Goal: Task Accomplishment & Management: Use online tool/utility

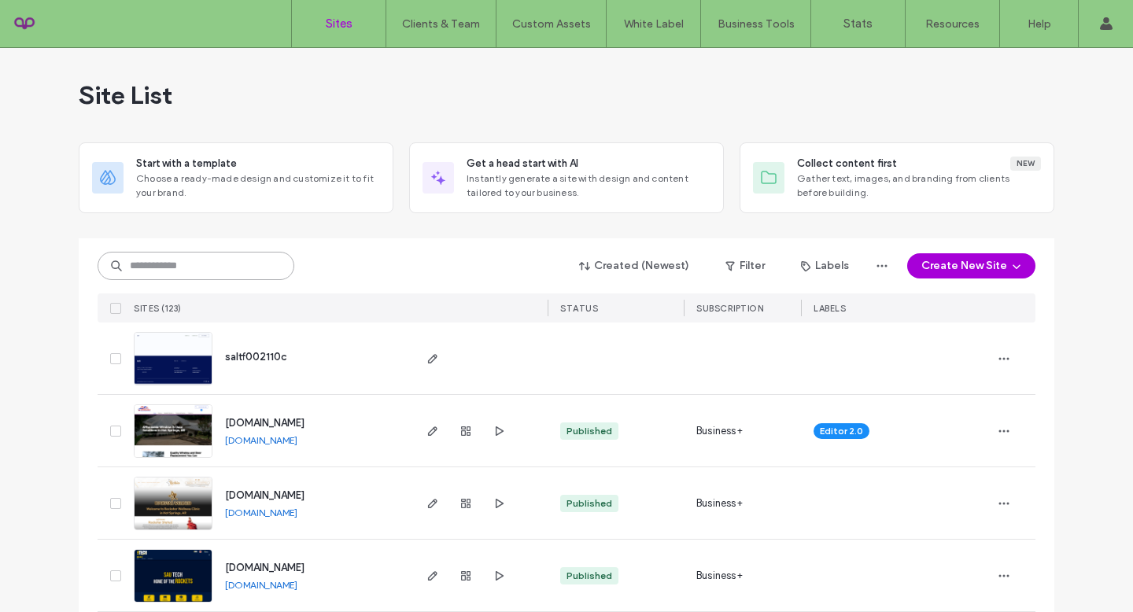
click at [187, 274] on input at bounding box center [196, 266] width 197 height 28
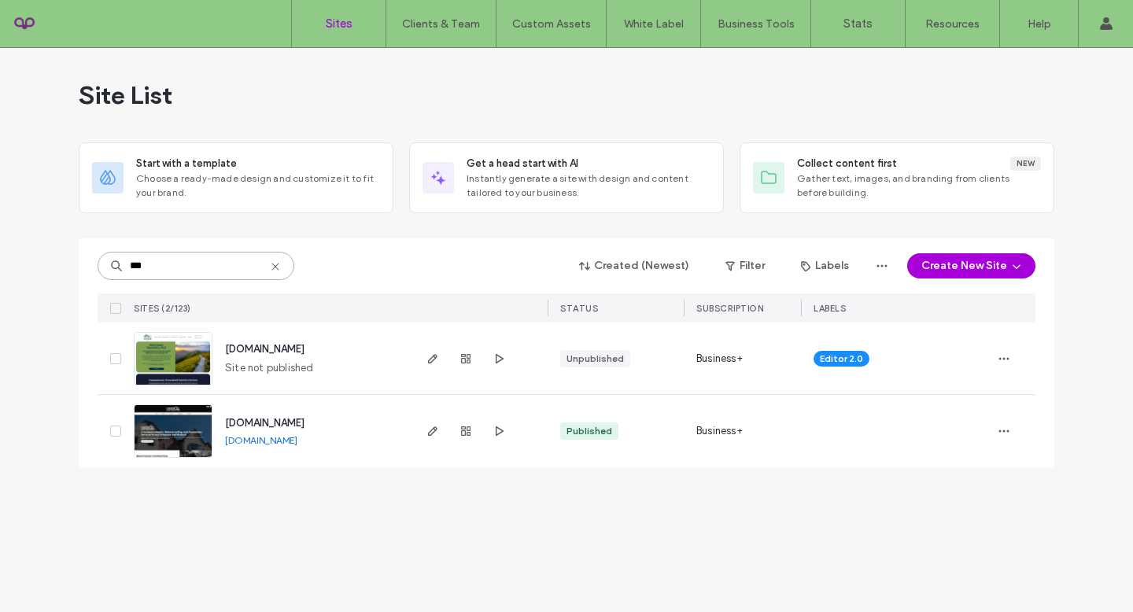
type input "***"
click at [165, 429] on img at bounding box center [172, 458] width 77 height 107
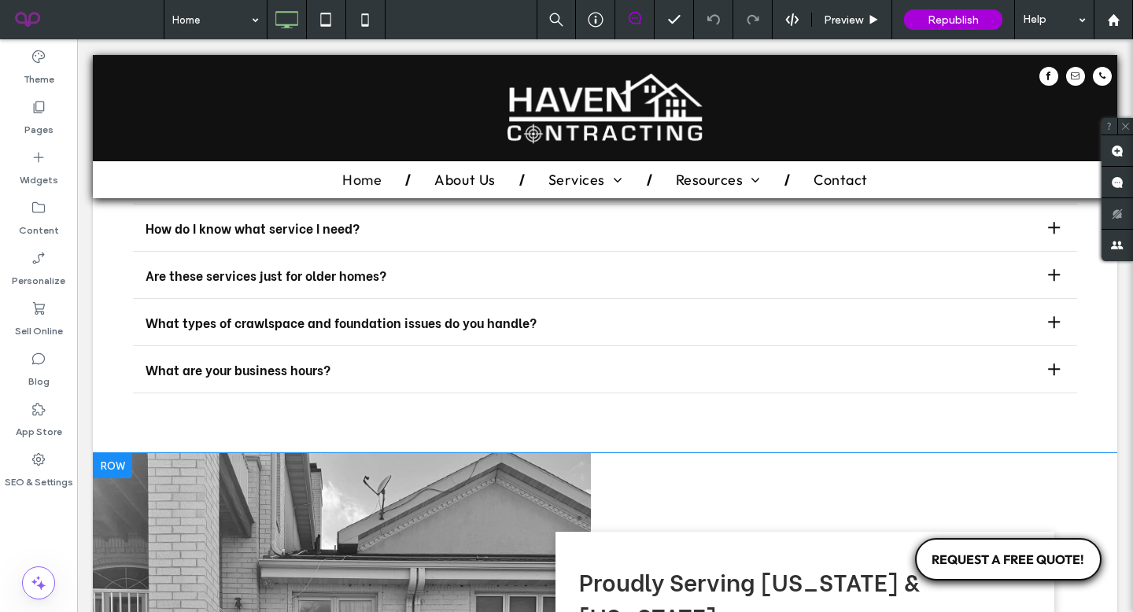
scroll to position [2260, 0]
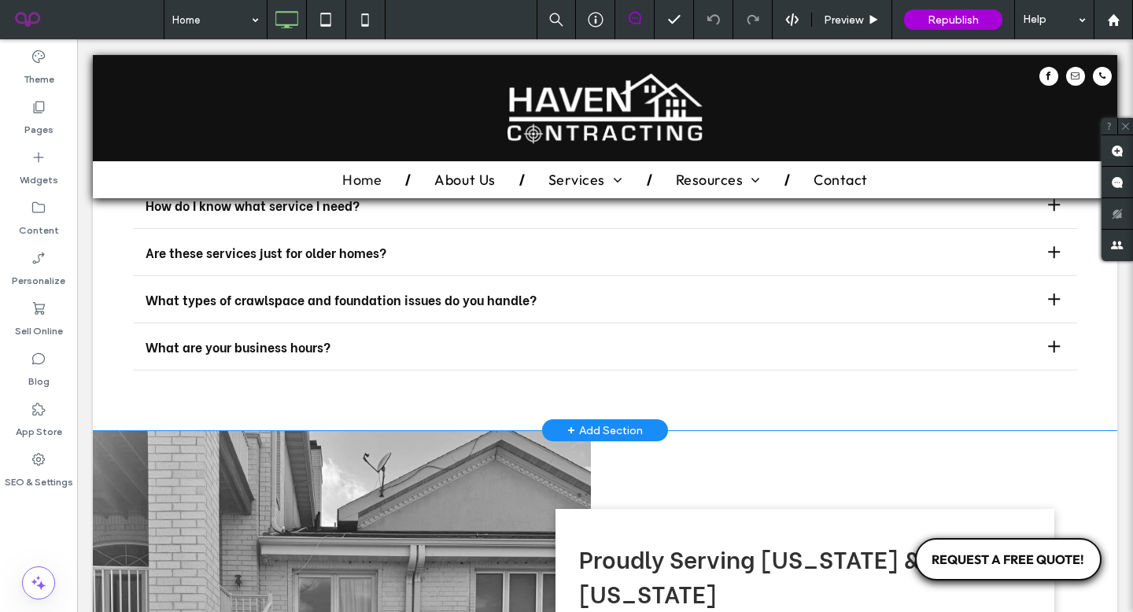
click at [595, 422] on div "+ Add Section" at bounding box center [605, 430] width 76 height 17
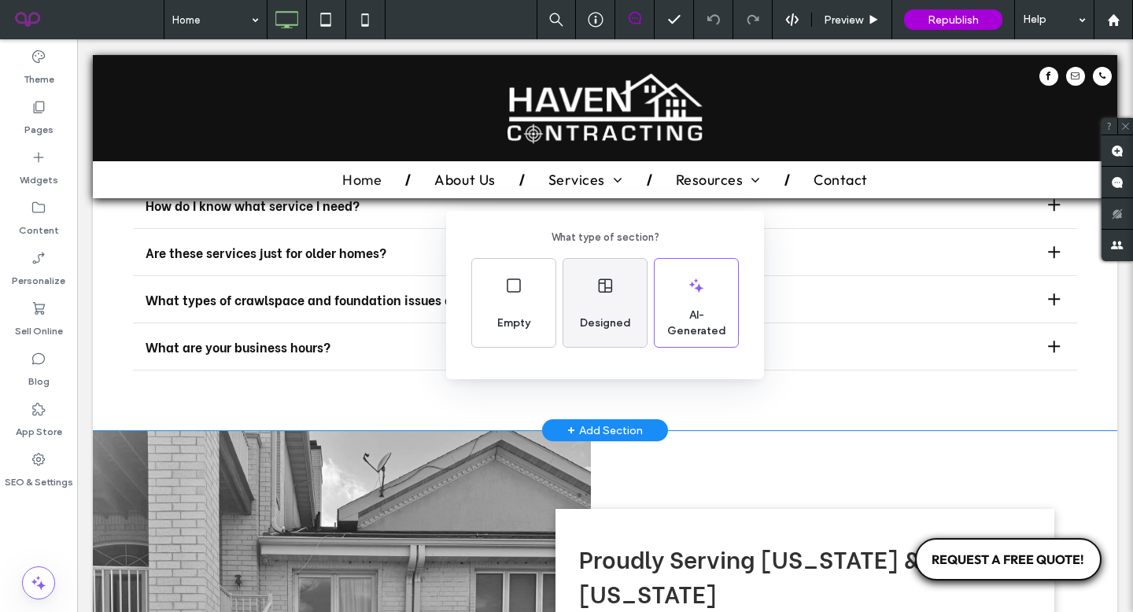
click at [586, 298] on div "Designed" at bounding box center [604, 303] width 83 height 88
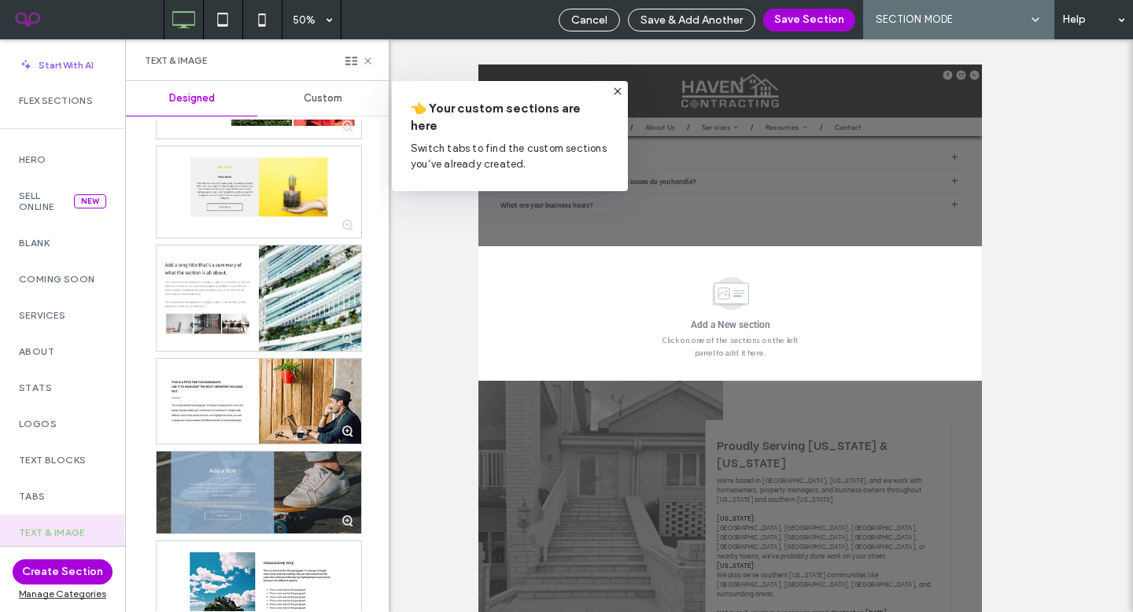
scroll to position [1305, 0]
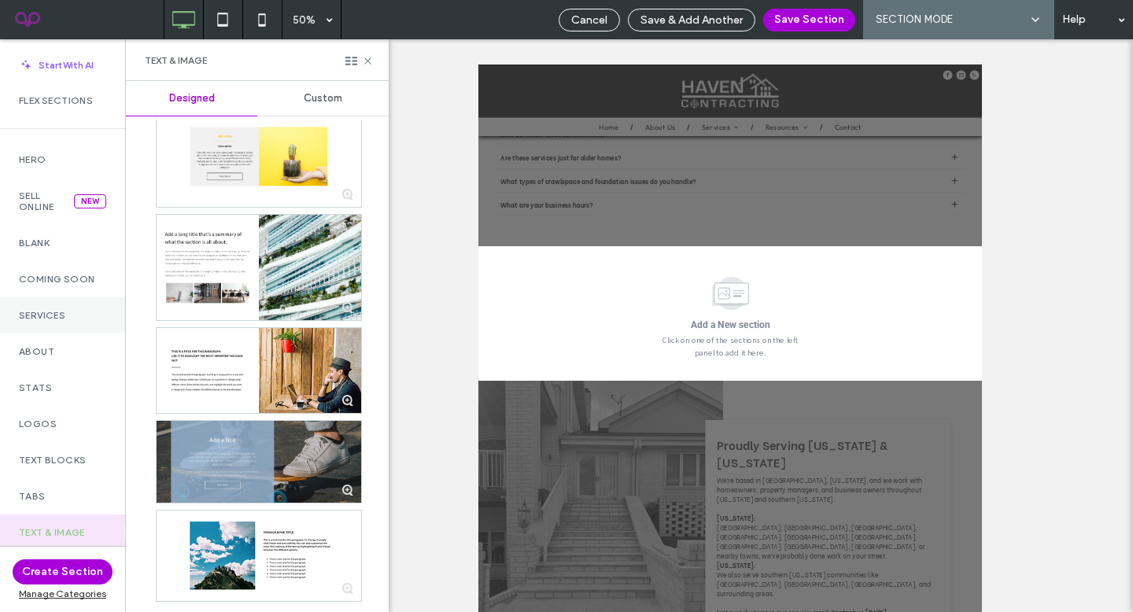
click at [79, 332] on div "Services" at bounding box center [62, 315] width 125 height 36
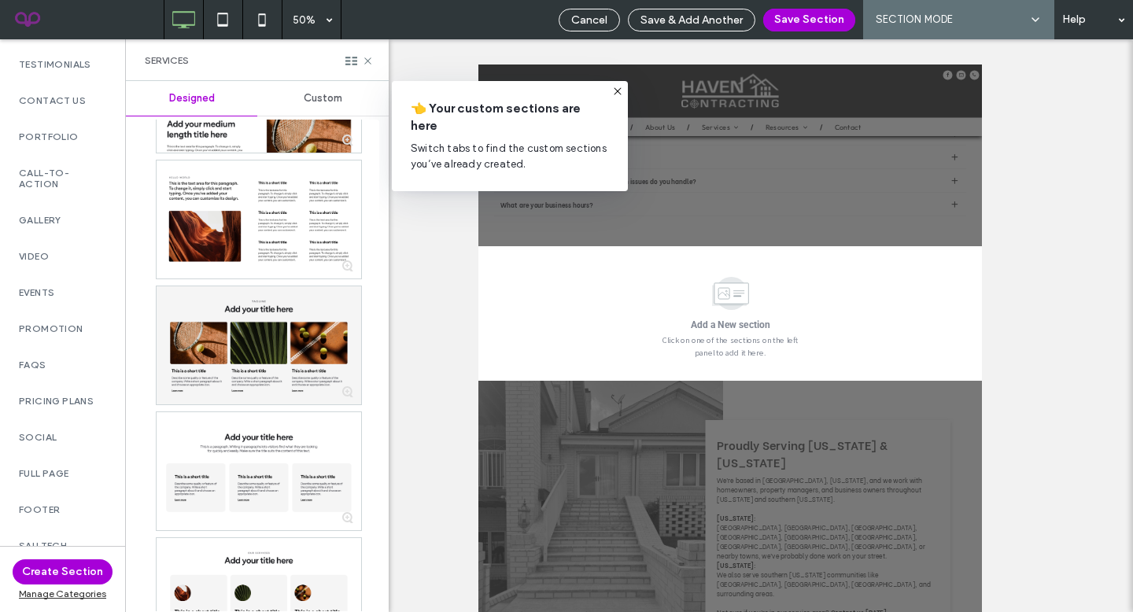
scroll to position [603, 0]
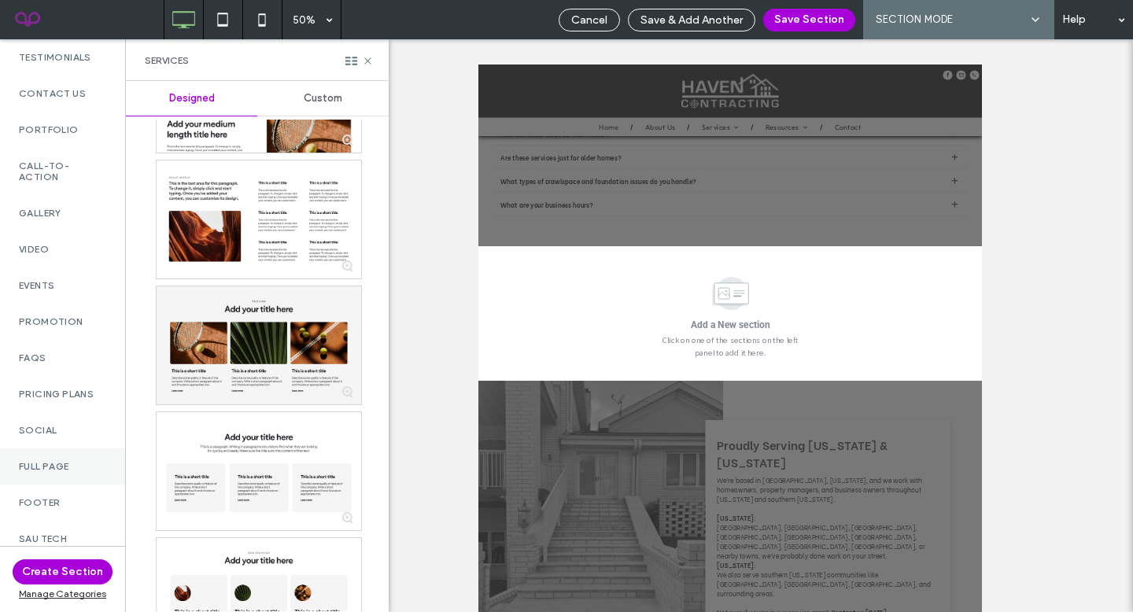
click at [37, 450] on div "Full Page" at bounding box center [62, 466] width 125 height 36
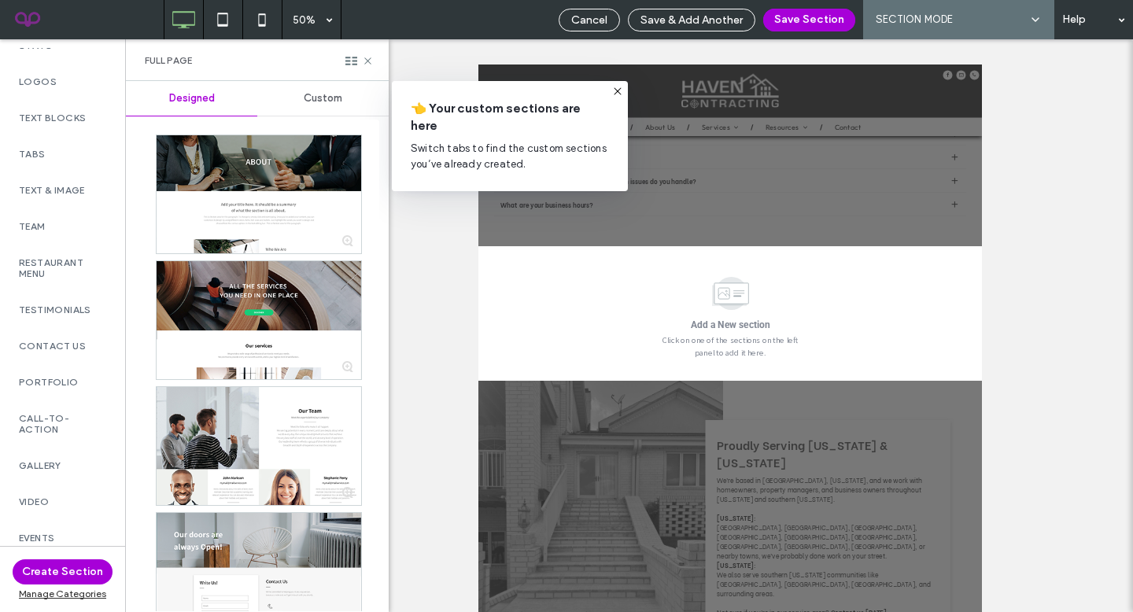
scroll to position [337, 0]
click at [617, 90] on use at bounding box center [616, 90] width 7 height 7
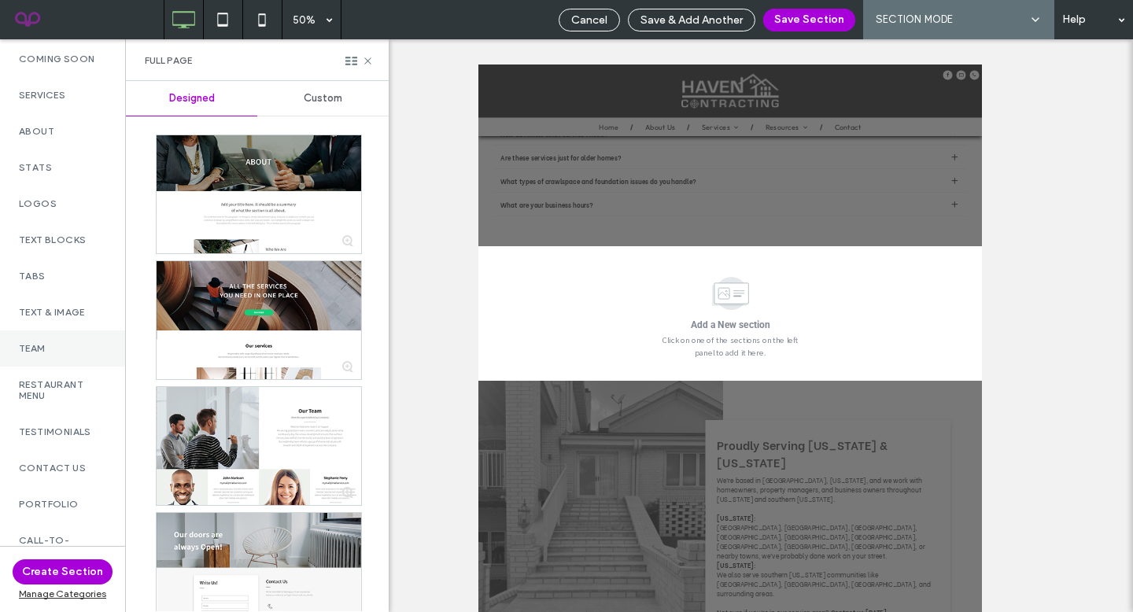
scroll to position [214, 0]
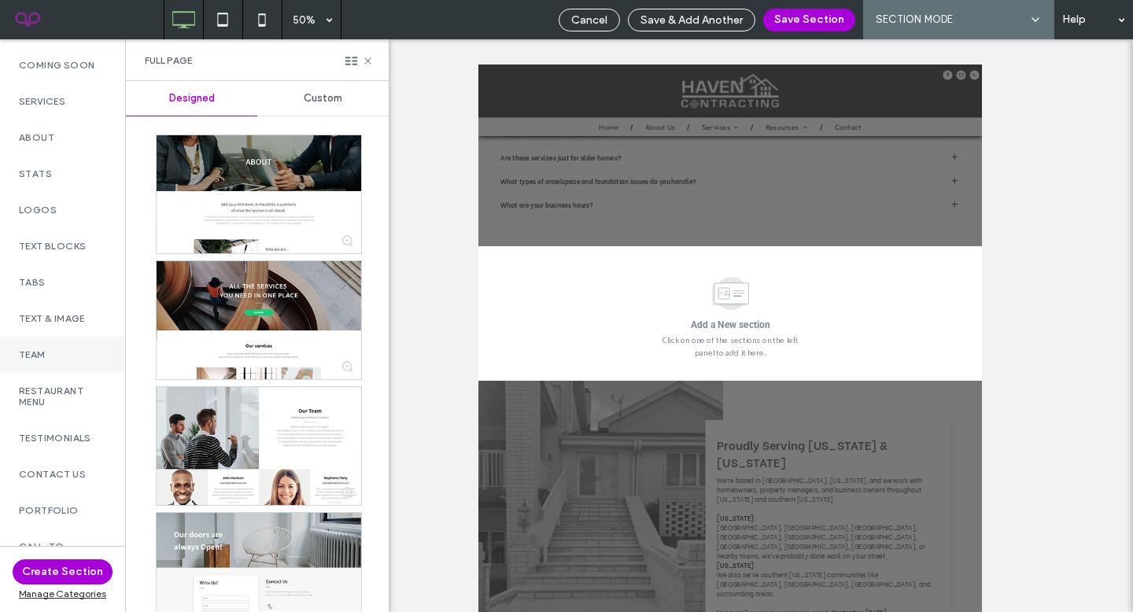
click at [66, 270] on div "Tabs" at bounding box center [62, 282] width 125 height 36
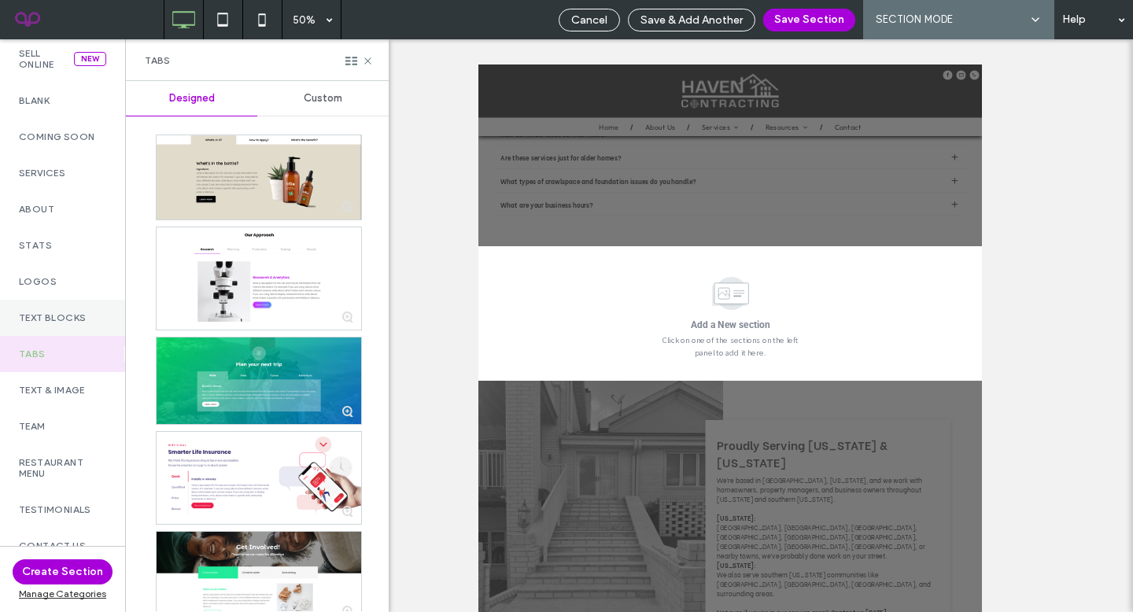
scroll to position [143, 0]
click at [41, 279] on label "Logos" at bounding box center [62, 280] width 87 height 11
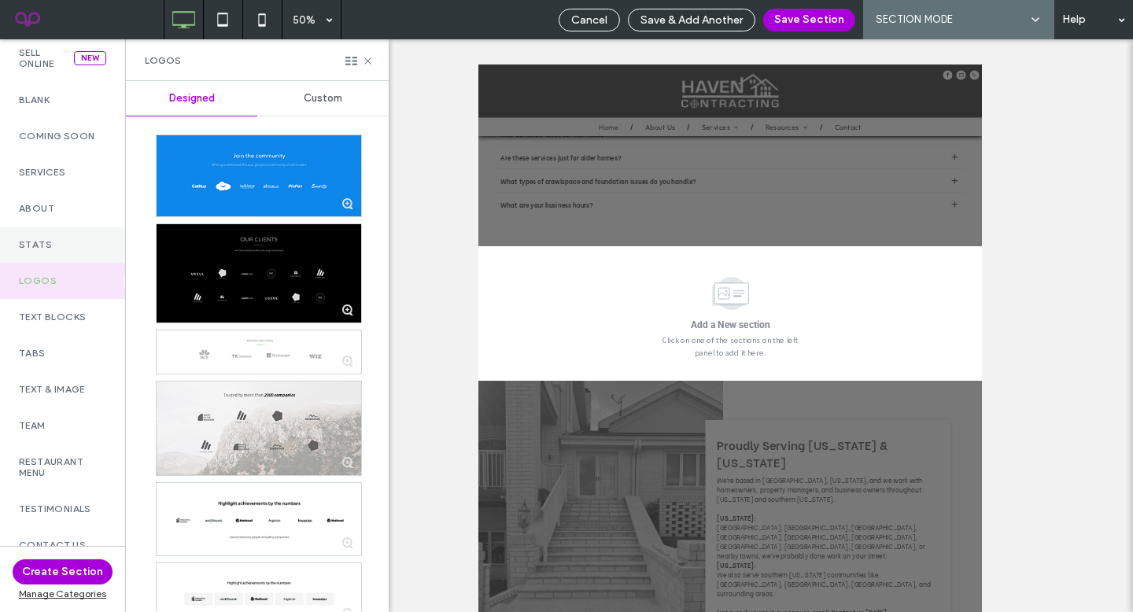
click at [52, 247] on label "Stats" at bounding box center [62, 244] width 87 height 11
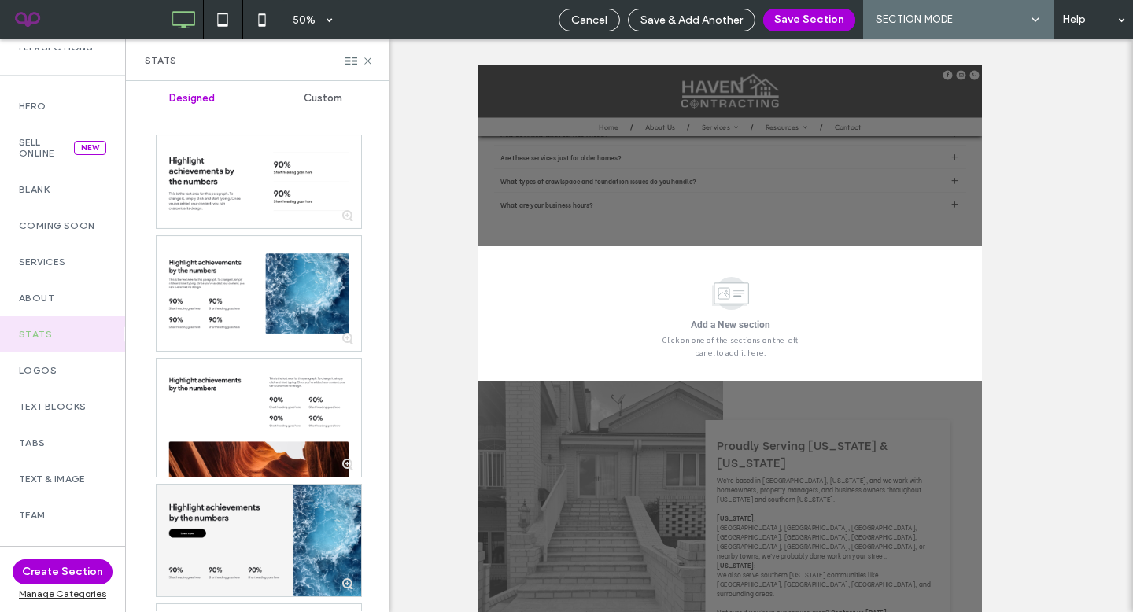
scroll to position [0, 0]
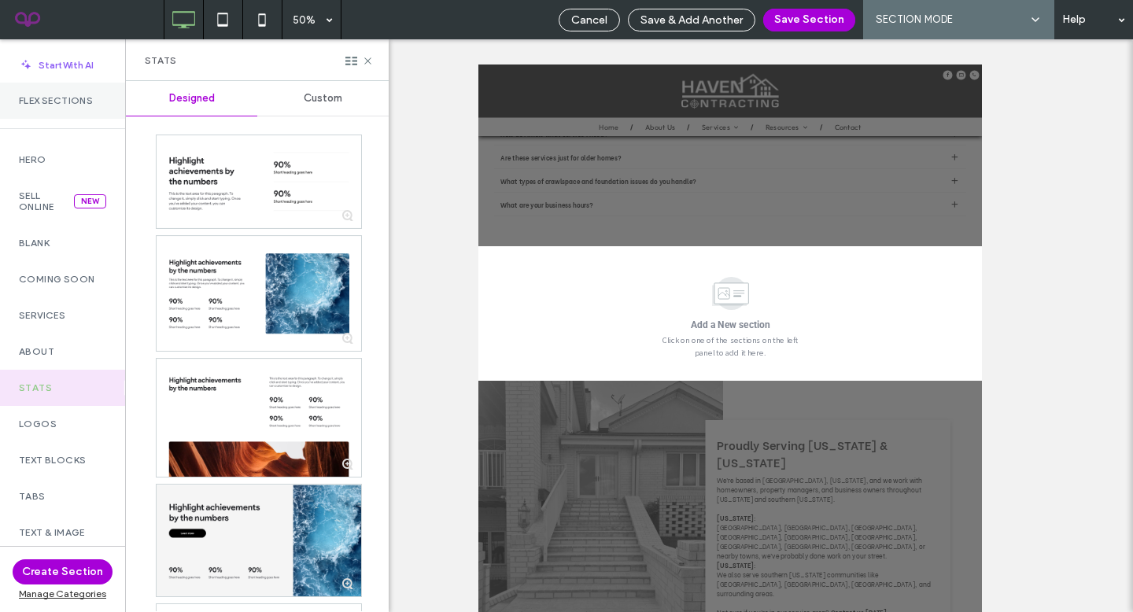
click at [64, 105] on label "Flex Sections" at bounding box center [62, 100] width 87 height 11
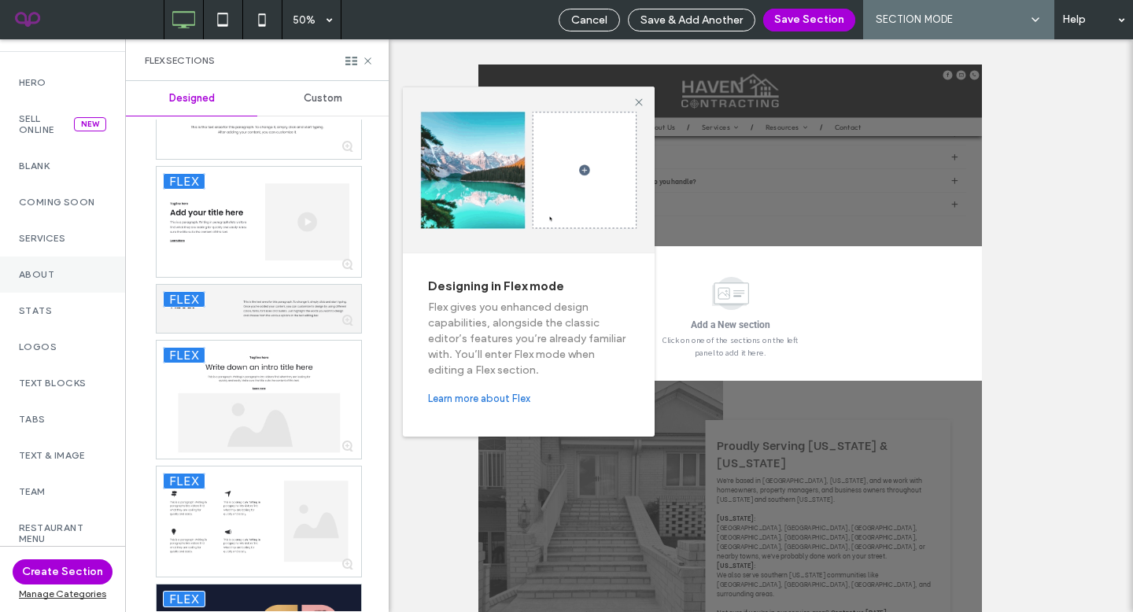
scroll to position [78, 0]
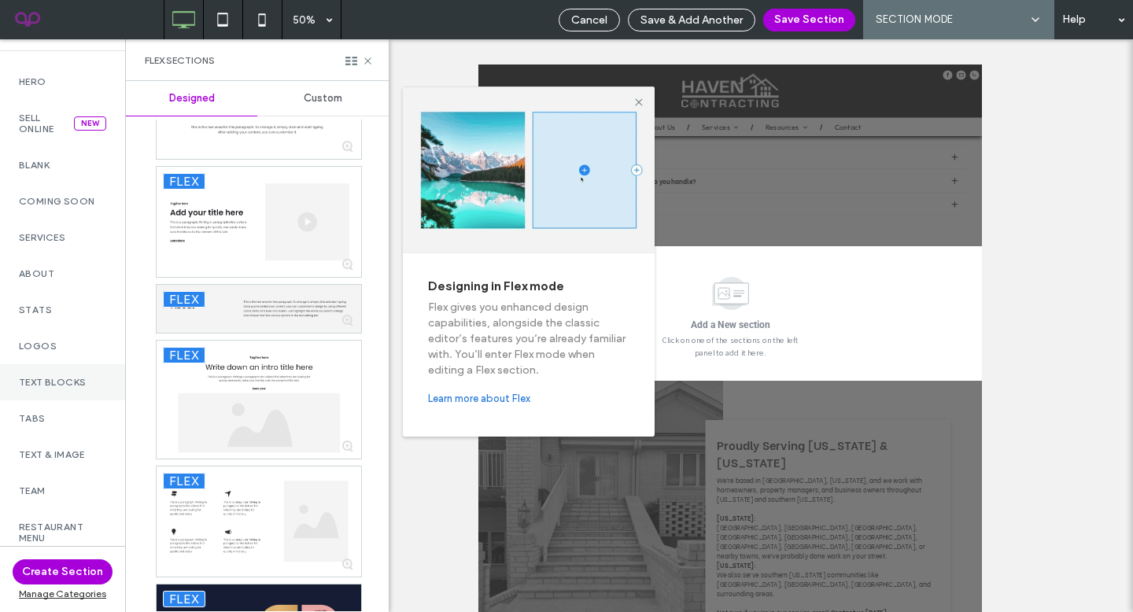
click at [39, 381] on label "Text Blocks" at bounding box center [62, 382] width 87 height 11
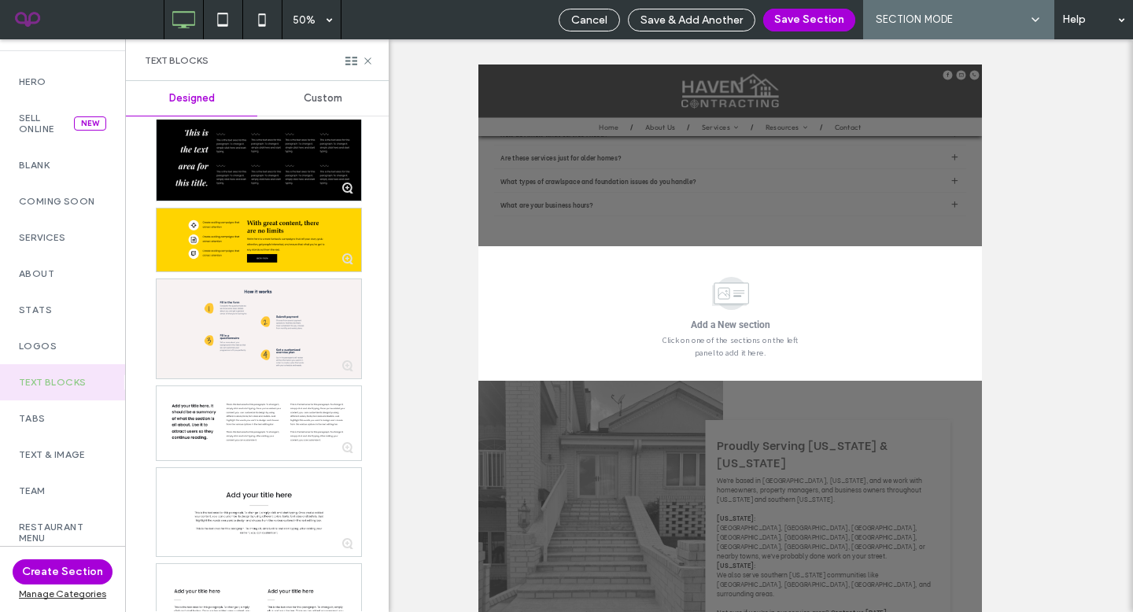
scroll to position [20, 0]
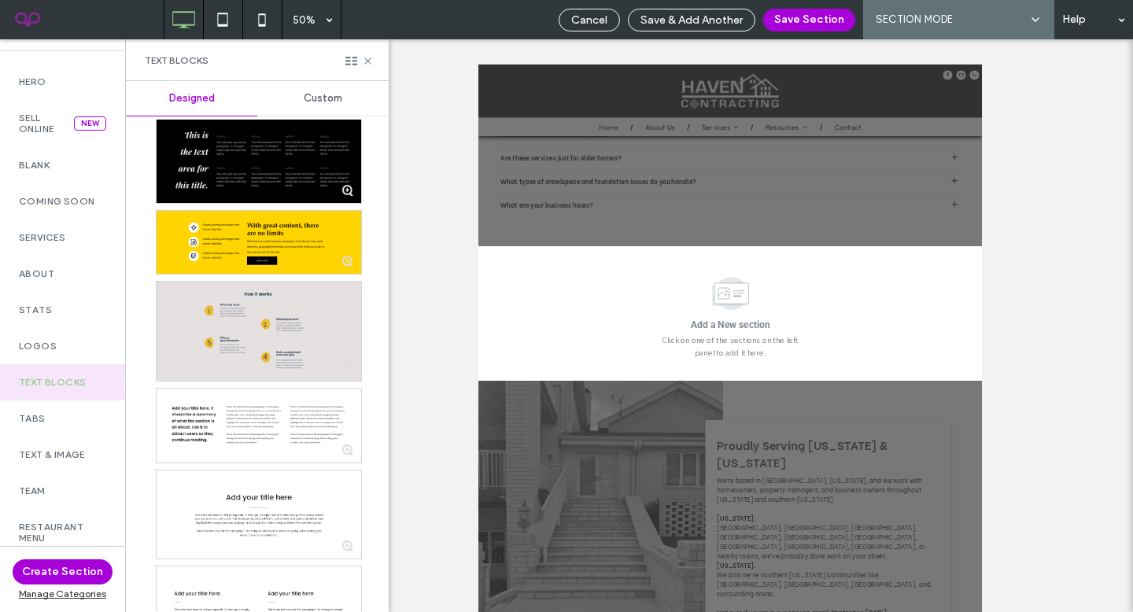
click at [263, 337] on div at bounding box center [259, 331] width 204 height 99
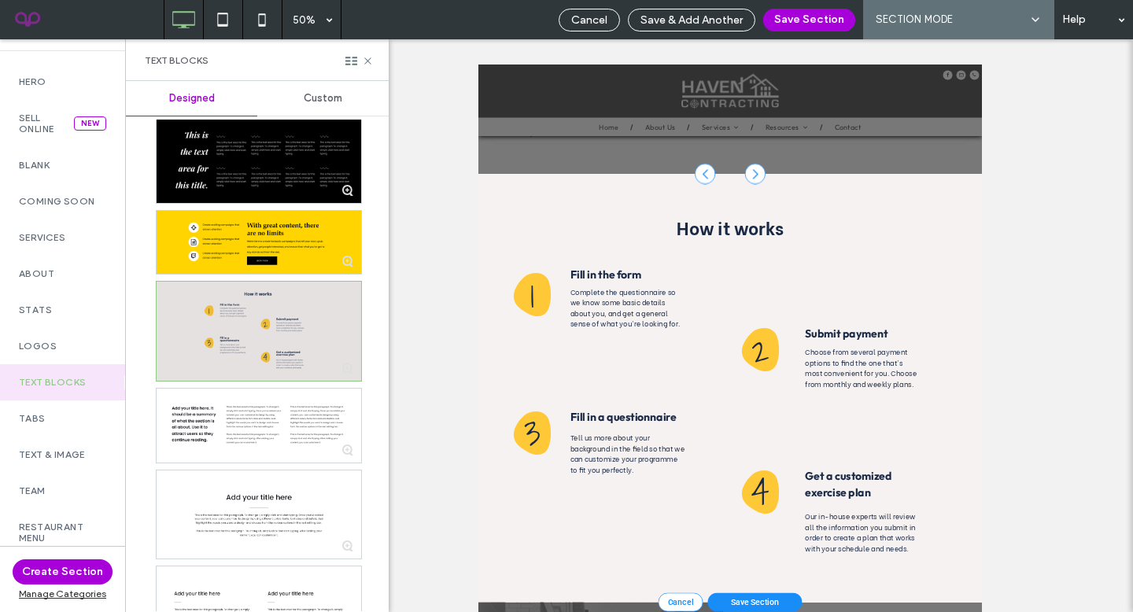
scroll to position [2492, 0]
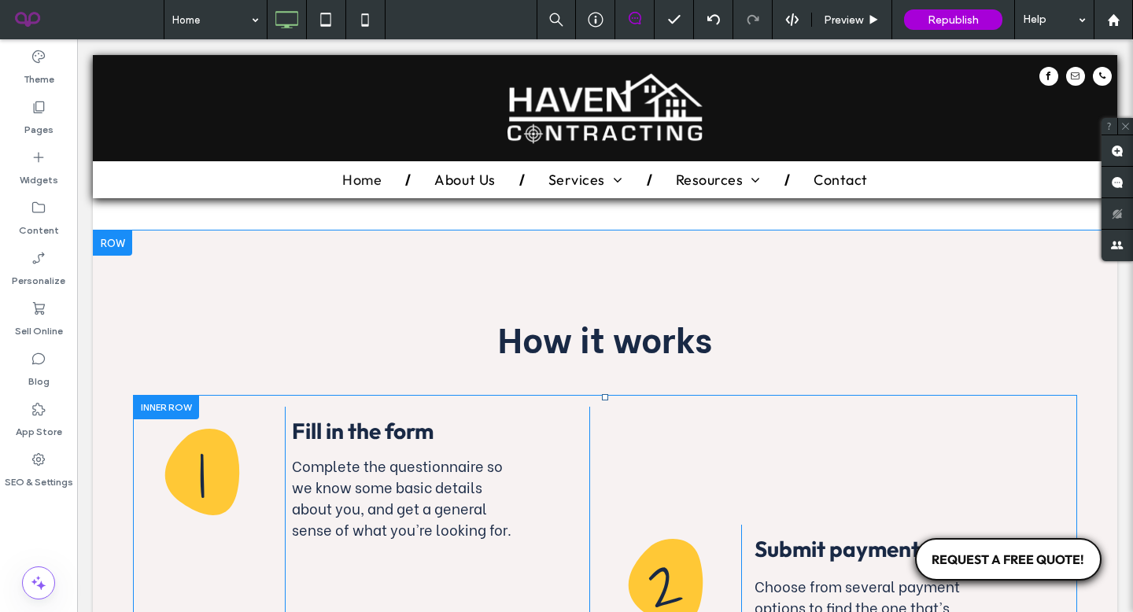
scroll to position [2448, 0]
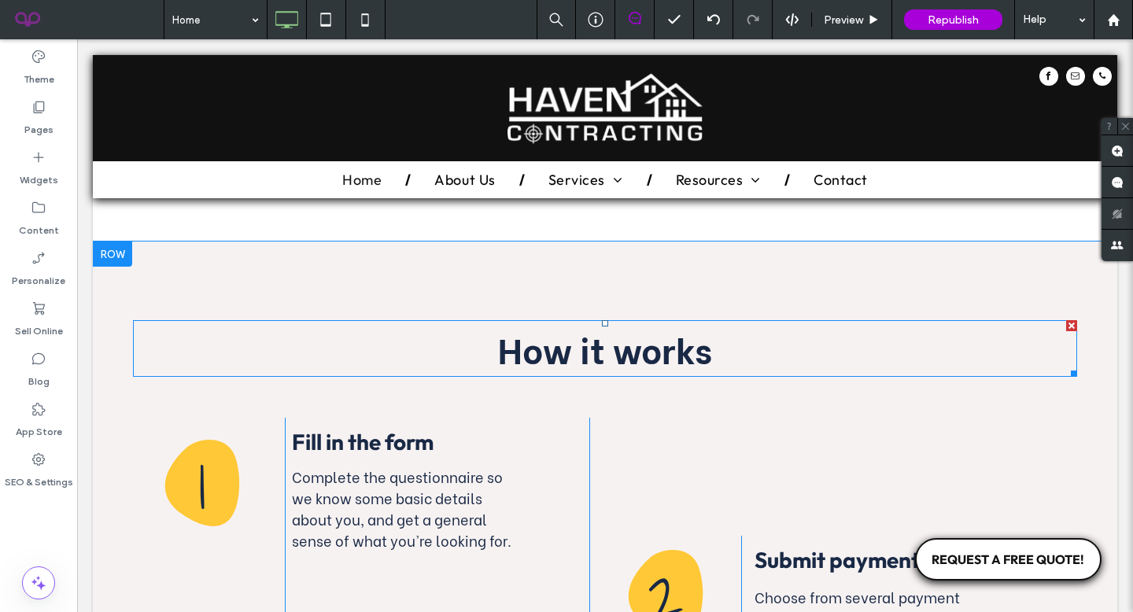
click at [666, 322] on span "How it works" at bounding box center [605, 348] width 214 height 52
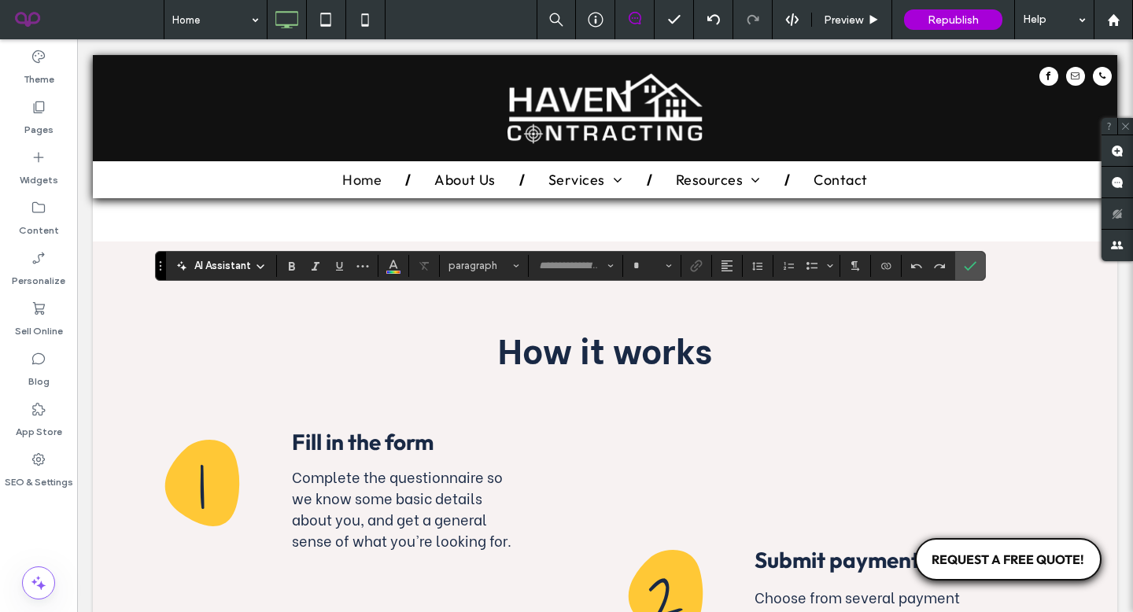
type input "**********"
type input "**"
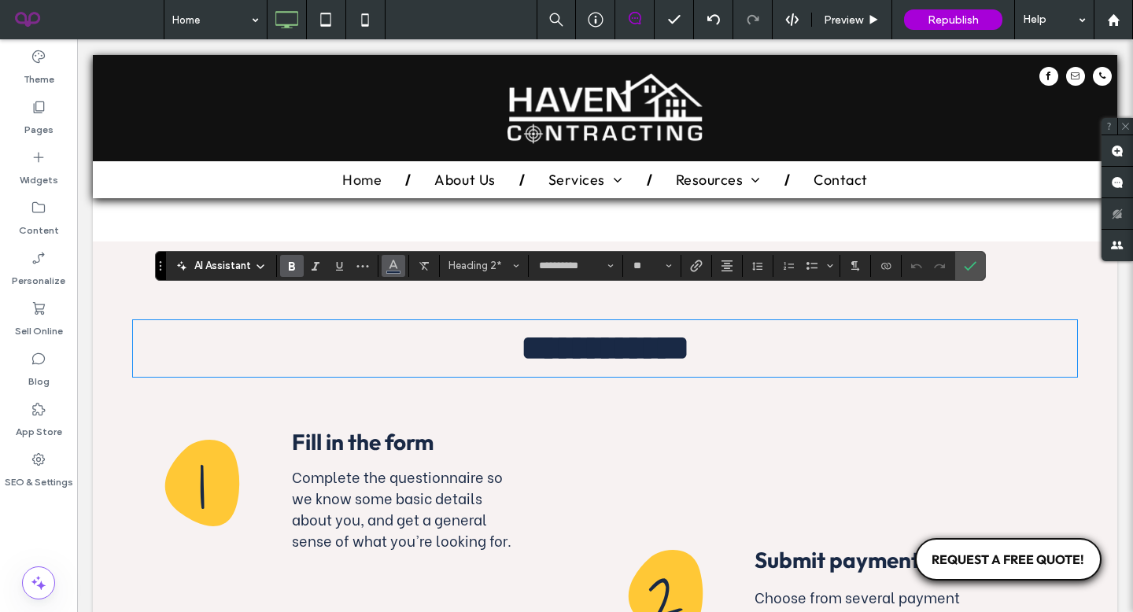
click at [396, 262] on icon "Color" at bounding box center [393, 264] width 13 height 13
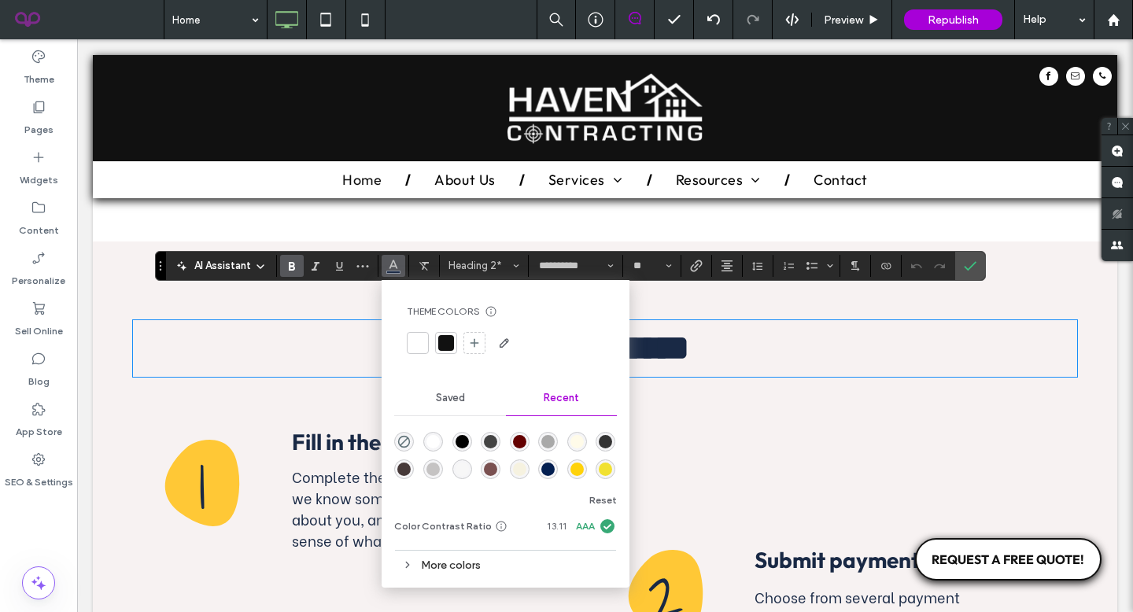
click at [419, 342] on div at bounding box center [418, 343] width 16 height 16
click at [643, 406] on div "1 Click To Paste Fill in the form Complete the questionnaire so we know some ba…" at bounding box center [605, 548] width 944 height 285
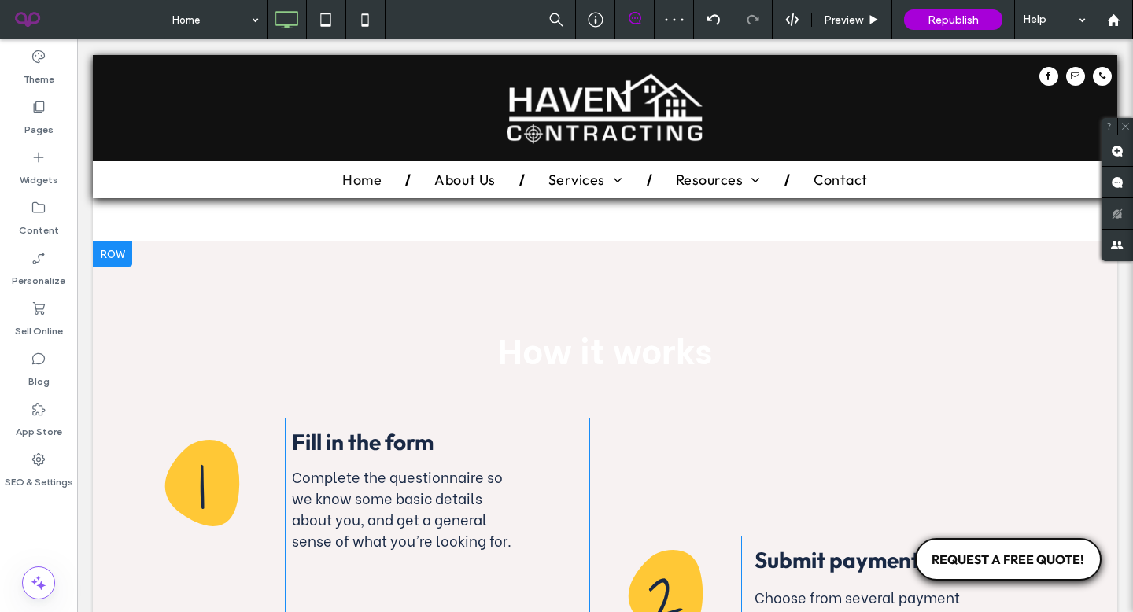
click at [120, 241] on div at bounding box center [112, 253] width 39 height 25
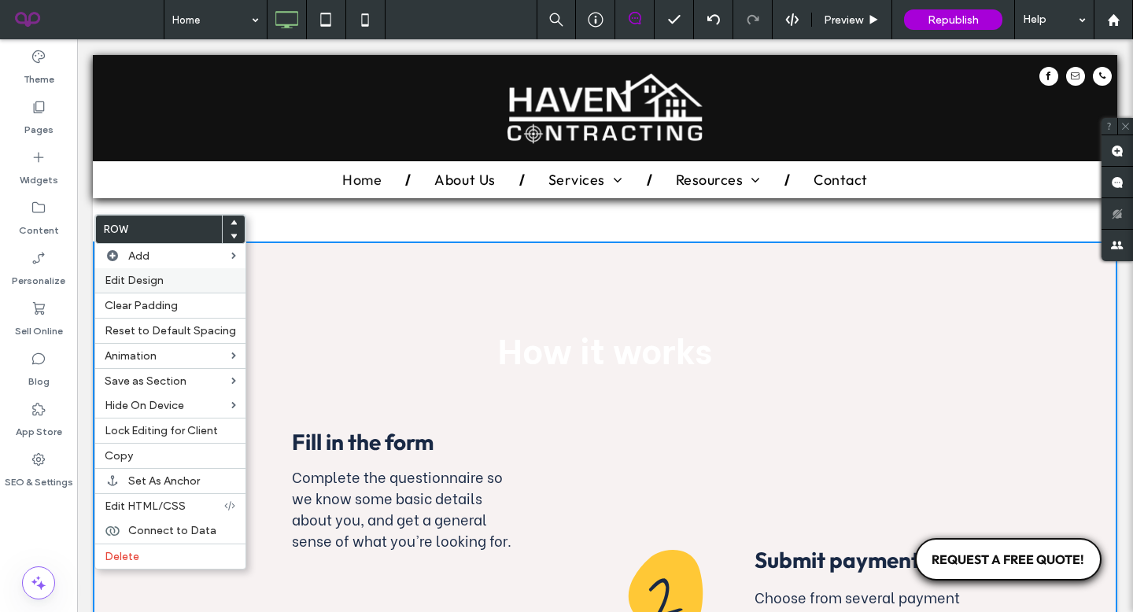
click at [194, 274] on div "Edit Design" at bounding box center [170, 280] width 150 height 24
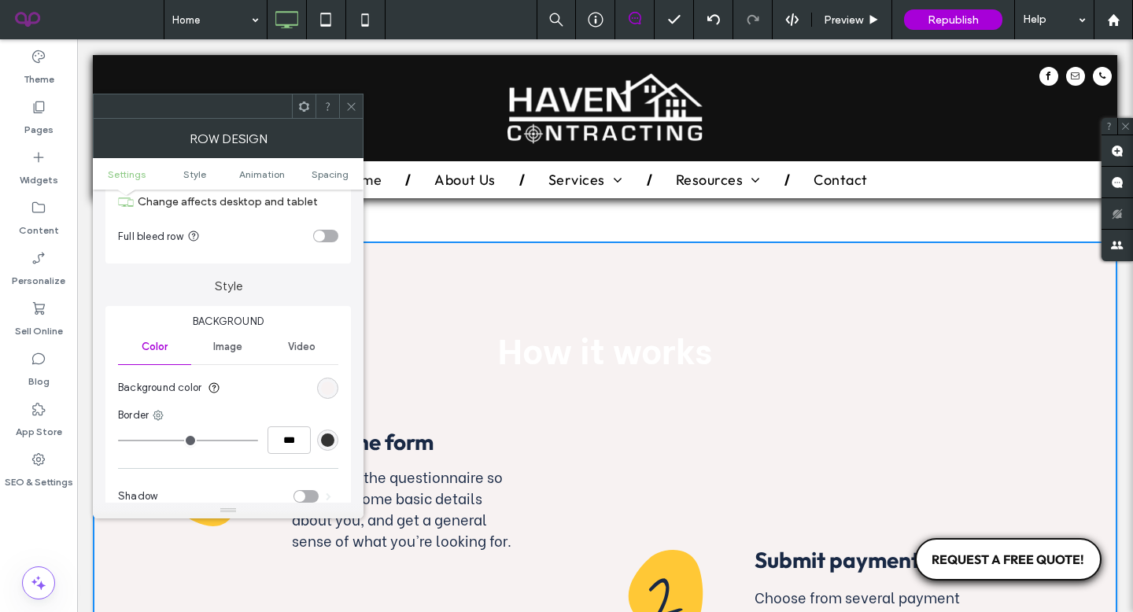
scroll to position [69, 0]
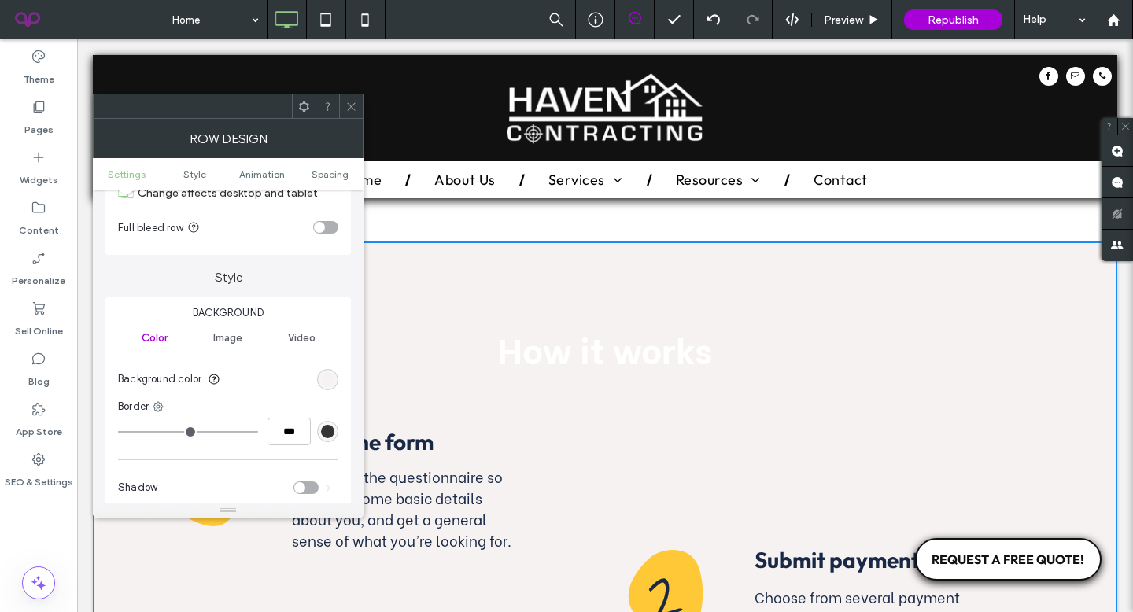
click at [329, 388] on div "rgb(247, 242, 242)" at bounding box center [327, 379] width 21 height 21
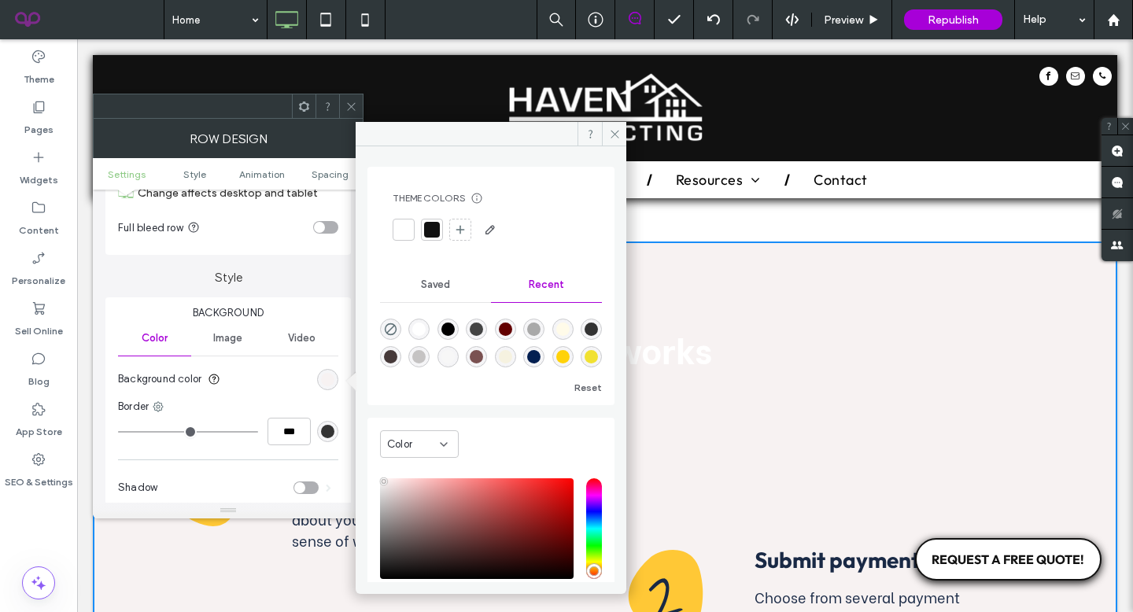
click at [430, 231] on div at bounding box center [432, 230] width 16 height 16
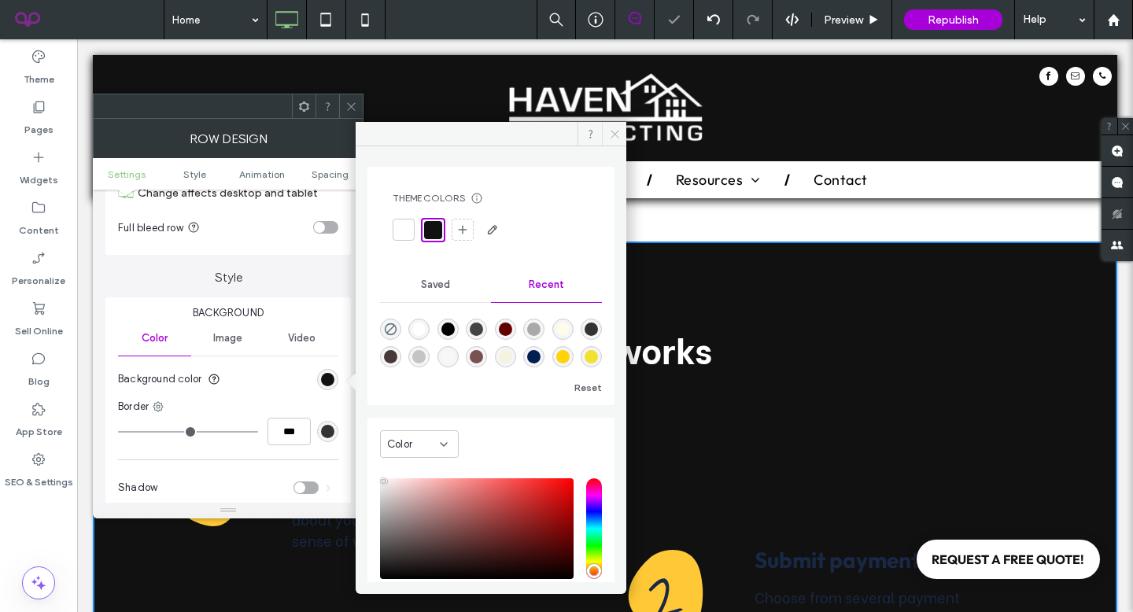
click at [612, 128] on icon at bounding box center [615, 134] width 12 height 12
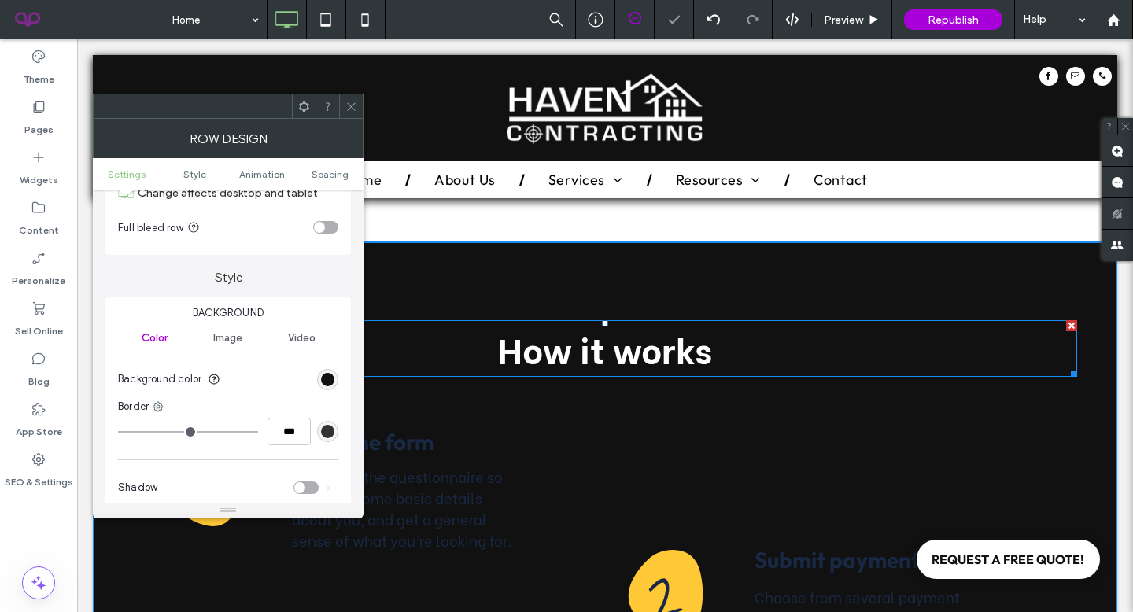
scroll to position [2515, 0]
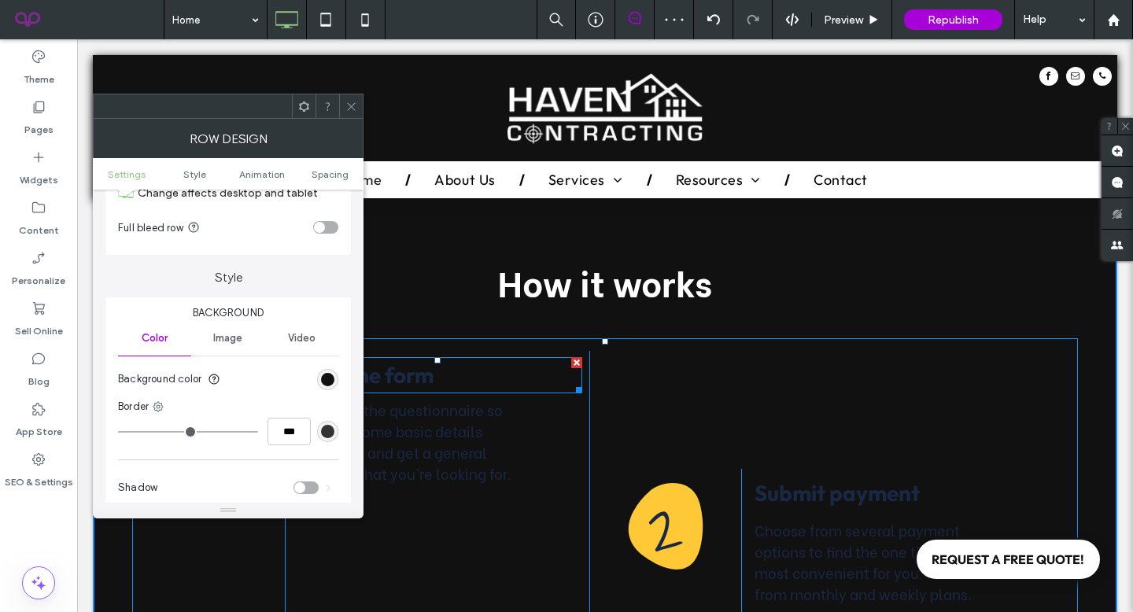
click at [421, 361] on span "Fill in the form" at bounding box center [363, 375] width 142 height 28
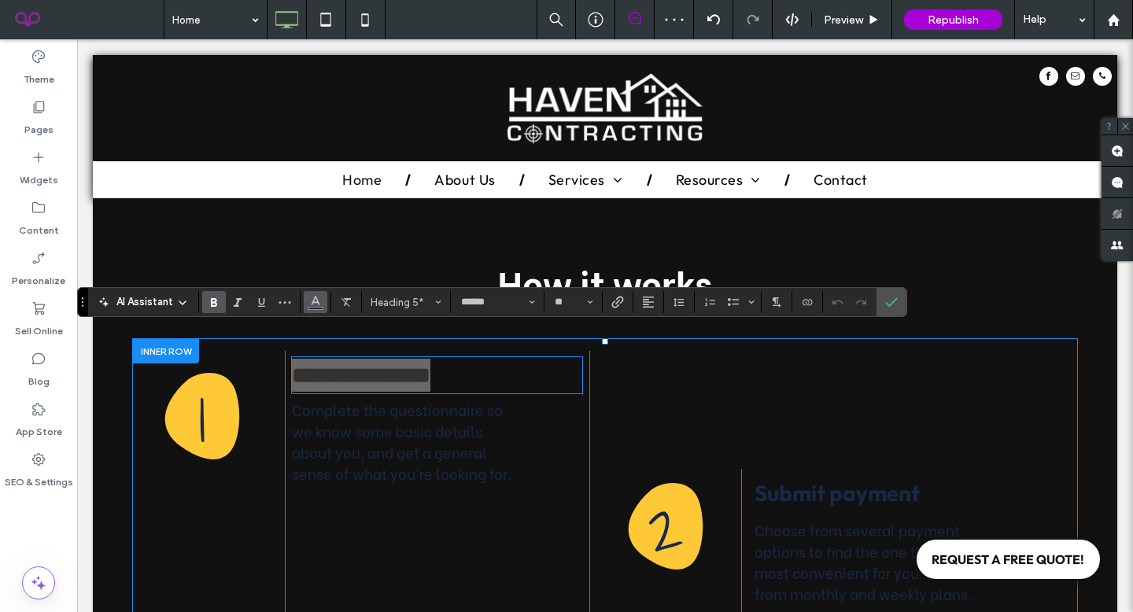
click at [311, 300] on icon "Color" at bounding box center [315, 300] width 13 height 13
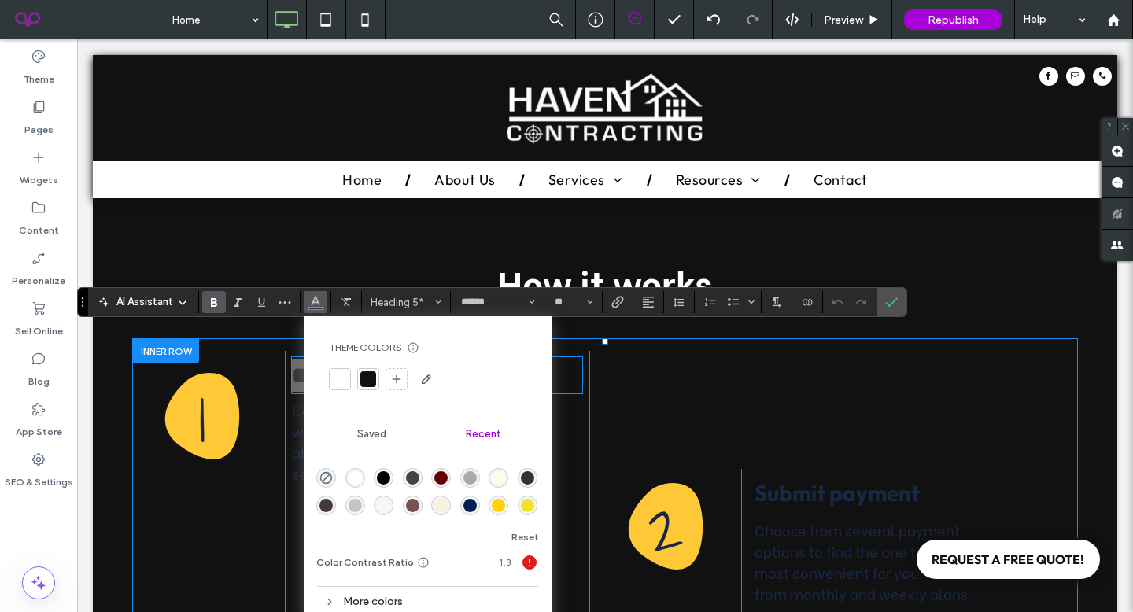
click at [338, 378] on div at bounding box center [340, 379] width 16 height 16
click at [613, 372] on div "**********" at bounding box center [589, 481] width 912 height 261
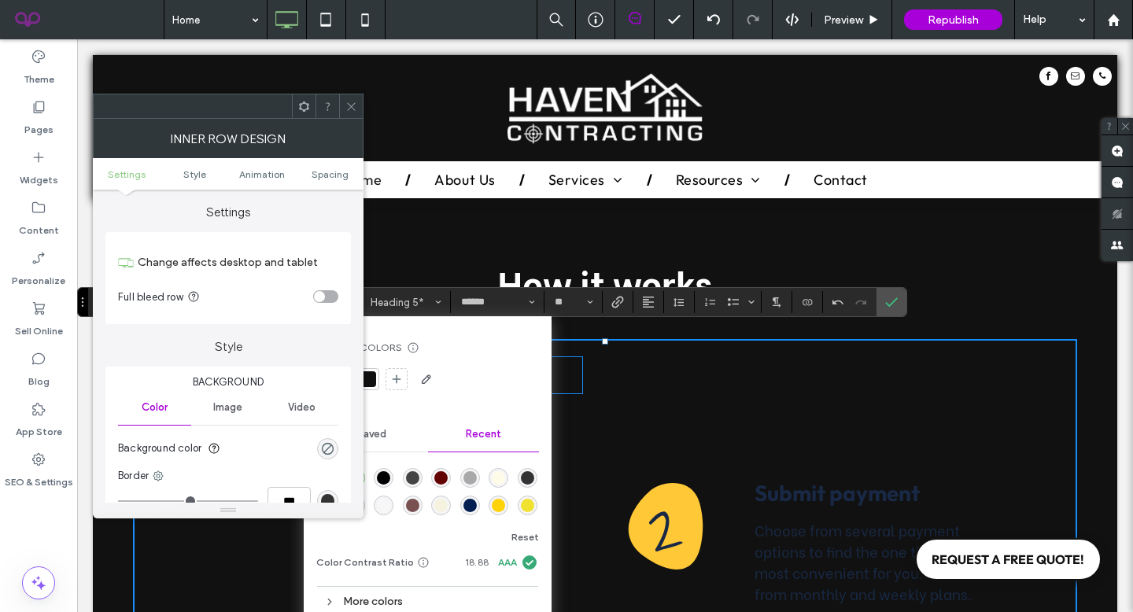
click at [348, 106] on icon at bounding box center [351, 107] width 12 height 12
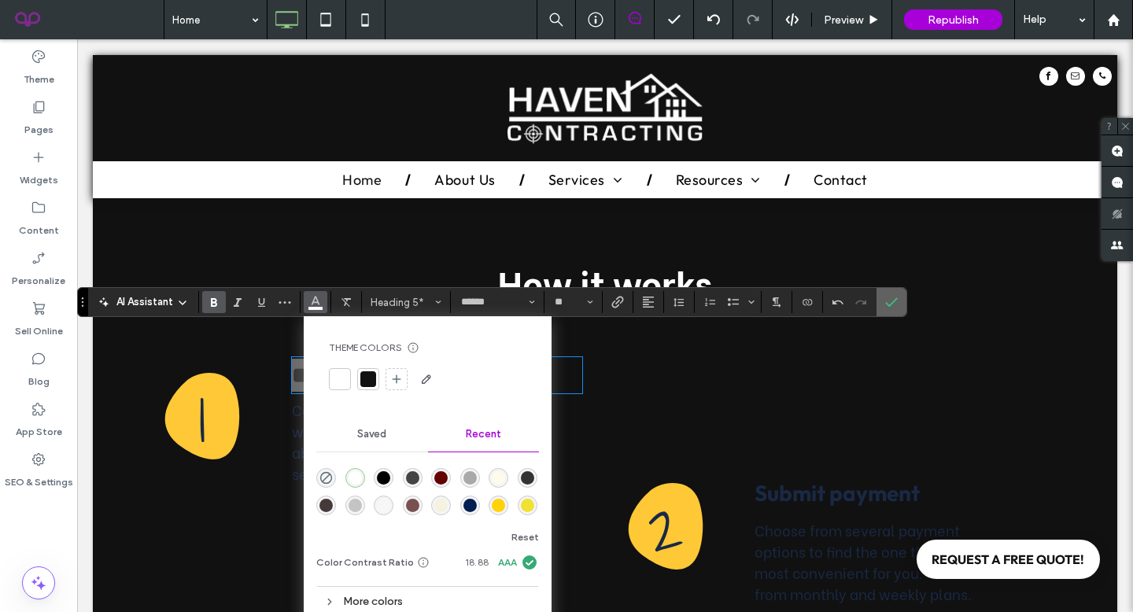
click at [897, 297] on label "Confirm" at bounding box center [891, 302] width 24 height 28
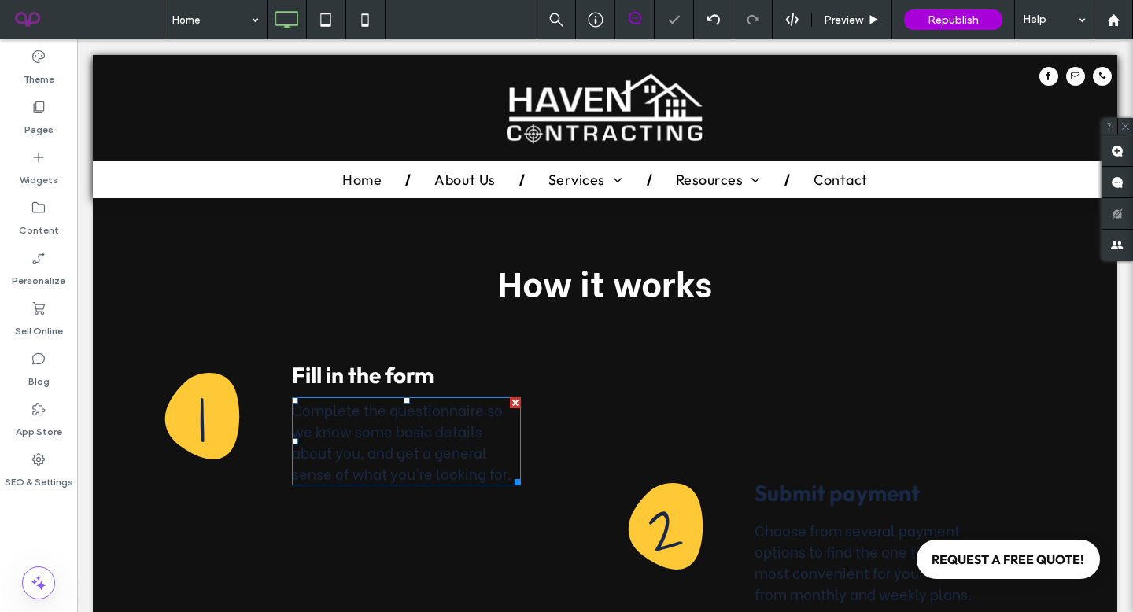
click at [417, 411] on span "Complete the questionnaire so we know some basic details about you, and get a g…" at bounding box center [401, 441] width 219 height 85
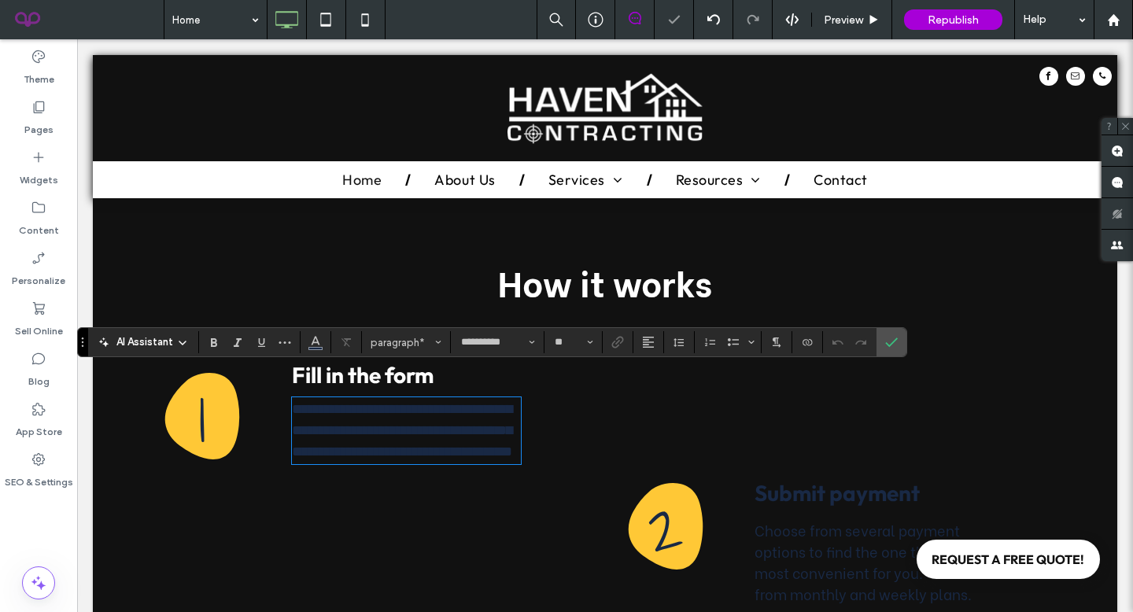
click at [417, 418] on span "**********" at bounding box center [402, 430] width 220 height 57
click at [494, 434] on span "**********" at bounding box center [402, 430] width 220 height 57
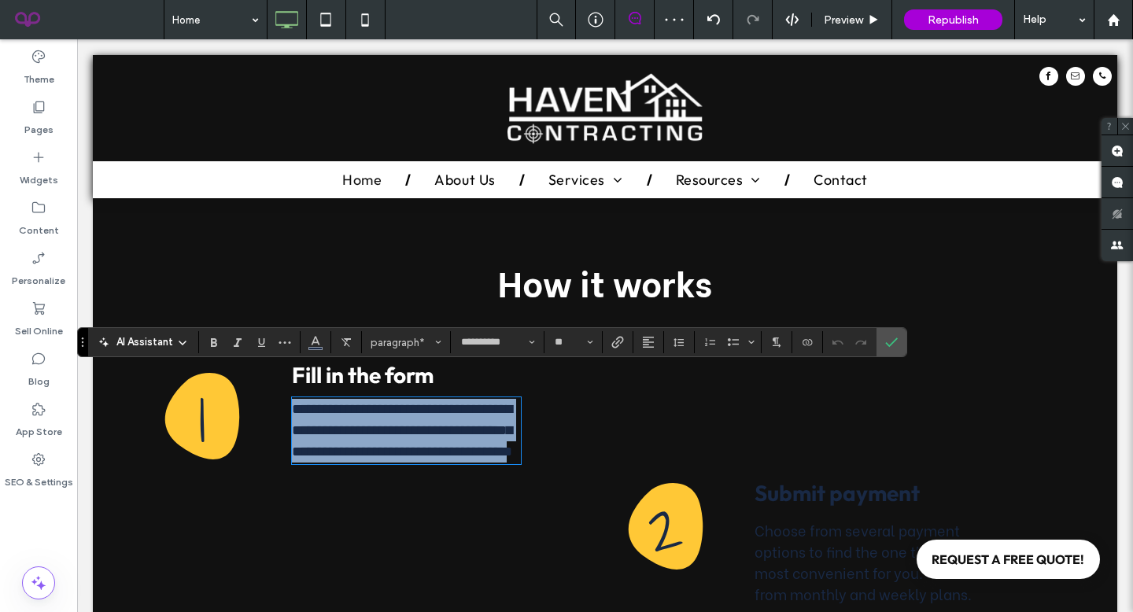
drag, startPoint x: 510, startPoint y: 446, endPoint x: 248, endPoint y: 370, distance: 272.6
click at [248, 370] on div "**********" at bounding box center [589, 481] width 912 height 261
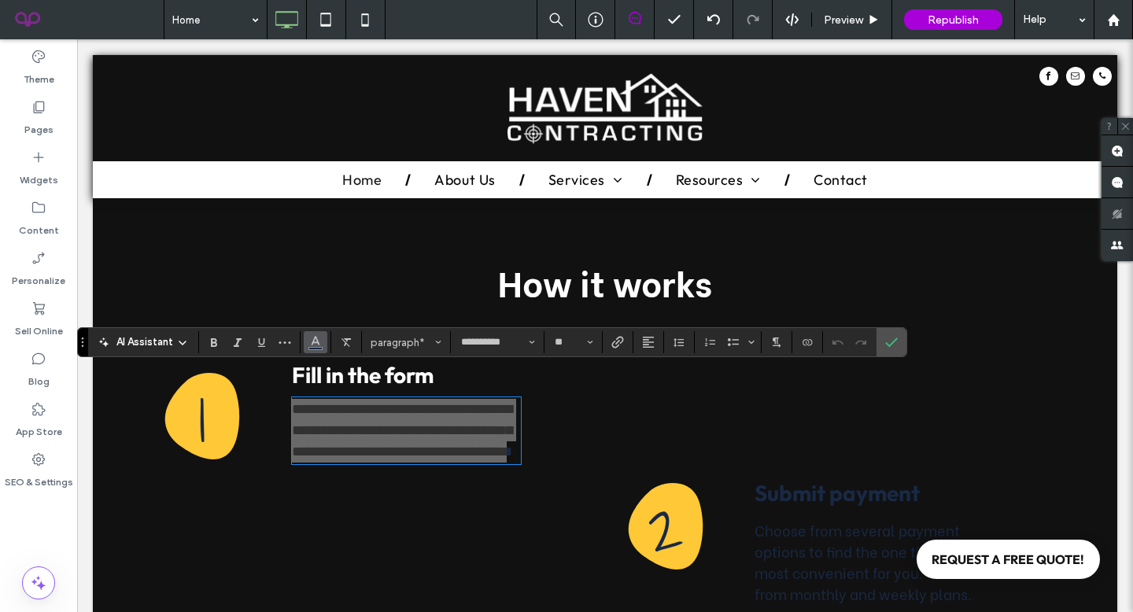
click at [315, 348] on span "Color" at bounding box center [315, 340] width 13 height 20
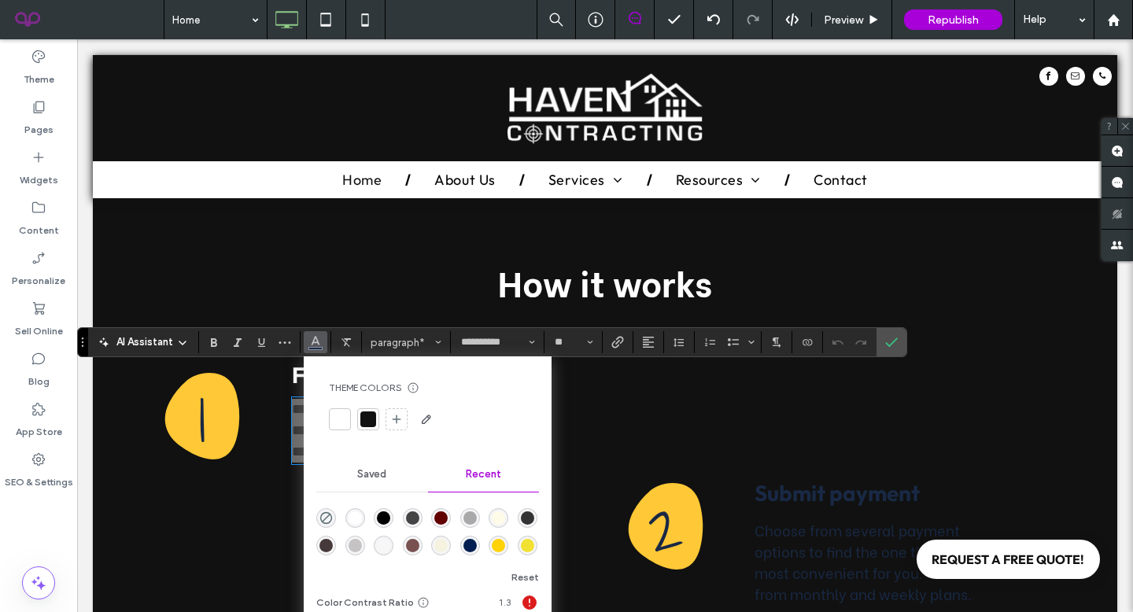
click at [327, 418] on div "Theme Colors Save time with Theme Colors Create a color palette to instantly ad…" at bounding box center [427, 407] width 223 height 76
click at [346, 417] on div at bounding box center [340, 419] width 16 height 16
click at [688, 402] on div "**********" at bounding box center [589, 481] width 912 height 261
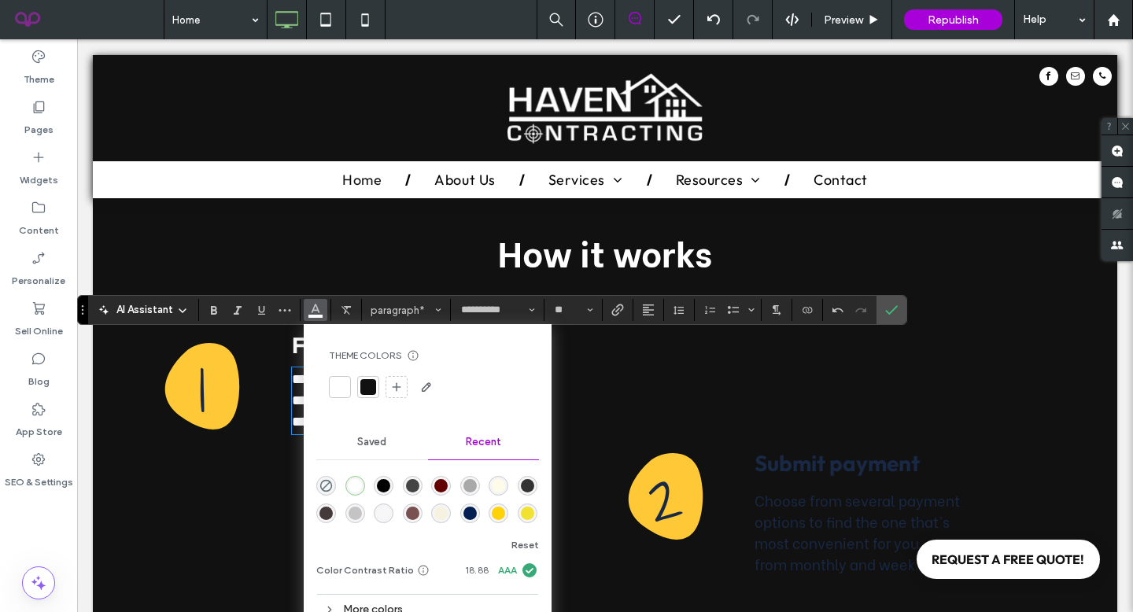
scroll to position [2551, 0]
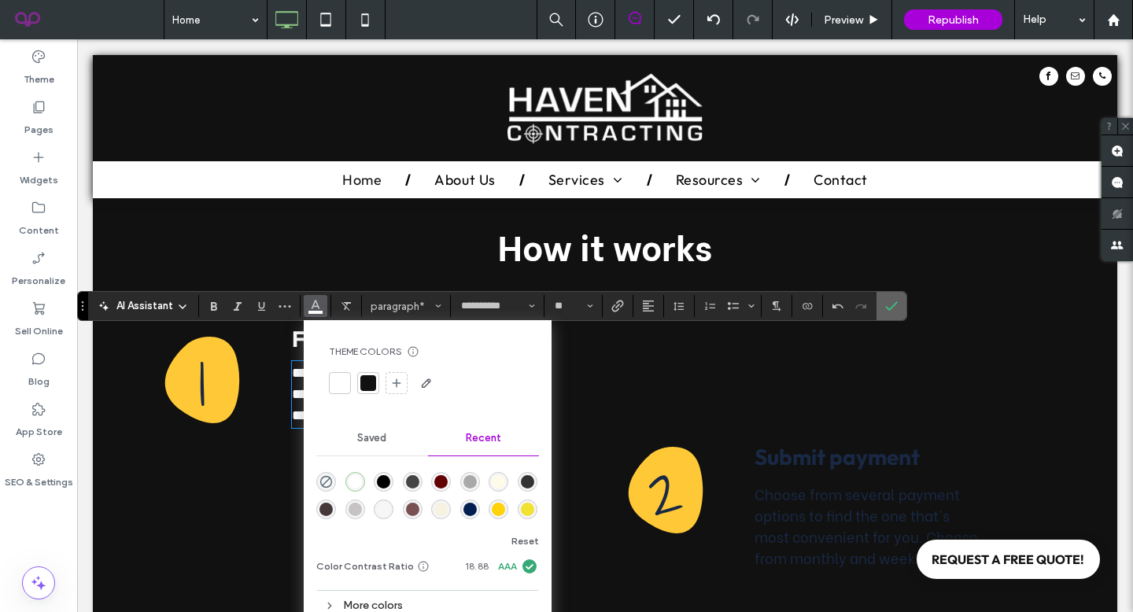
drag, startPoint x: 888, startPoint y: 306, endPoint x: 819, endPoint y: 267, distance: 79.6
click at [888, 306] on icon "Confirm" at bounding box center [891, 306] width 13 height 13
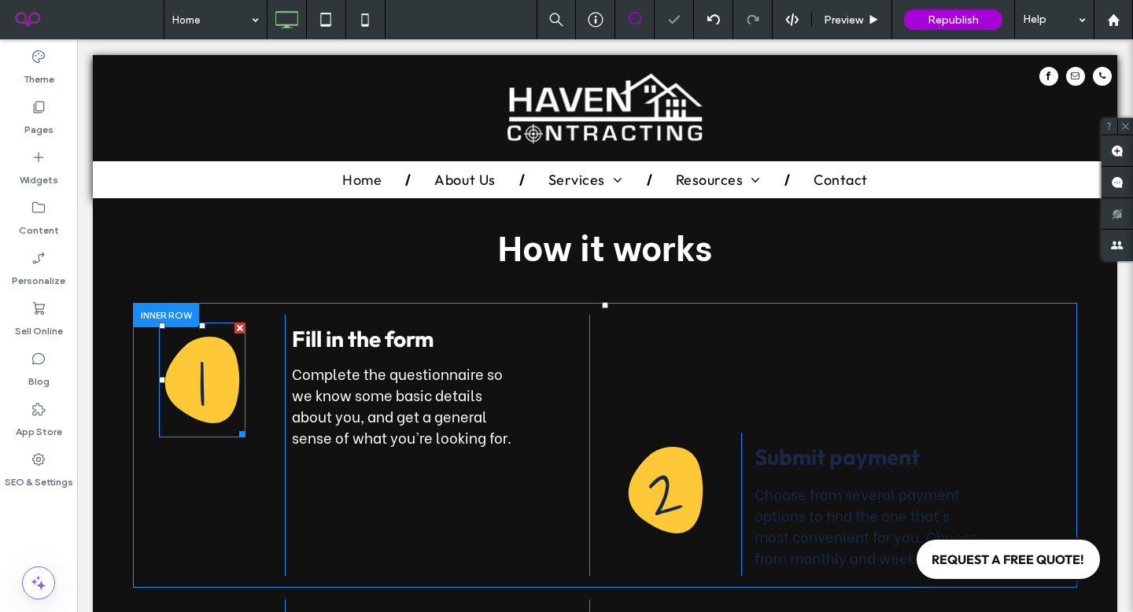
click at [208, 368] on div "1" at bounding box center [202, 379] width 87 height 115
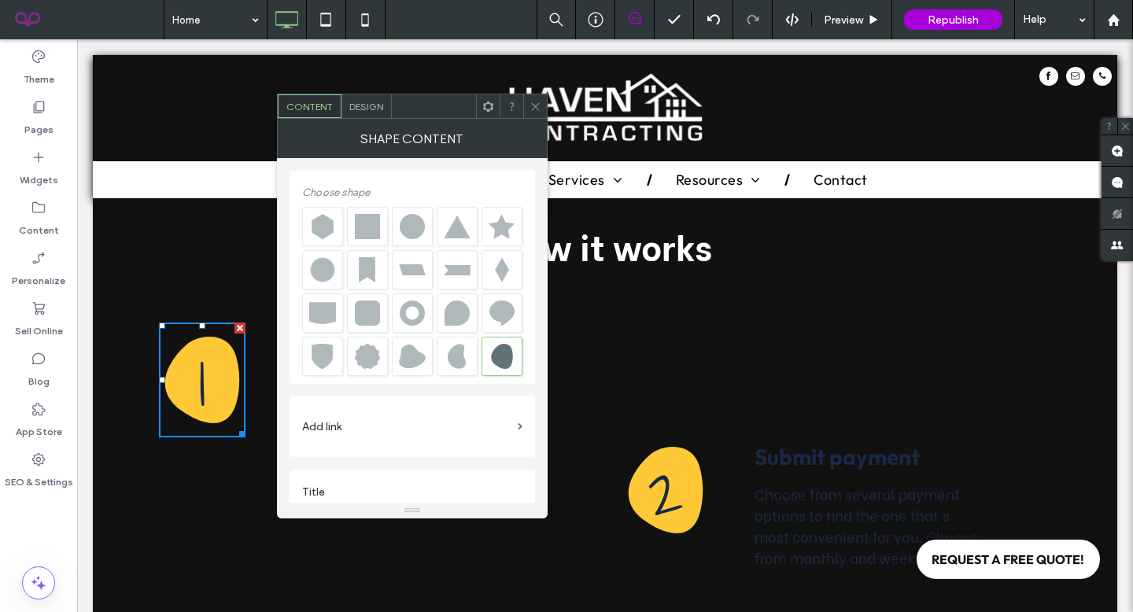
scroll to position [184, 0]
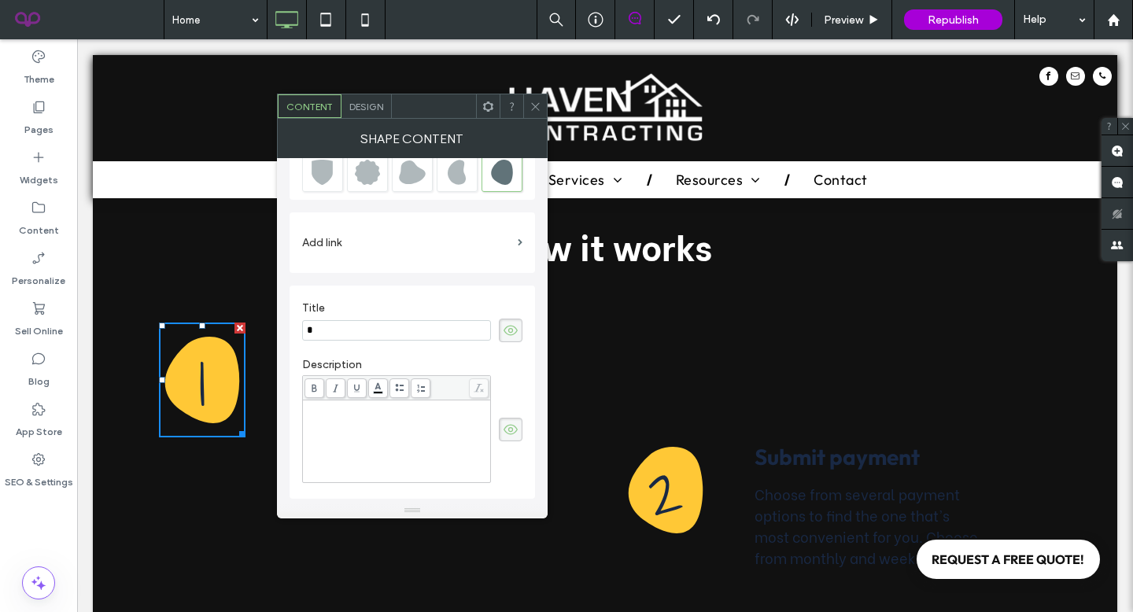
click at [368, 103] on span "Design" at bounding box center [366, 107] width 34 height 12
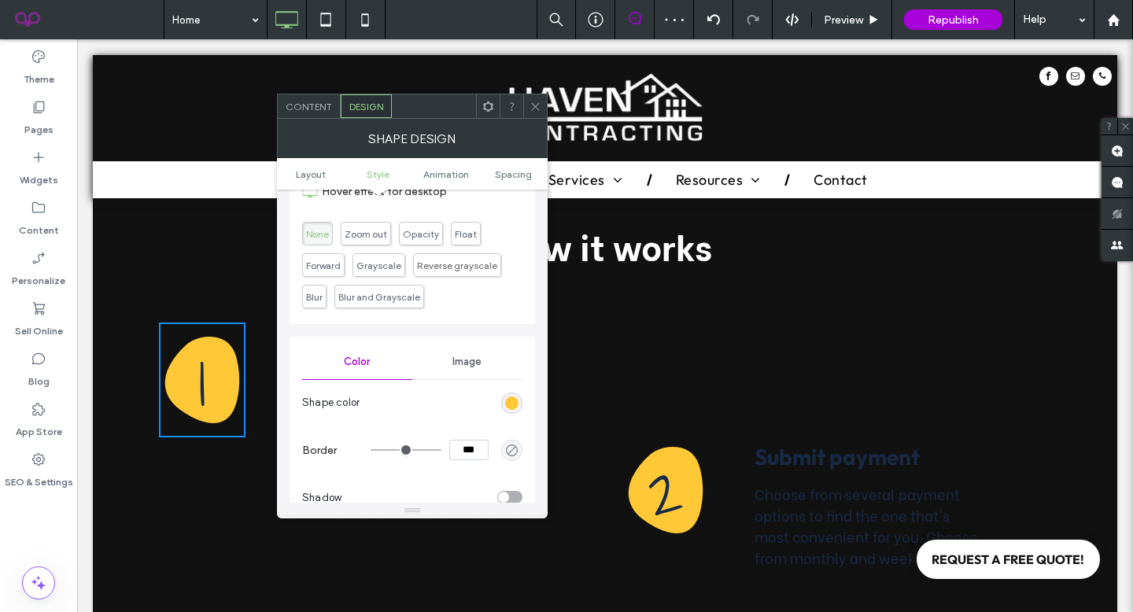
scroll to position [420, 0]
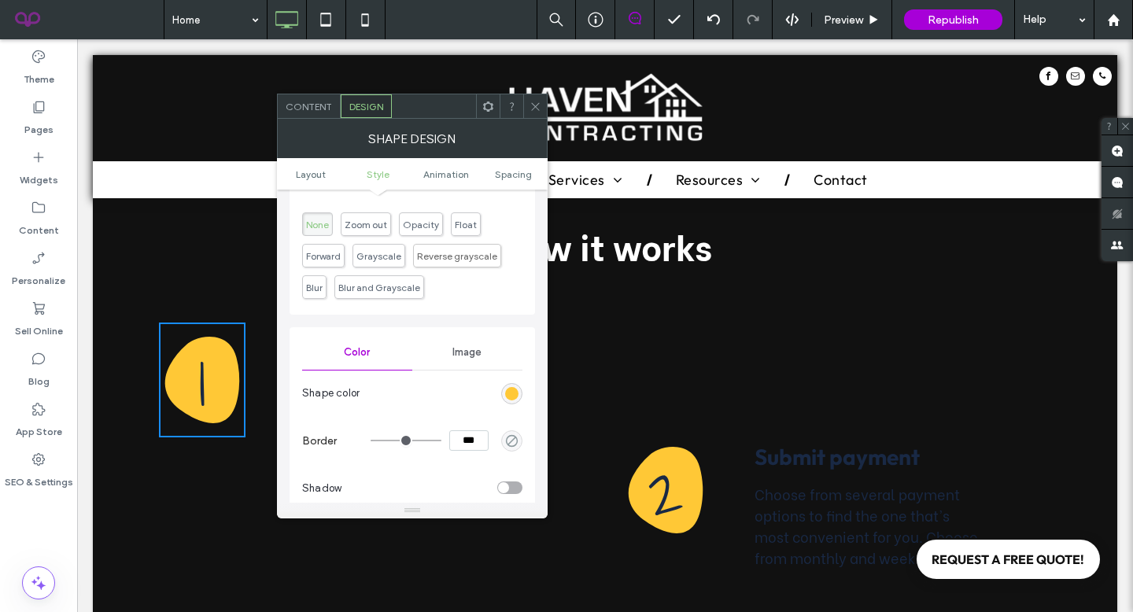
click at [501, 413] on section "Border ***" at bounding box center [412, 440] width 220 height 55
click at [511, 381] on section "Shape color" at bounding box center [412, 393] width 220 height 39
click at [511, 382] on section "Shape color" at bounding box center [412, 393] width 220 height 39
click at [510, 390] on div "rgba(255,200,54,1)" at bounding box center [511, 393] width 13 height 13
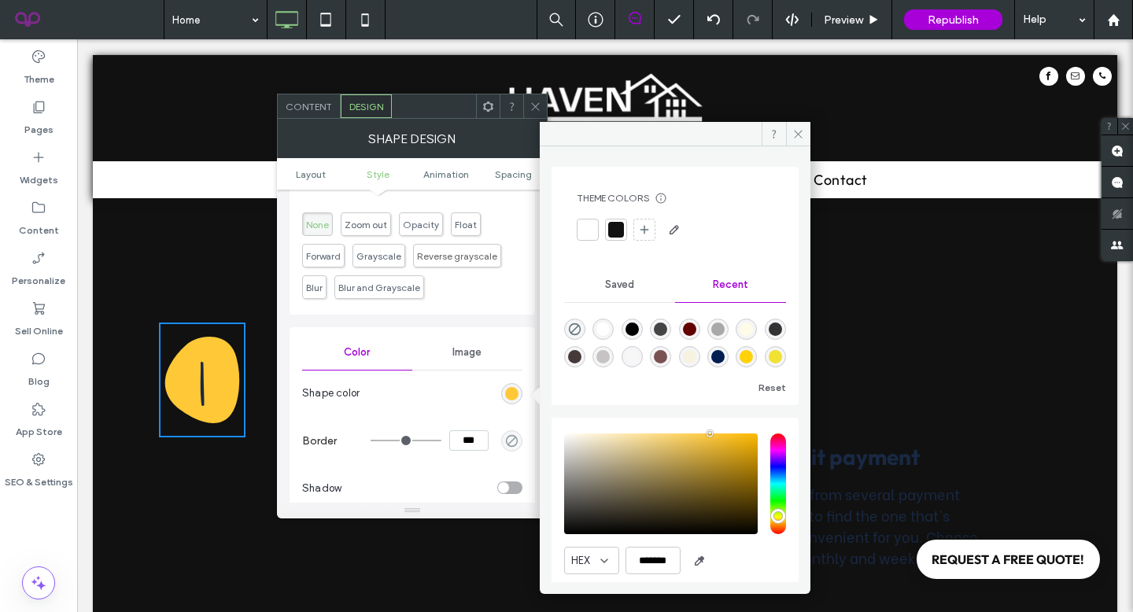
click at [594, 234] on div at bounding box center [588, 230] width 16 height 16
click at [797, 138] on icon at bounding box center [798, 134] width 12 height 12
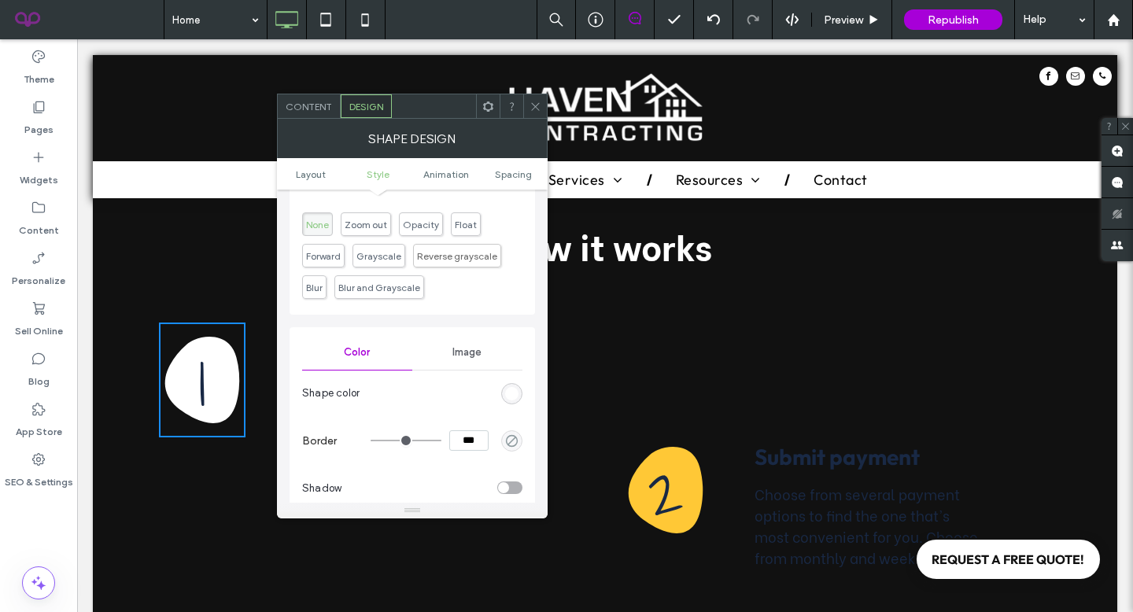
click at [540, 111] on icon at bounding box center [535, 107] width 12 height 12
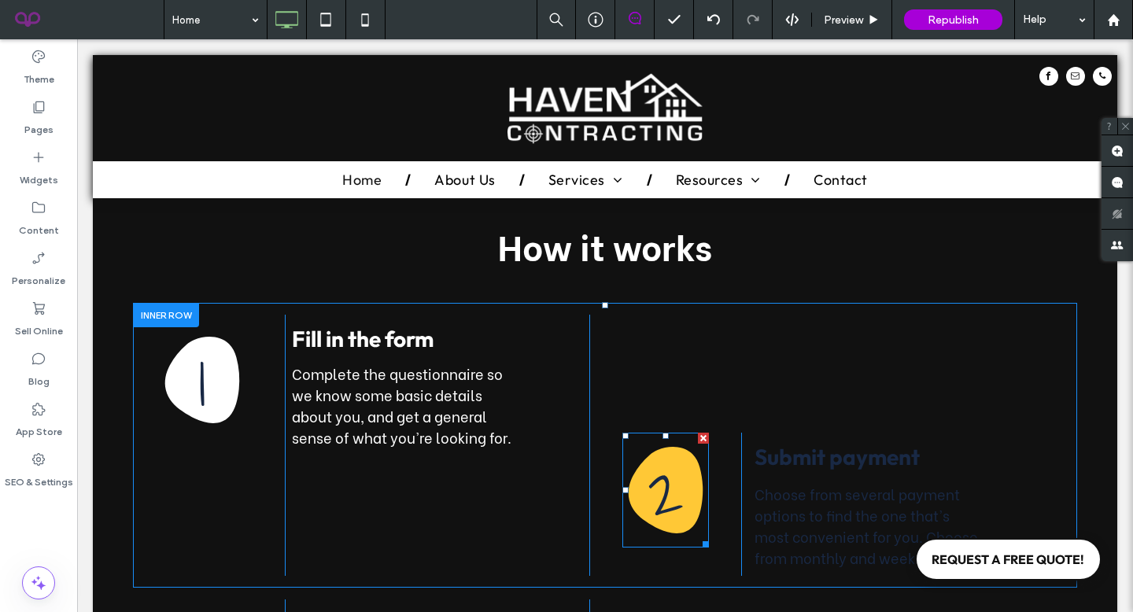
click at [655, 481] on h3 "2" at bounding box center [665, 490] width 36 height 19
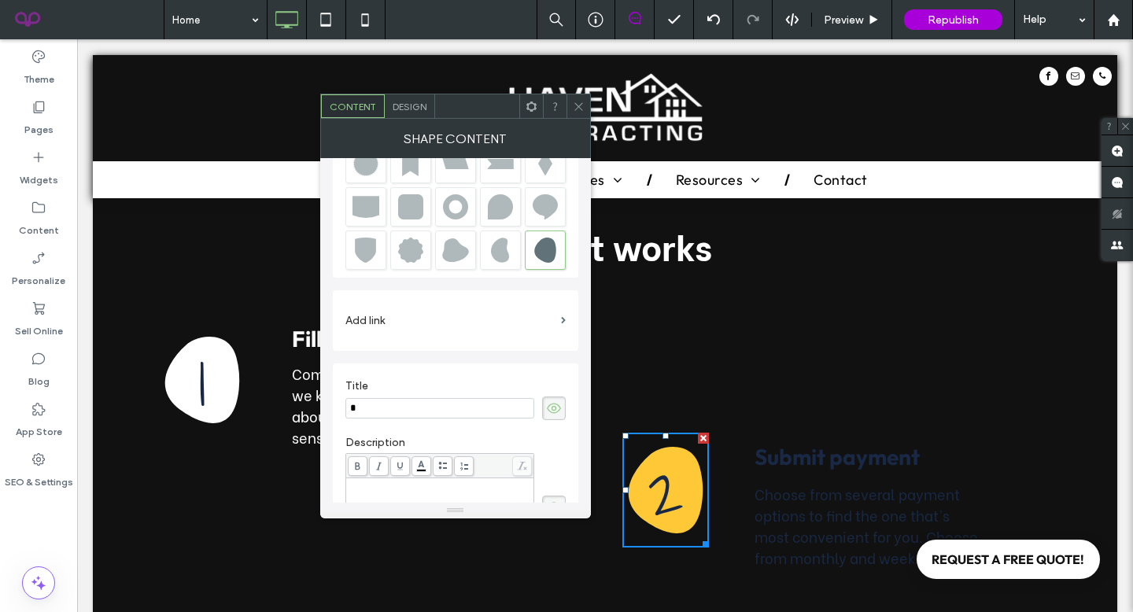
scroll to position [123, 0]
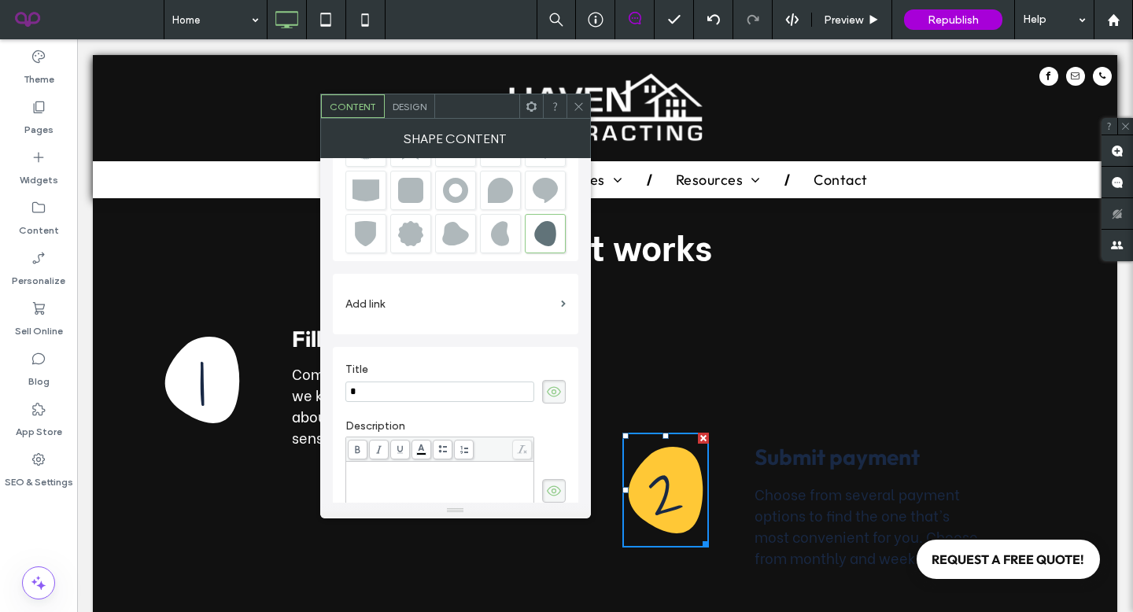
click at [408, 119] on div "SHAPE CONTENT" at bounding box center [455, 138] width 271 height 39
click at [413, 104] on span "Design" at bounding box center [409, 107] width 34 height 12
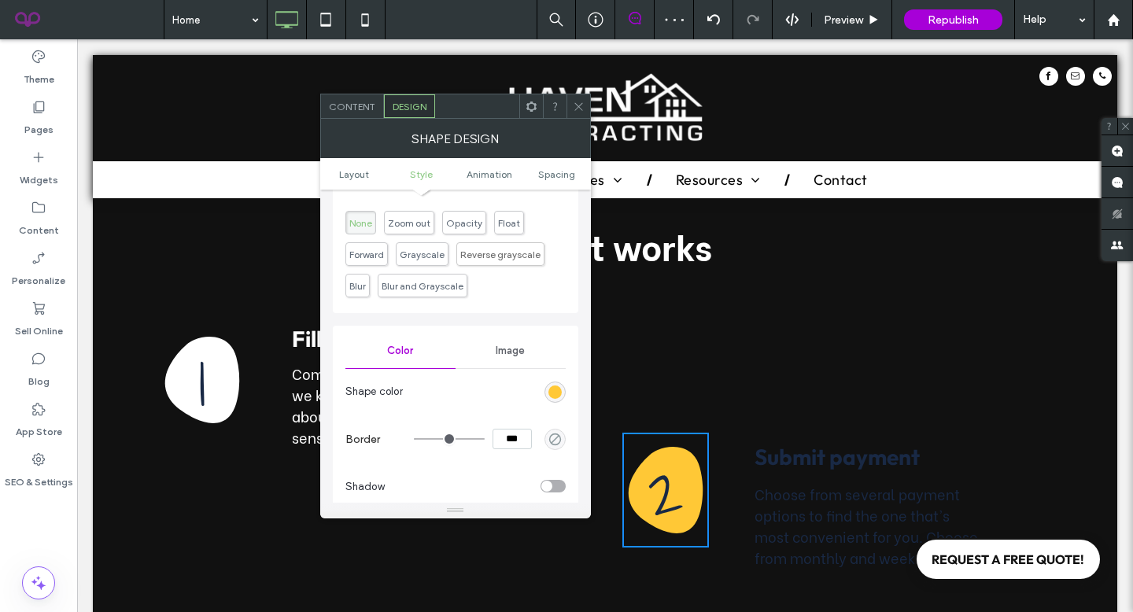
scroll to position [492, 0]
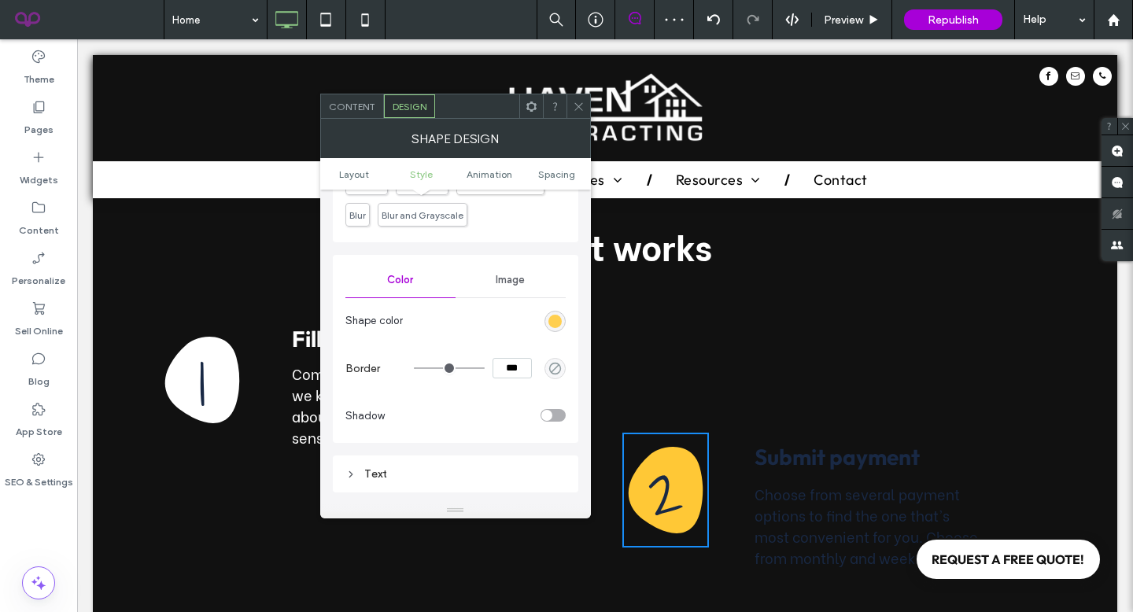
click at [552, 325] on div "rgba(255, 200, 54, 1)" at bounding box center [554, 321] width 13 height 13
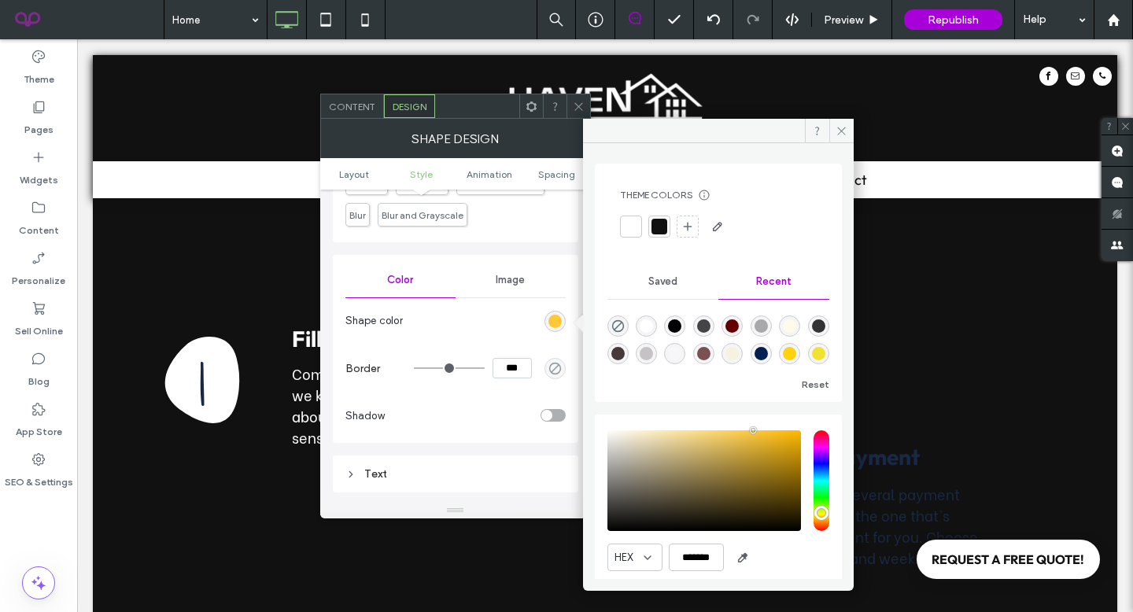
click at [625, 240] on div "Theme Colors Save time with Theme Colors Create a color palette to instantly ad…" at bounding box center [718, 214] width 222 height 76
click at [626, 231] on div at bounding box center [631, 227] width 16 height 16
click at [838, 126] on icon at bounding box center [841, 131] width 12 height 12
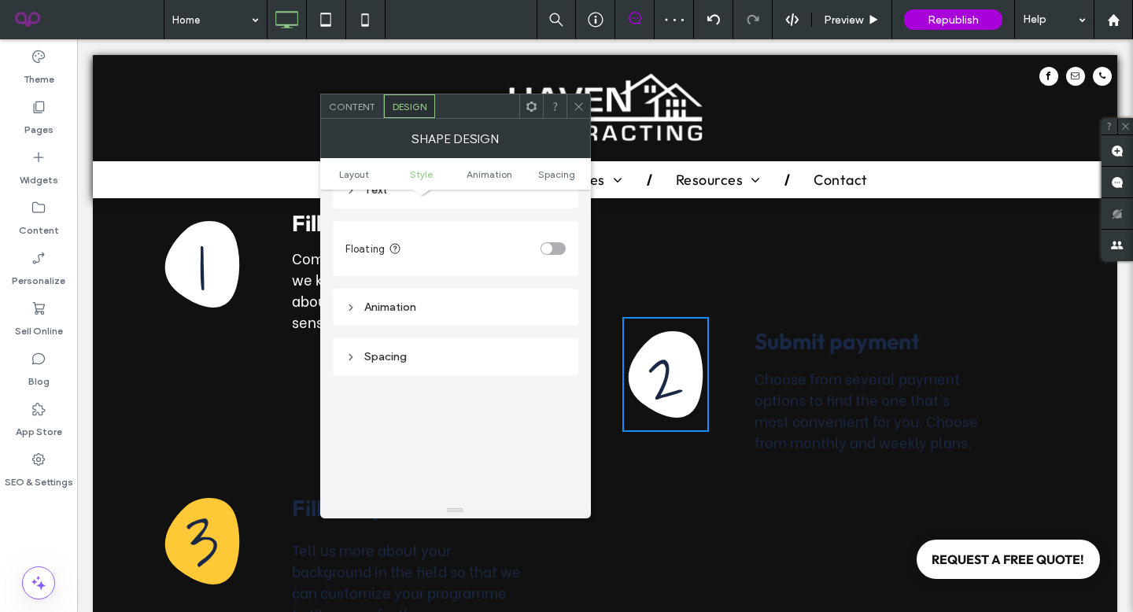
scroll to position [2789, 0]
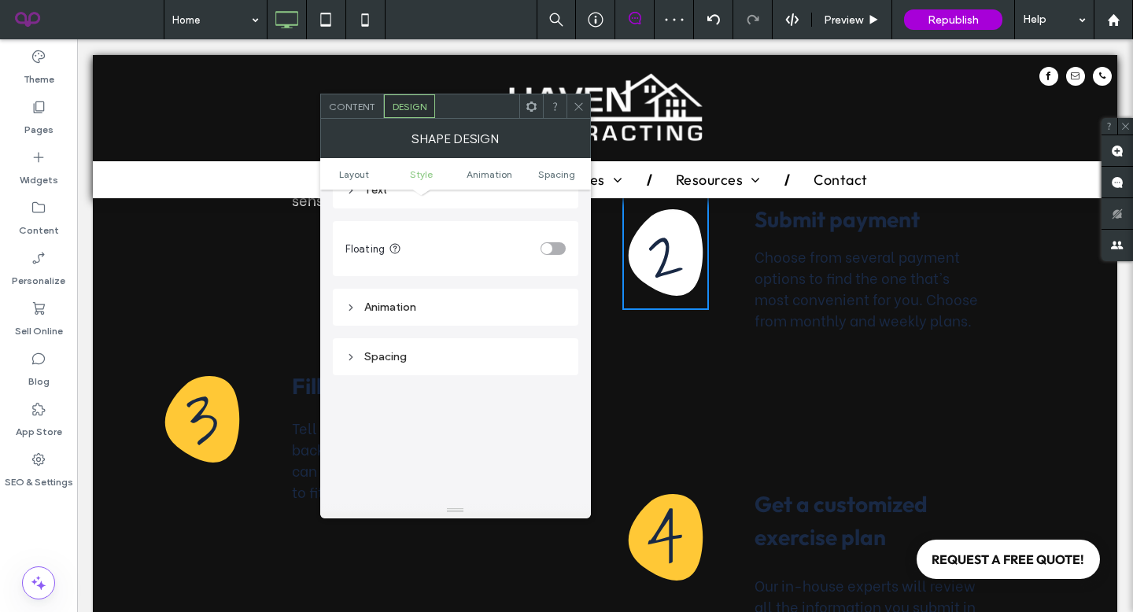
click at [212, 410] on h3 "3" at bounding box center [202, 419] width 33 height 19
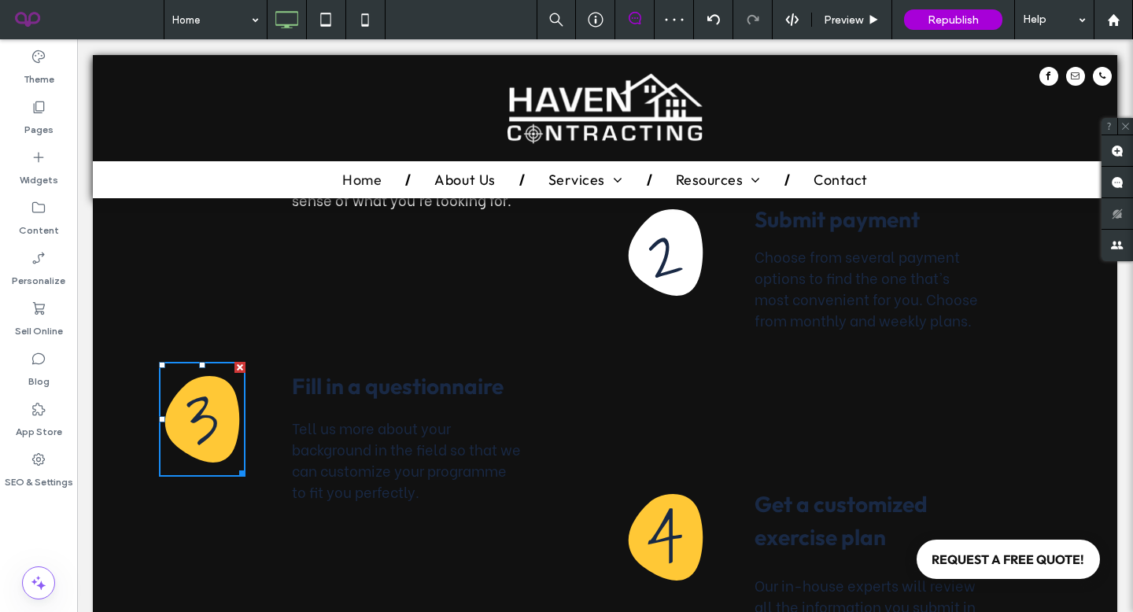
scroll to position [17, 0]
click at [214, 412] on h3 "3" at bounding box center [202, 419] width 33 height 19
click at [210, 410] on h3 "3" at bounding box center [202, 419] width 33 height 19
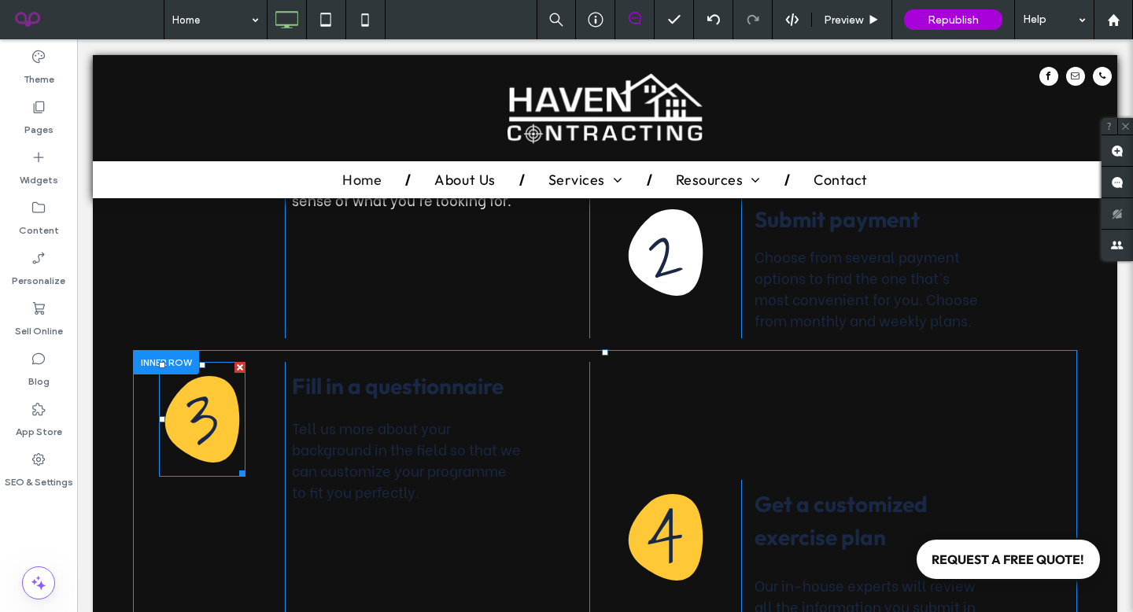
click at [217, 410] on h3 "3" at bounding box center [202, 419] width 33 height 19
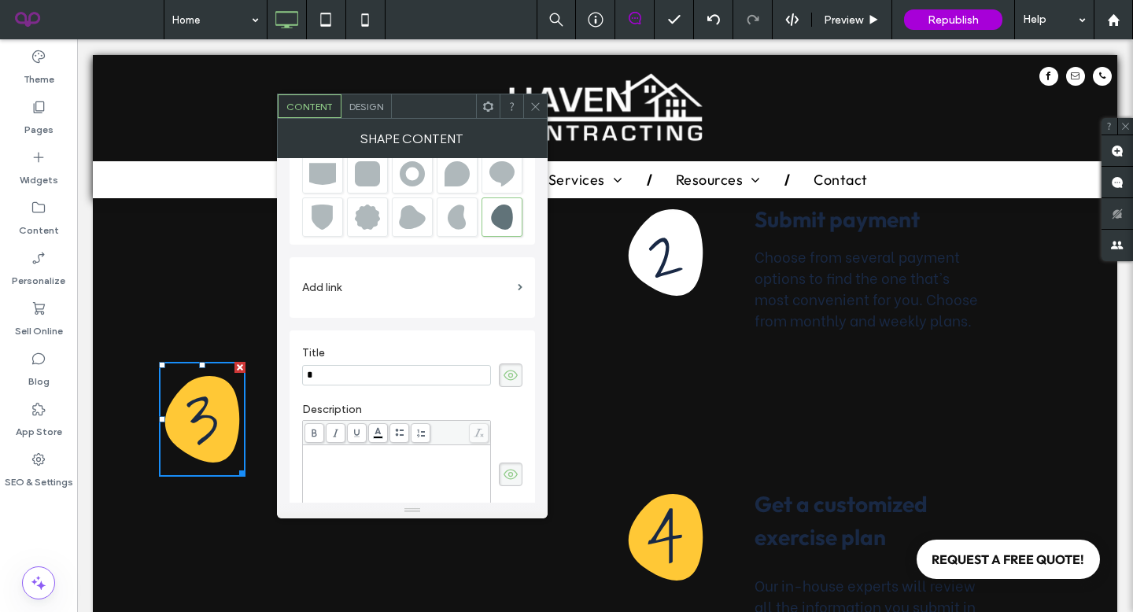
scroll to position [192, 0]
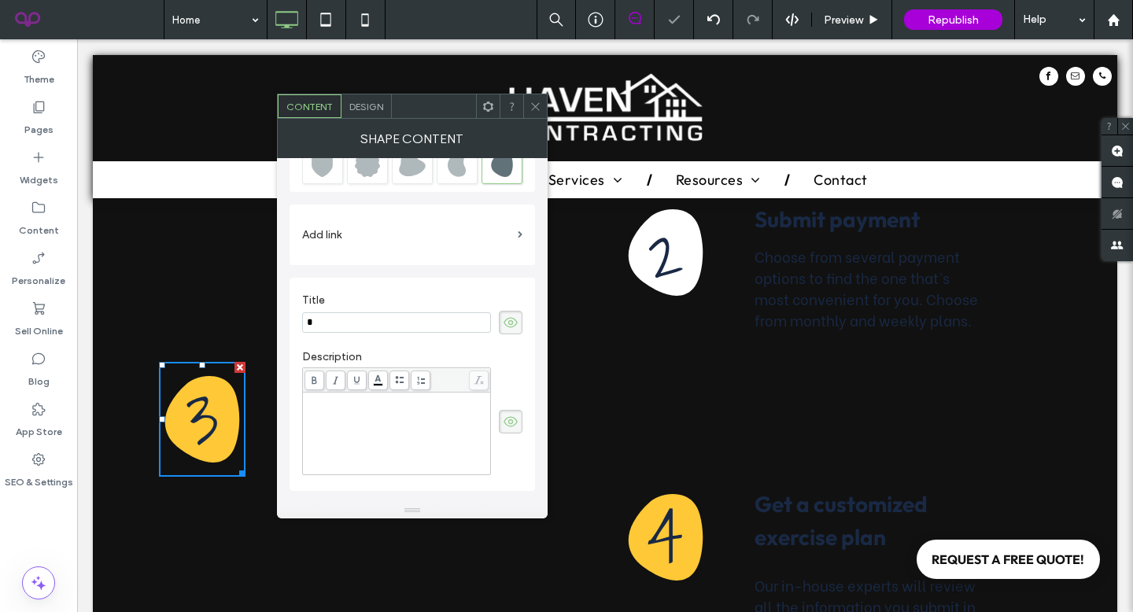
click at [378, 105] on span "Design" at bounding box center [366, 107] width 34 height 12
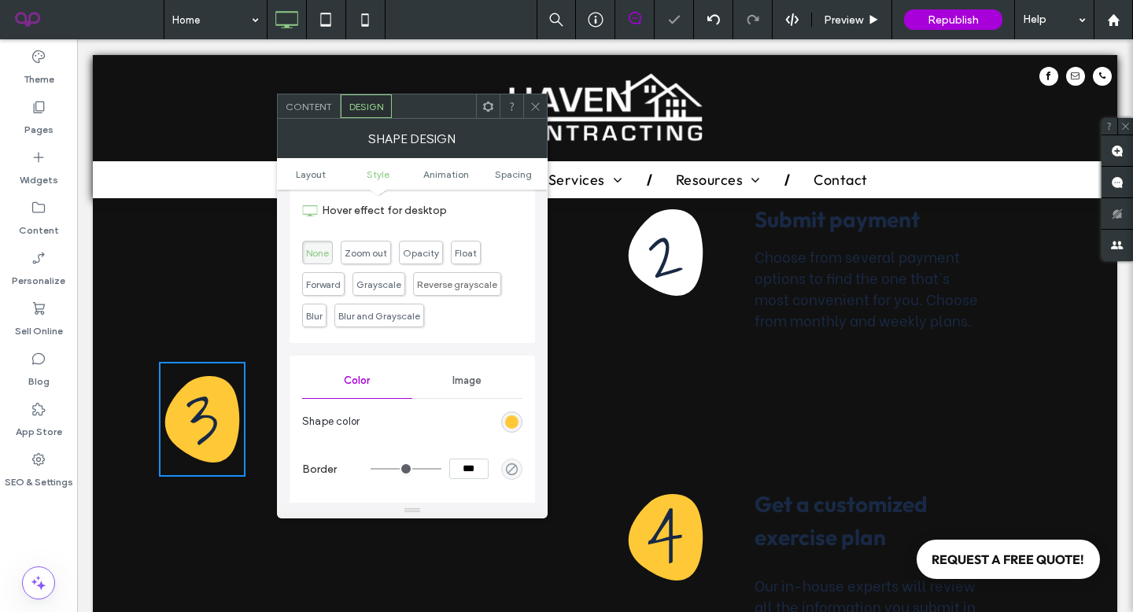
scroll to position [421, 0]
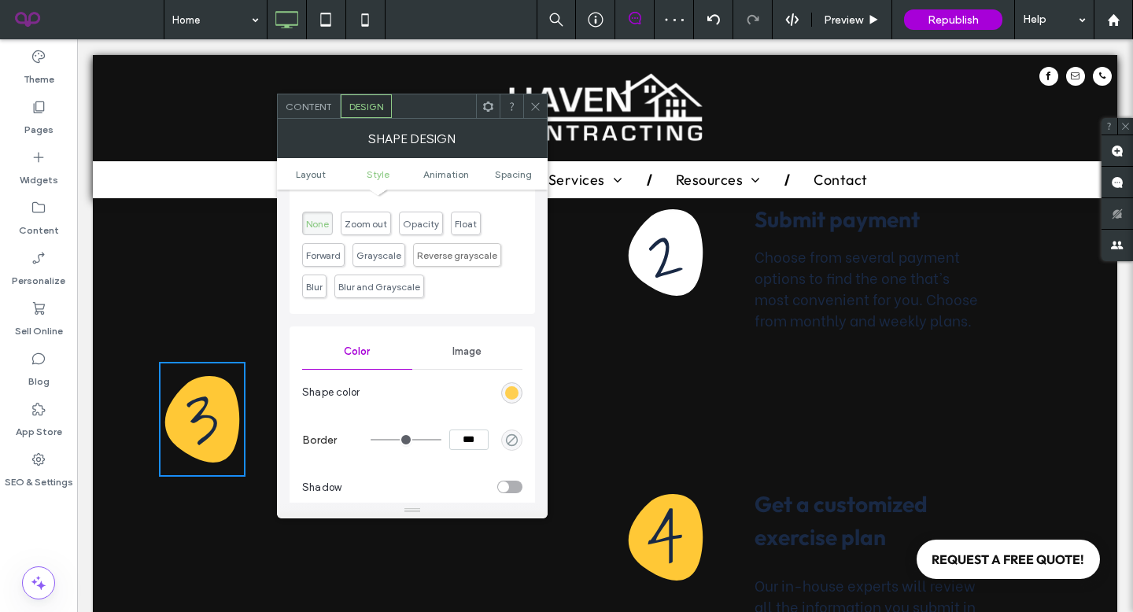
click at [510, 396] on div "rgba(255, 200, 54, 1)" at bounding box center [511, 392] width 13 height 13
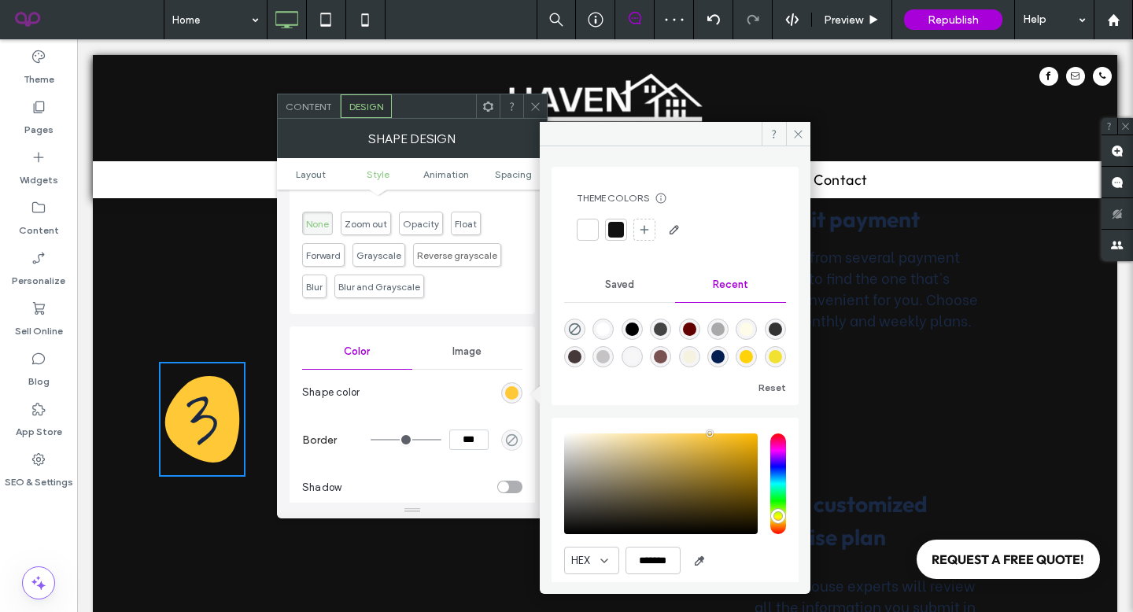
click at [580, 232] on div at bounding box center [588, 230] width 16 height 16
click at [802, 131] on icon at bounding box center [798, 134] width 12 height 12
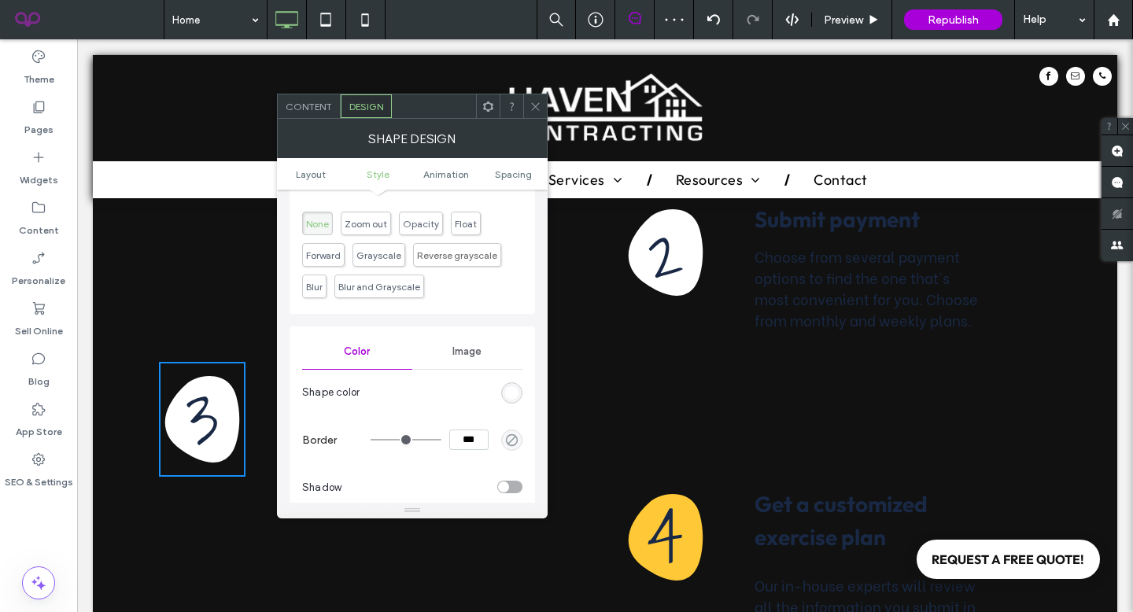
click at [672, 528] on h3 "4" at bounding box center [664, 537] width 35 height 19
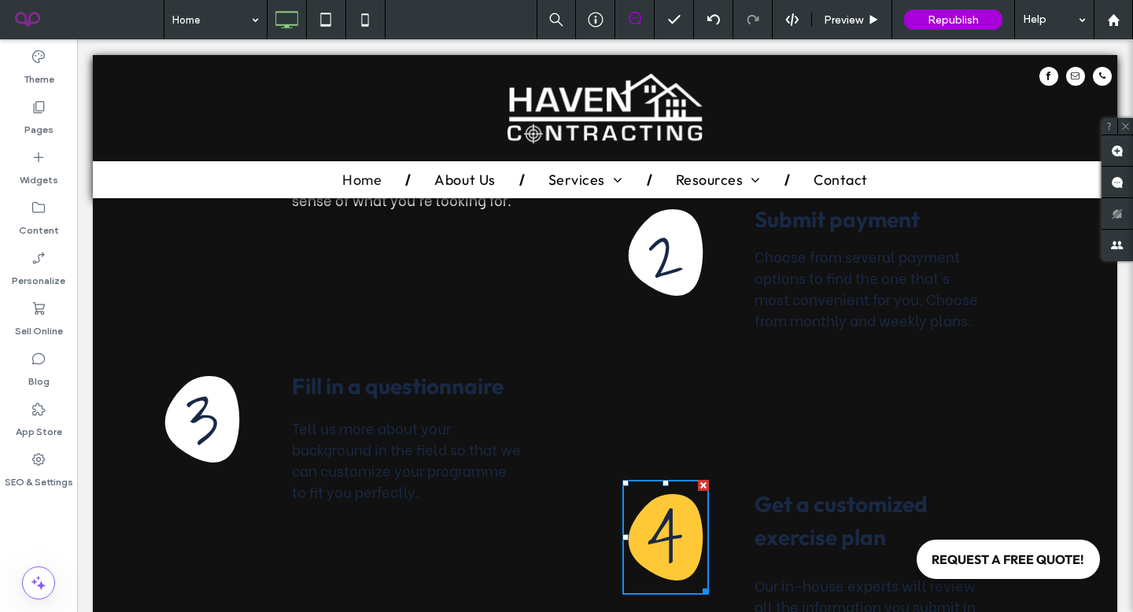
scroll to position [17, 0]
click at [666, 528] on h3 "4" at bounding box center [664, 537] width 35 height 19
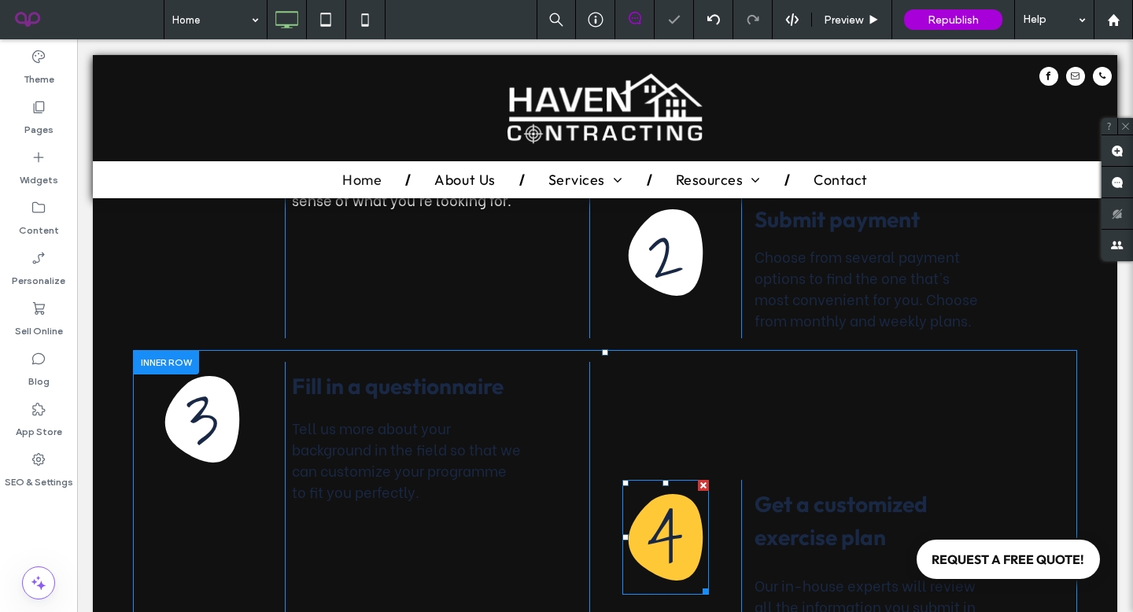
click at [665, 528] on h3 "4" at bounding box center [664, 537] width 35 height 19
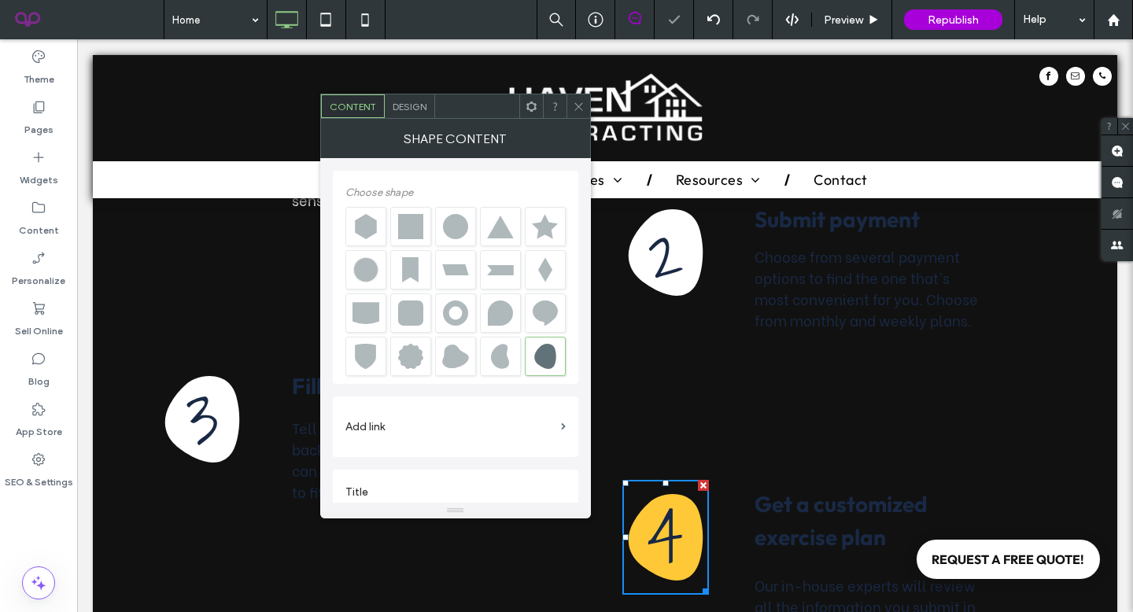
scroll to position [184, 0]
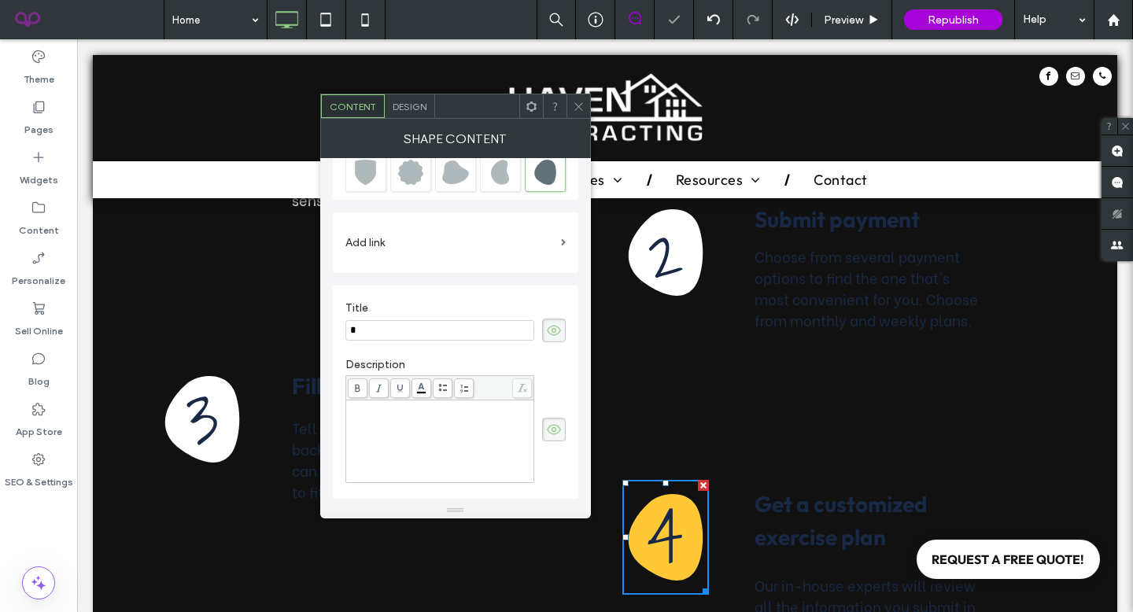
click at [412, 109] on span "Design" at bounding box center [409, 107] width 34 height 12
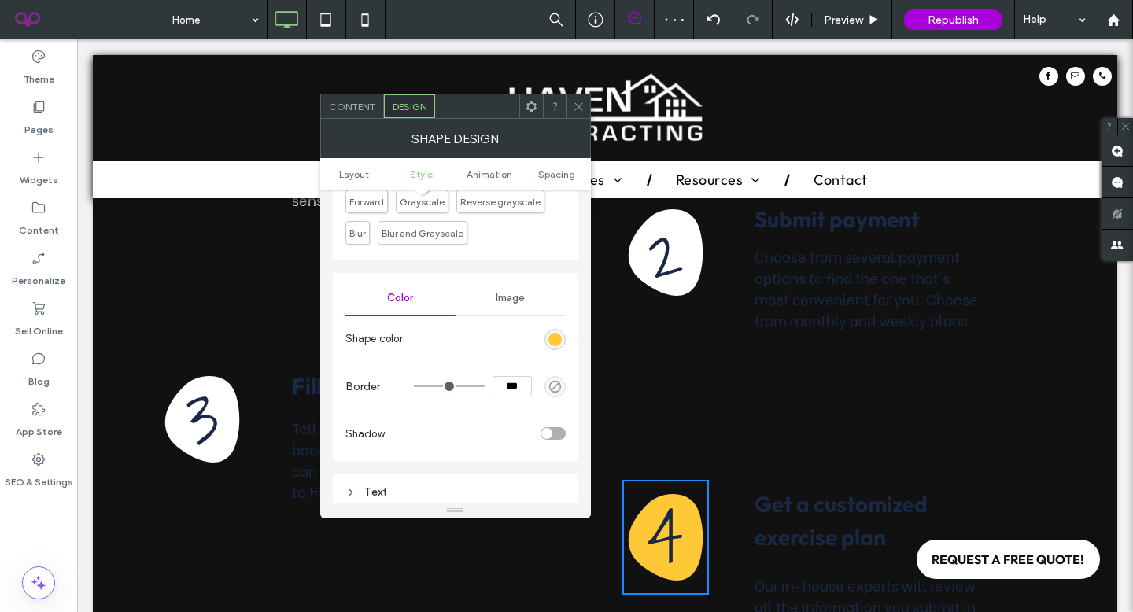
scroll to position [479, 0]
click at [555, 333] on div "rgba(255, 200, 54, 1)" at bounding box center [554, 334] width 13 height 13
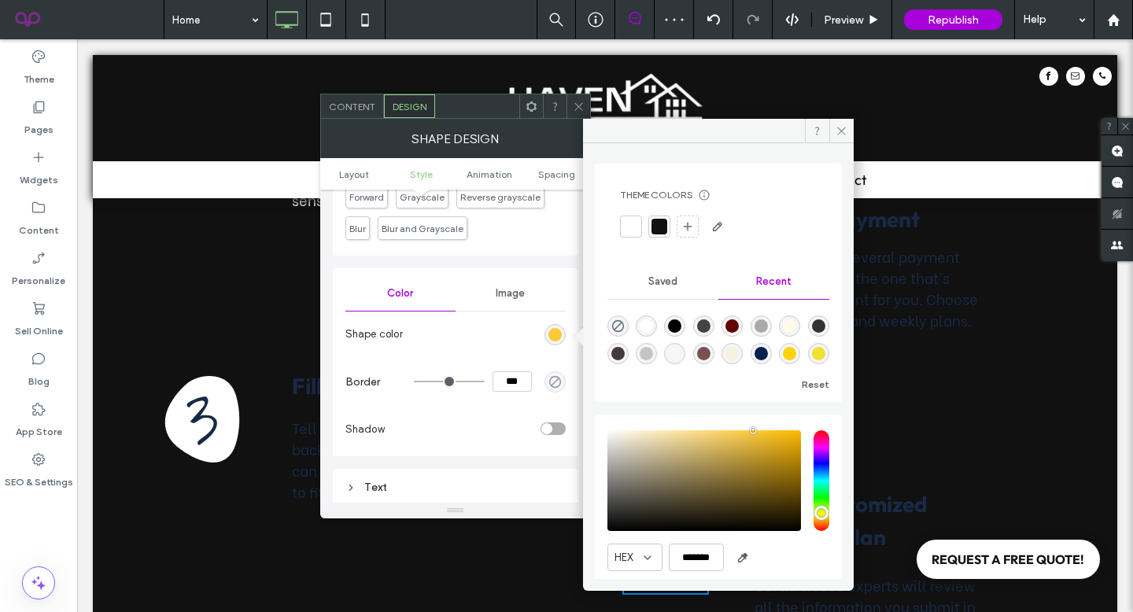
click at [628, 227] on div at bounding box center [631, 227] width 16 height 16
click at [835, 127] on icon at bounding box center [841, 131] width 12 height 12
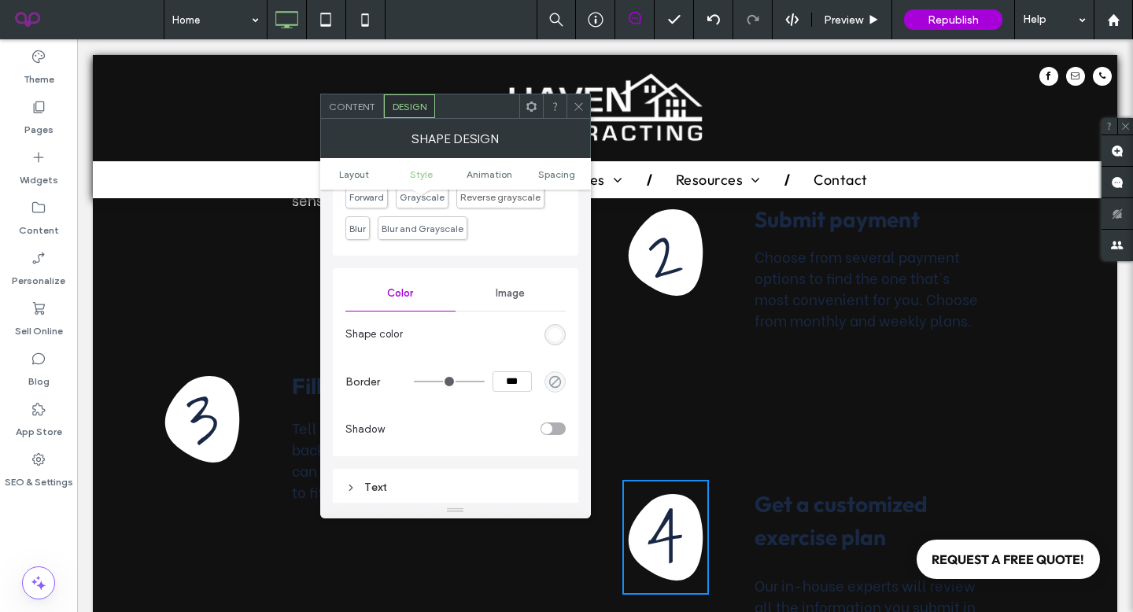
click at [580, 106] on icon at bounding box center [579, 107] width 12 height 12
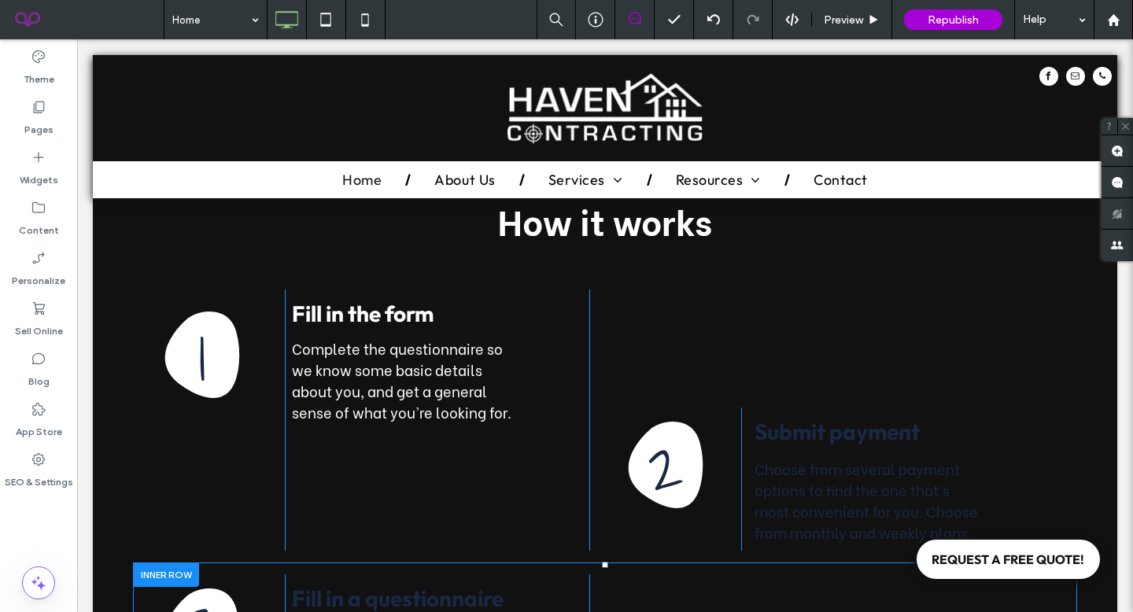
scroll to position [2576, 0]
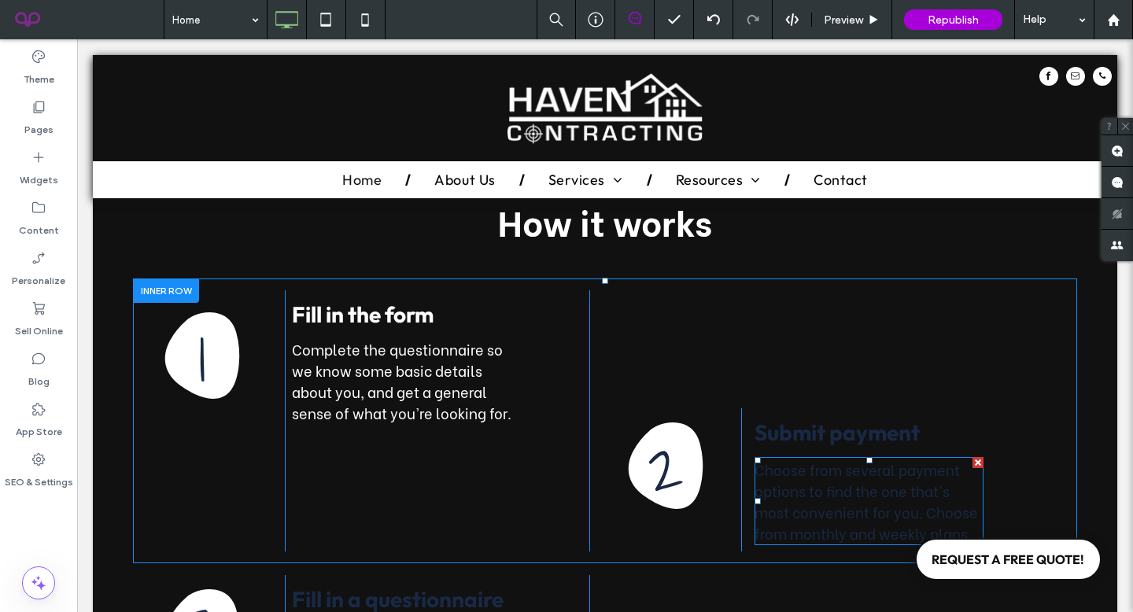
click at [785, 459] on span "Choose from several payment options to find the one that's most convenient for …" at bounding box center [865, 501] width 223 height 85
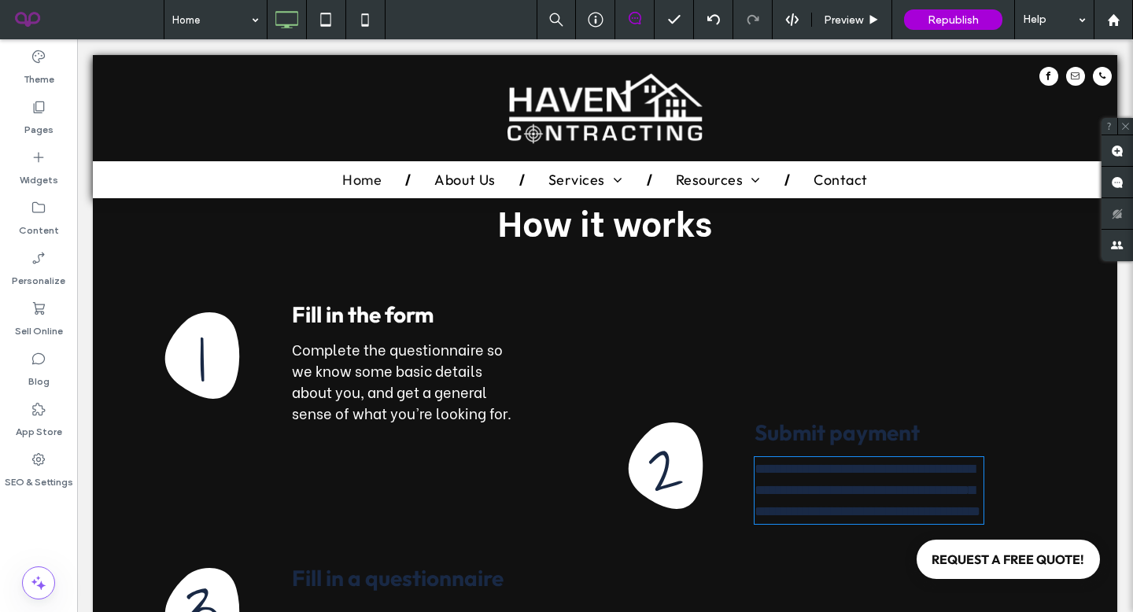
type input "**********"
type input "**"
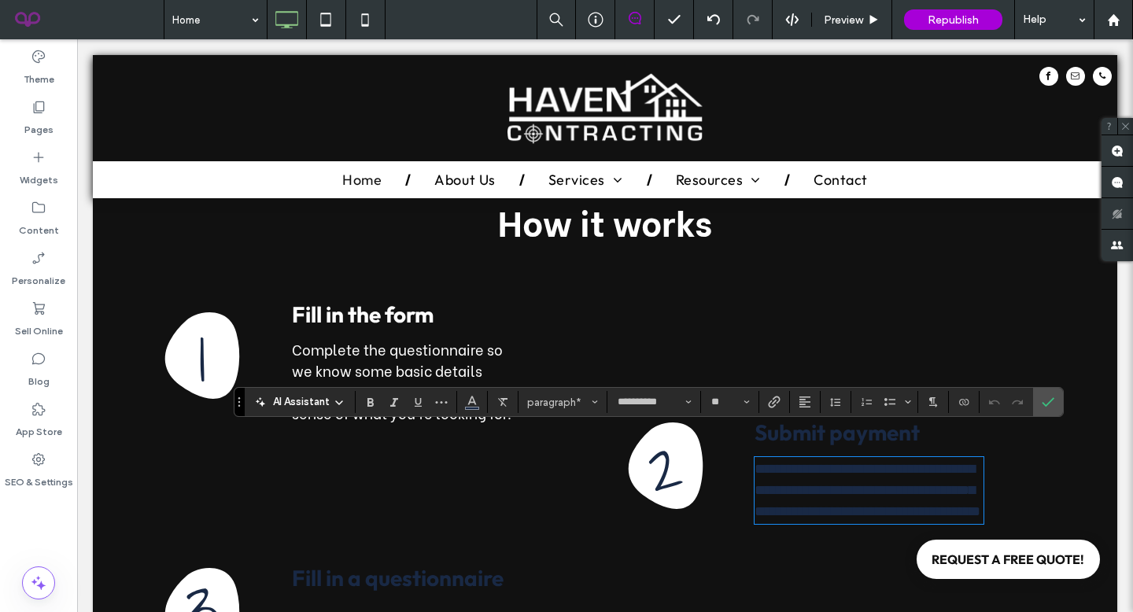
click at [786, 418] on span "Submit payment" at bounding box center [836, 432] width 165 height 28
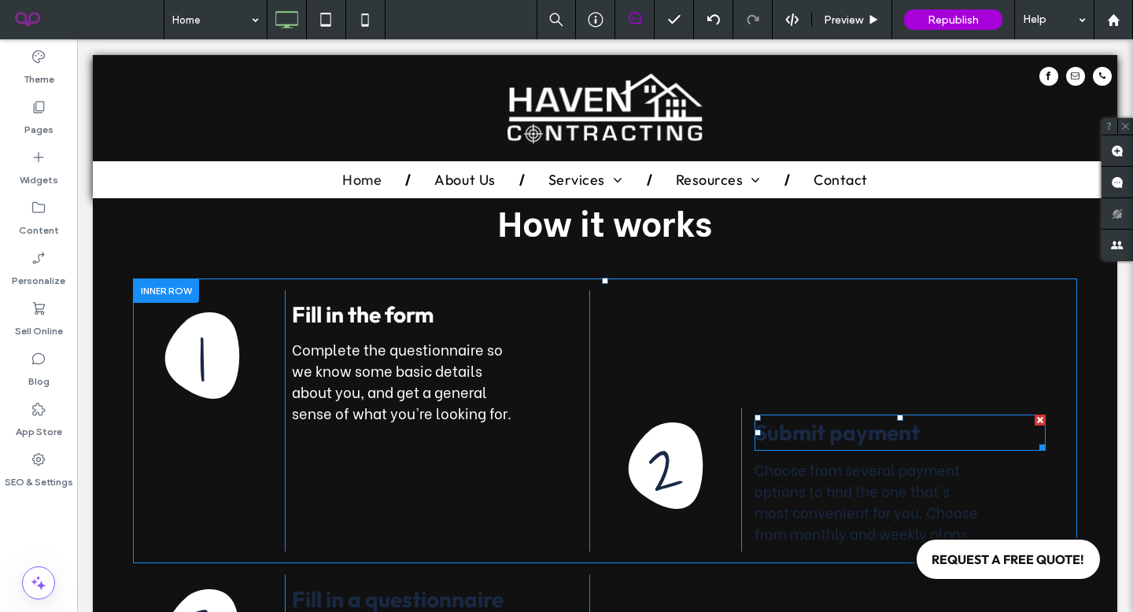
click at [801, 416] on h5 "Submit payment" at bounding box center [899, 432] width 291 height 33
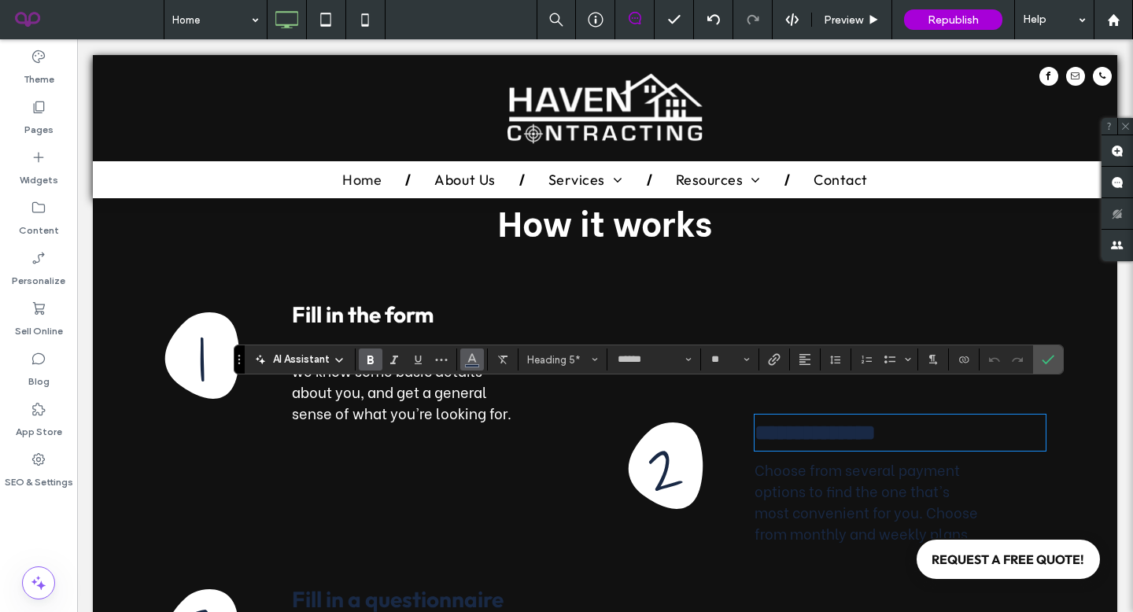
click at [468, 365] on span "Color" at bounding box center [472, 358] width 13 height 20
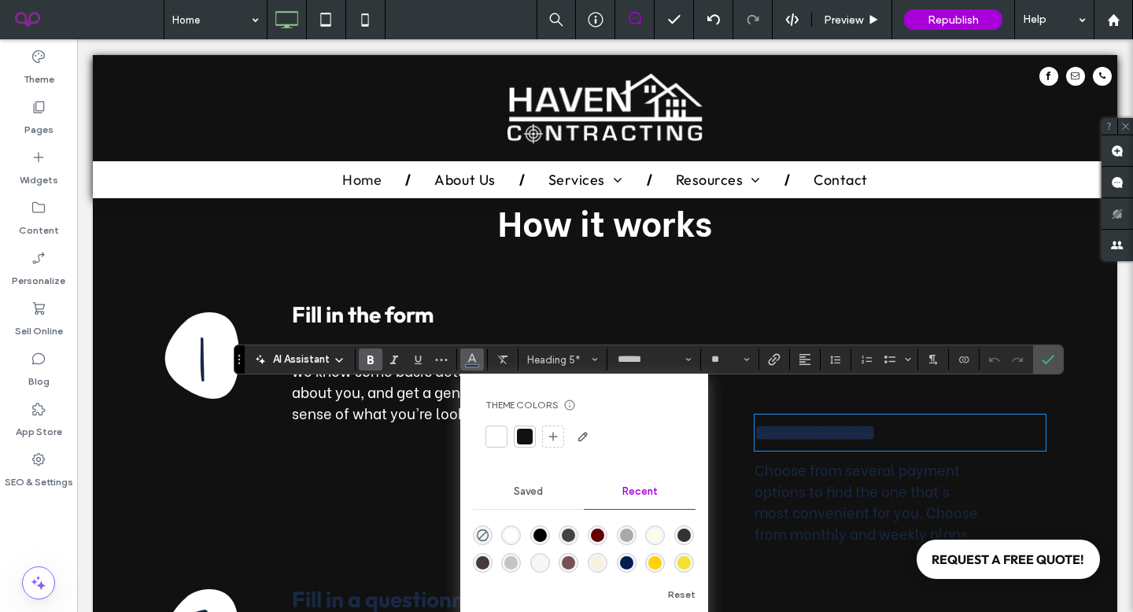
click at [485, 433] on div at bounding box center [496, 436] width 22 height 22
click at [802, 466] on span "Choose from several payment options to find the one that's most convenient for …" at bounding box center [865, 501] width 223 height 85
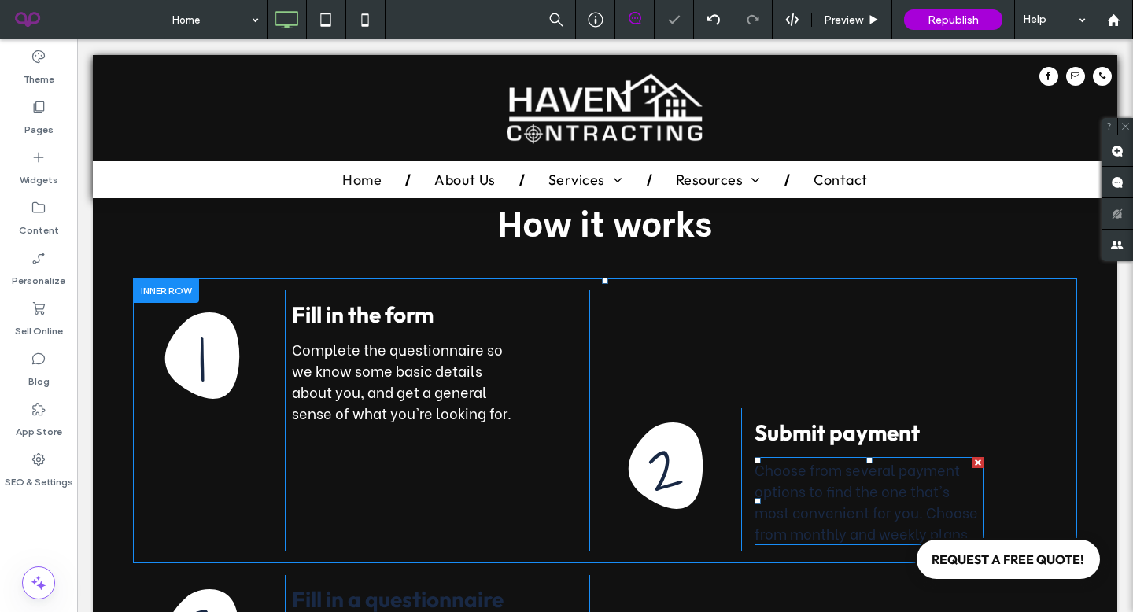
click at [802, 473] on span "Choose from several payment options to find the one that's most convenient for …" at bounding box center [865, 501] width 223 height 85
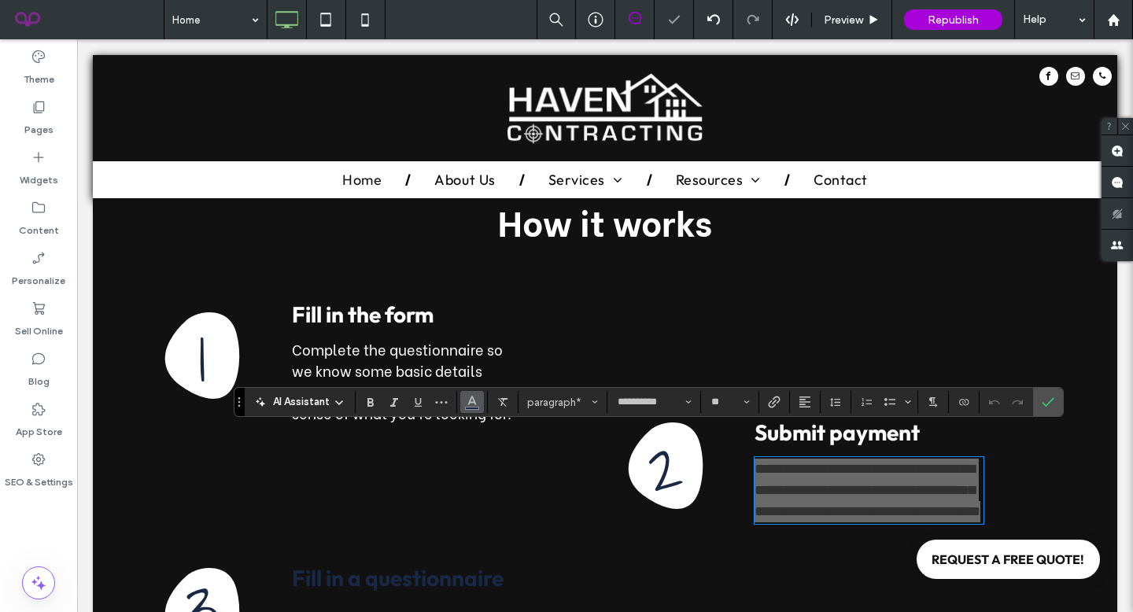
click at [473, 403] on icon "Color" at bounding box center [472, 400] width 13 height 13
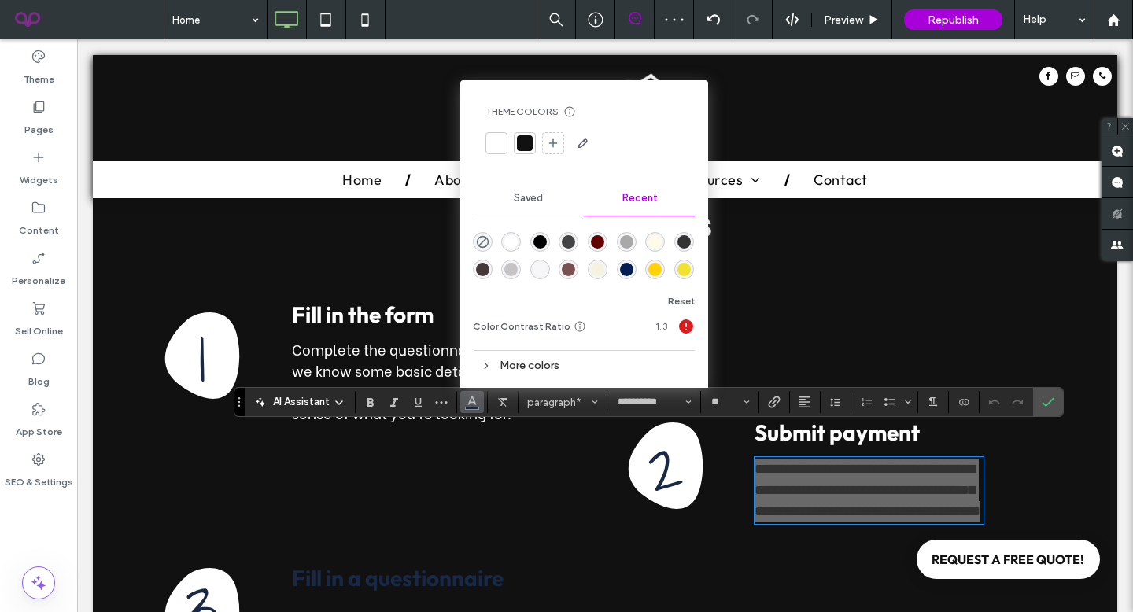
click at [502, 150] on div at bounding box center [496, 143] width 16 height 16
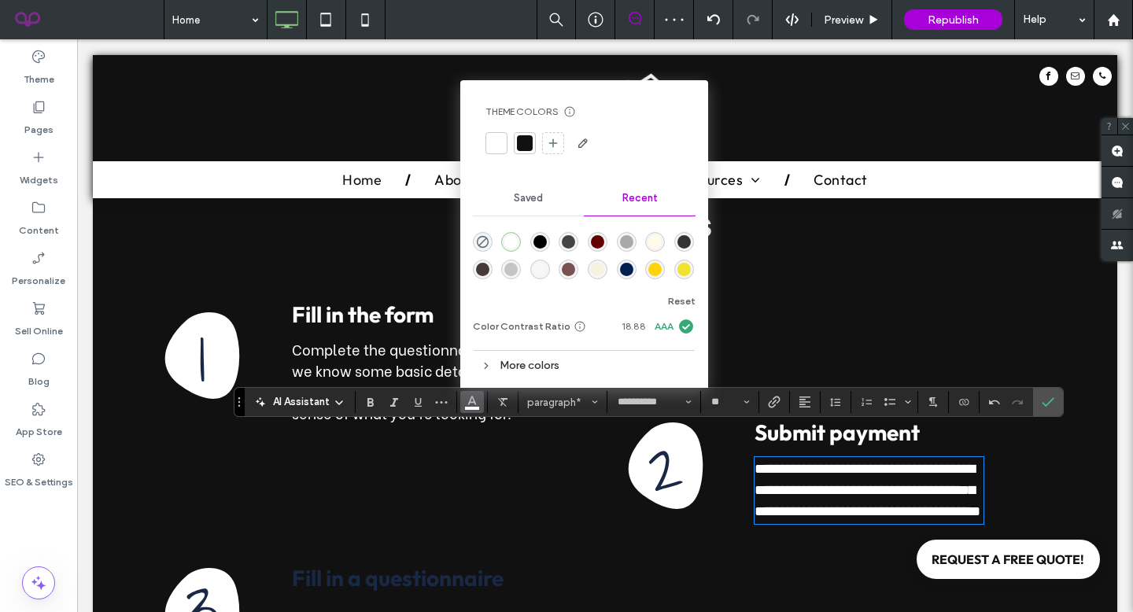
click at [800, 325] on div "**********" at bounding box center [589, 410] width 912 height 240
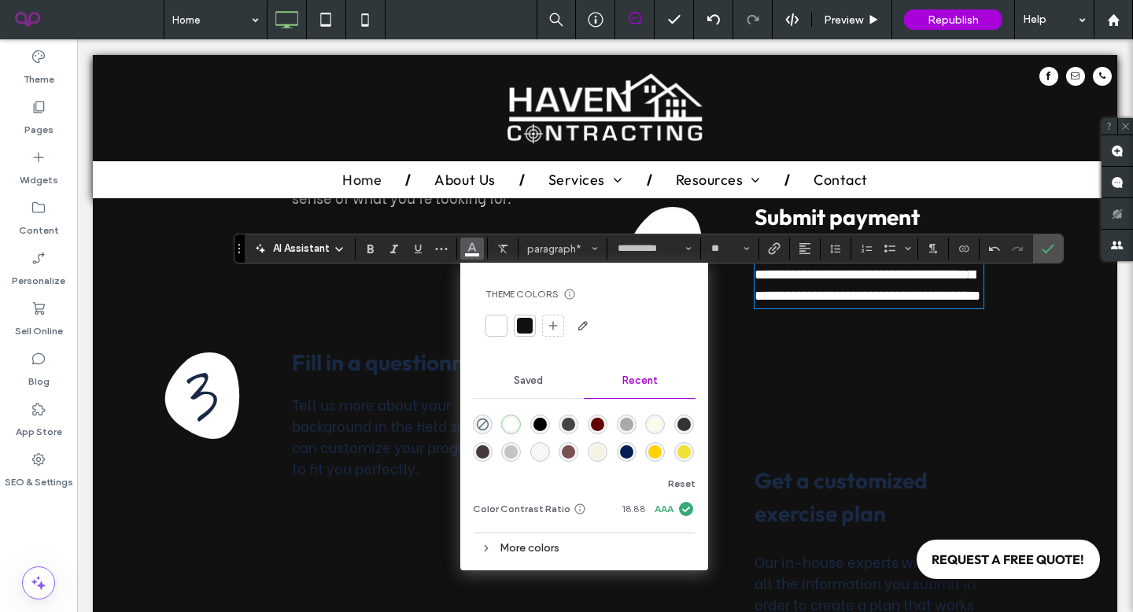
scroll to position [2872, 0]
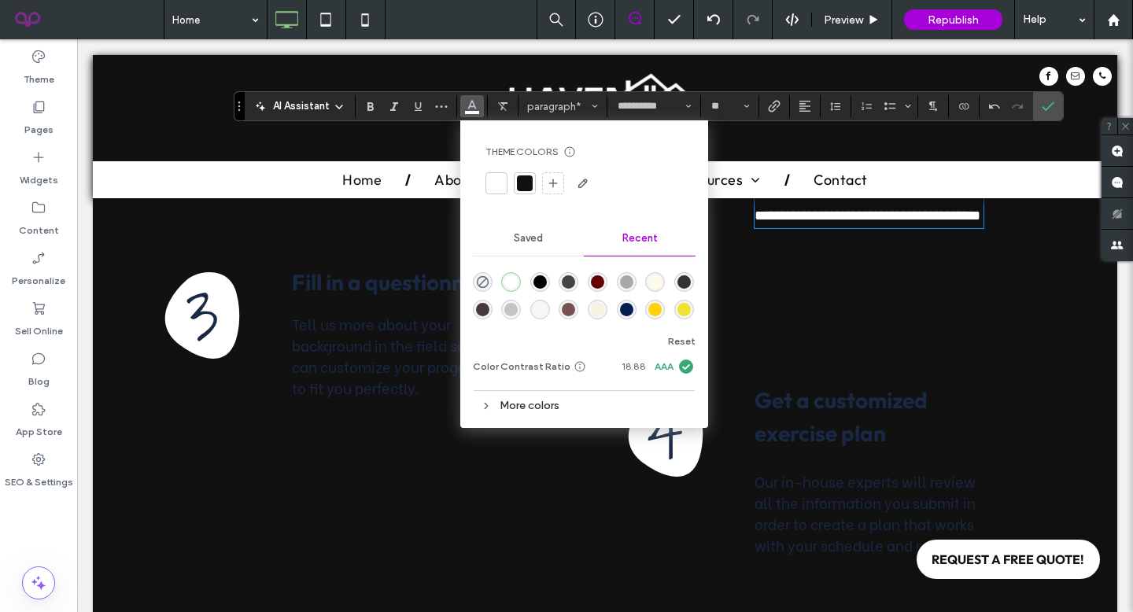
click at [356, 313] on span "Tell us more about your background in the field so that we can customize your p…" at bounding box center [406, 355] width 229 height 85
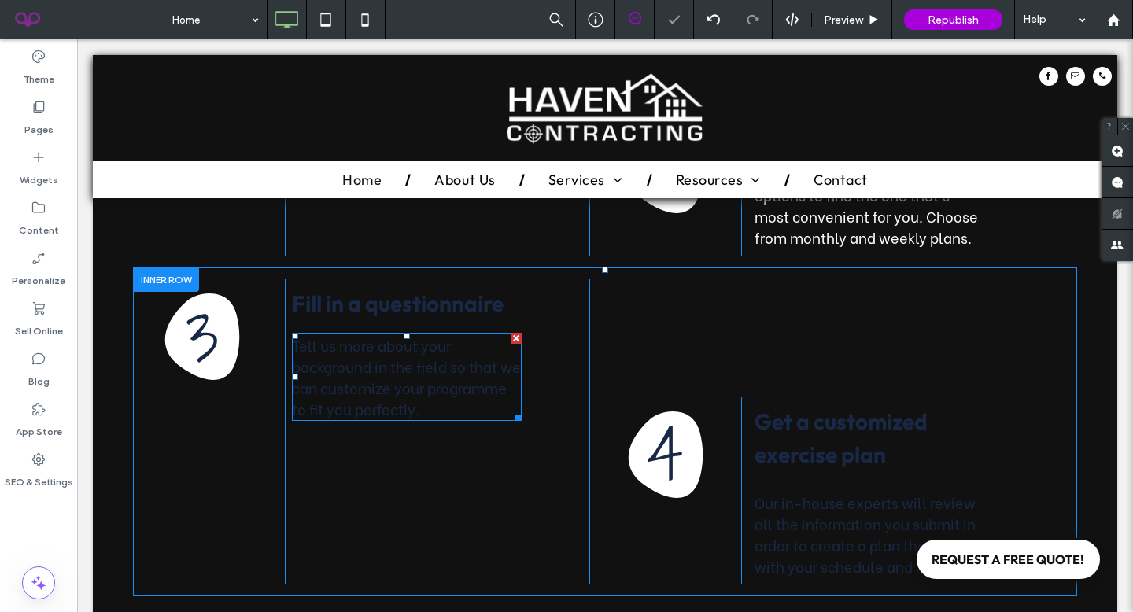
click at [357, 350] on span "Tell us more about your background in the field so that we can customize your p…" at bounding box center [406, 376] width 229 height 85
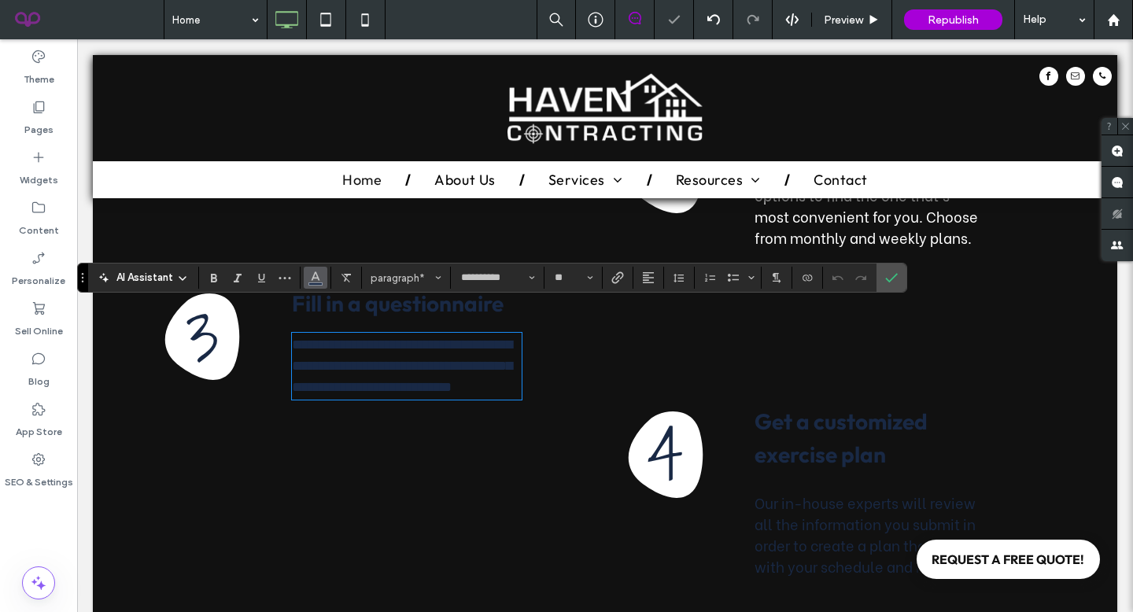
click at [315, 271] on icon "Color" at bounding box center [315, 276] width 13 height 13
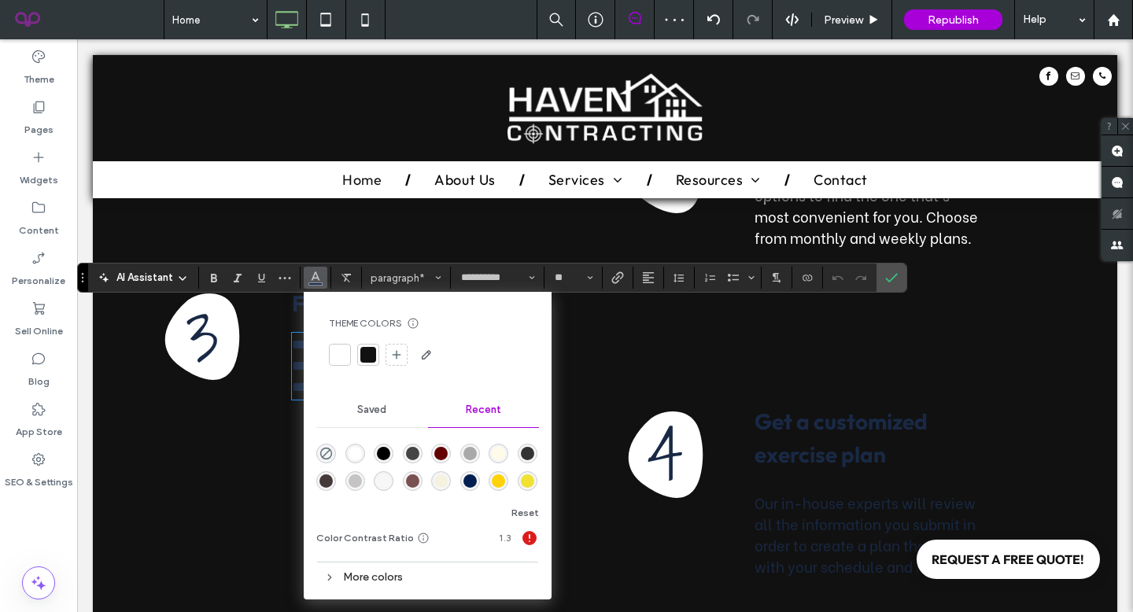
click at [337, 351] on div at bounding box center [340, 355] width 16 height 16
click at [247, 361] on div "3 Click To Paste" at bounding box center [209, 431] width 152 height 305
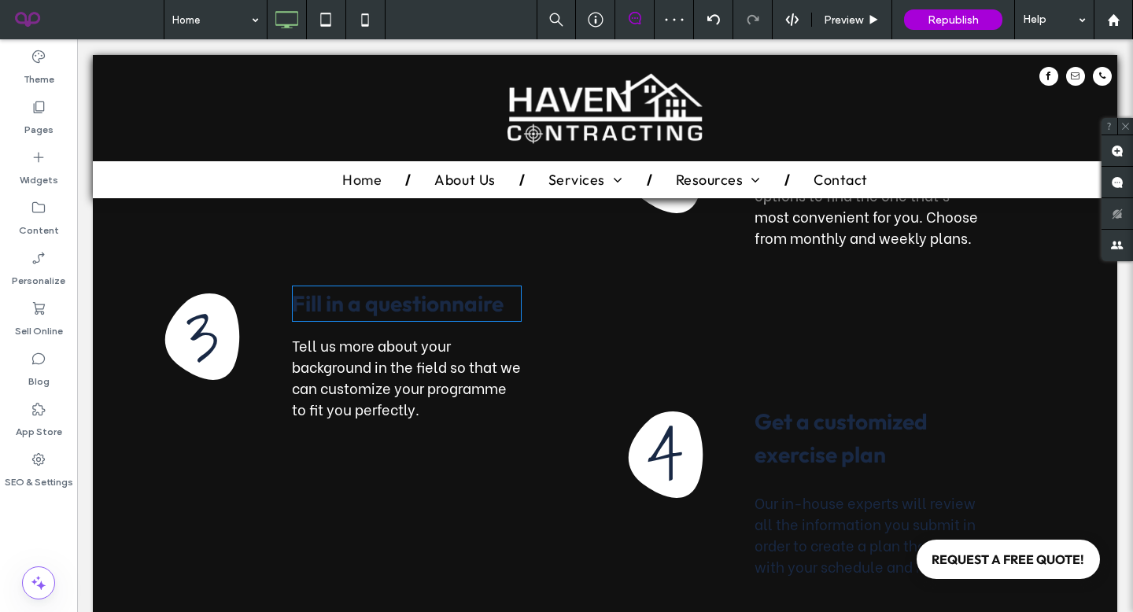
click at [326, 289] on span "Fill in a questionnaire" at bounding box center [398, 303] width 212 height 28
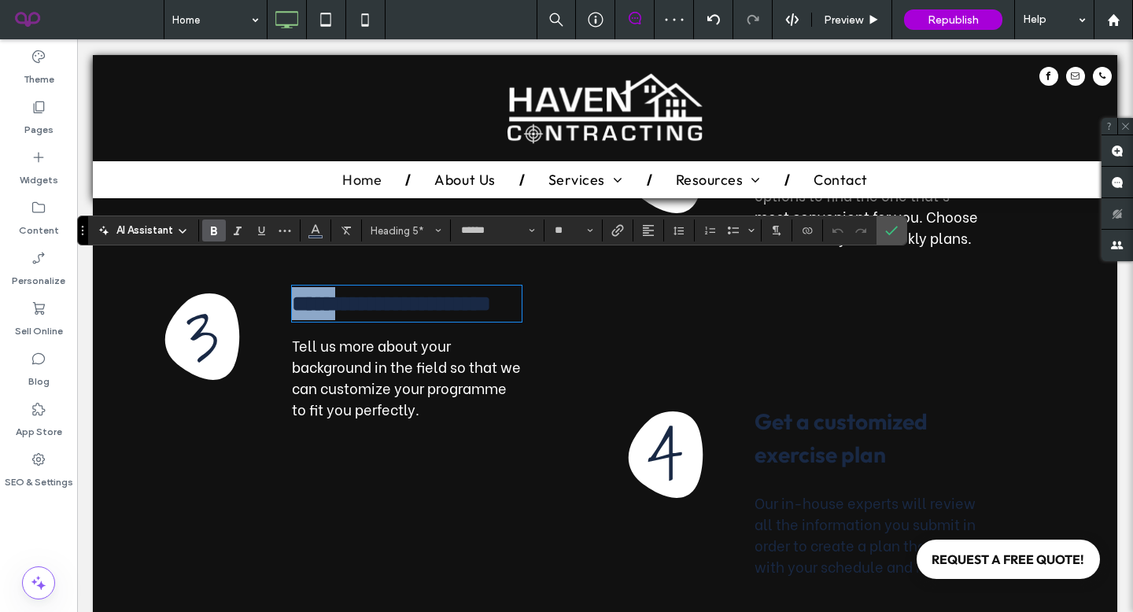
click at [327, 293] on strong "**********" at bounding box center [391, 304] width 199 height 22
drag, startPoint x: 509, startPoint y: 284, endPoint x: 227, endPoint y: 289, distance: 282.4
click at [227, 289] on div "**********" at bounding box center [589, 431] width 912 height 305
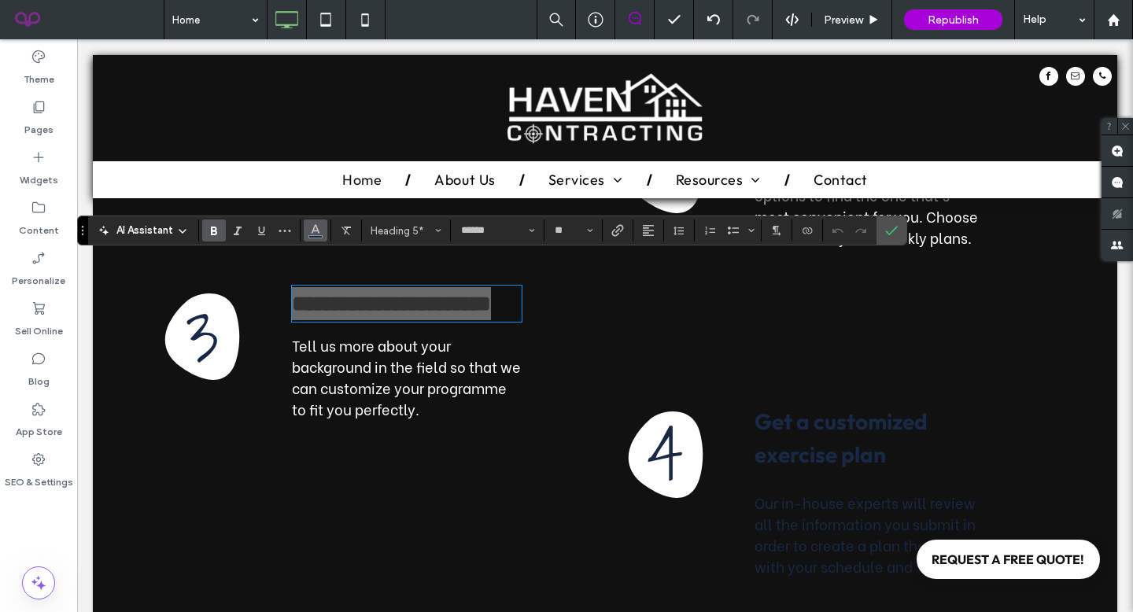
click at [315, 231] on icon "Color" at bounding box center [315, 229] width 13 height 13
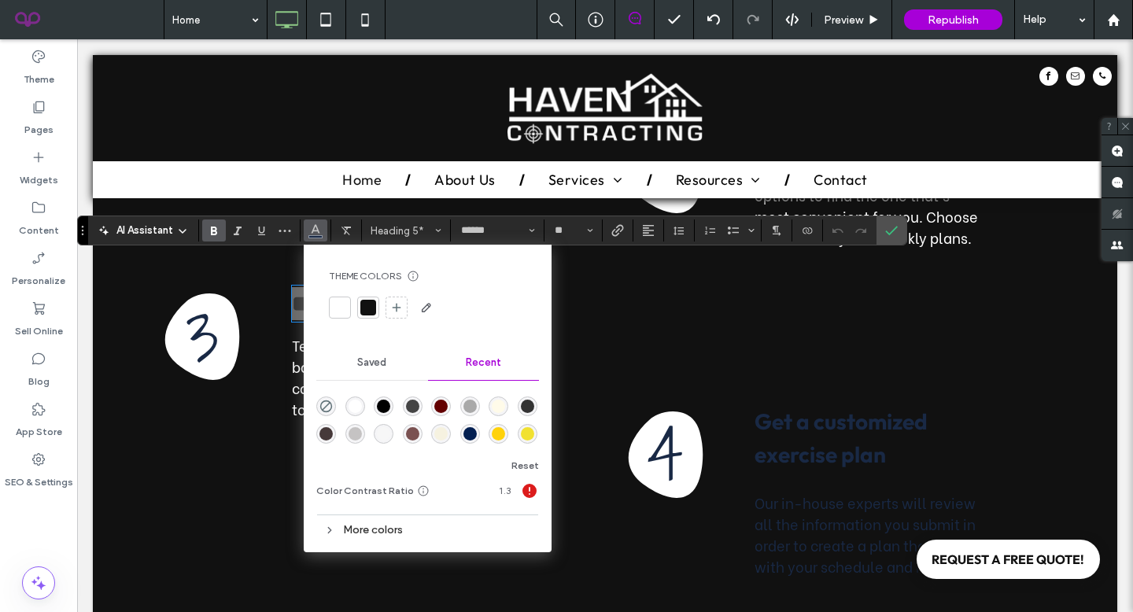
click at [348, 307] on div at bounding box center [340, 308] width 22 height 22
click at [778, 407] on span "Get a customized exercise plan" at bounding box center [840, 437] width 173 height 61
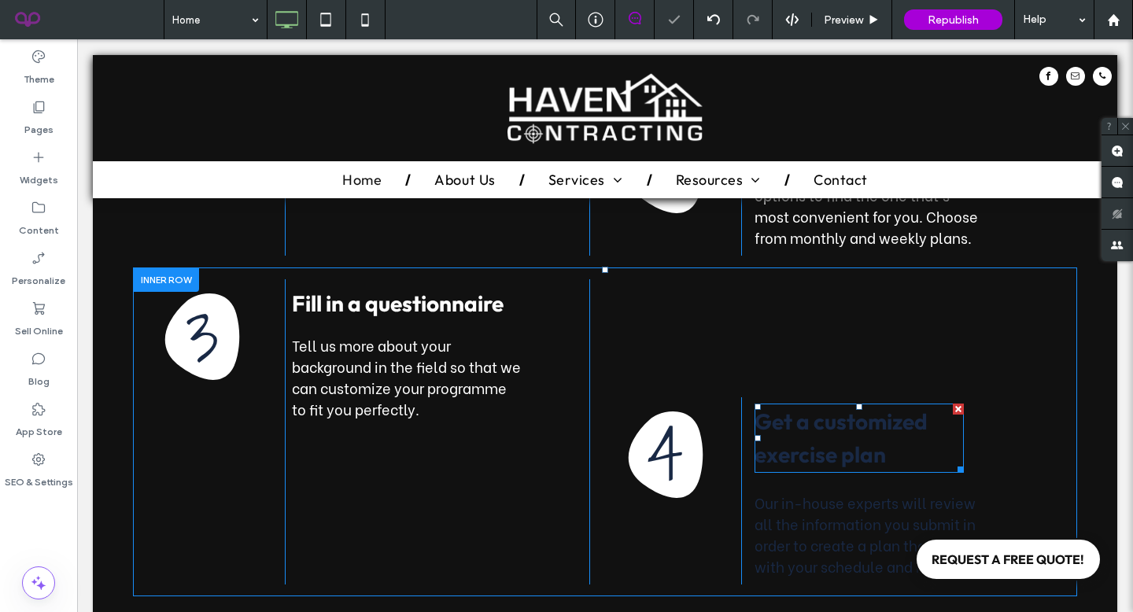
click at [779, 409] on h5 "Get a customized exercise plan" at bounding box center [858, 438] width 209 height 66
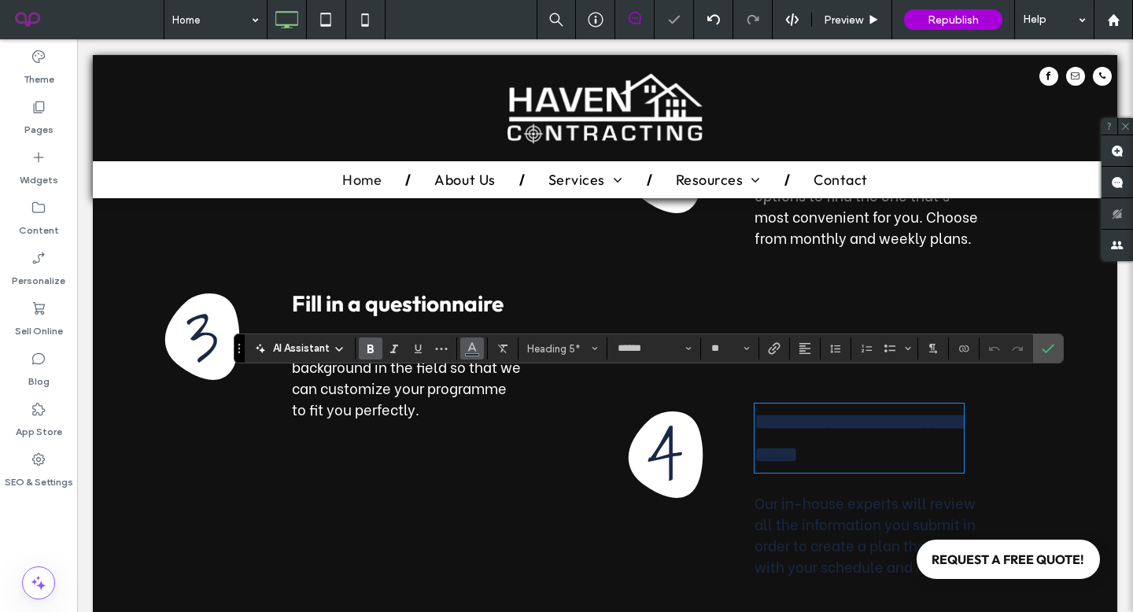
click at [477, 352] on icon "Color" at bounding box center [472, 347] width 13 height 13
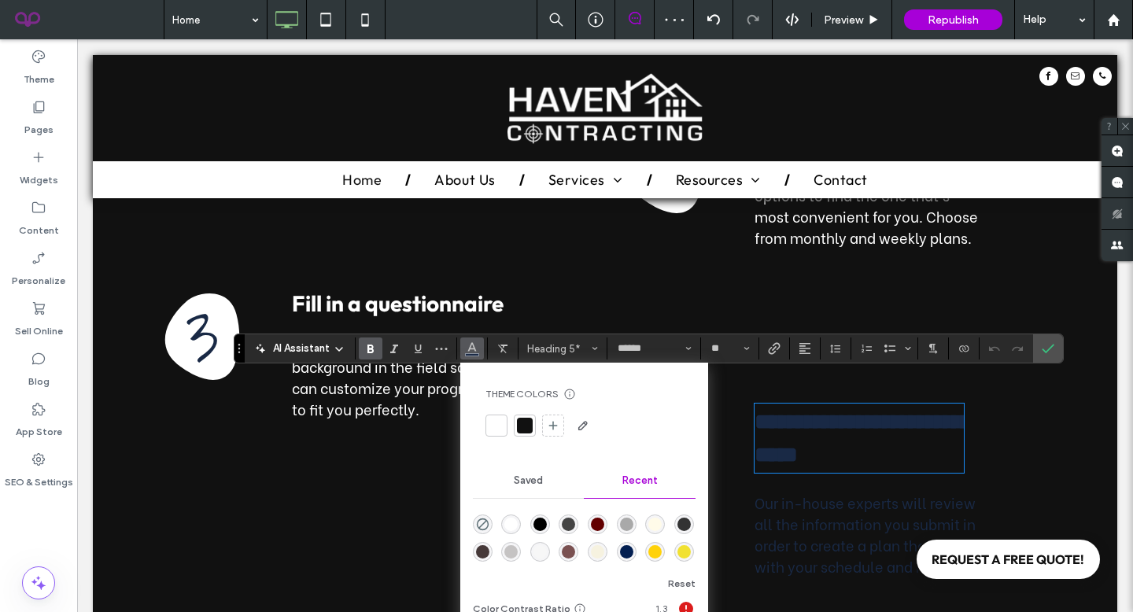
click at [480, 426] on div "Theme Colors Save time with Theme Colors Create a color palette to instantly ad…" at bounding box center [584, 413] width 223 height 76
click at [485, 426] on div at bounding box center [496, 425] width 22 height 22
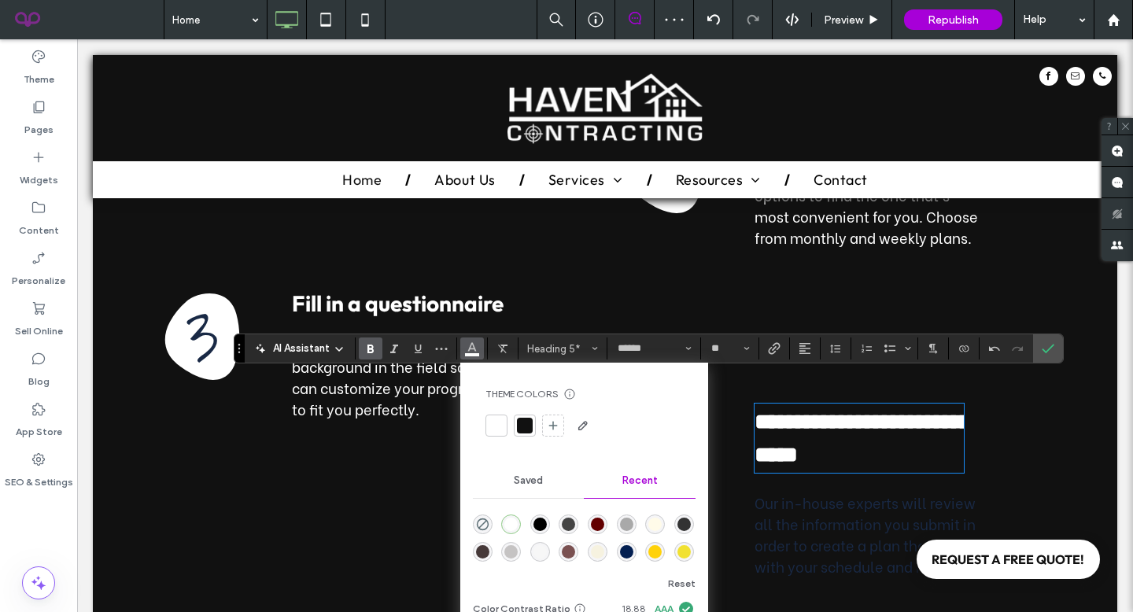
click at [816, 518] on span "Our in-house experts will review all the information you submit in order to cre…" at bounding box center [864, 534] width 221 height 85
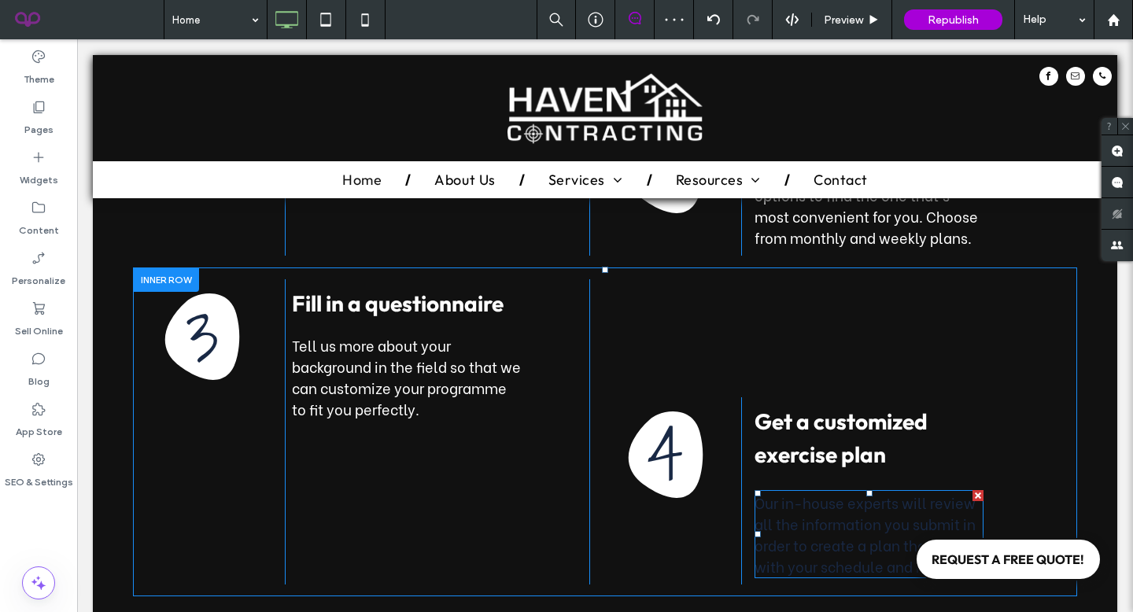
click at [786, 523] on span "Our in-house experts will review all the information you submit in order to cre…" at bounding box center [864, 534] width 221 height 85
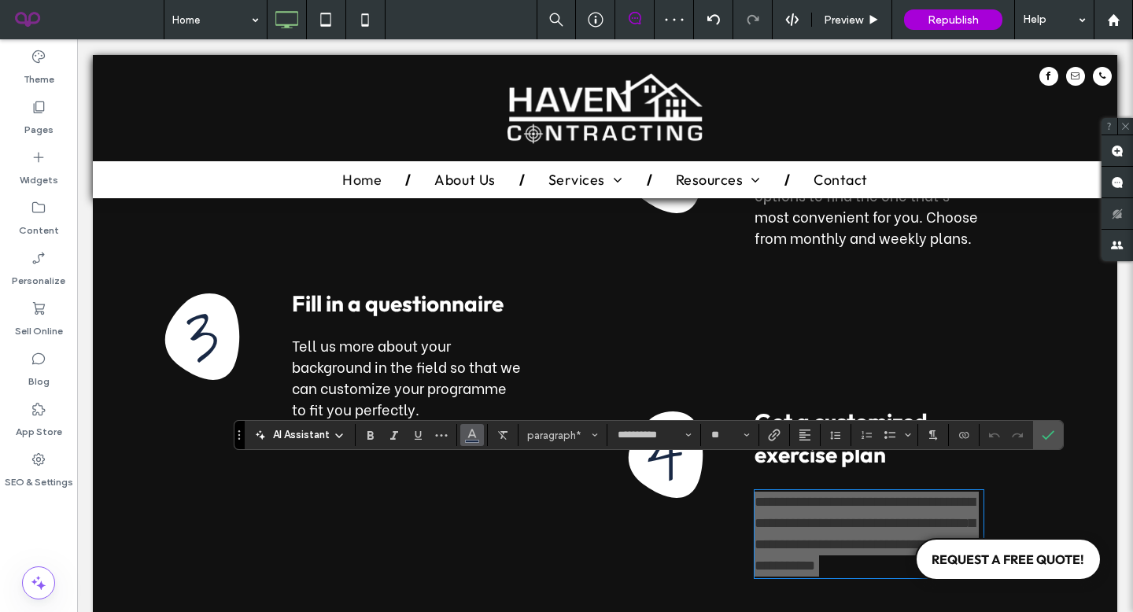
click at [472, 429] on use "Color" at bounding box center [471, 433] width 9 height 9
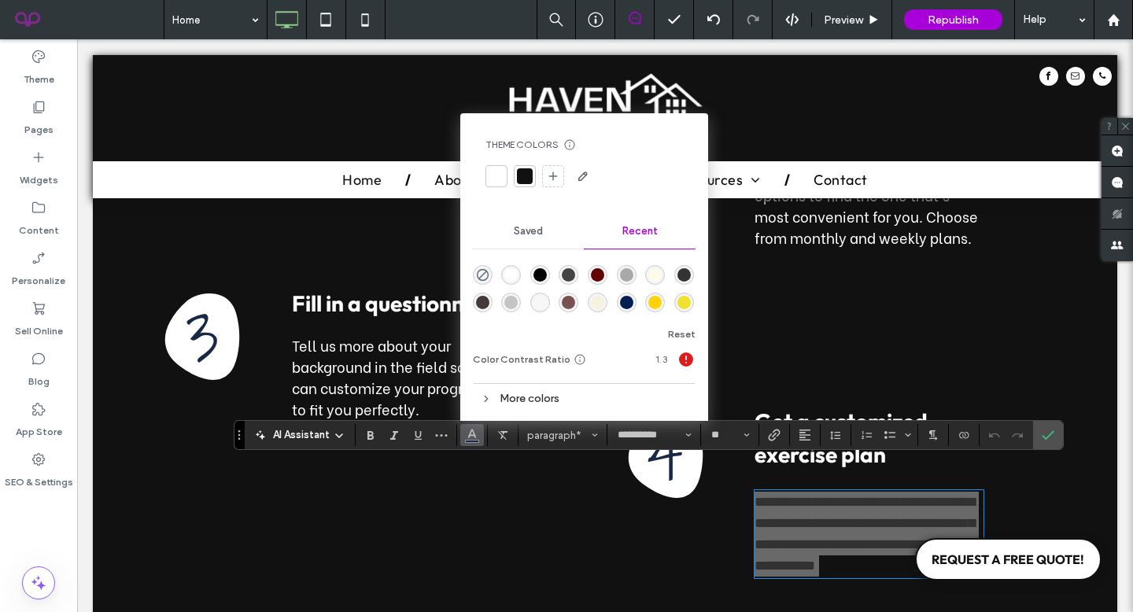
click at [499, 179] on div at bounding box center [496, 176] width 16 height 16
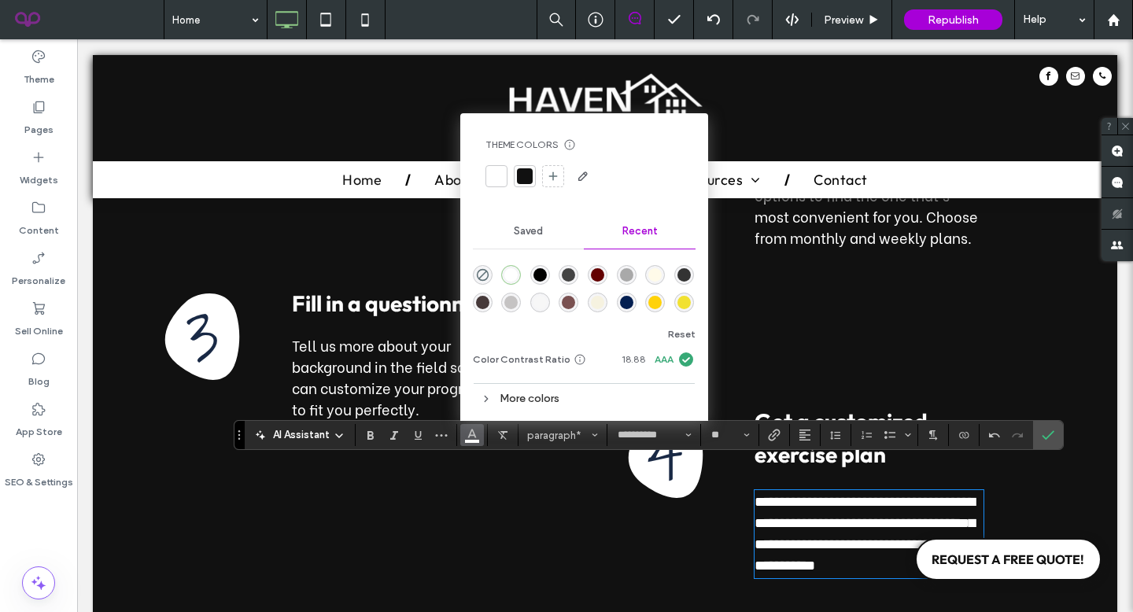
click at [812, 351] on div "**********" at bounding box center [589, 431] width 912 height 305
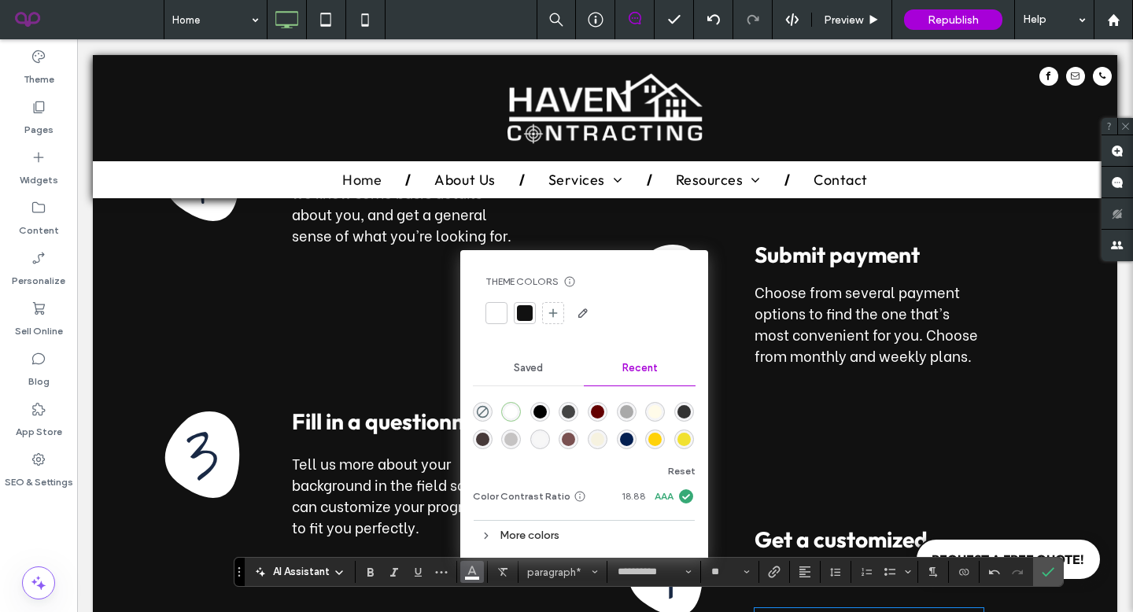
scroll to position [2732, 0]
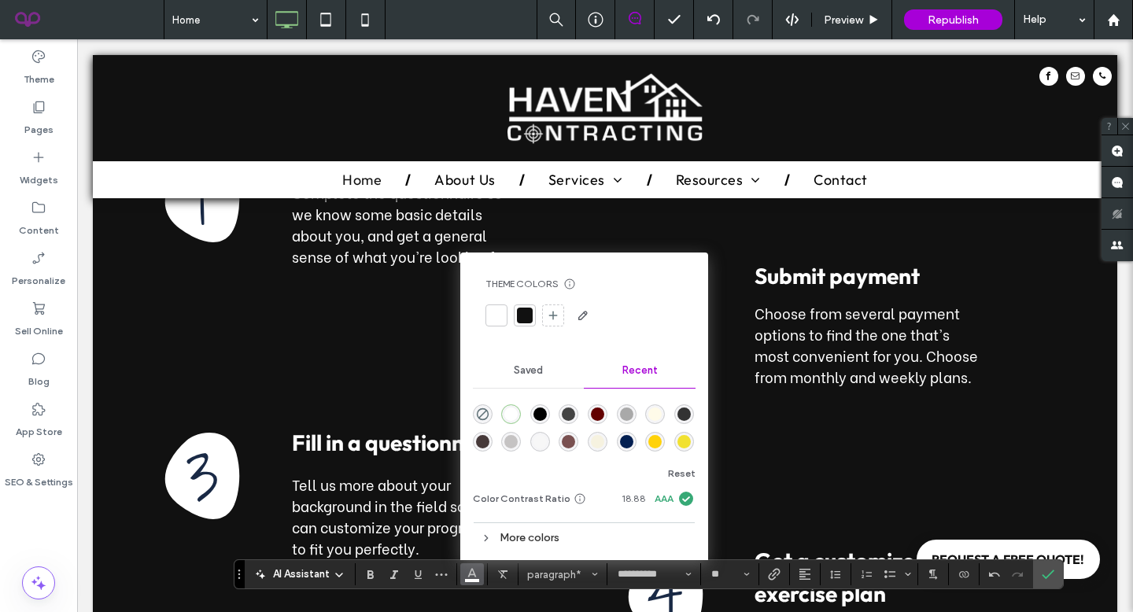
click at [719, 284] on div "2 Click To Paste" at bounding box center [665, 323] width 152 height 143
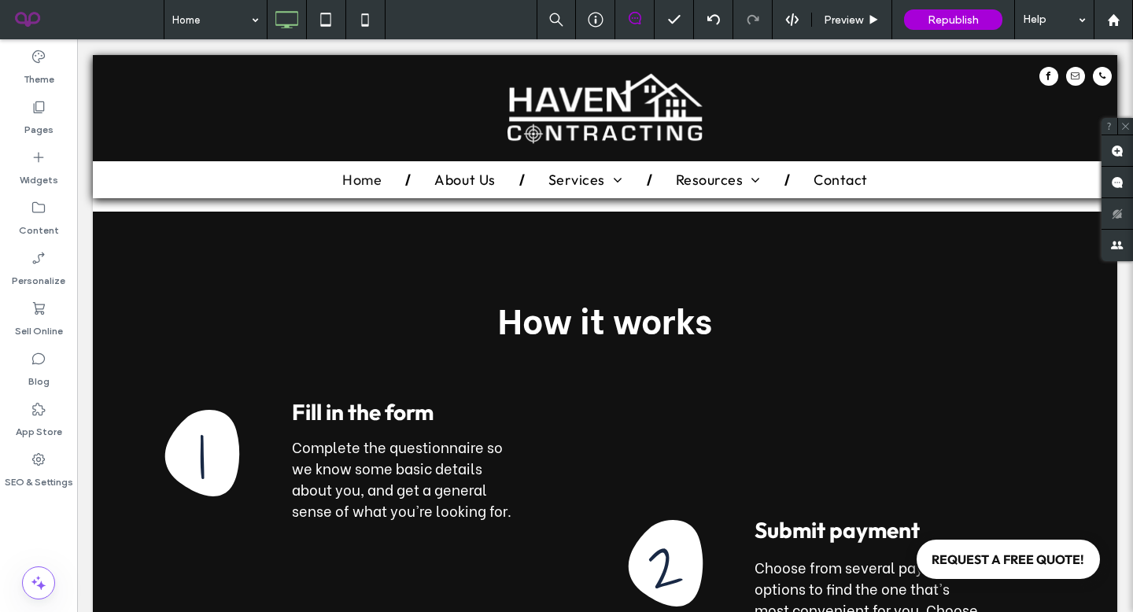
scroll to position [2485, 0]
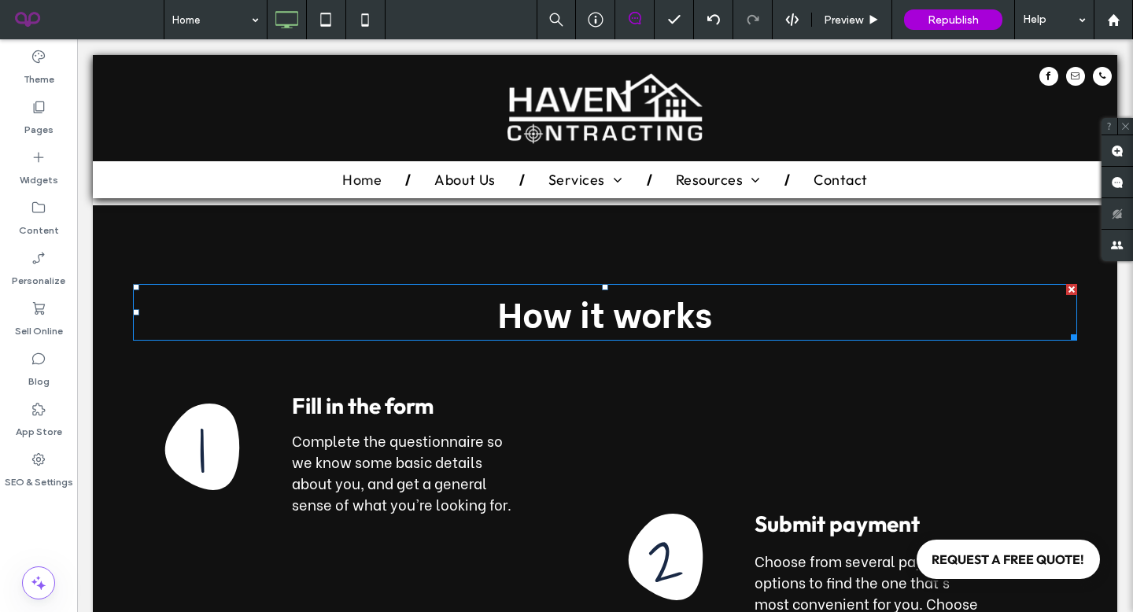
click at [590, 285] on span "How it works" at bounding box center [605, 311] width 214 height 52
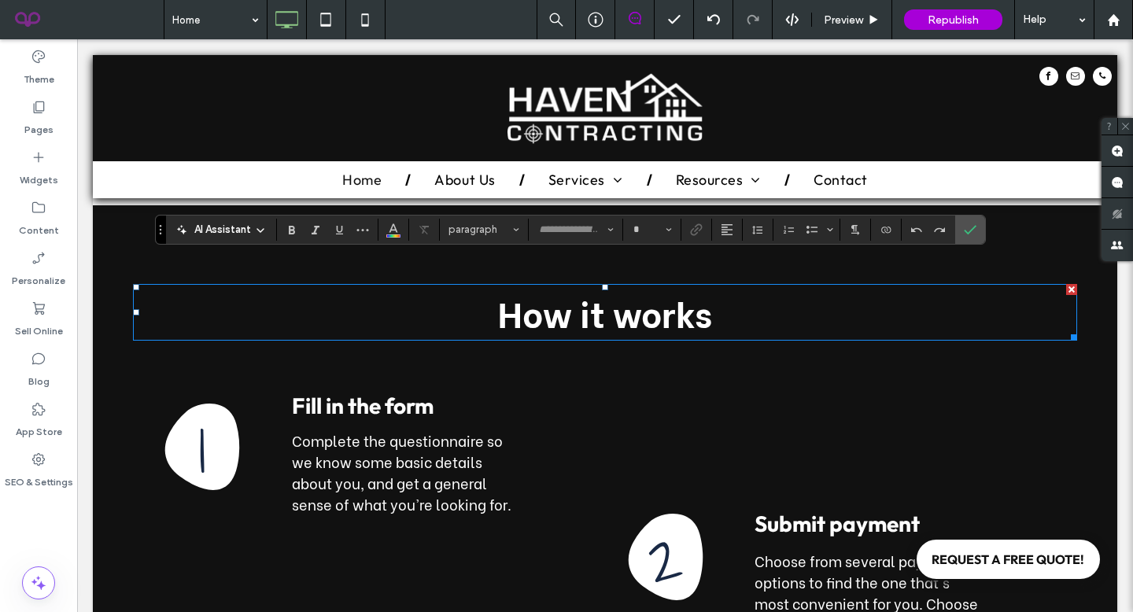
type input "**********"
type input "**"
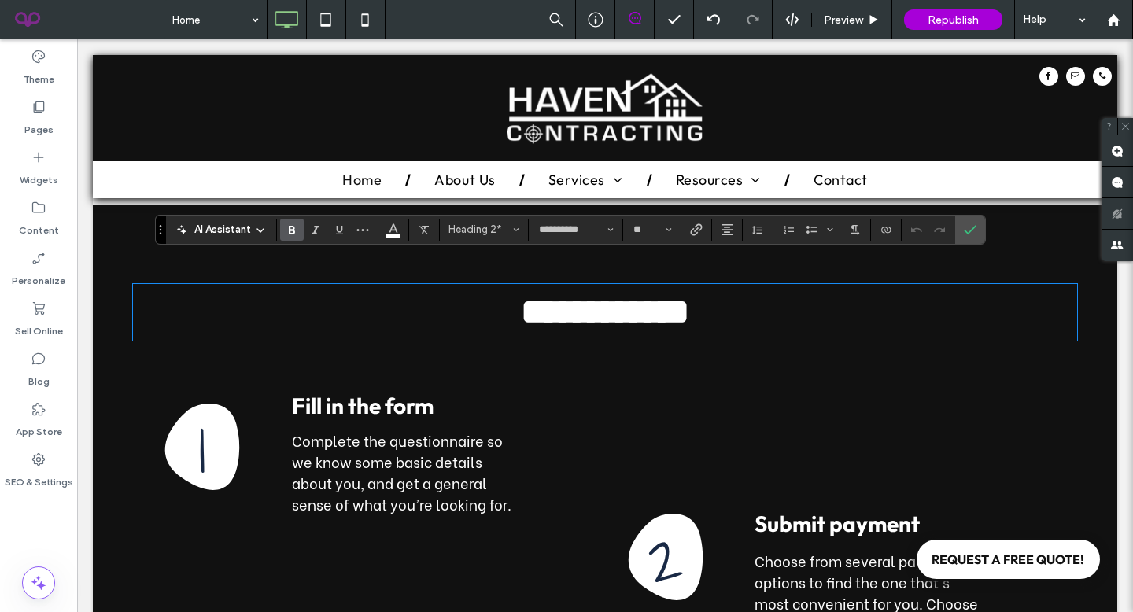
click at [724, 285] on h2 "**********" at bounding box center [605, 311] width 944 height 53
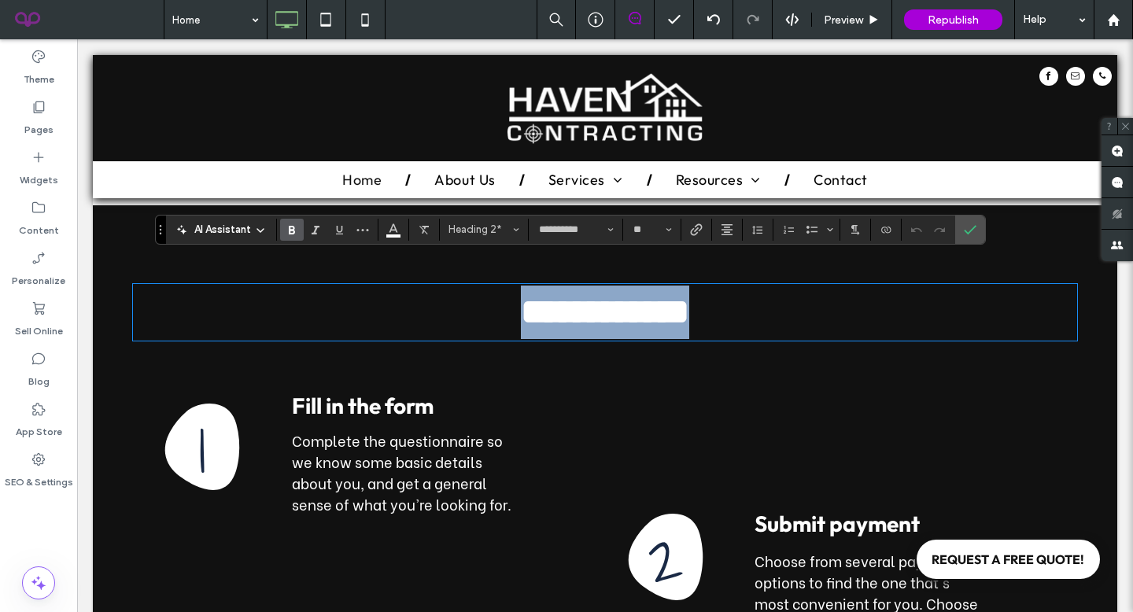
drag, startPoint x: 724, startPoint y: 281, endPoint x: 436, endPoint y: 289, distance: 288.0
click at [436, 289] on h2 "**********" at bounding box center [605, 311] width 944 height 53
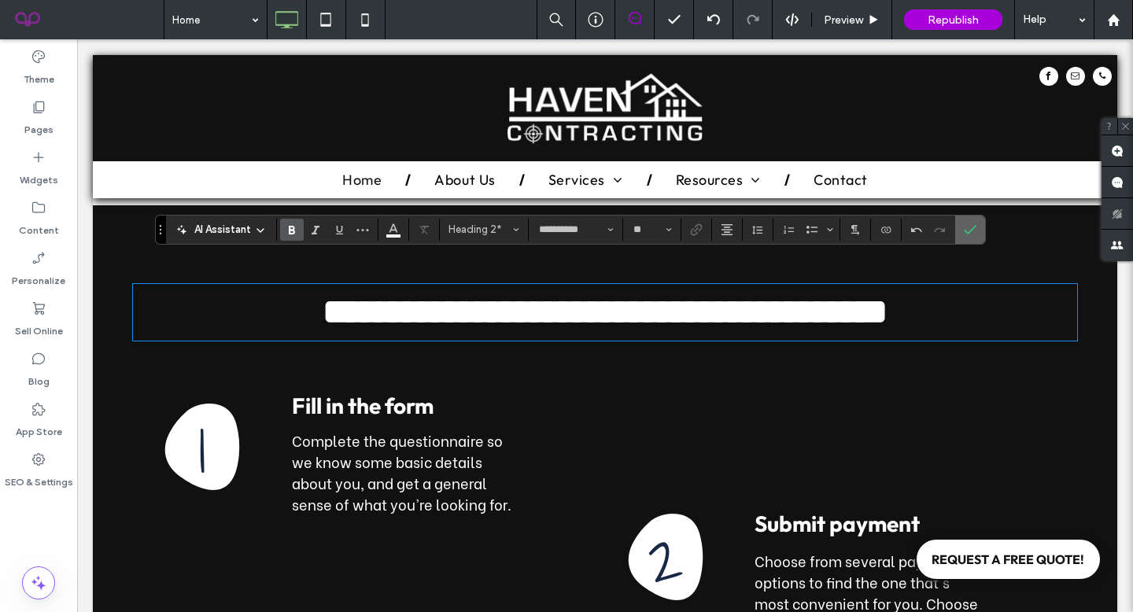
click at [967, 237] on span "Confirm" at bounding box center [966, 230] width 7 height 28
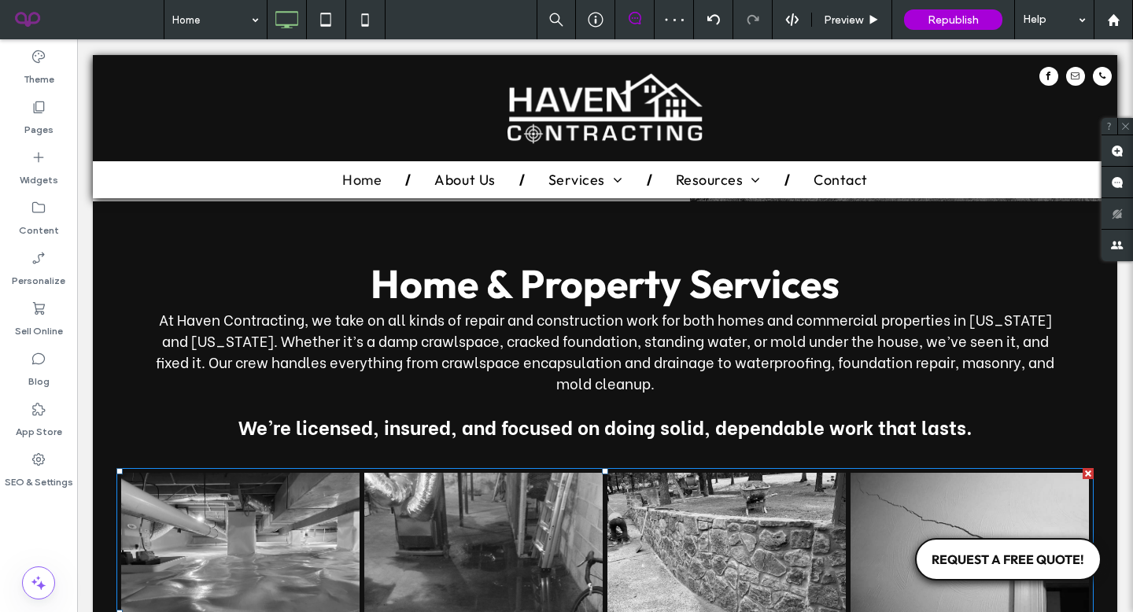
scroll to position [1010, 0]
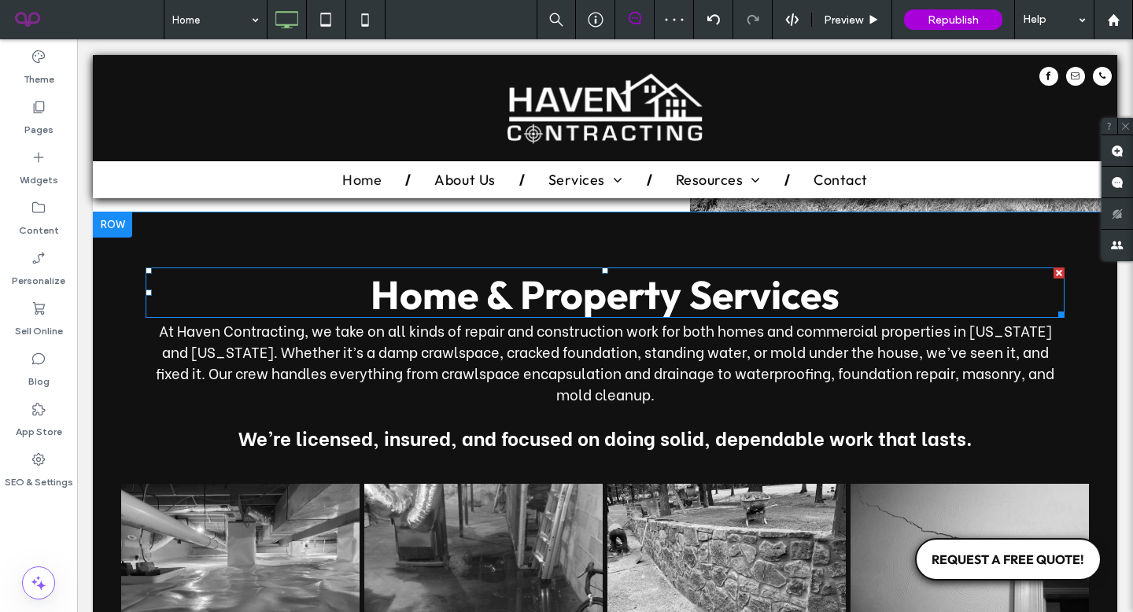
click at [692, 270] on strong "Home & Property Services" at bounding box center [604, 295] width 469 height 50
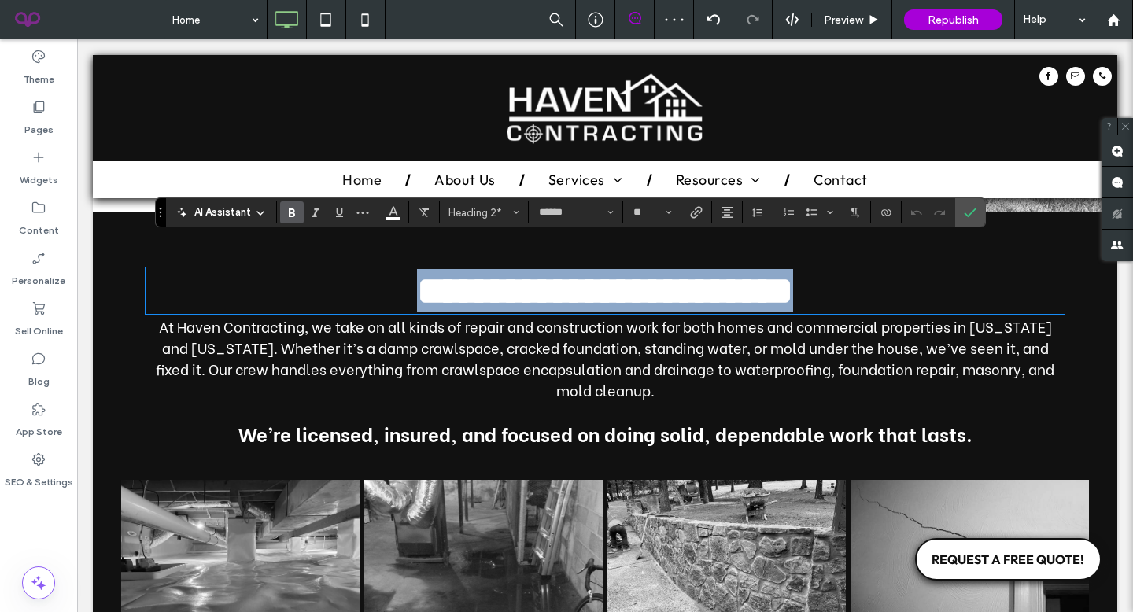
scroll to position [1, 0]
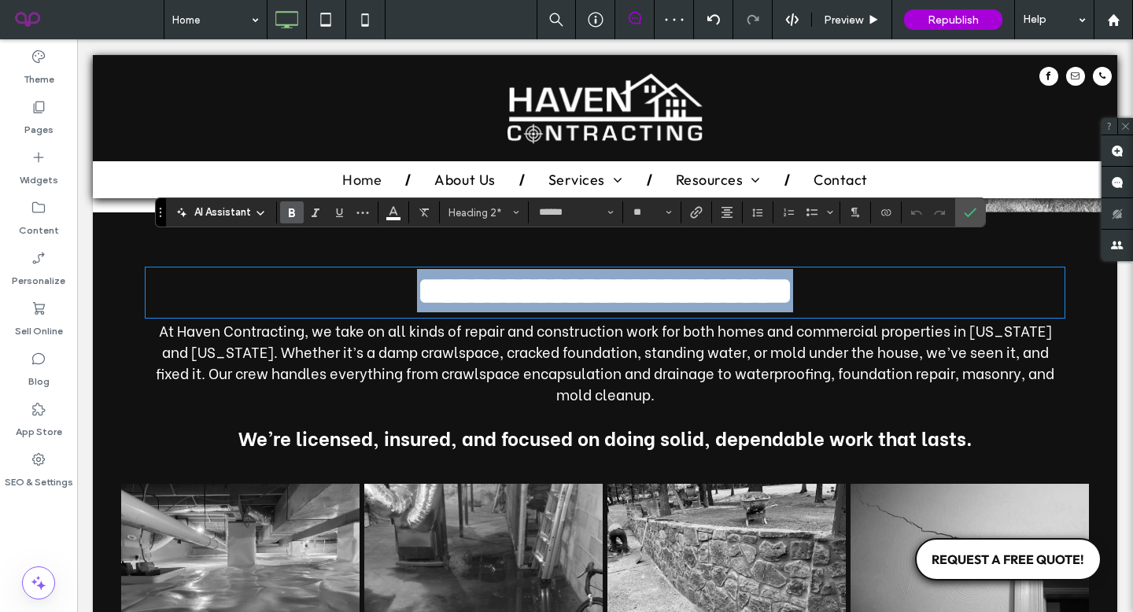
click at [692, 271] on strong "**********" at bounding box center [605, 290] width 376 height 39
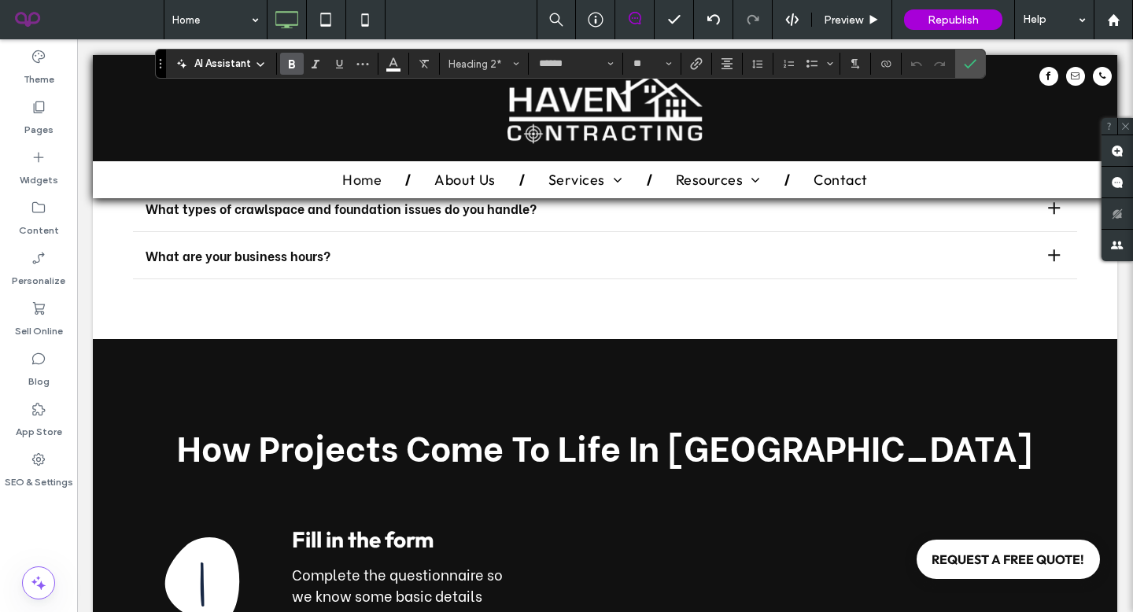
click at [632, 428] on span "How Projects Come To Life In [GEOGRAPHIC_DATA]" at bounding box center [605, 445] width 856 height 52
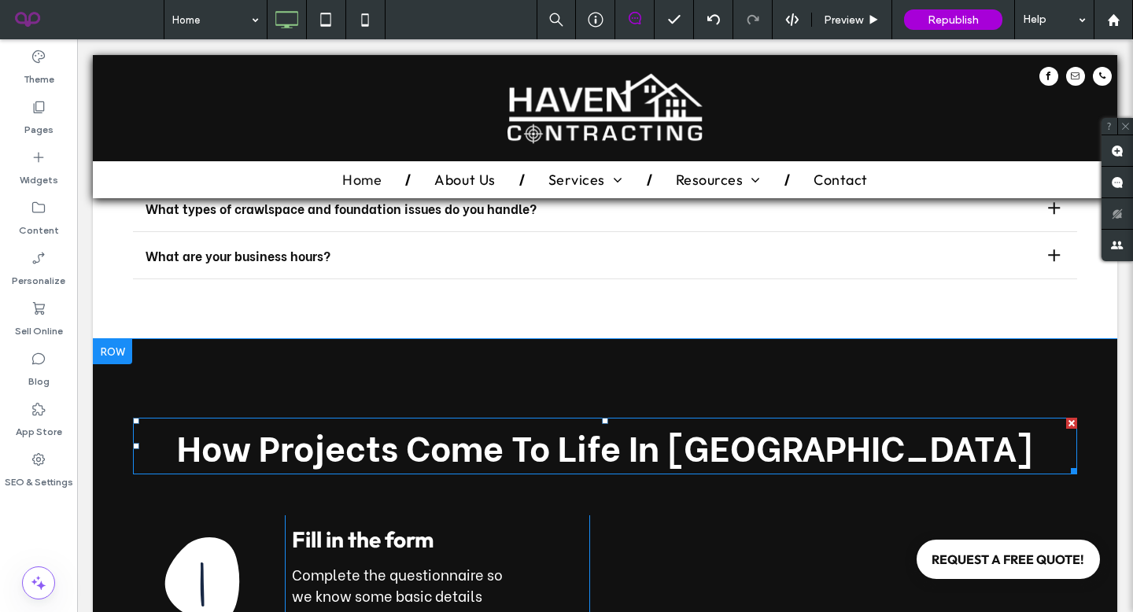
click at [629, 429] on span "How Projects Come To Life In [GEOGRAPHIC_DATA]" at bounding box center [605, 445] width 856 height 52
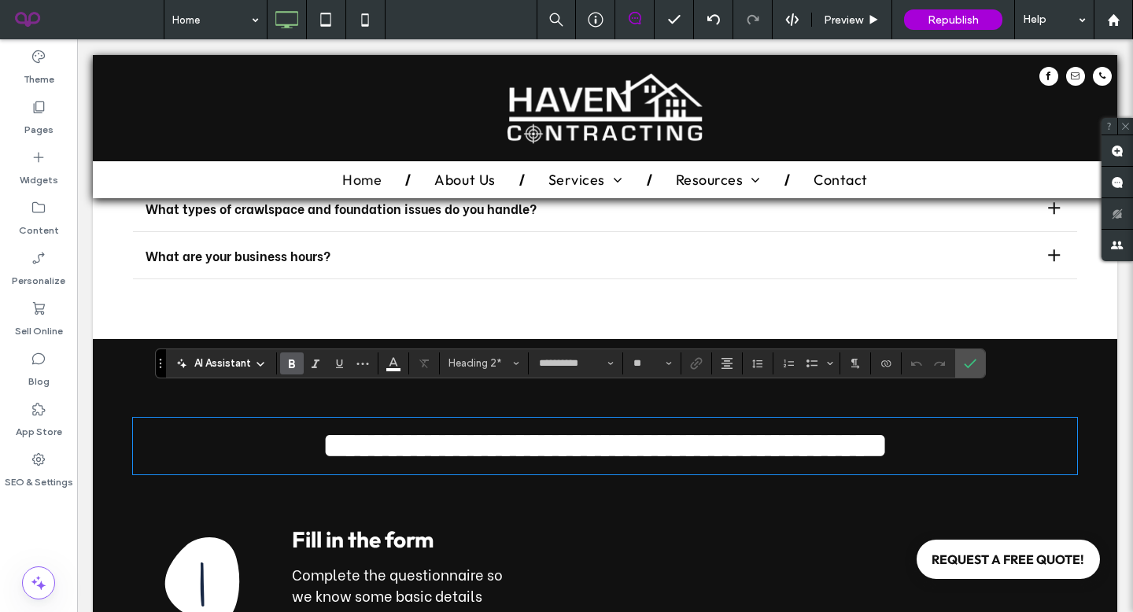
click at [629, 429] on span "**********" at bounding box center [604, 445] width 565 height 35
drag, startPoint x: 952, startPoint y: 425, endPoint x: 241, endPoint y: 444, distance: 712.1
click at [241, 444] on div "**********" at bounding box center [605, 446] width 944 height 57
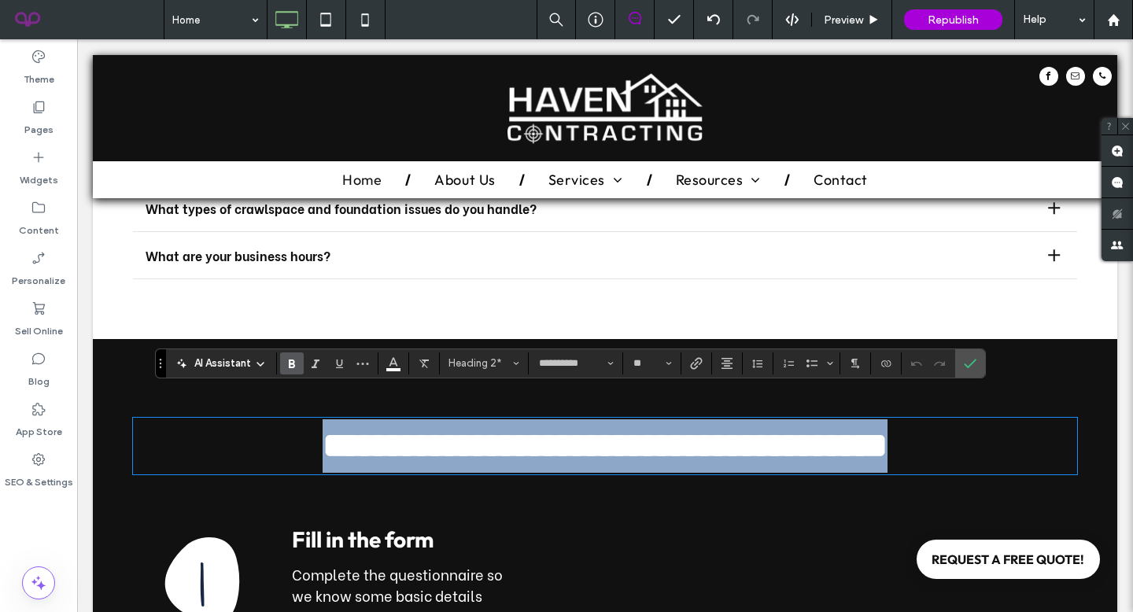
drag, startPoint x: 260, startPoint y: 417, endPoint x: 963, endPoint y: 415, distance: 703.1
click at [963, 419] on h2 "**********" at bounding box center [605, 445] width 944 height 53
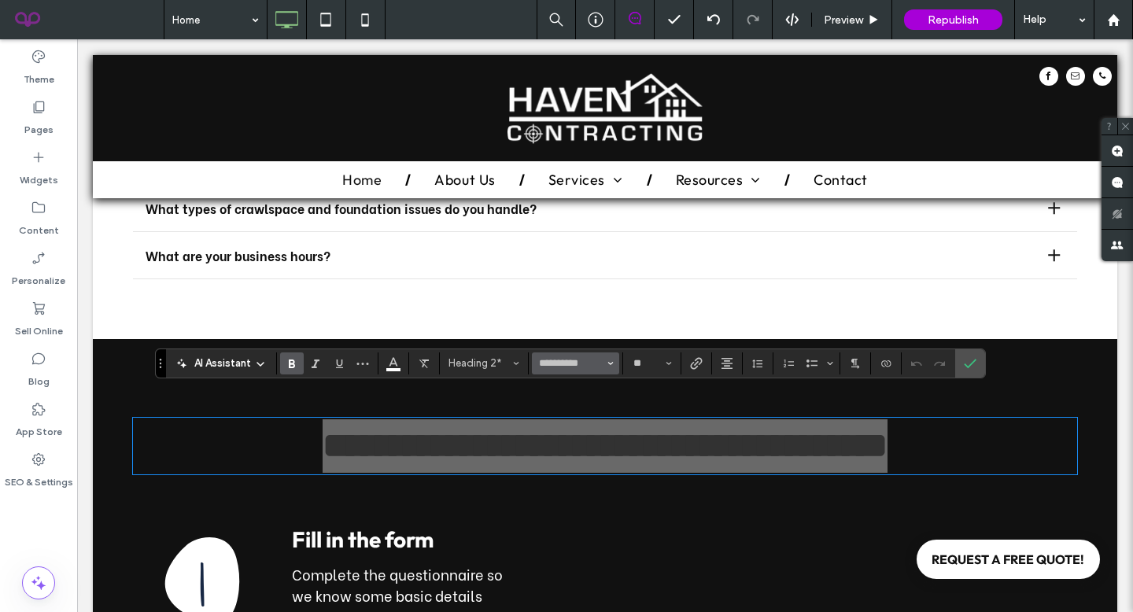
click at [573, 372] on button "**********" at bounding box center [575, 363] width 87 height 22
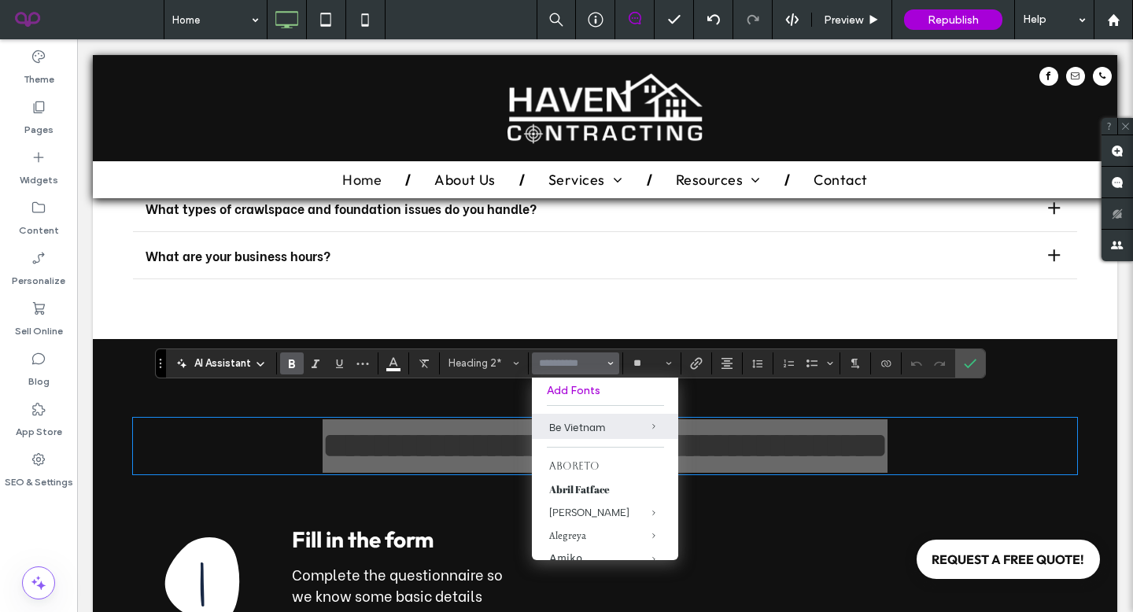
click at [569, 361] on input "Font & Font weight-input" at bounding box center [570, 363] width 67 height 13
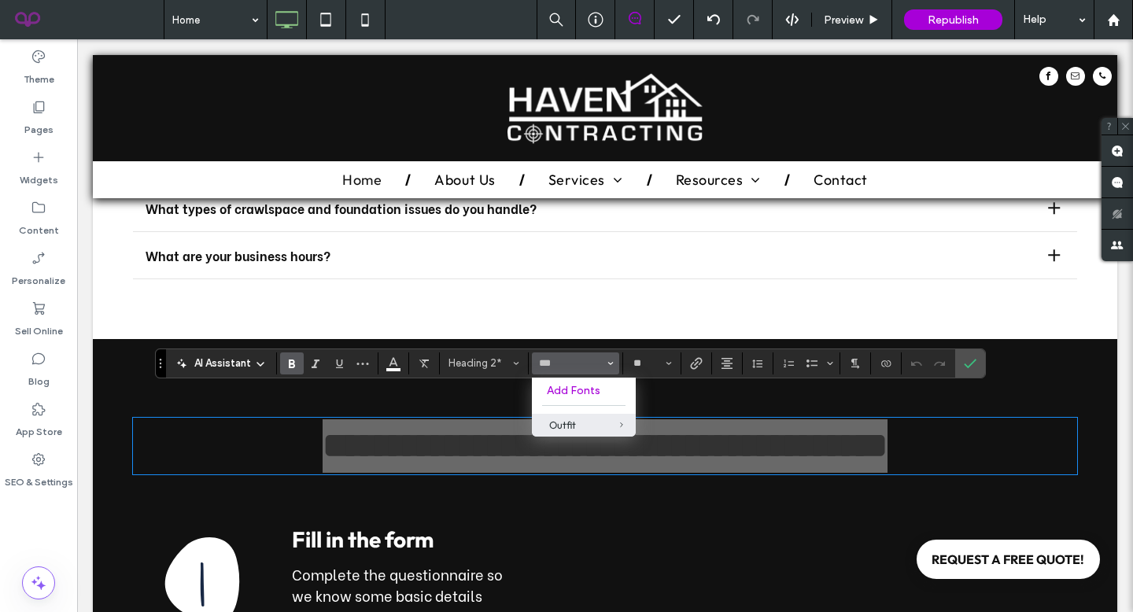
click at [557, 421] on div "Outfit" at bounding box center [583, 424] width 69 height 13
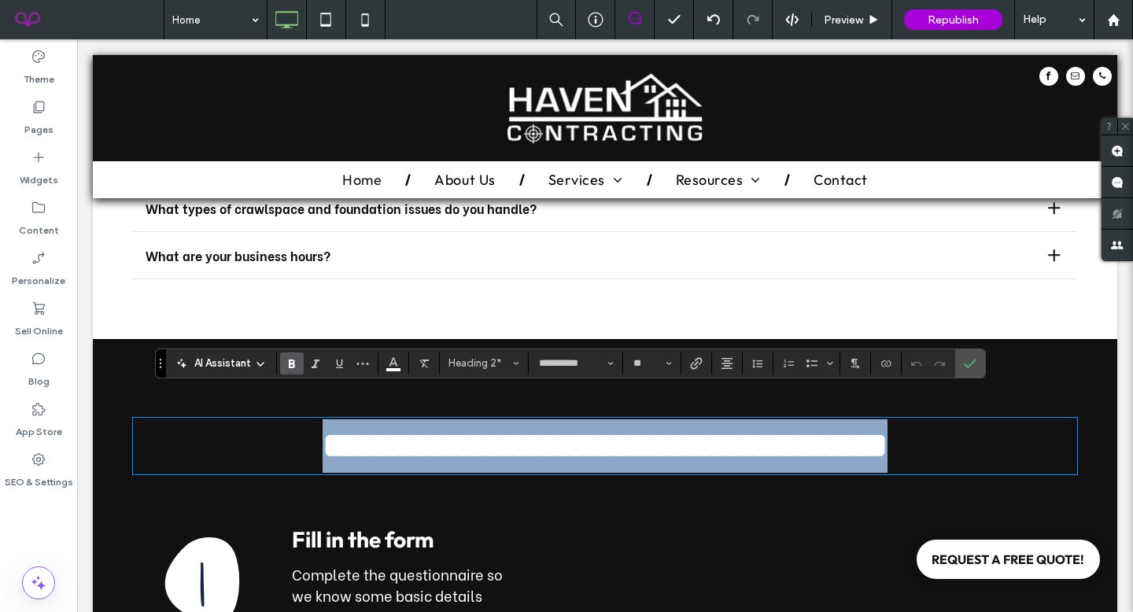
type input "******"
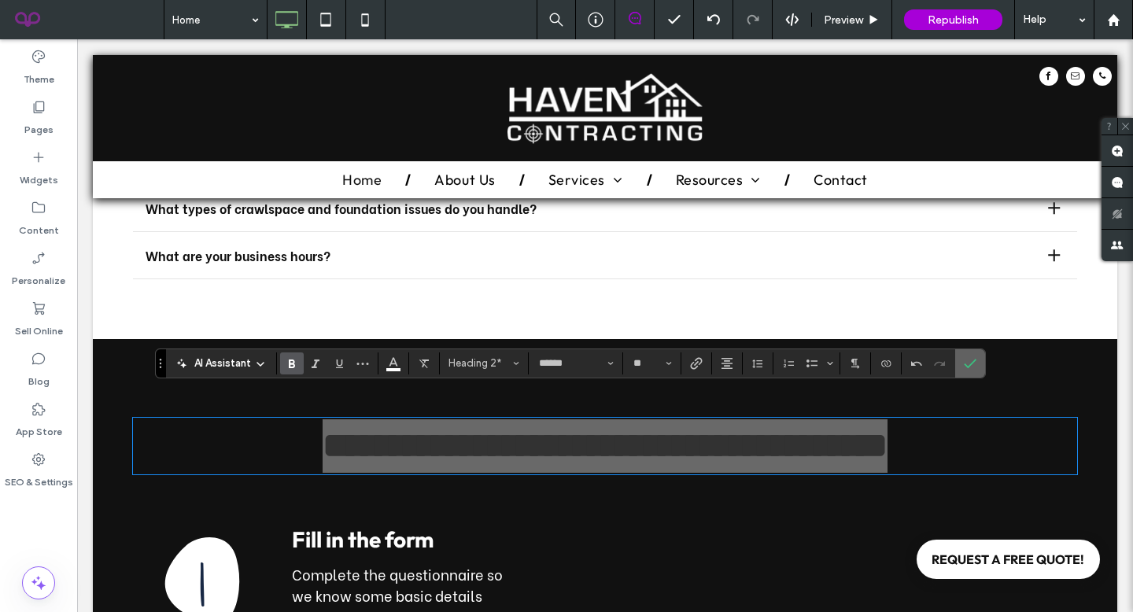
click at [956, 367] on section at bounding box center [970, 363] width 30 height 28
click at [970, 355] on span "Confirm" at bounding box center [969, 363] width 13 height 27
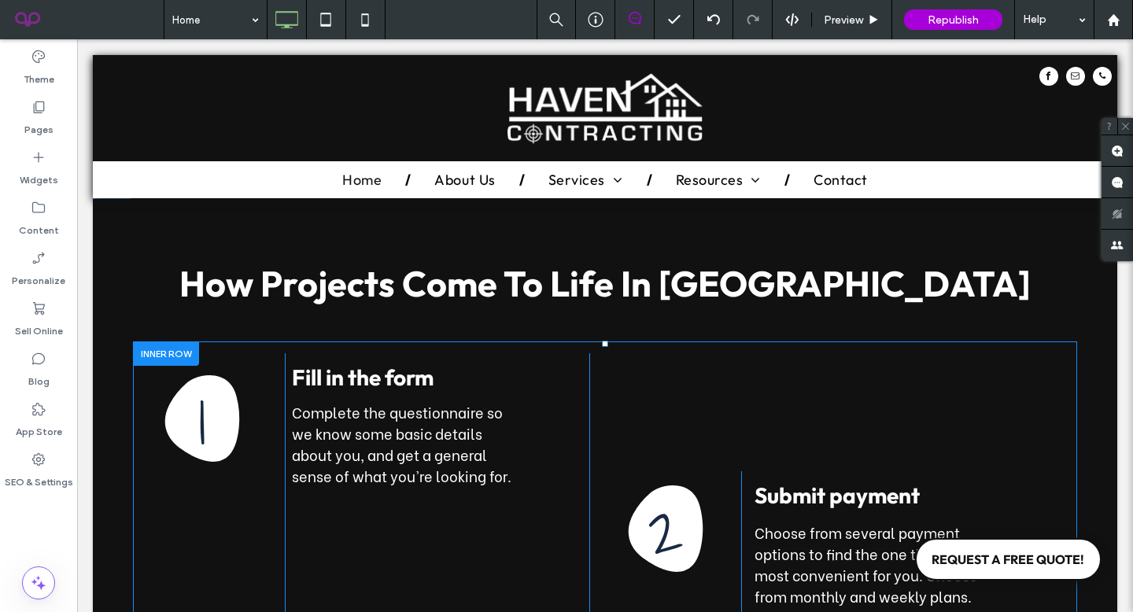
scroll to position [2517, 0]
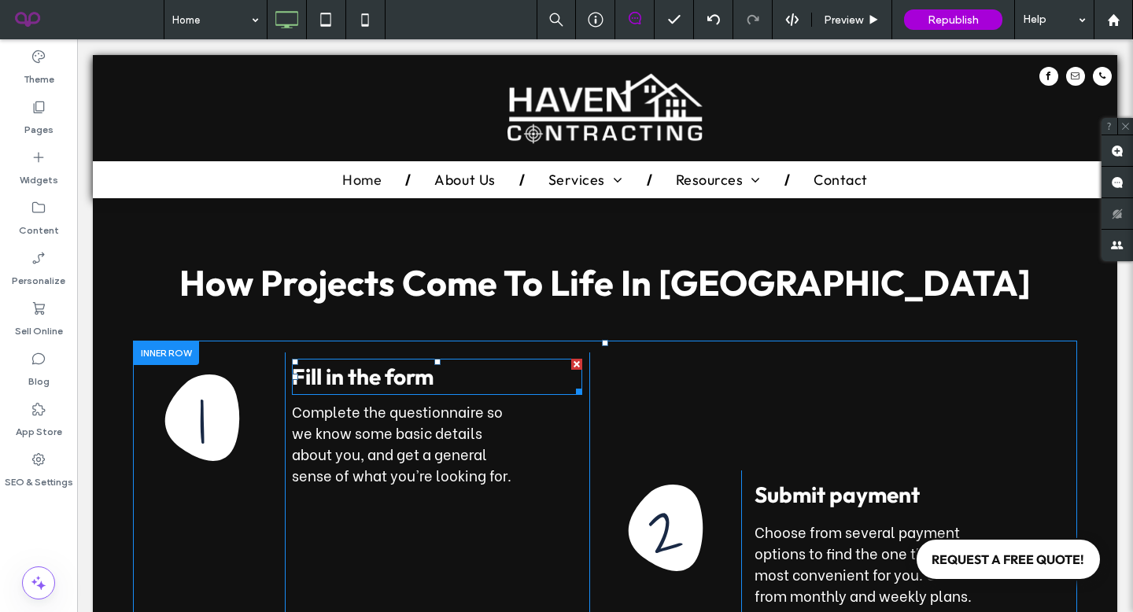
click at [330, 363] on strong "Fill in the form" at bounding box center [363, 377] width 142 height 28
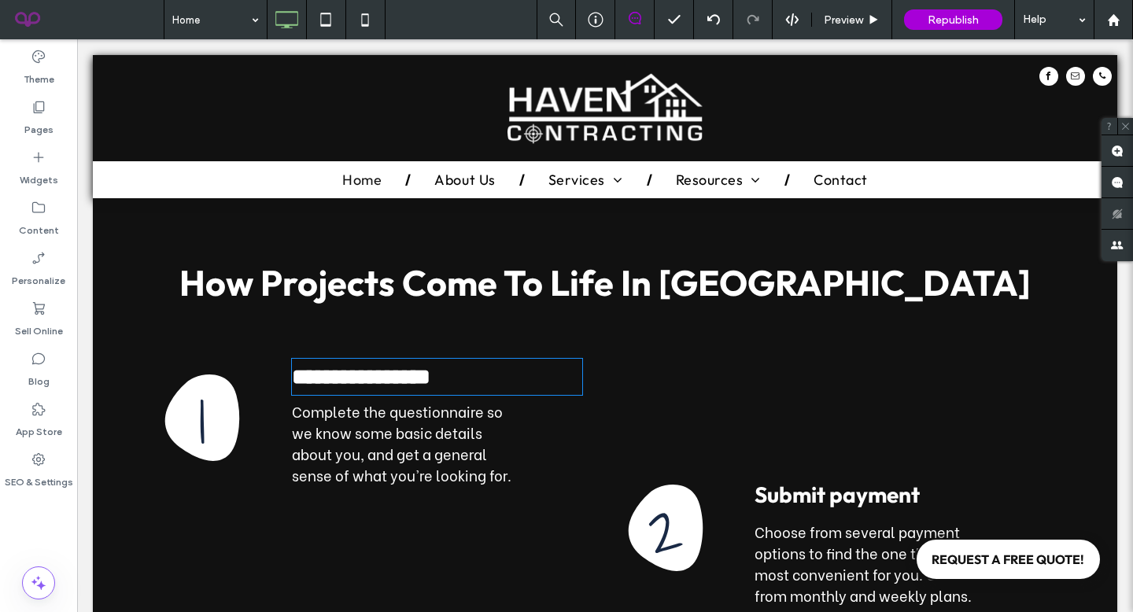
type input "******"
type input "**"
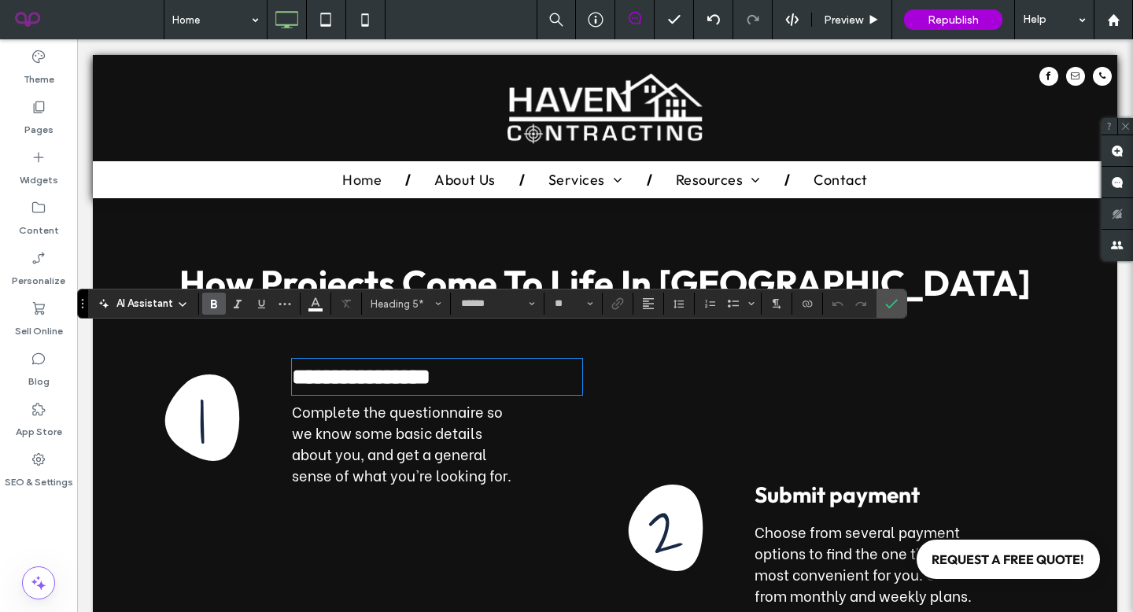
click at [337, 366] on strong "**********" at bounding box center [361, 377] width 138 height 22
drag, startPoint x: 437, startPoint y: 348, endPoint x: 256, endPoint y: 353, distance: 181.7
click at [256, 353] on div "**********" at bounding box center [589, 482] width 912 height 261
click at [349, 414] on span "Complete the questionnaire so we know some basic details about you, and get a g…" at bounding box center [401, 442] width 219 height 85
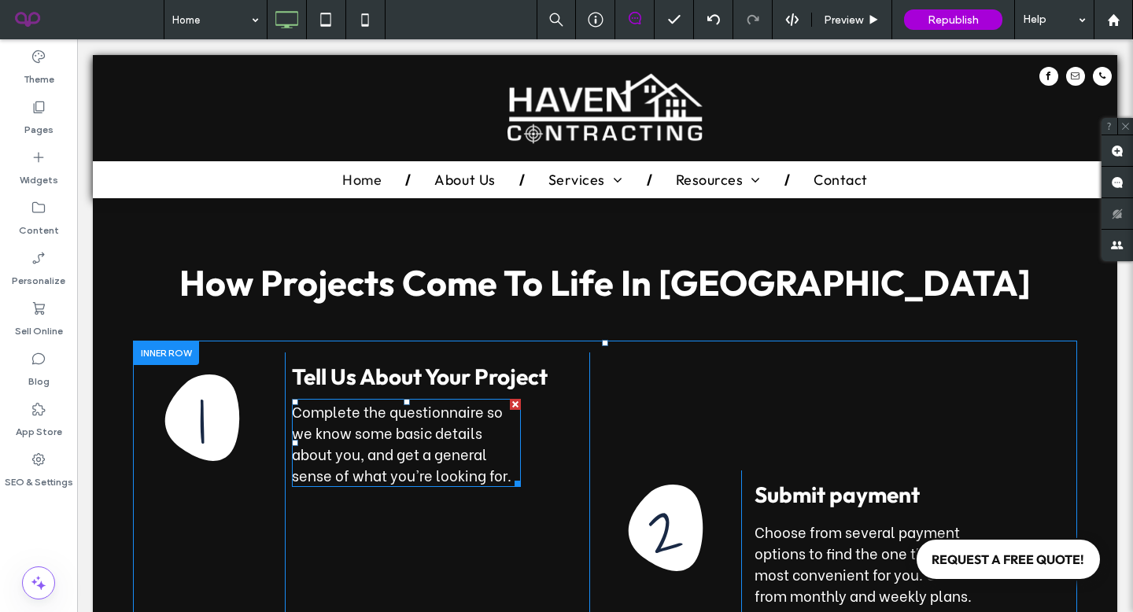
click at [373, 415] on span "Complete the questionnaire so we know some basic details about you, and get a g…" at bounding box center [401, 442] width 219 height 85
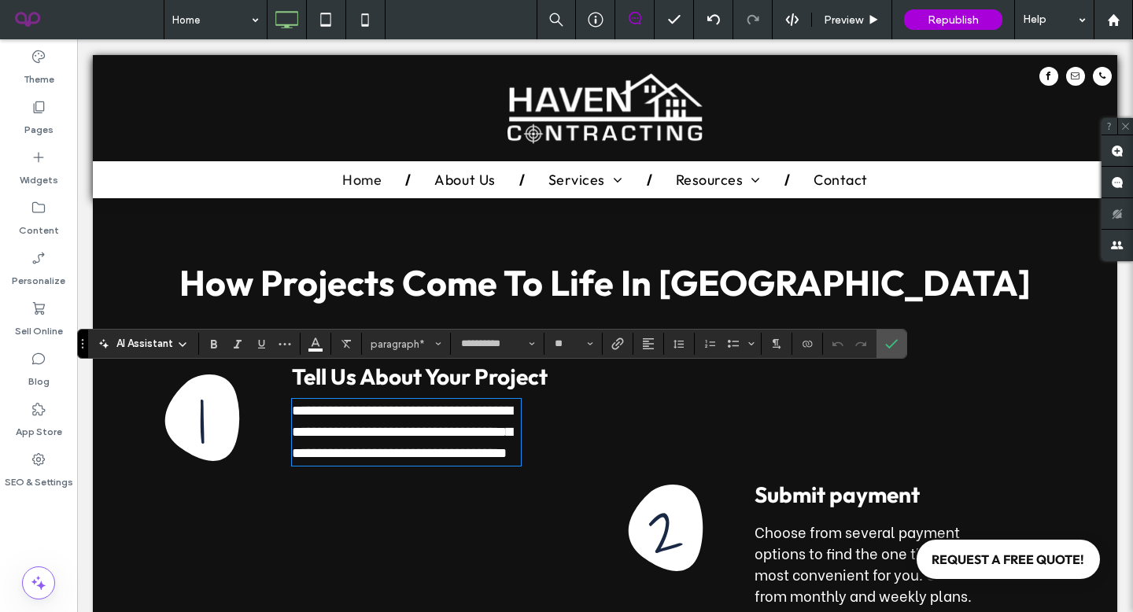
type input "******"
type input "**"
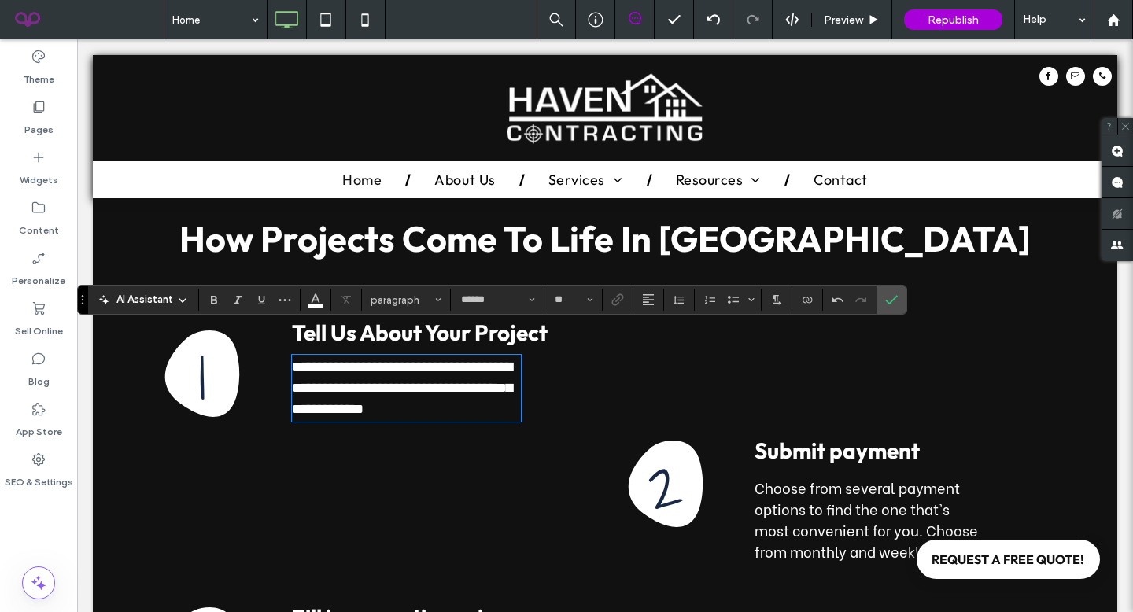
scroll to position [2569, 0]
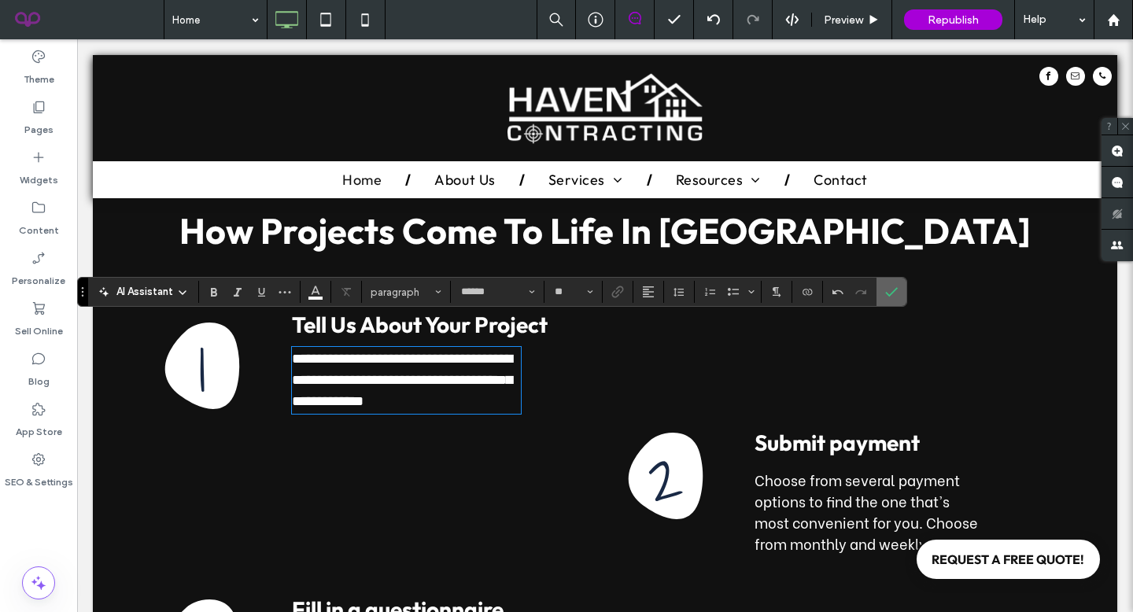
click at [902, 285] on label "Confirm" at bounding box center [891, 292] width 24 height 28
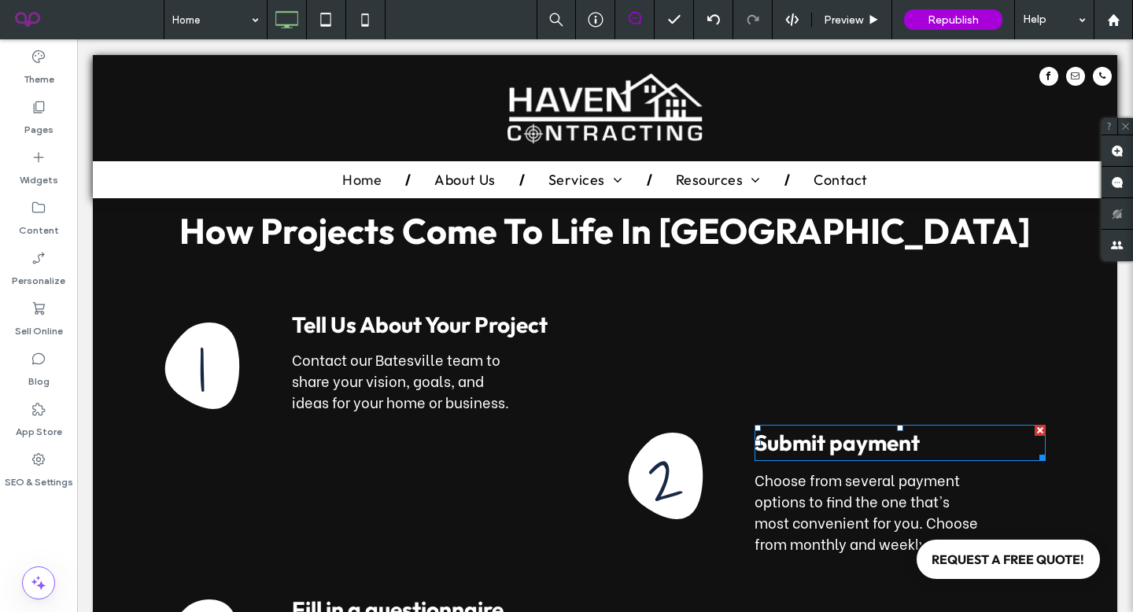
click at [761, 429] on strong "Submit payment" at bounding box center [836, 443] width 165 height 28
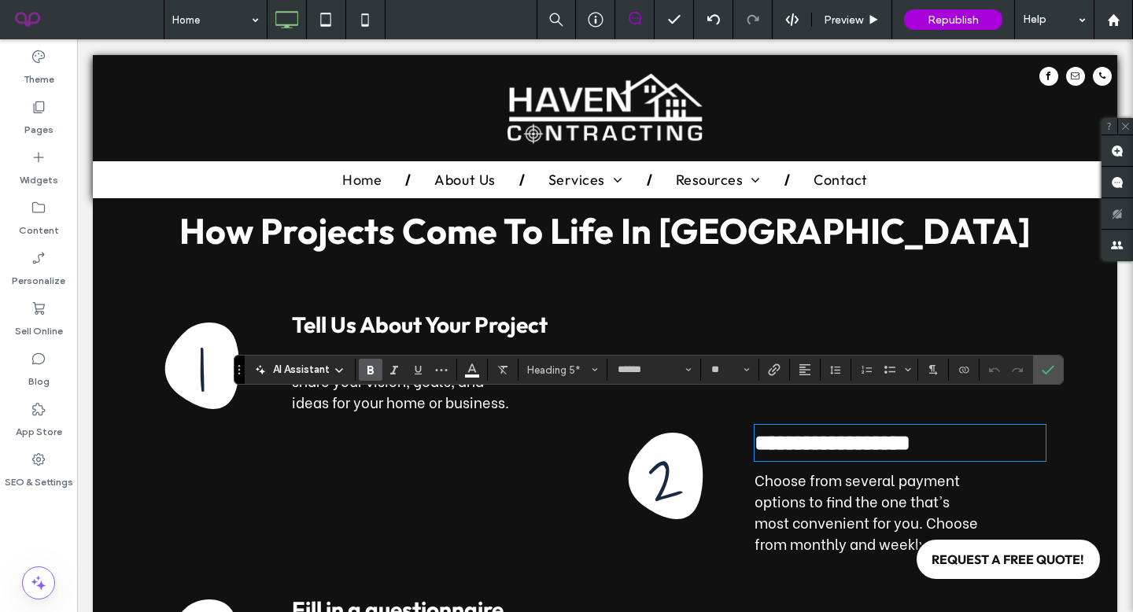
type input "**"
click at [787, 505] on span "Choose from several payment options to find the one that's most convenient for …" at bounding box center [865, 511] width 223 height 85
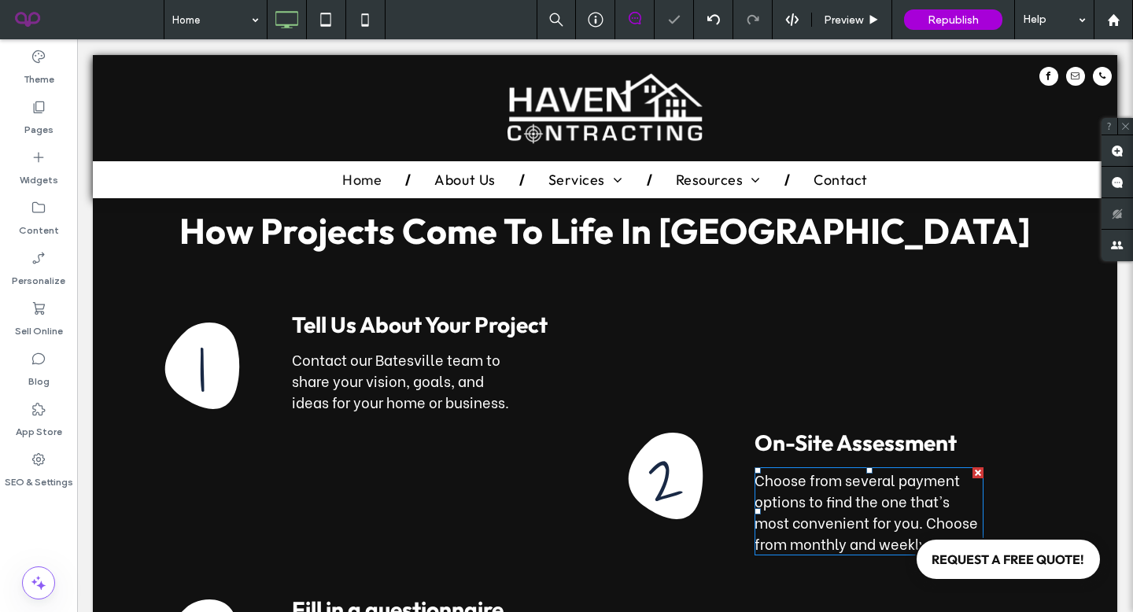
click at [786, 507] on span "Choose from several payment options to find the one that's most convenient for …" at bounding box center [865, 511] width 223 height 85
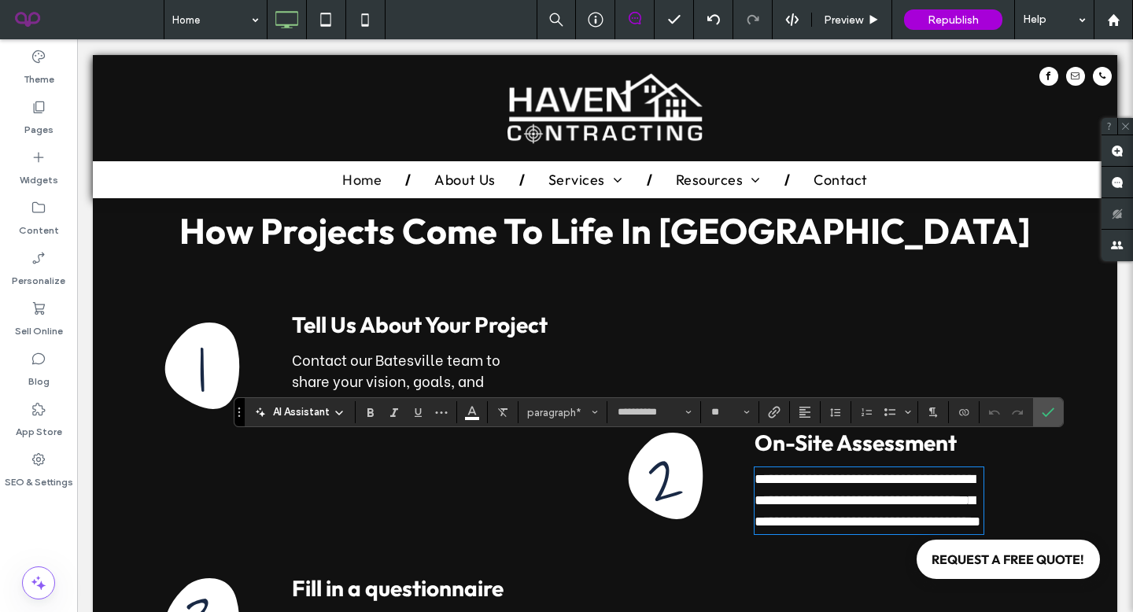
type input "******"
type input "**"
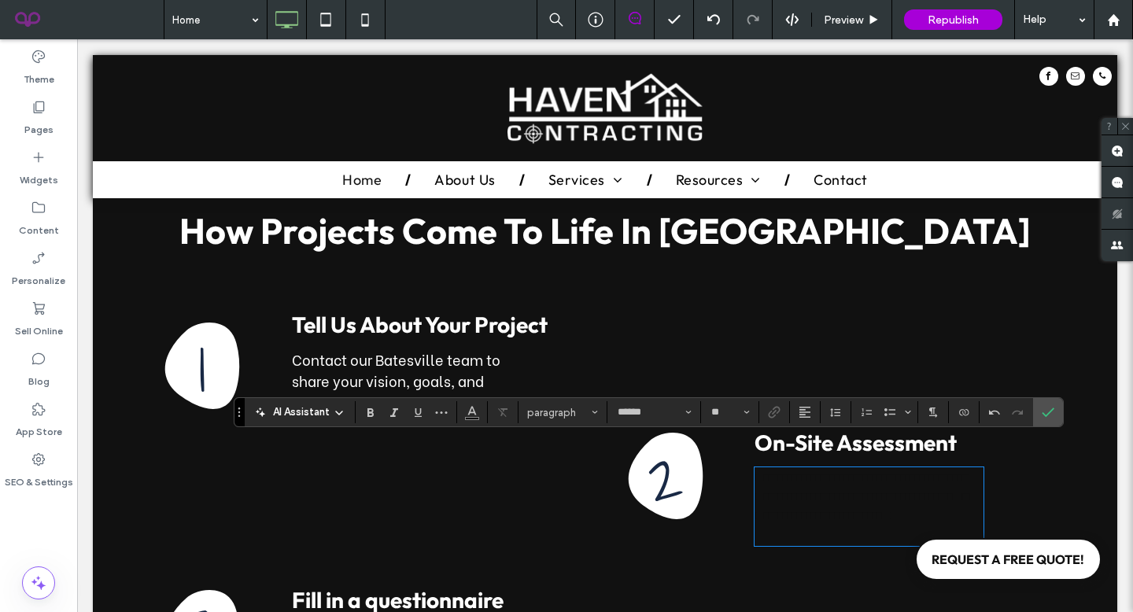
type input "**********"
click at [937, 514] on p "**********" at bounding box center [868, 497] width 229 height 57
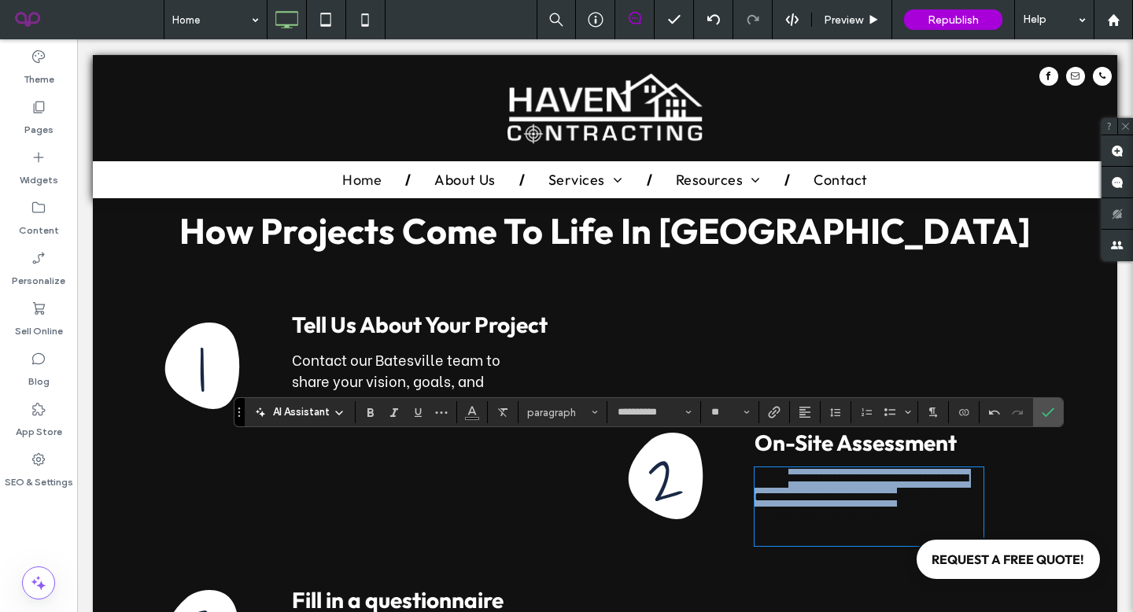
drag, startPoint x: 956, startPoint y: 473, endPoint x: 796, endPoint y: 448, distance: 162.4
click at [796, 472] on span "**********" at bounding box center [861, 497] width 214 height 50
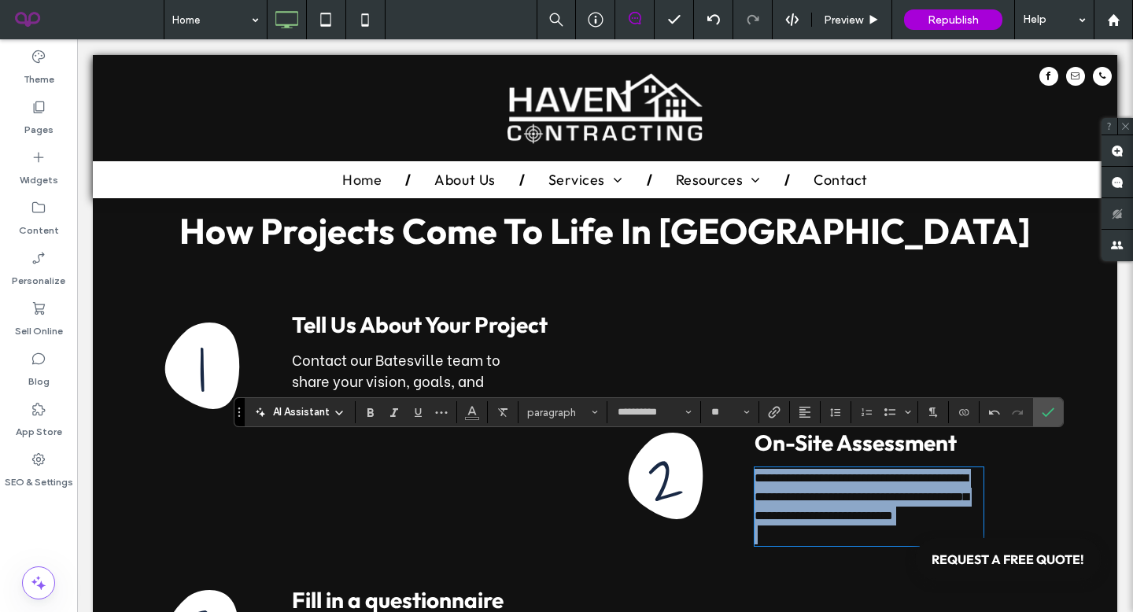
drag, startPoint x: 758, startPoint y: 449, endPoint x: 961, endPoint y: 555, distance: 229.0
click at [961, 555] on div "Click To Paste Click To Paste Click To Paste Click To Paste Click To Paste Clic…" at bounding box center [605, 226] width 1024 height 5480
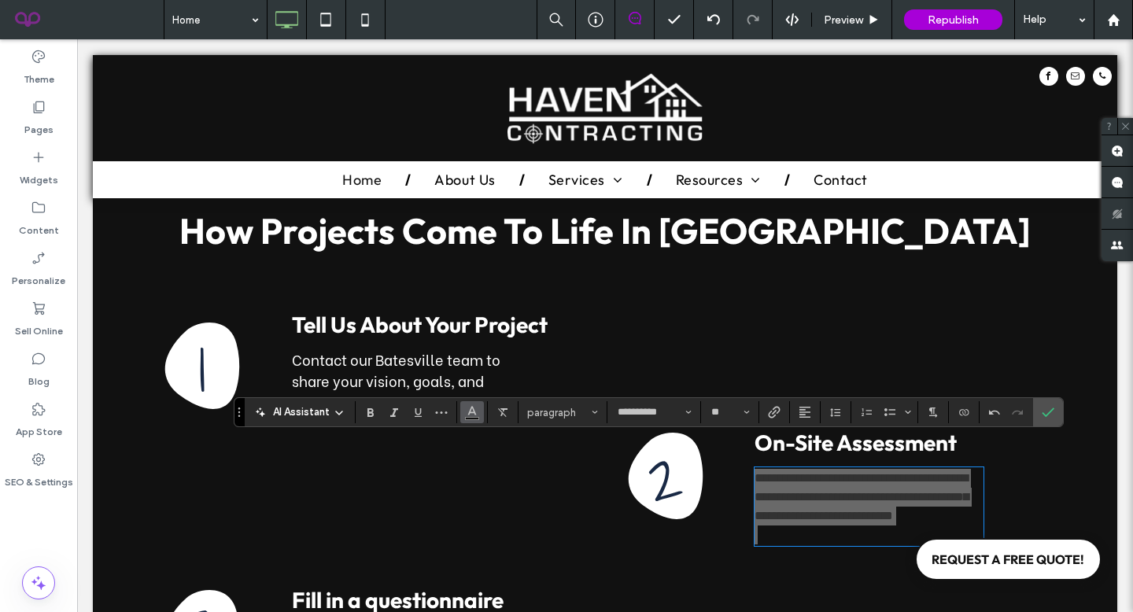
click at [467, 410] on icon "Color" at bounding box center [472, 410] width 13 height 13
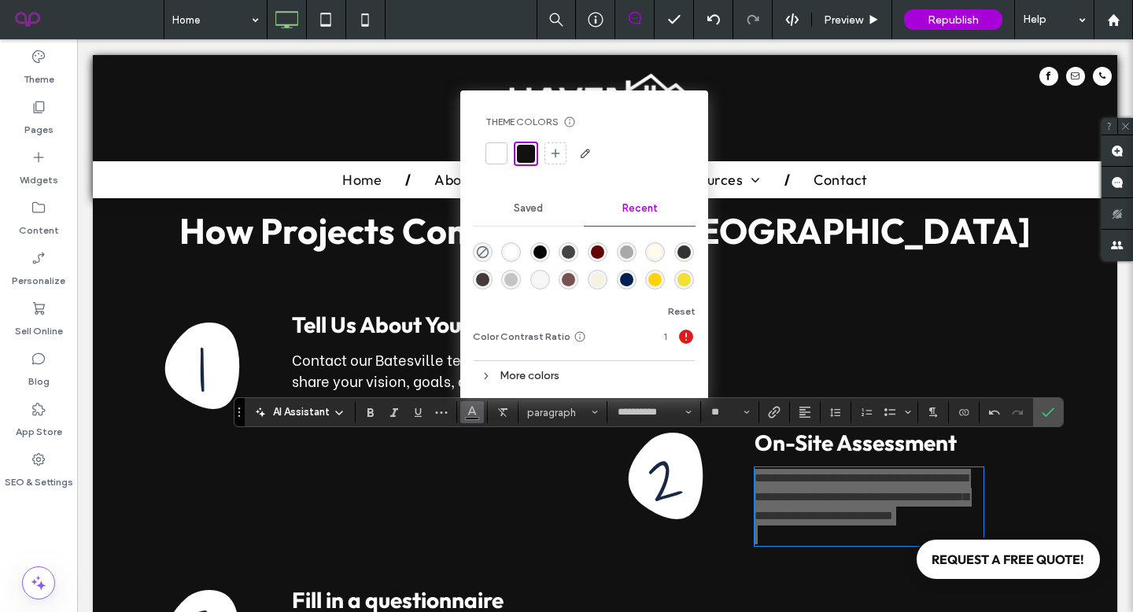
click at [494, 155] on div at bounding box center [496, 154] width 16 height 16
click at [1044, 407] on icon "Confirm" at bounding box center [1047, 412] width 13 height 13
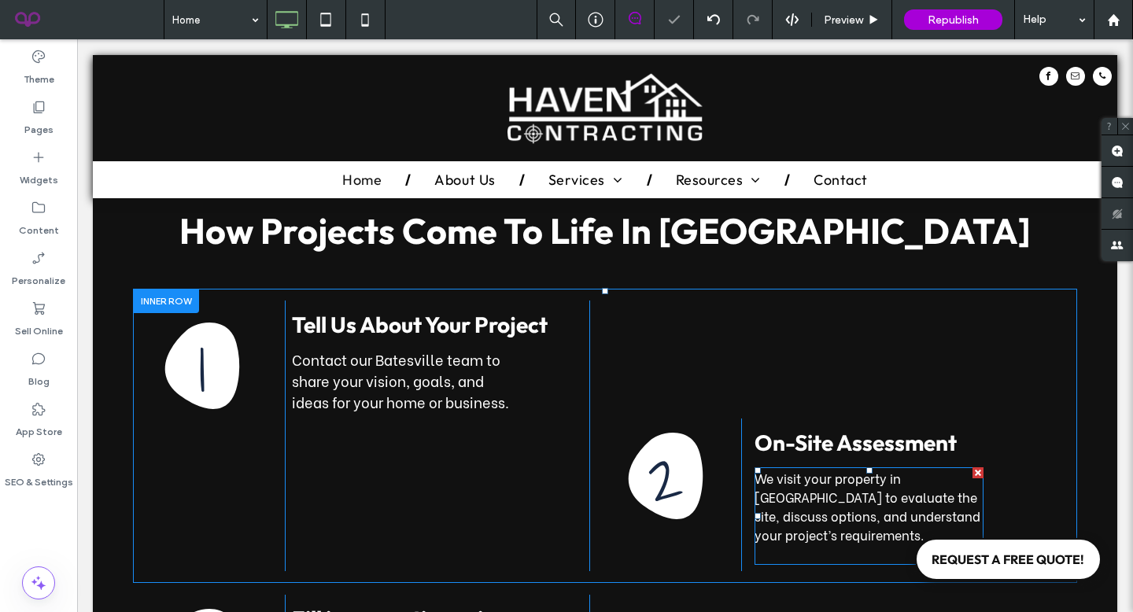
click at [871, 510] on p "We visit your property in [GEOGRAPHIC_DATA] to evaluate the site, discuss optio…" at bounding box center [868, 507] width 229 height 76
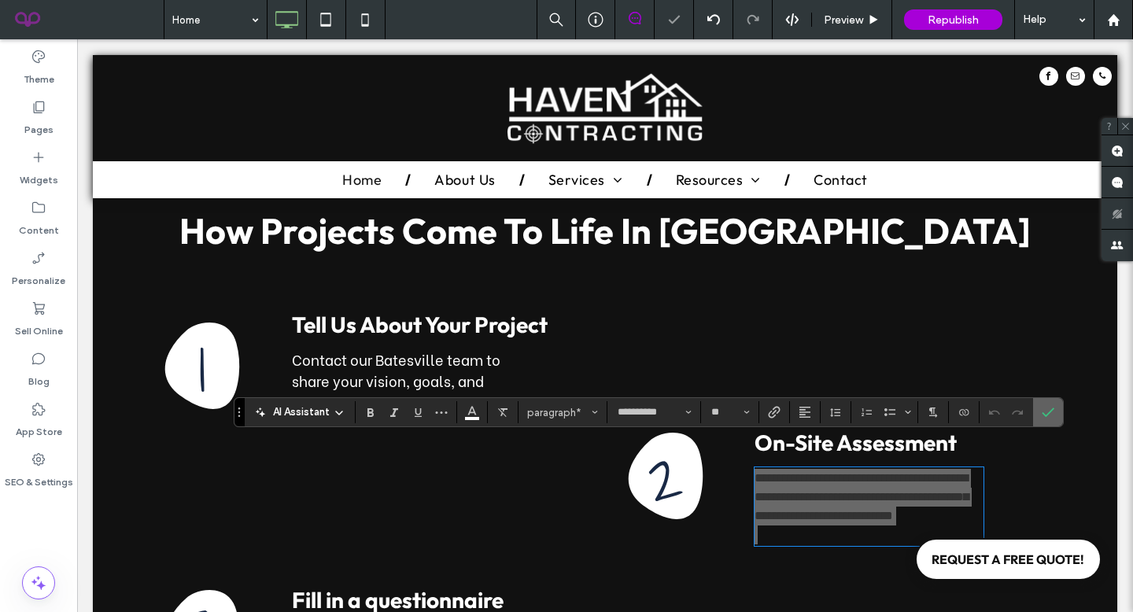
click at [1049, 410] on icon "Confirm" at bounding box center [1047, 412] width 13 height 13
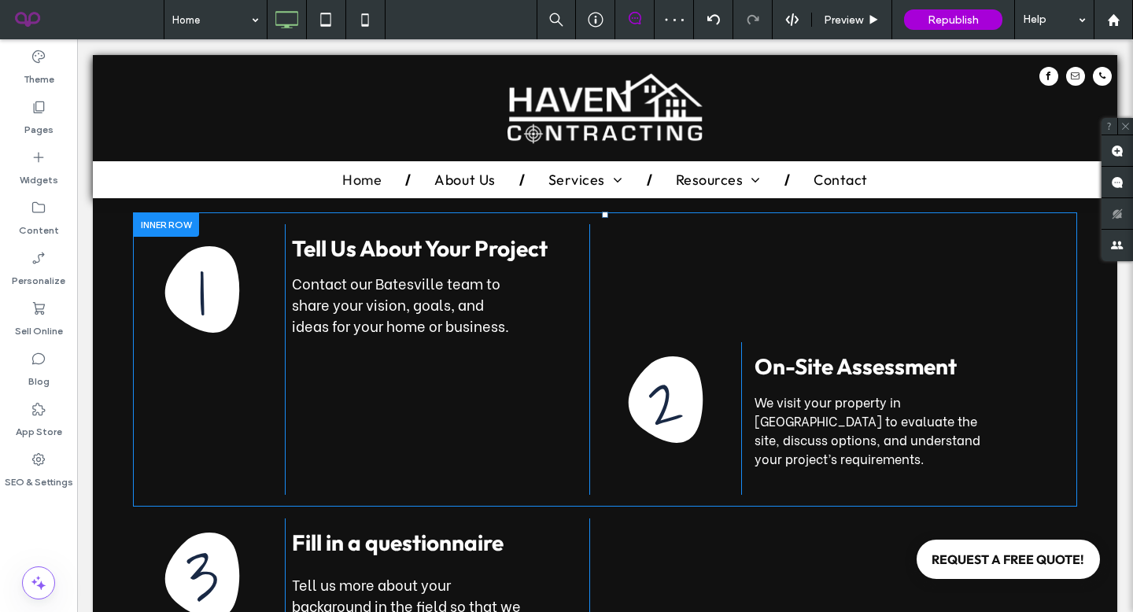
scroll to position [2791, 0]
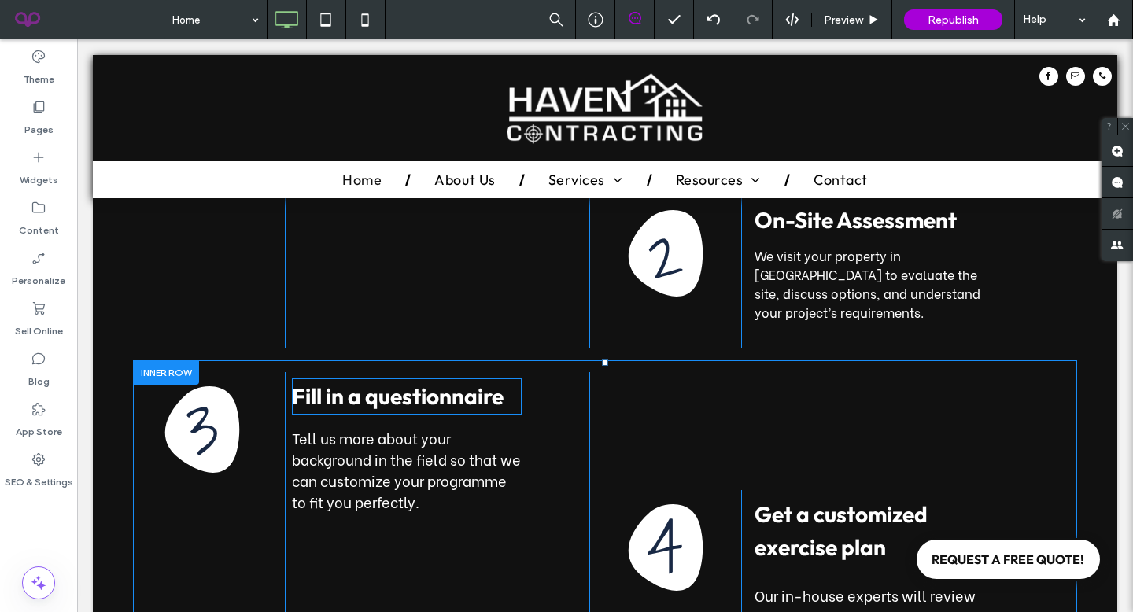
click at [418, 382] on strong "Fill in a questionnaire" at bounding box center [398, 396] width 212 height 28
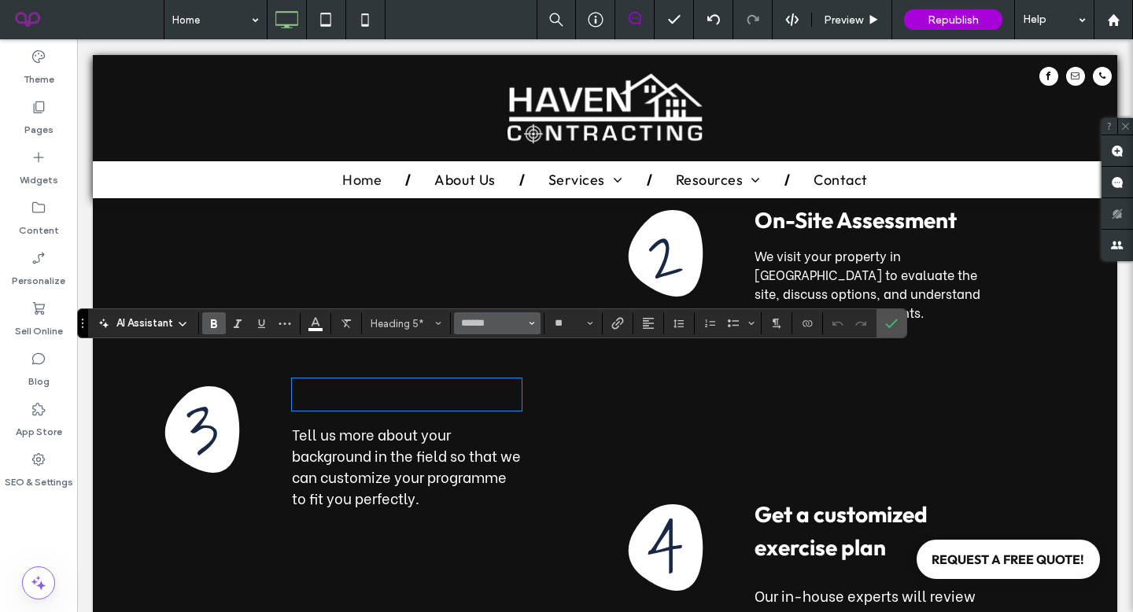
scroll to position [0, 0]
click at [489, 380] on h5 "**********" at bounding box center [407, 395] width 230 height 30
type input "**"
drag, startPoint x: 506, startPoint y: 374, endPoint x: 285, endPoint y: 373, distance: 220.2
click at [285, 373] on div "**********" at bounding box center [437, 524] width 304 height 305
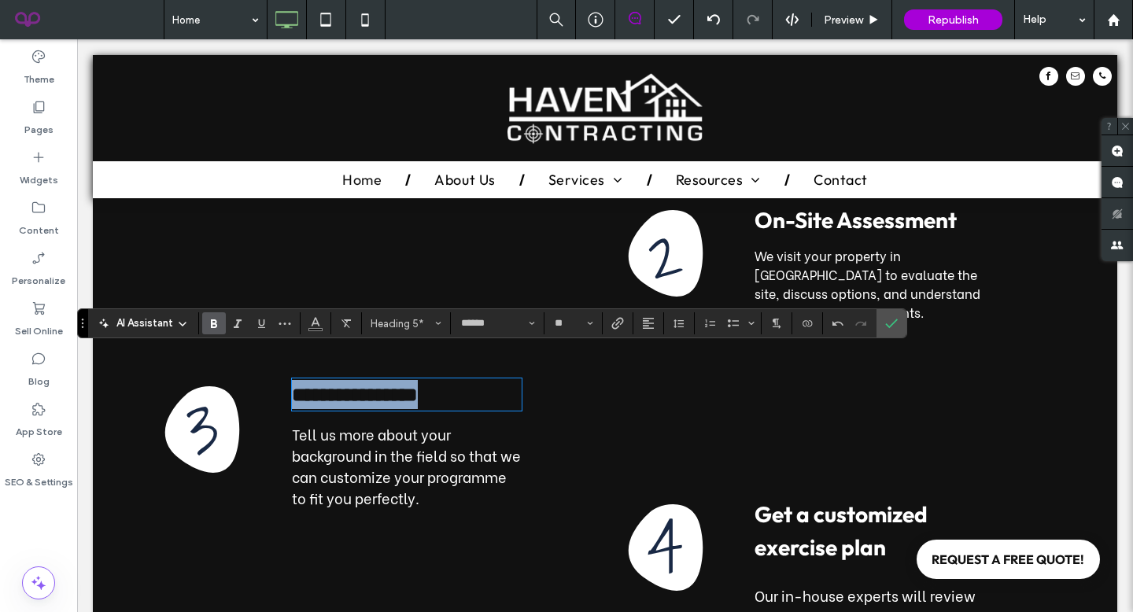
click at [483, 380] on h5 "**********" at bounding box center [407, 395] width 230 height 30
drag, startPoint x: 483, startPoint y: 372, endPoint x: 229, endPoint y: 371, distance: 254.0
click at [229, 372] on div "**********" at bounding box center [589, 524] width 912 height 305
click at [311, 325] on use "Color" at bounding box center [315, 322] width 9 height 9
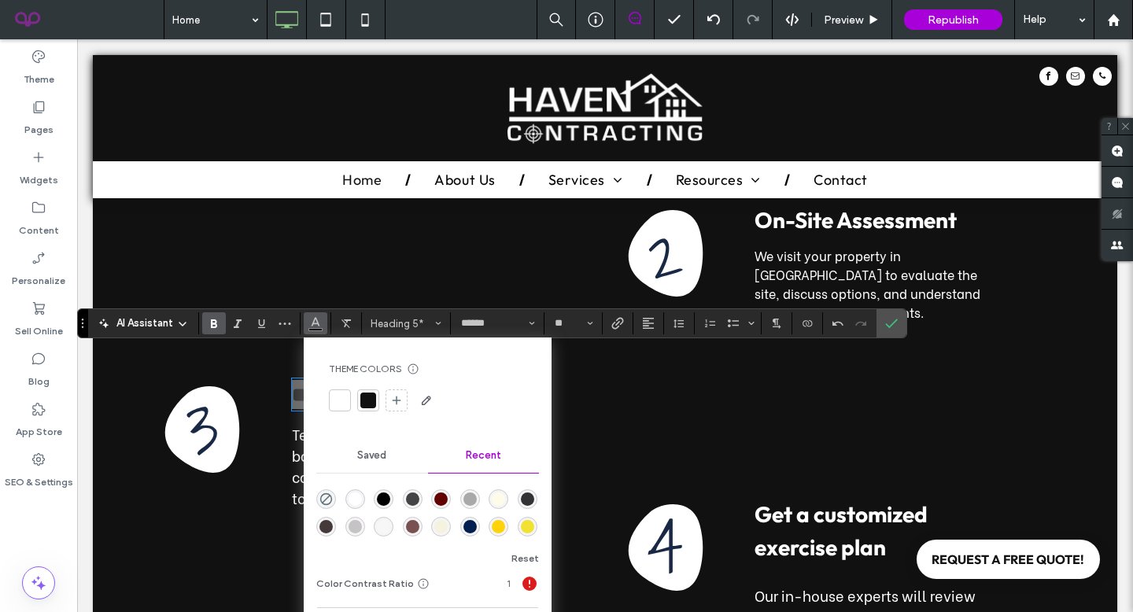
click at [344, 393] on div at bounding box center [340, 400] width 16 height 16
click at [590, 399] on div "**********" at bounding box center [589, 524] width 912 height 305
click at [579, 398] on div "**********" at bounding box center [437, 524] width 304 height 305
click at [892, 322] on icon "Confirm" at bounding box center [891, 323] width 13 height 13
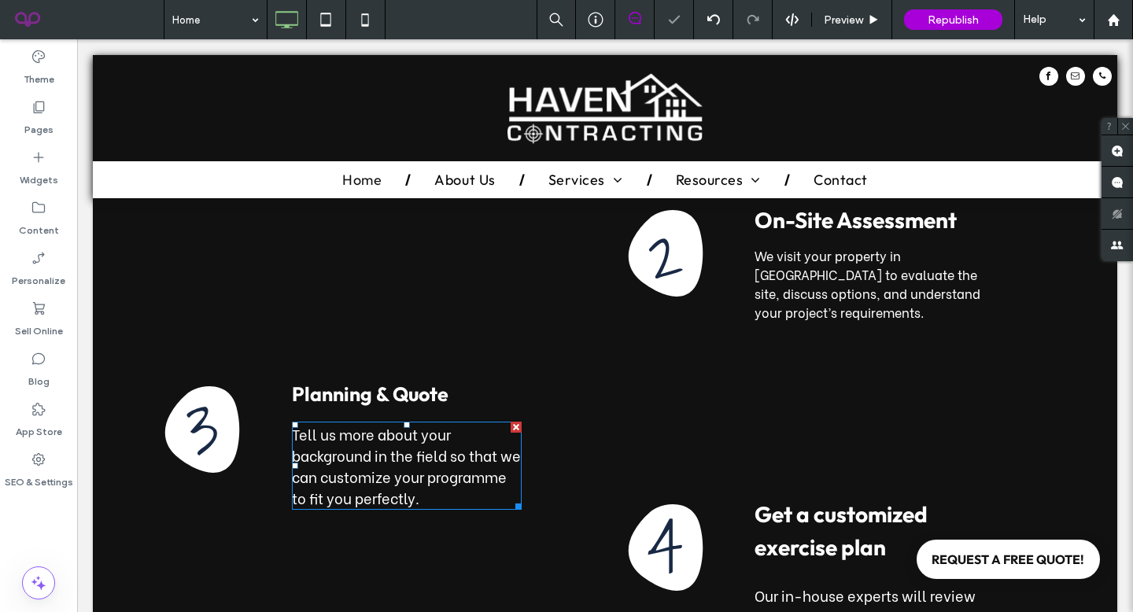
click at [340, 473] on span "Tell us more about your background in the field so that we can customize your p…" at bounding box center [406, 465] width 229 height 85
type input "**********"
type input "**"
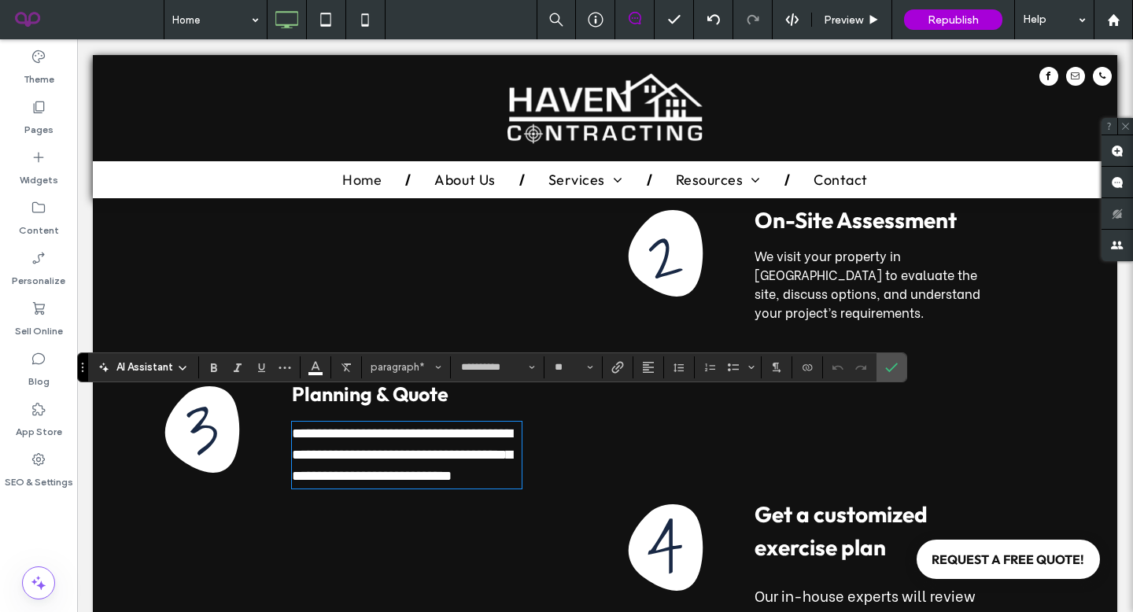
click at [264, 499] on div "3 Click To Paste" at bounding box center [209, 524] width 152 height 305
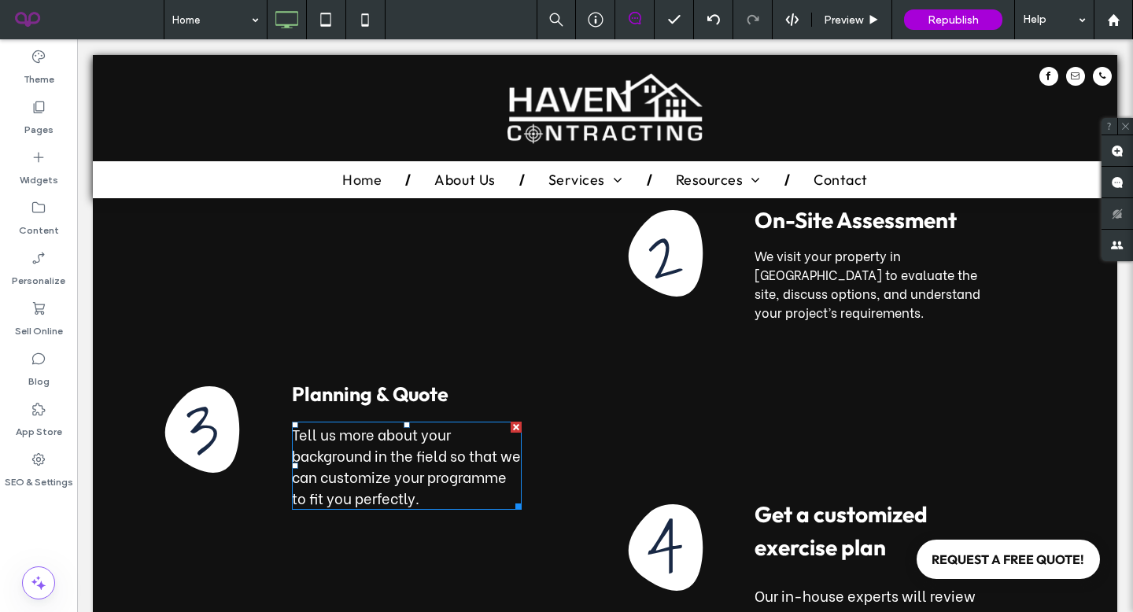
click at [386, 428] on span "Tell us more about your background in the field so that we can customize your p…" at bounding box center [406, 465] width 229 height 85
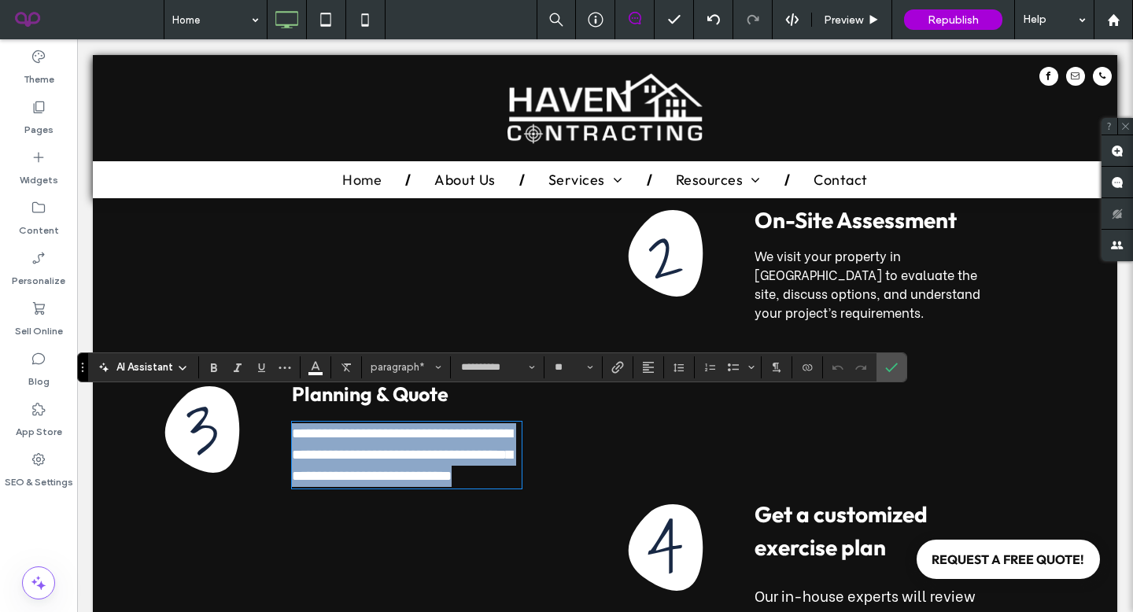
type input "******"
type input "**"
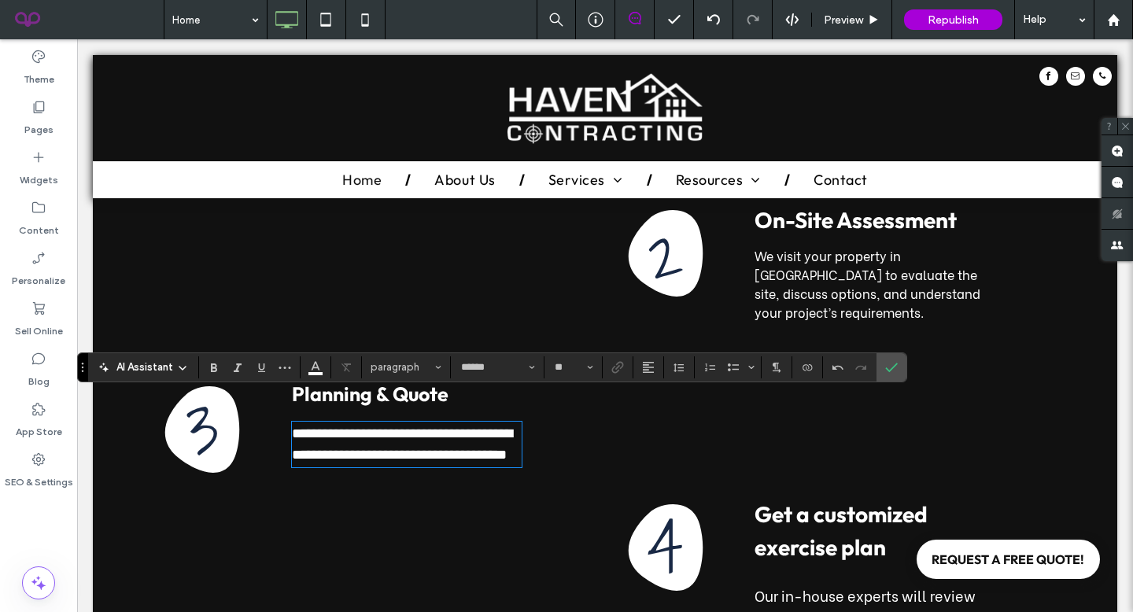
click at [564, 448] on div "**********" at bounding box center [437, 524] width 304 height 305
click at [564, 449] on div "**********" at bounding box center [437, 524] width 304 height 305
click at [890, 372] on icon "Confirm" at bounding box center [891, 367] width 13 height 13
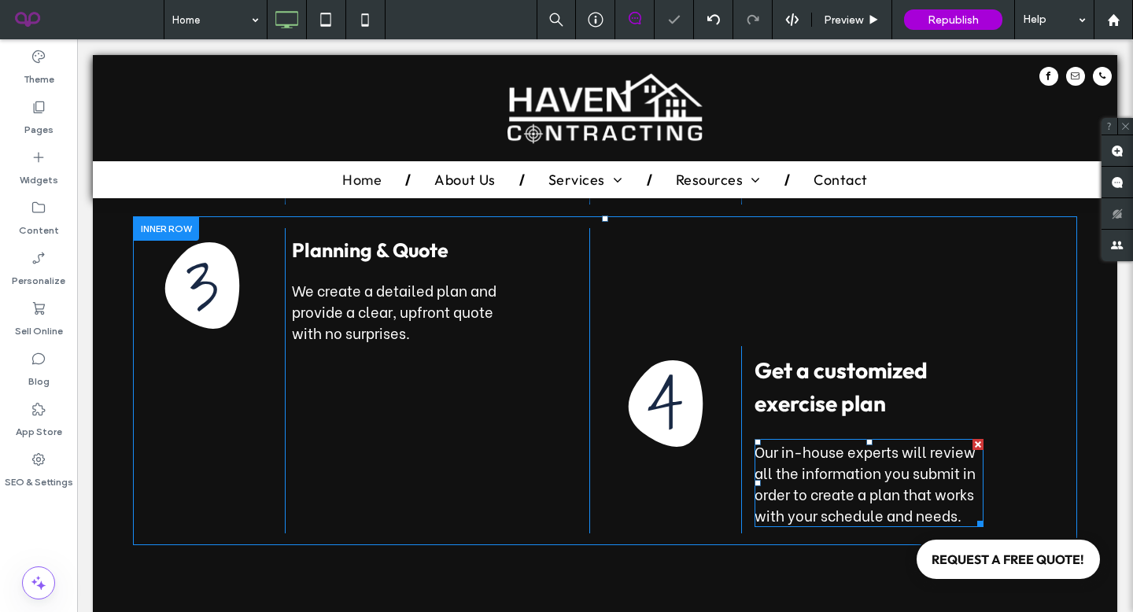
scroll to position [2950, 0]
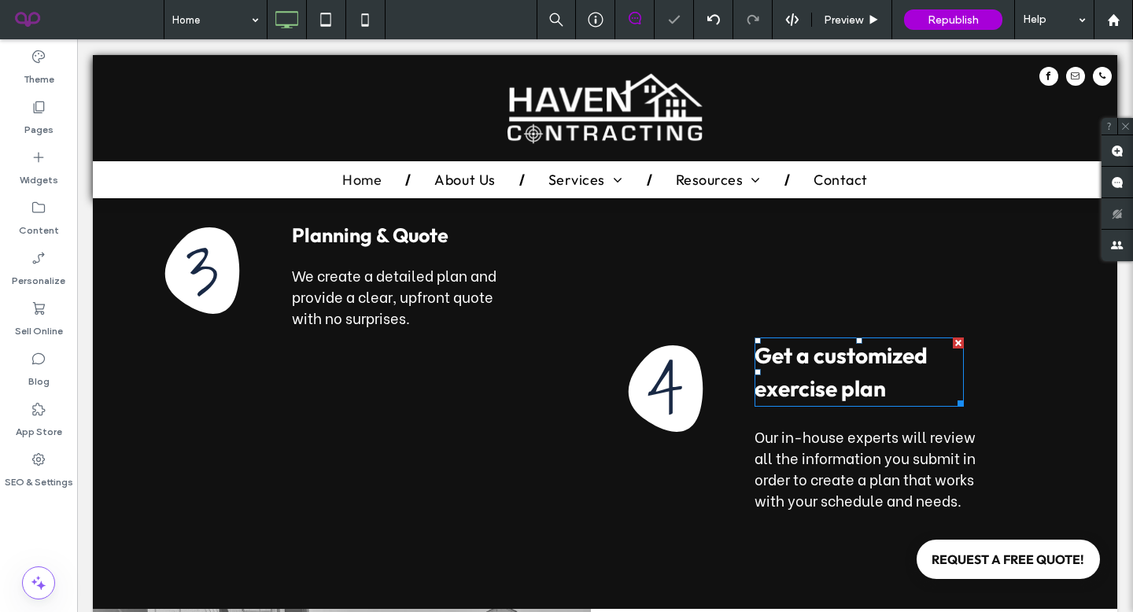
click at [797, 361] on strong "Get a customized exercise plan" at bounding box center [840, 371] width 173 height 61
type input "******"
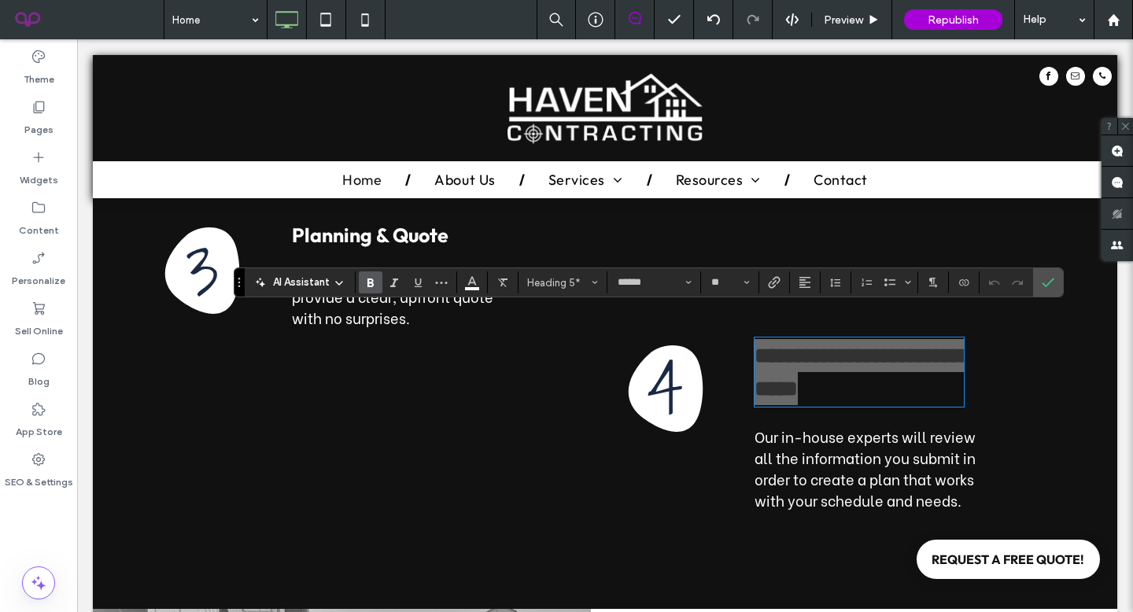
type input "**"
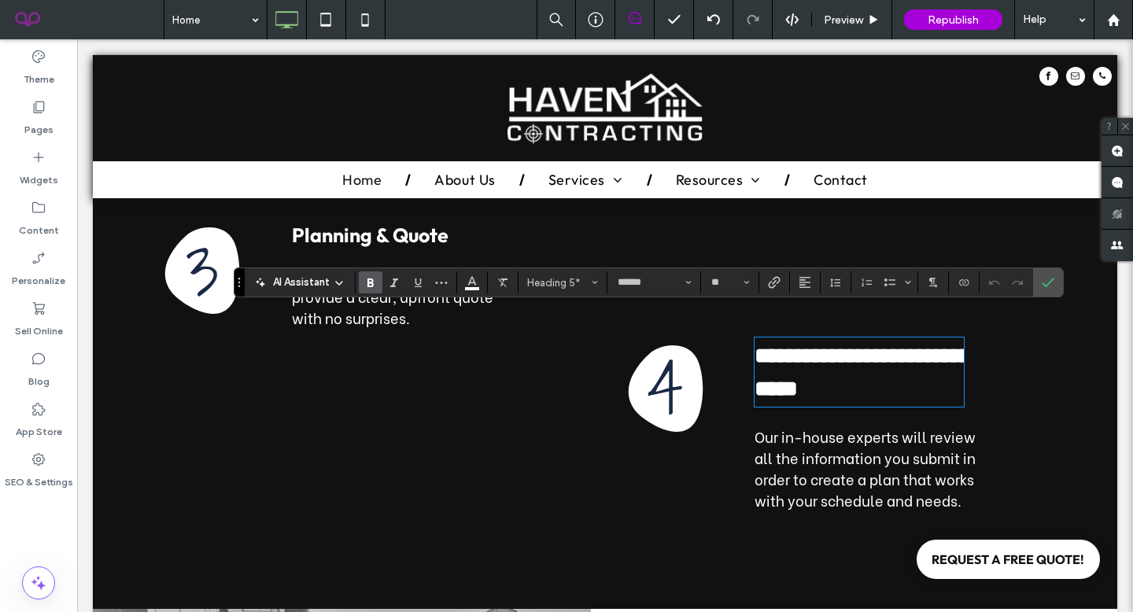
scroll to position [0, 0]
click at [779, 440] on span "Our in-house experts will review all the information you submit in order to cre…" at bounding box center [864, 467] width 221 height 85
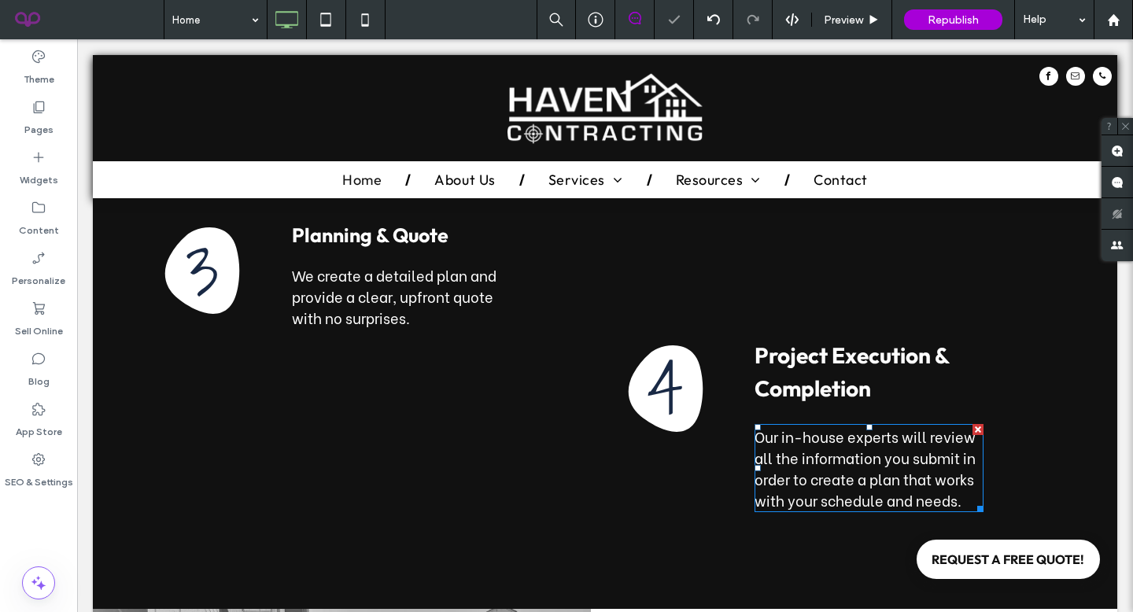
click at [779, 440] on span "Our in-house experts will review all the information you submit in order to cre…" at bounding box center [864, 467] width 221 height 85
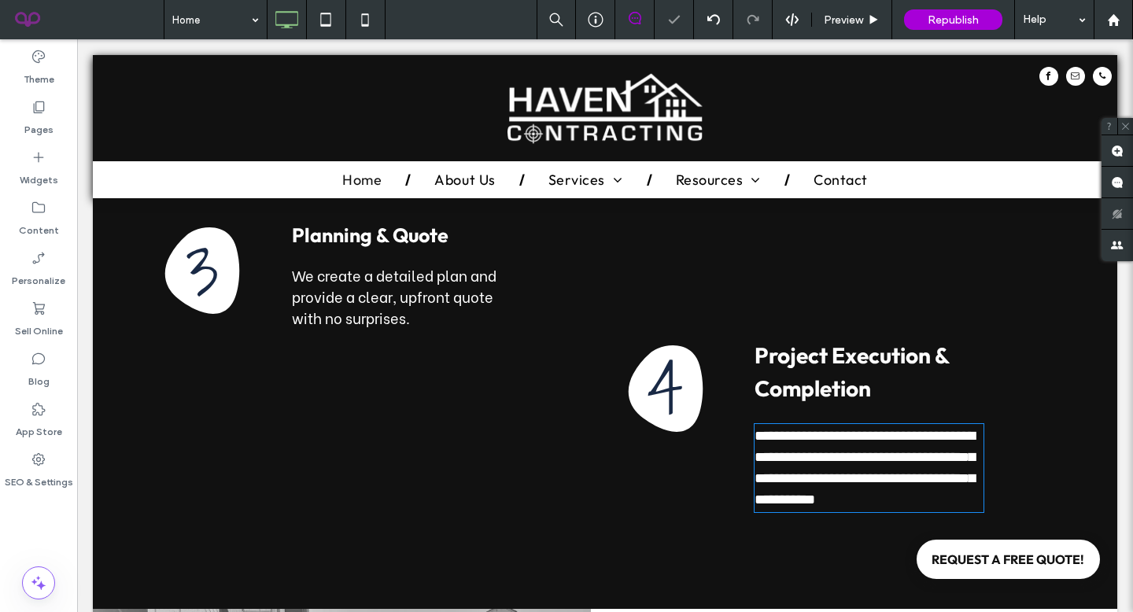
type input "**********"
type input "**"
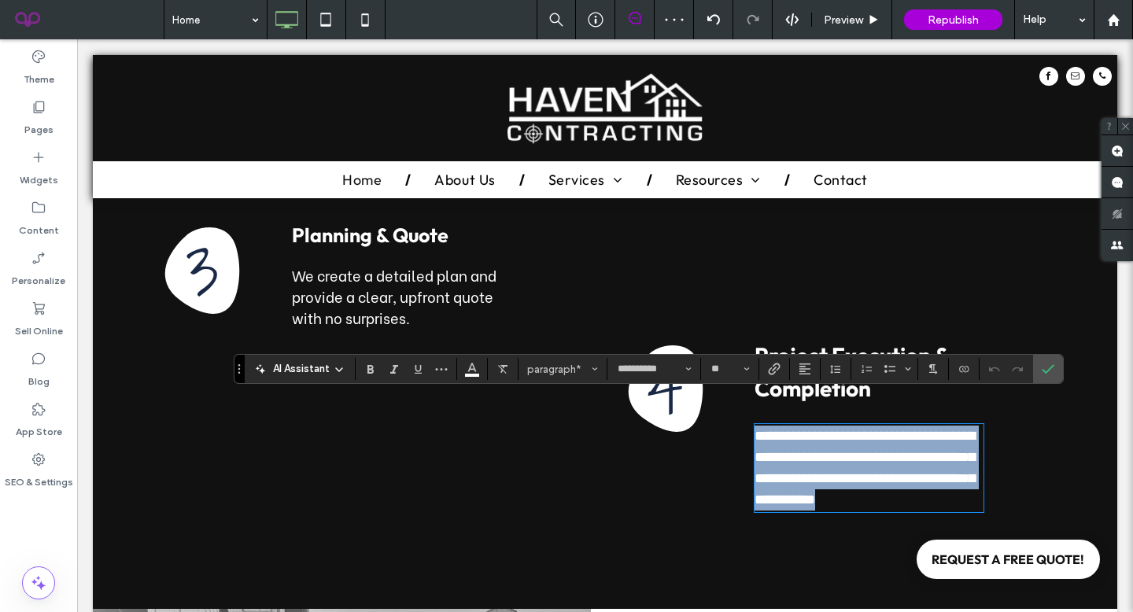
type input "******"
type input "**"
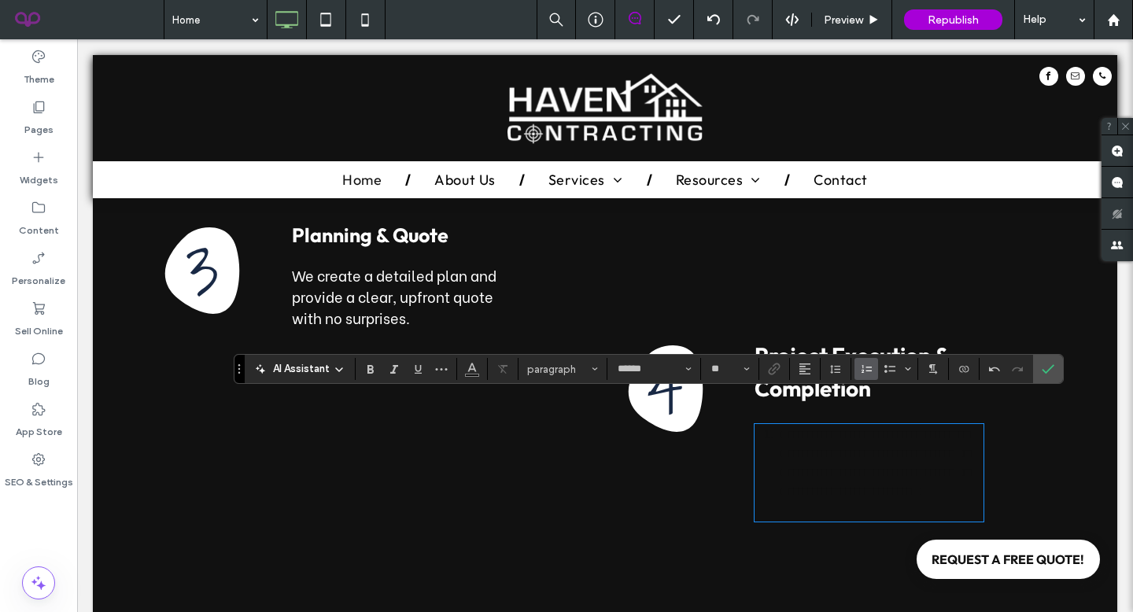
type input "**********"
click at [886, 488] on span "**********" at bounding box center [874, 463] width 190 height 68
drag, startPoint x: 967, startPoint y: 502, endPoint x: 733, endPoint y: 454, distance: 239.2
click at [733, 454] on div "**********" at bounding box center [589, 370] width 912 height 315
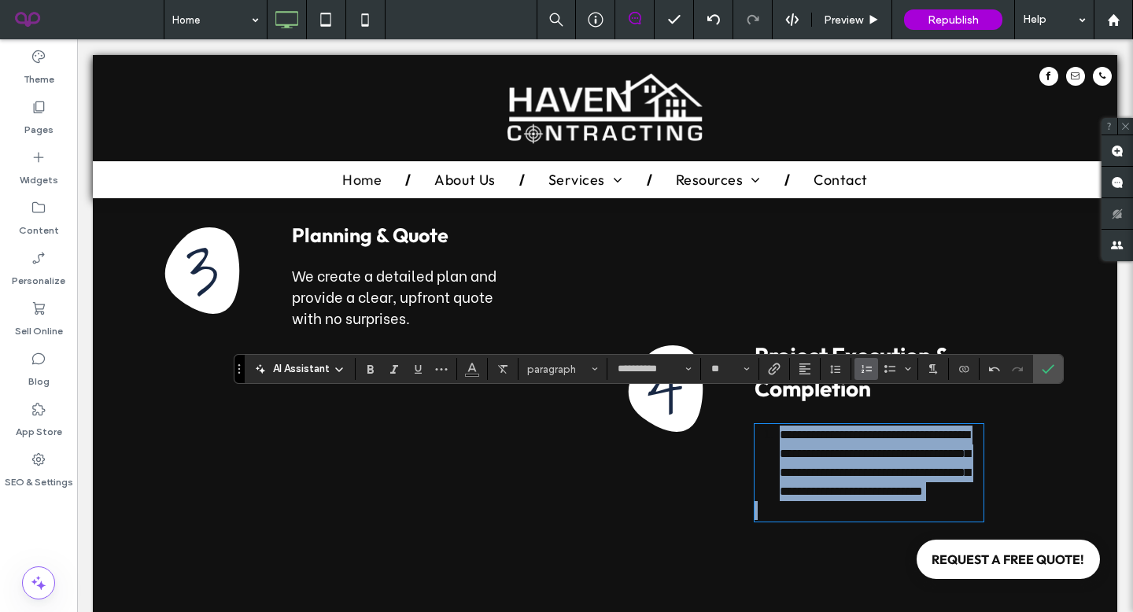
drag, startPoint x: 759, startPoint y: 405, endPoint x: 953, endPoint y: 536, distance: 234.5
click at [953, 536] on div "**********" at bounding box center [605, 179] width 1024 height 879
click at [779, 425] on li "**********" at bounding box center [881, 463] width 204 height 76
drag, startPoint x: 765, startPoint y: 411, endPoint x: 879, endPoint y: 520, distance: 157.4
click at [879, 520] on div "**********" at bounding box center [605, 370] width 944 height 338
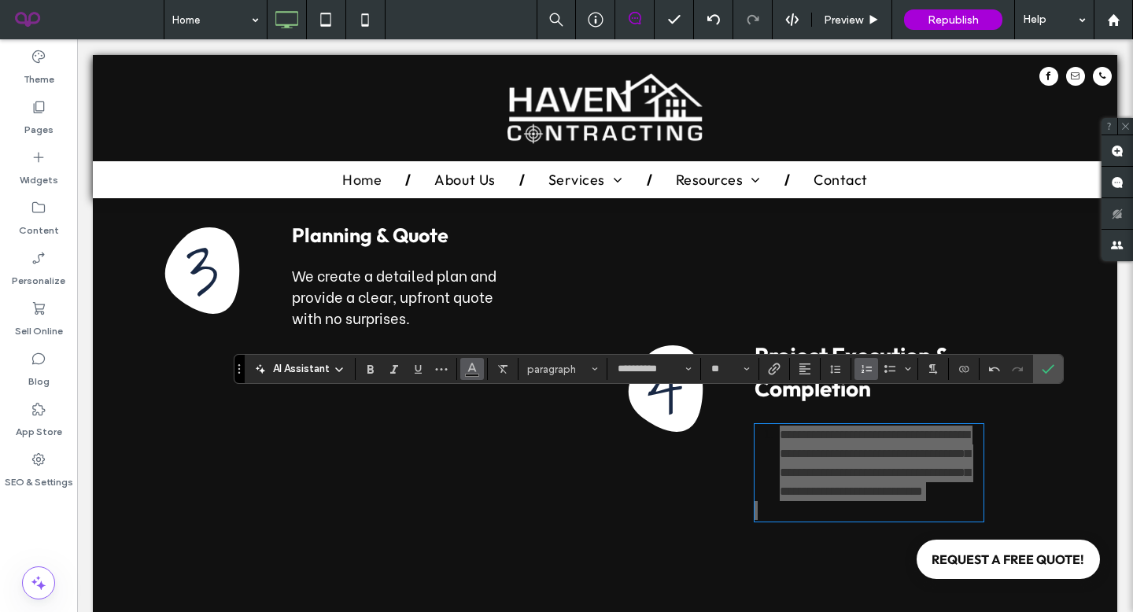
click at [463, 373] on button "Color" at bounding box center [472, 369] width 24 height 22
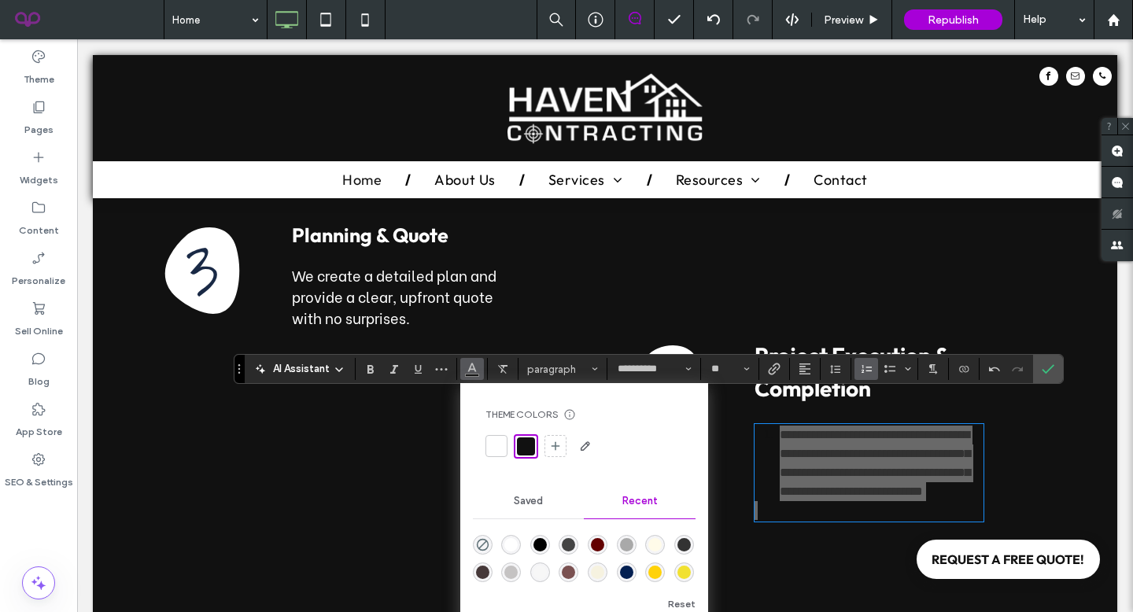
click at [488, 451] on div at bounding box center [496, 446] width 22 height 22
drag, startPoint x: 1046, startPoint y: 367, endPoint x: 969, endPoint y: 328, distance: 86.5
click at [1046, 367] on icon "Confirm" at bounding box center [1047, 369] width 13 height 13
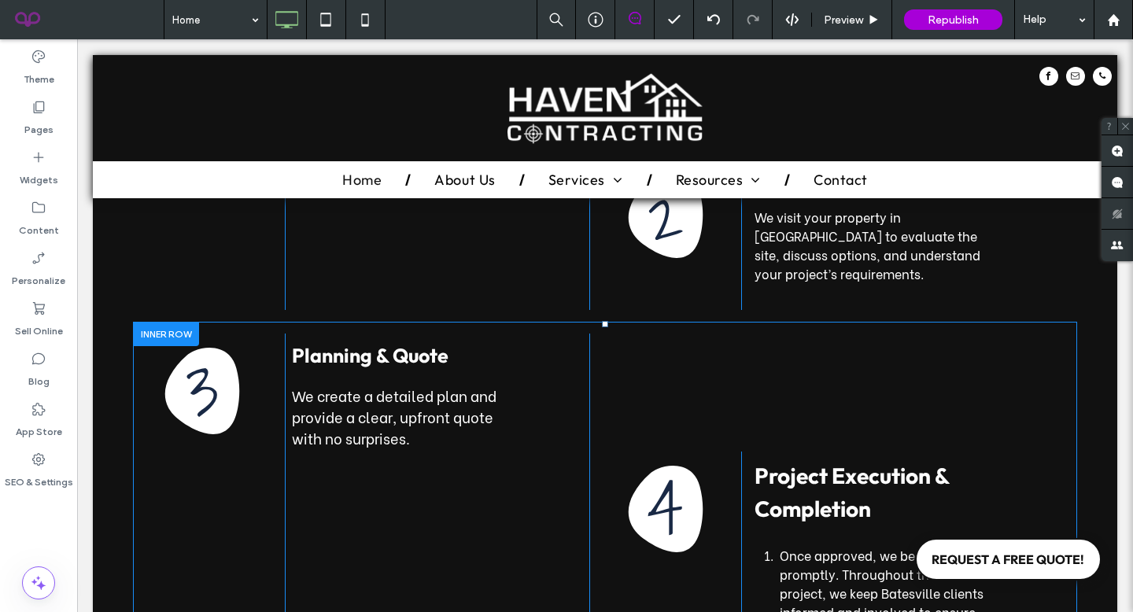
scroll to position [3014, 0]
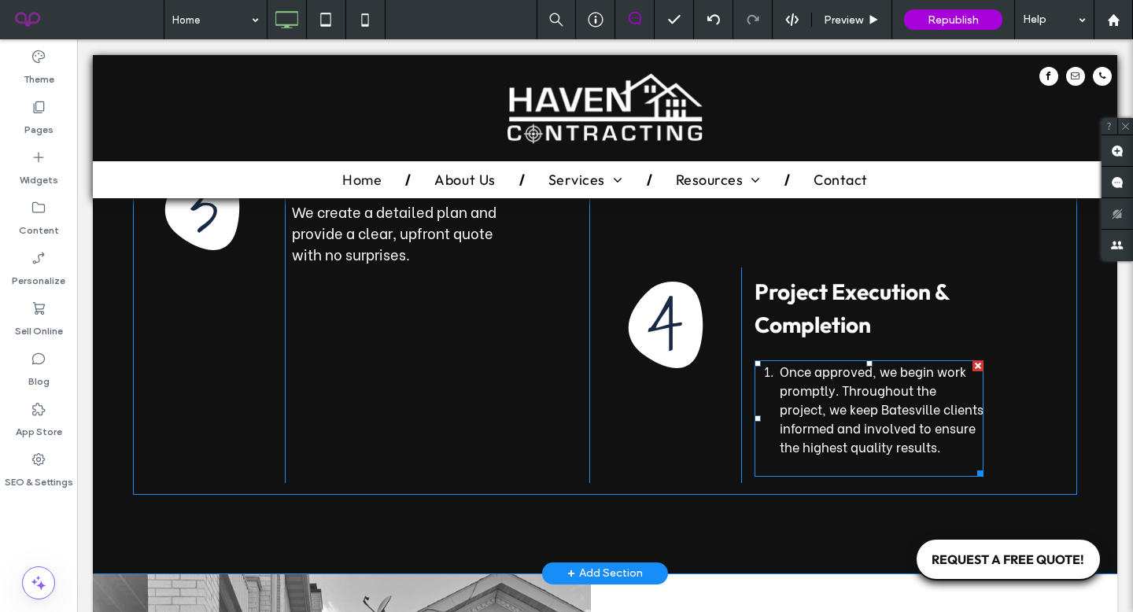
click at [779, 362] on li "Once approved, we begin work promptly. Throughout the project, we keep Batesvil…" at bounding box center [881, 409] width 204 height 94
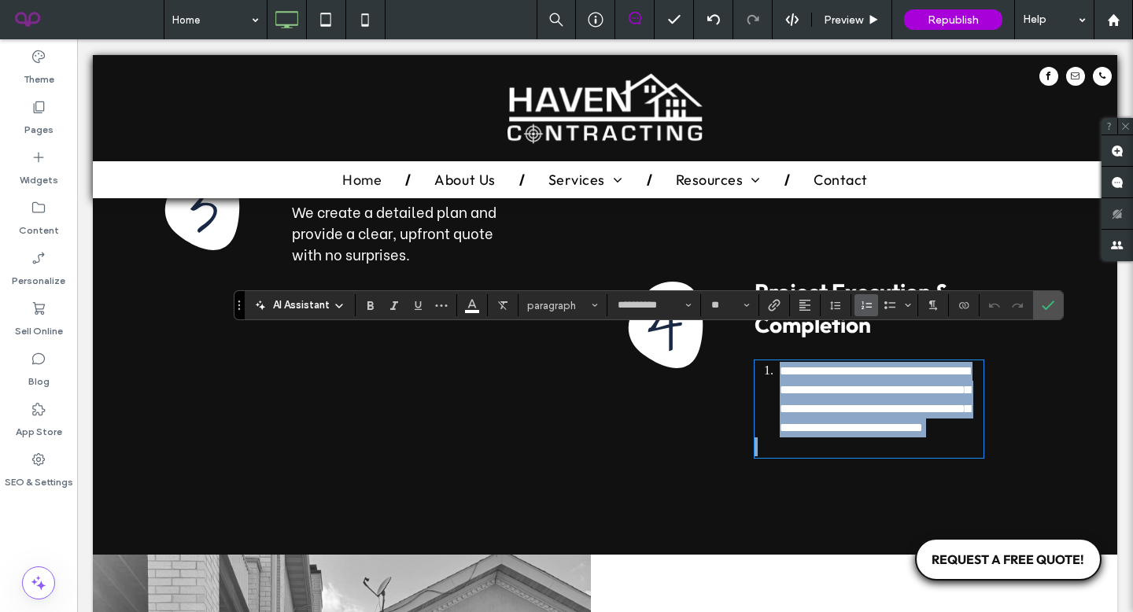
click at [779, 362] on li "**********" at bounding box center [881, 400] width 204 height 76
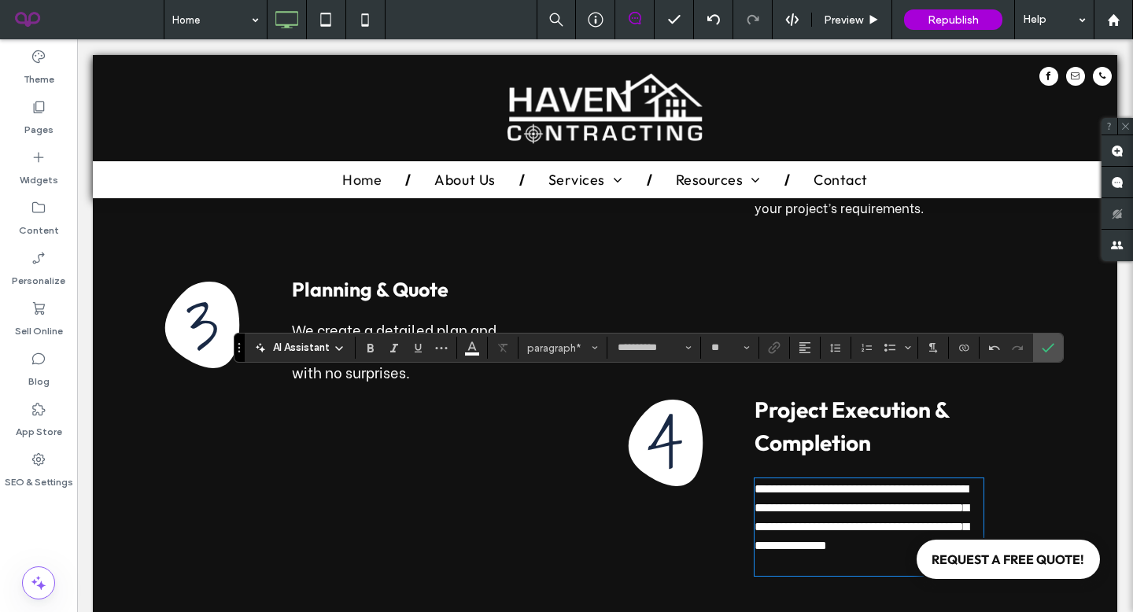
scroll to position [2746, 0]
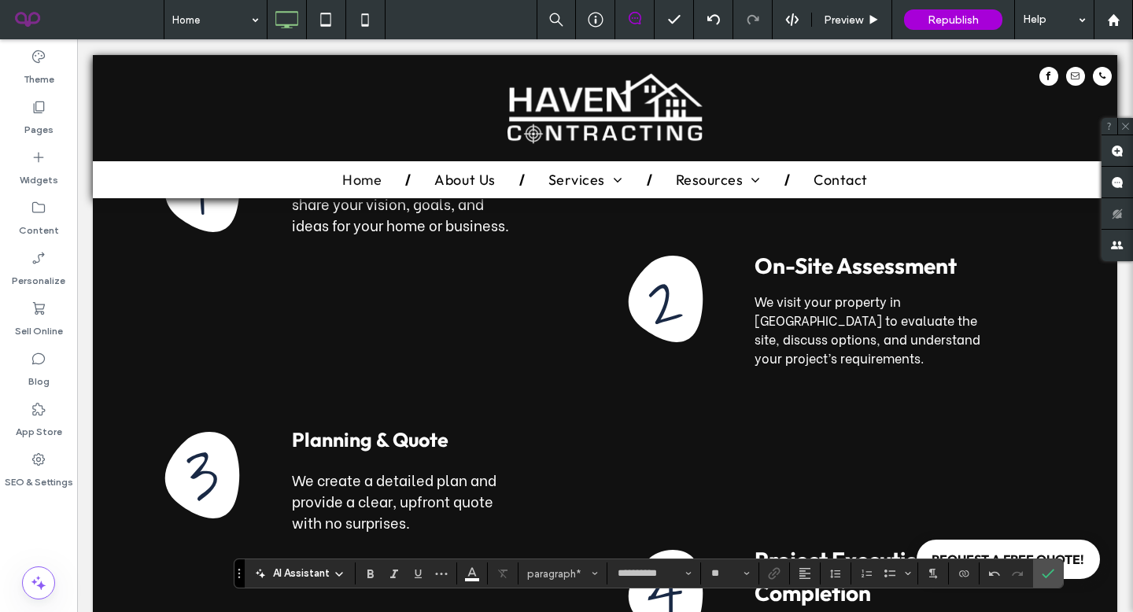
click at [298, 469] on span "We create a detailed plan and provide a clear, upfront quote with no surprises." at bounding box center [394, 501] width 204 height 64
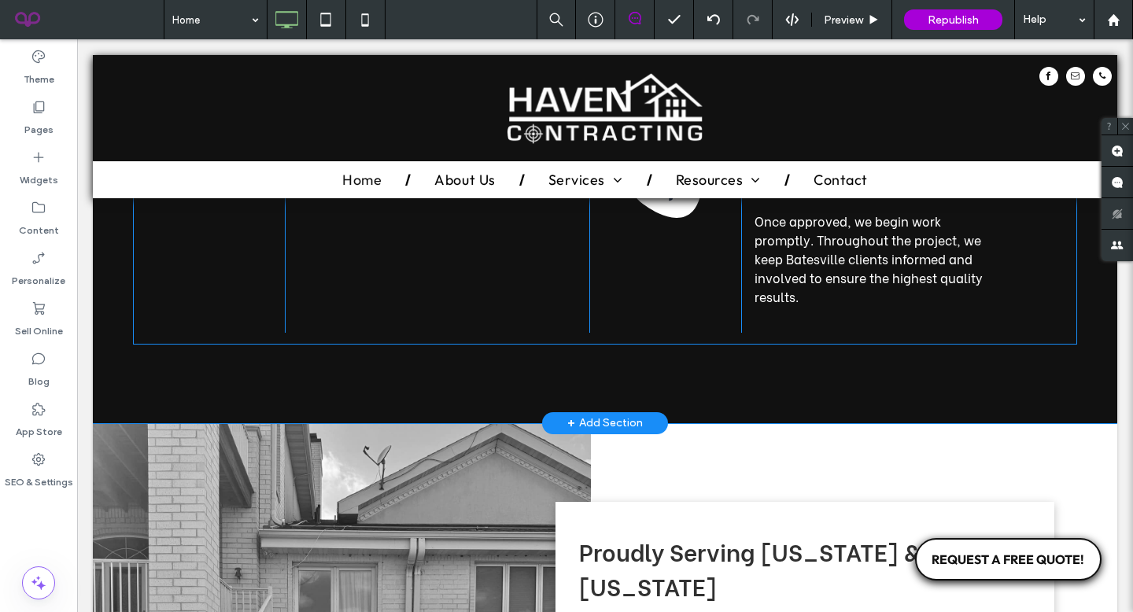
scroll to position [3148, 0]
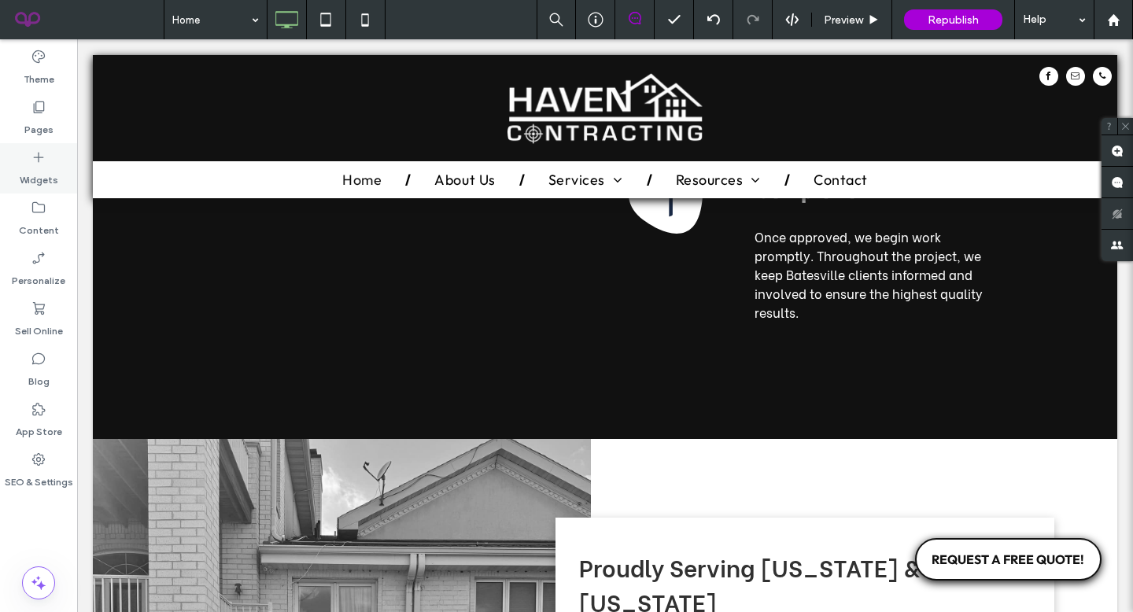
click at [48, 154] on div "Widgets" at bounding box center [38, 168] width 77 height 50
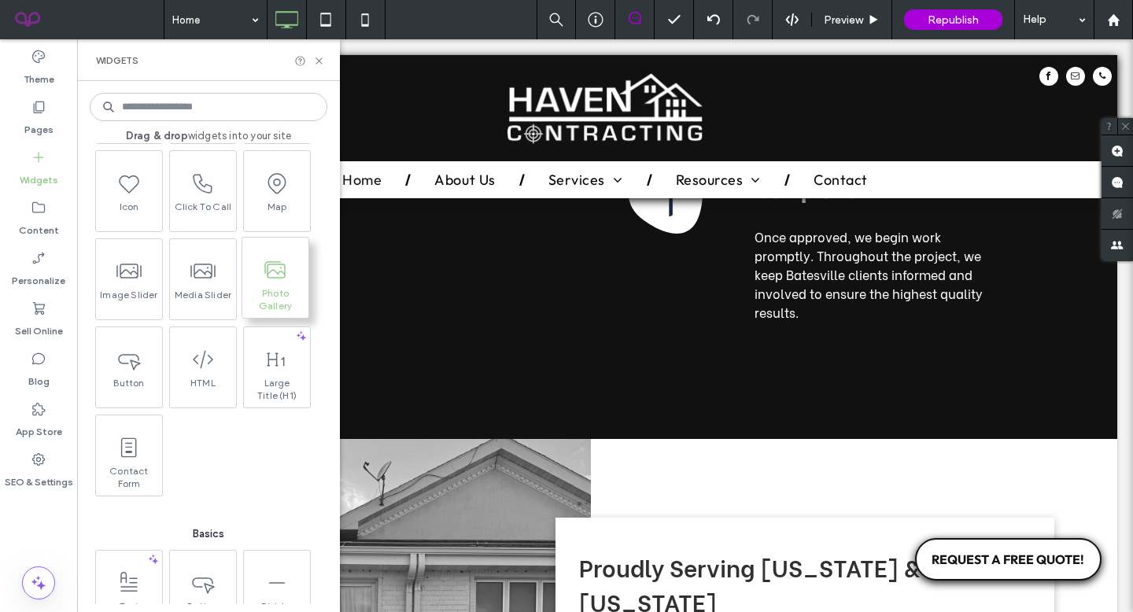
scroll to position [121, 0]
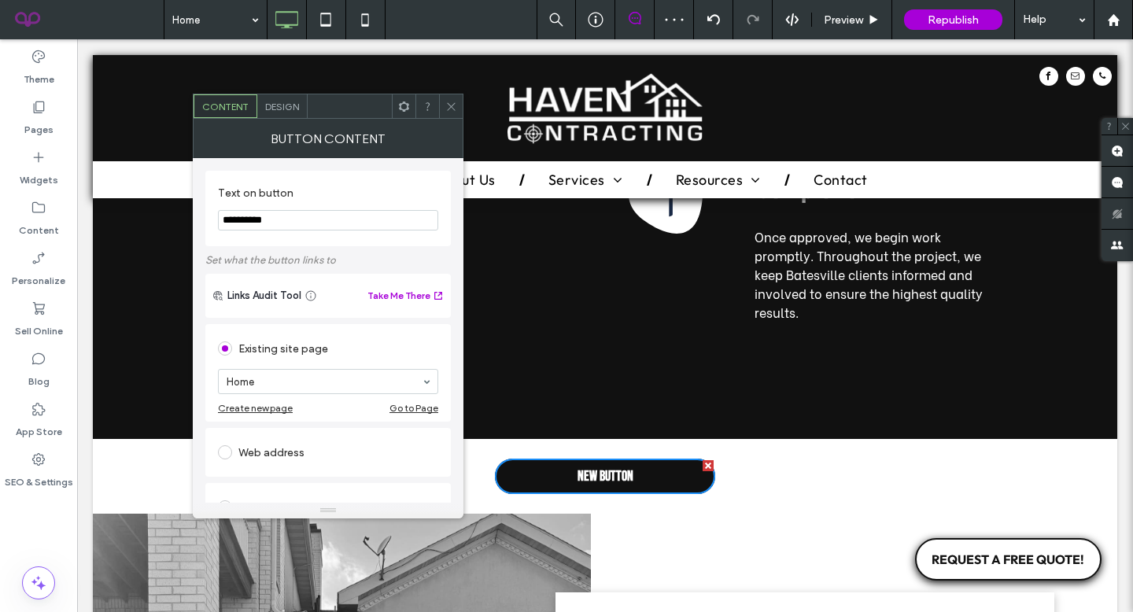
click at [451, 110] on icon at bounding box center [451, 107] width 12 height 12
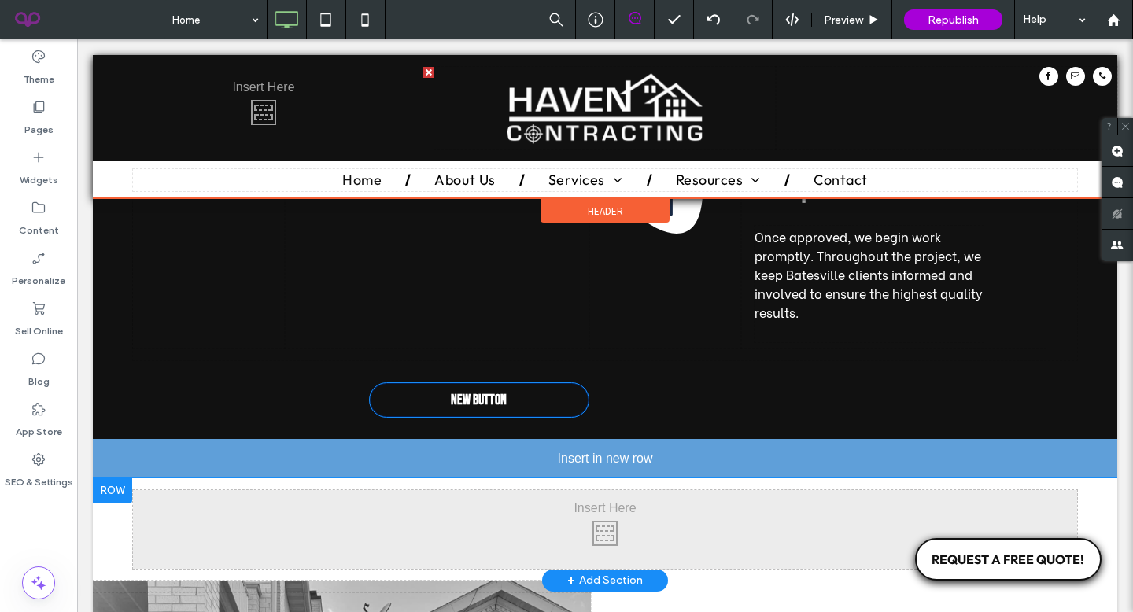
scroll to position [3148, 0]
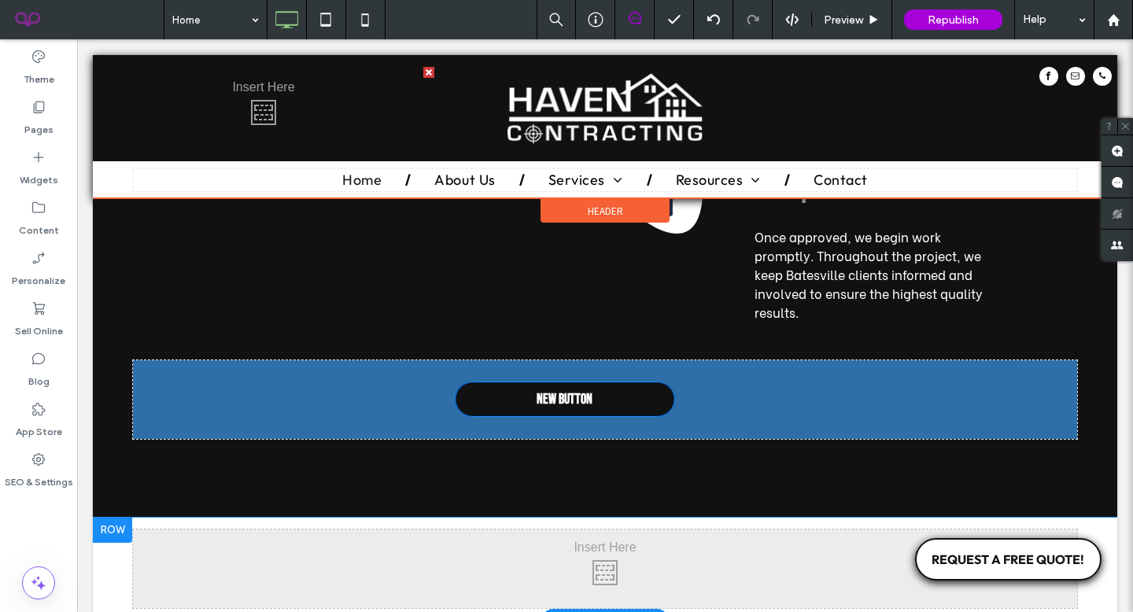
drag, startPoint x: 560, startPoint y: 452, endPoint x: 668, endPoint y: 375, distance: 132.5
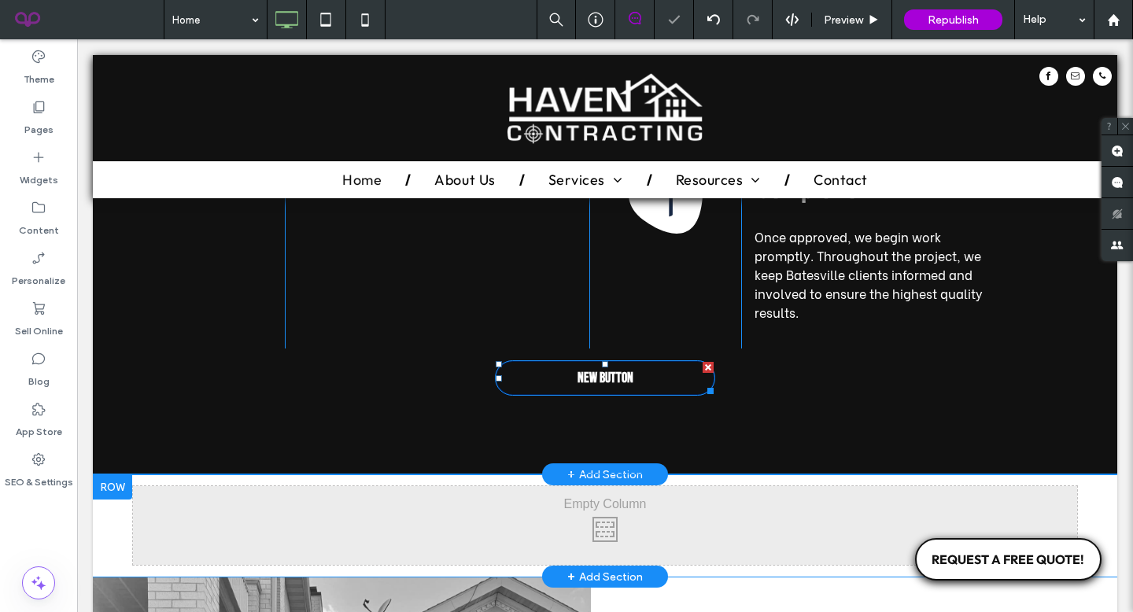
click at [624, 370] on span "New Button" at bounding box center [605, 378] width 56 height 17
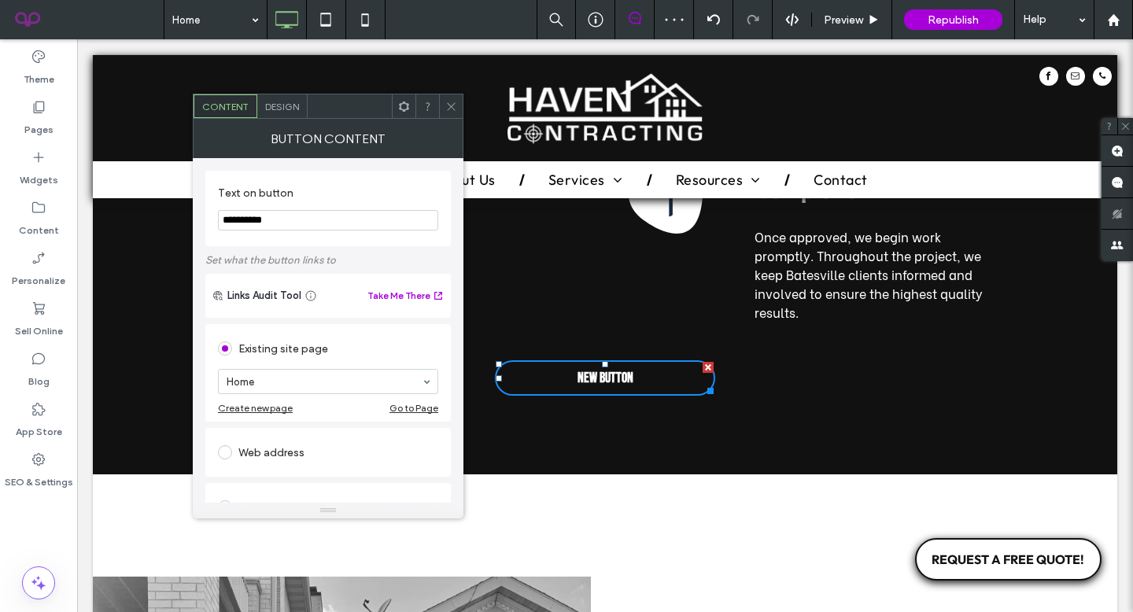
click at [285, 101] on span "Design" at bounding box center [282, 107] width 34 height 12
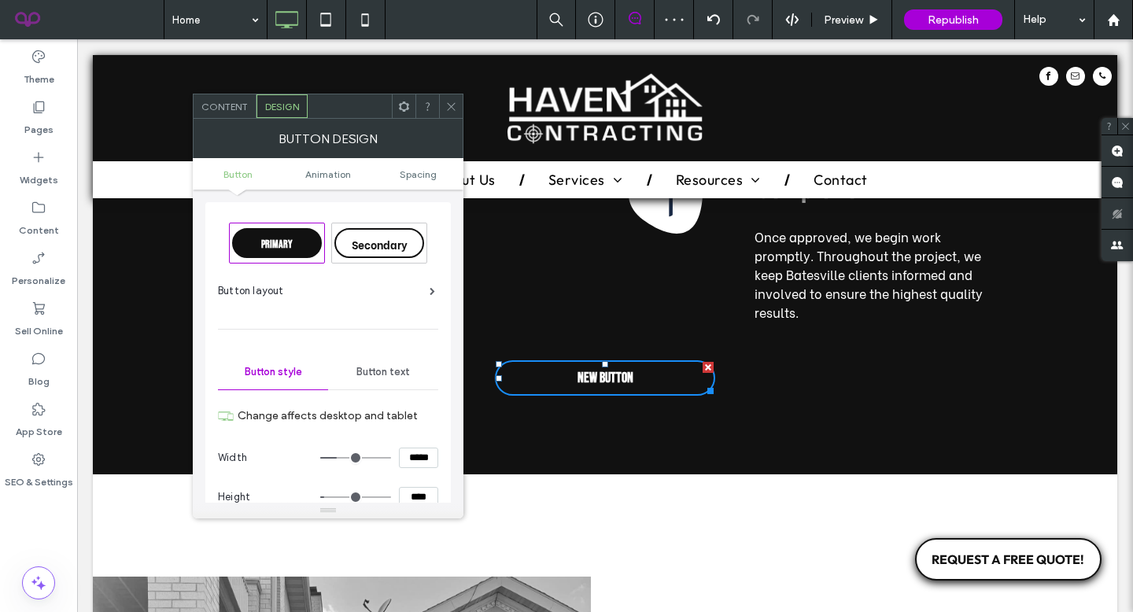
click at [379, 241] on span "Secondary" at bounding box center [380, 244] width 56 height 17
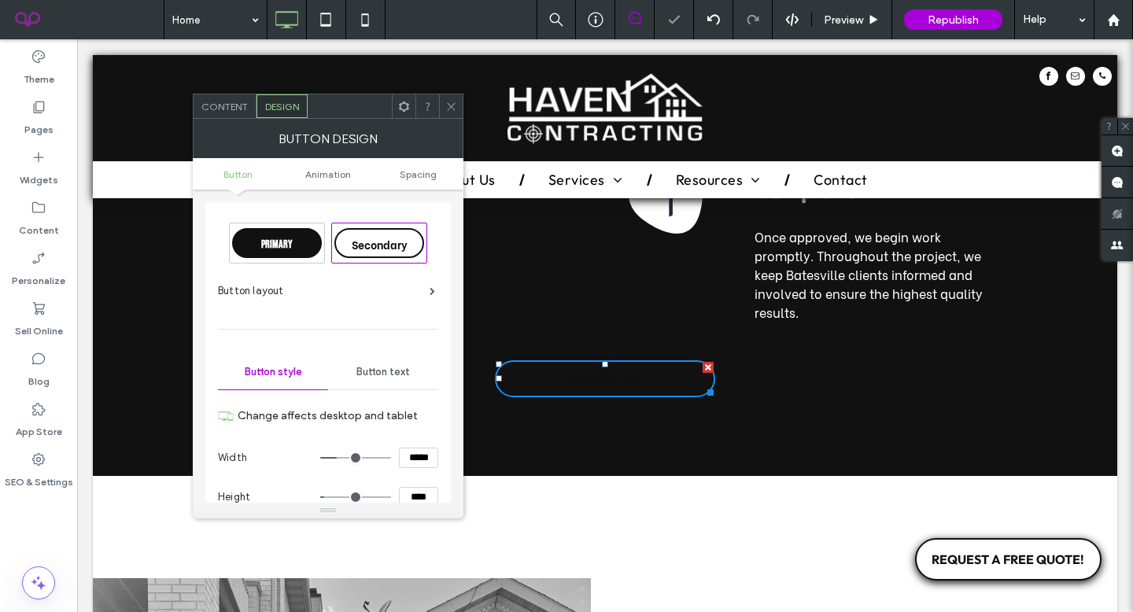
click at [301, 249] on div "Primary" at bounding box center [277, 243] width 90 height 30
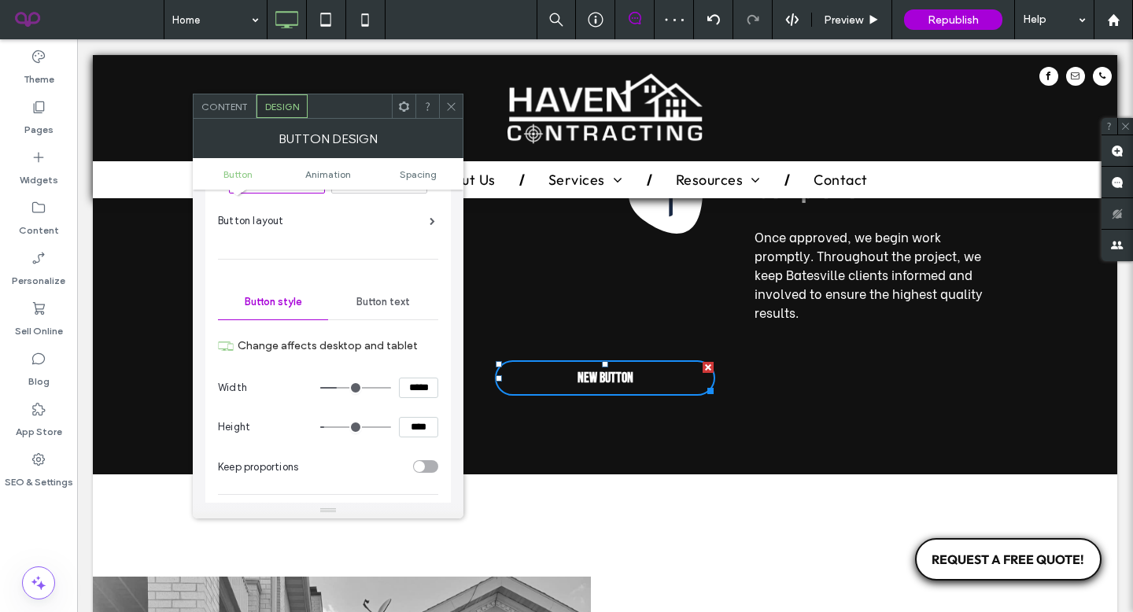
scroll to position [71, 0]
click at [447, 101] on icon at bounding box center [451, 107] width 12 height 12
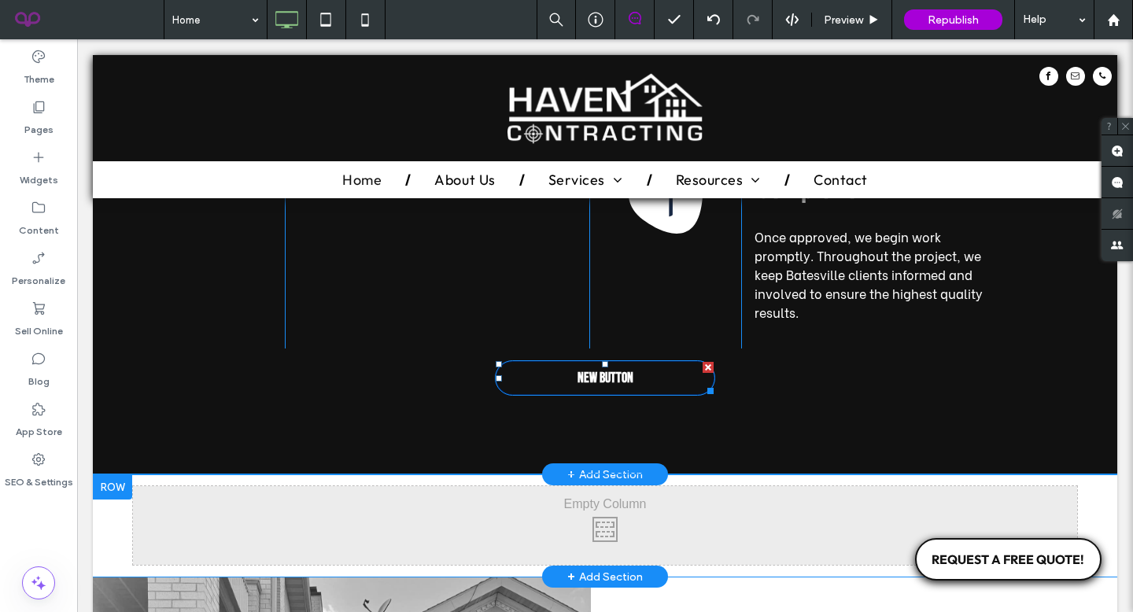
click at [585, 370] on span "New Button" at bounding box center [605, 378] width 56 height 17
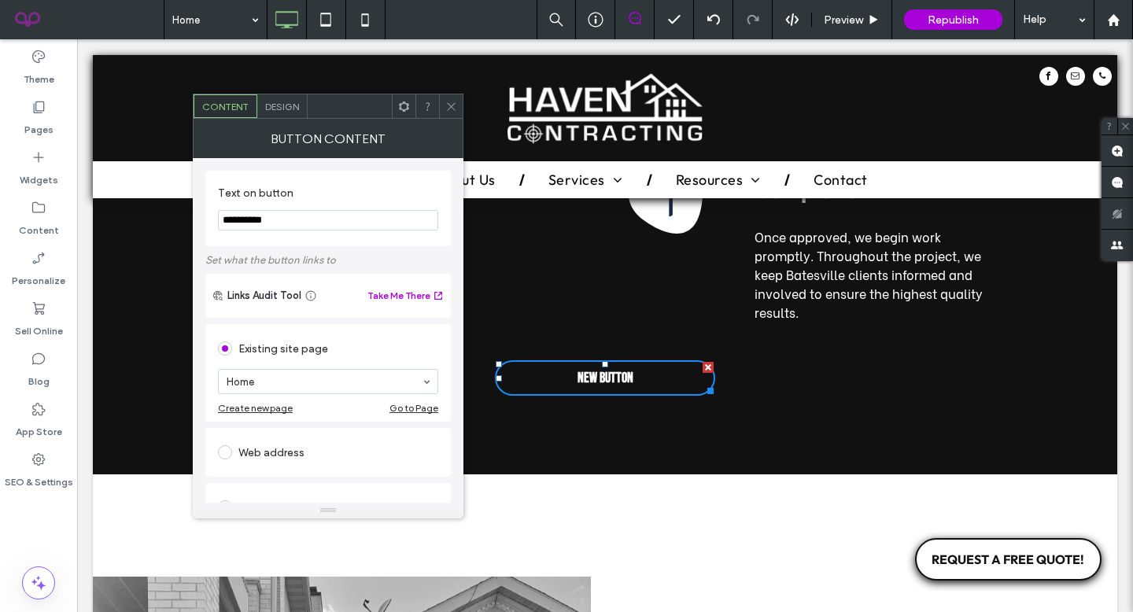
click at [315, 224] on input "**********" at bounding box center [328, 220] width 220 height 20
click at [448, 112] on span at bounding box center [451, 106] width 12 height 24
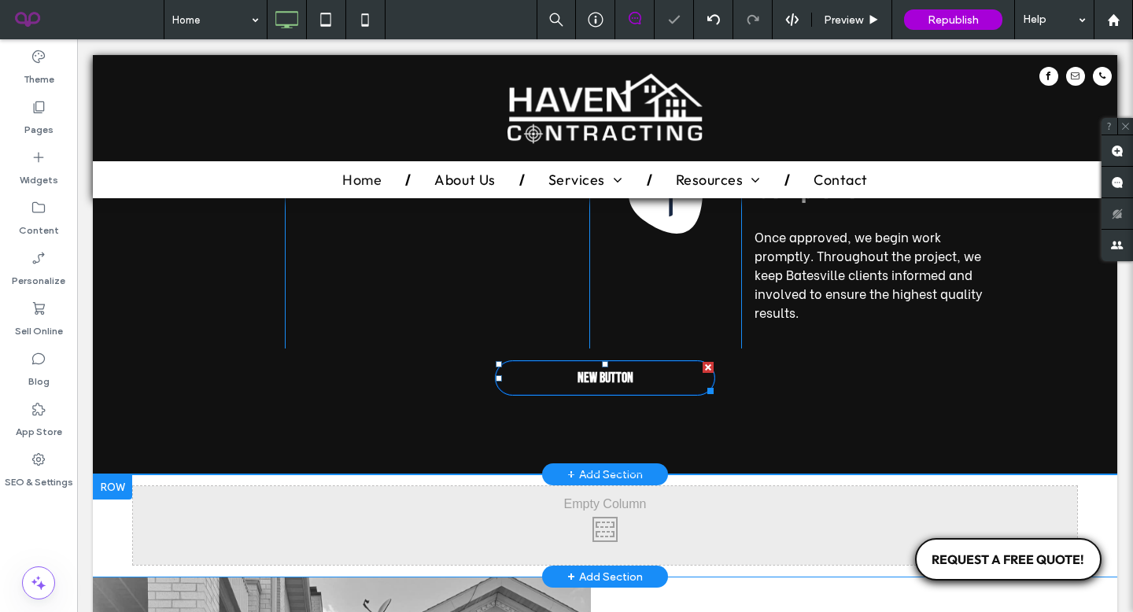
click at [527, 362] on link "New Button" at bounding box center [605, 378] width 220 height 36
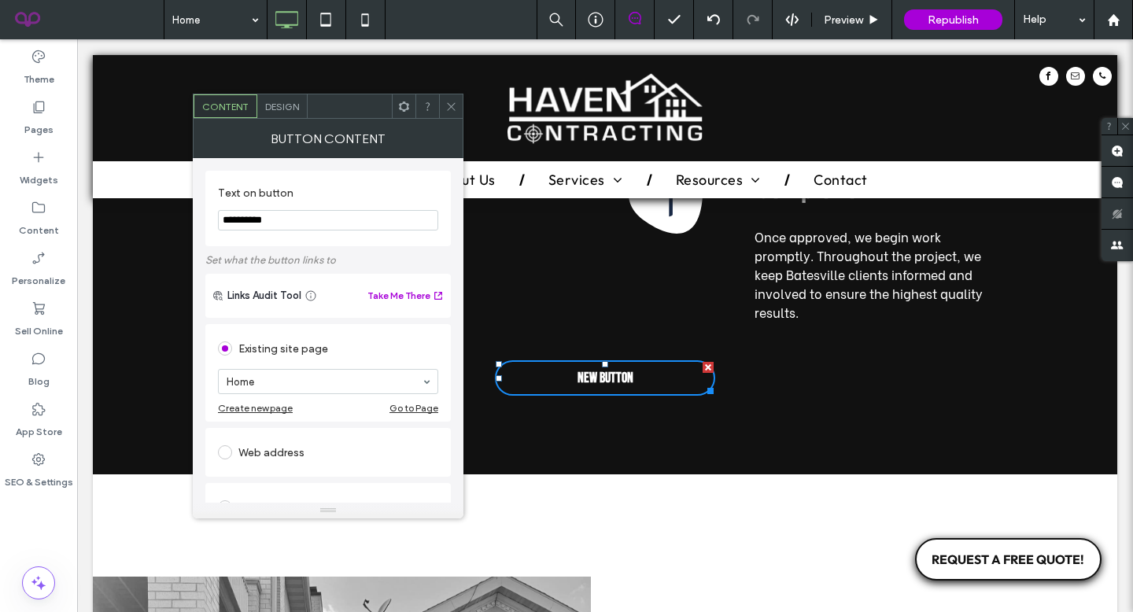
drag, startPoint x: 403, startPoint y: 258, endPoint x: 149, endPoint y: 223, distance: 255.6
click at [615, 370] on span "New Button" at bounding box center [605, 378] width 56 height 17
click at [351, 218] on input "**********" at bounding box center [328, 220] width 220 height 20
click at [709, 382] on div at bounding box center [708, 388] width 12 height 12
click at [287, 103] on span "Design" at bounding box center [282, 107] width 34 height 12
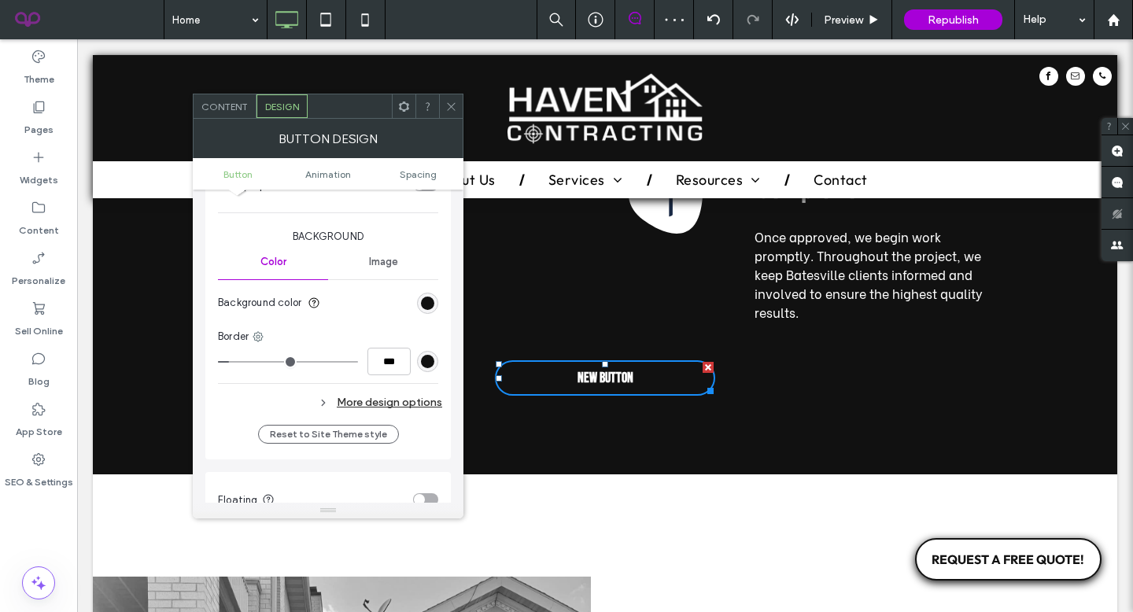
scroll to position [359, 0]
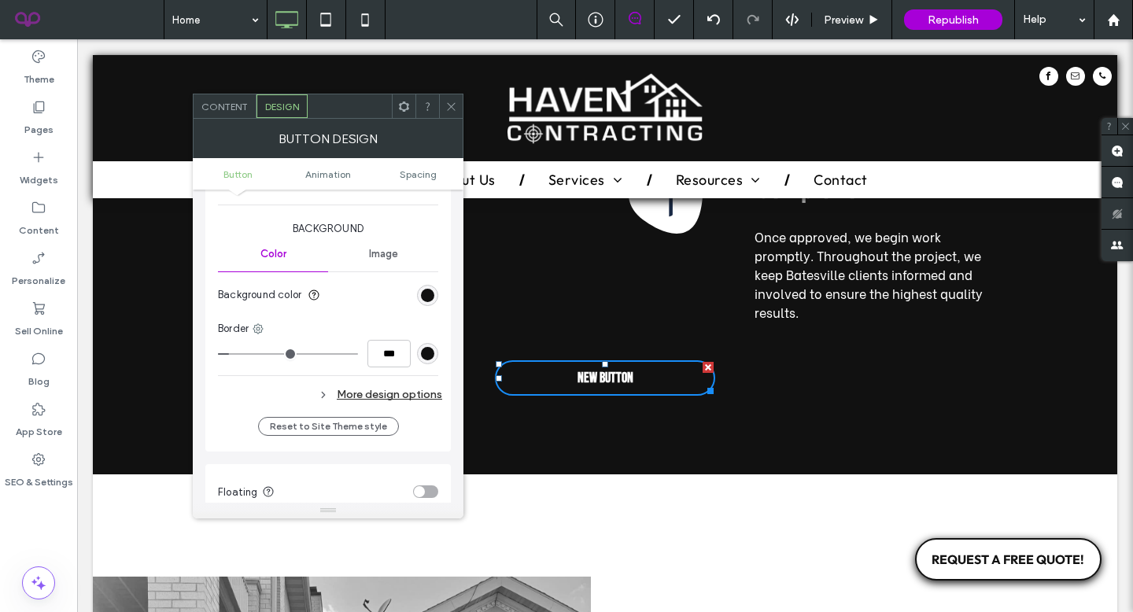
click at [373, 399] on div "More design options" at bounding box center [330, 394] width 224 height 21
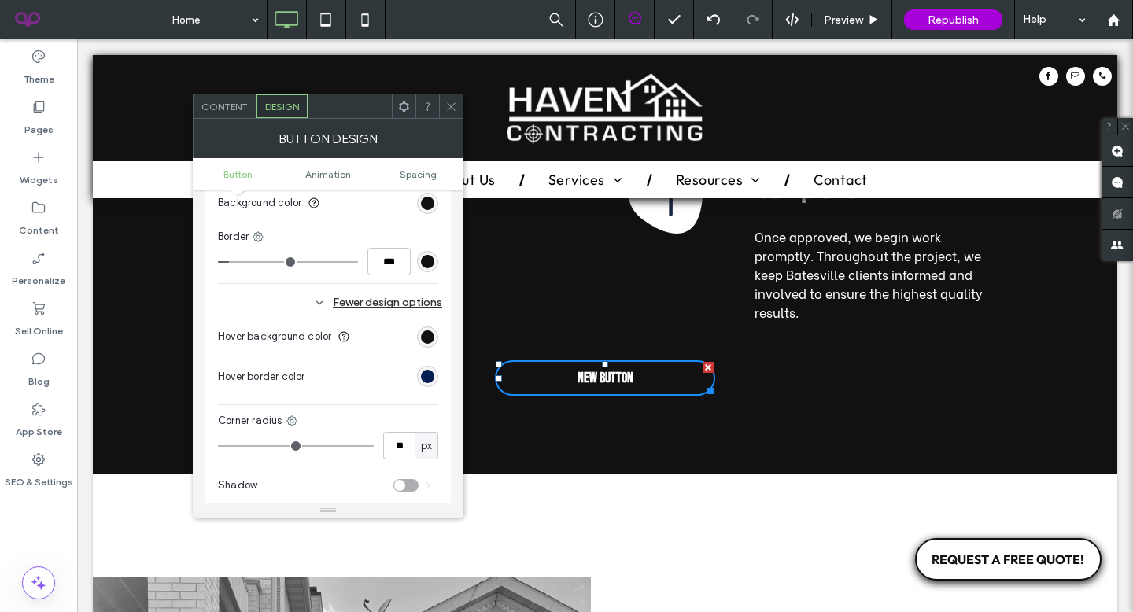
scroll to position [455, 0]
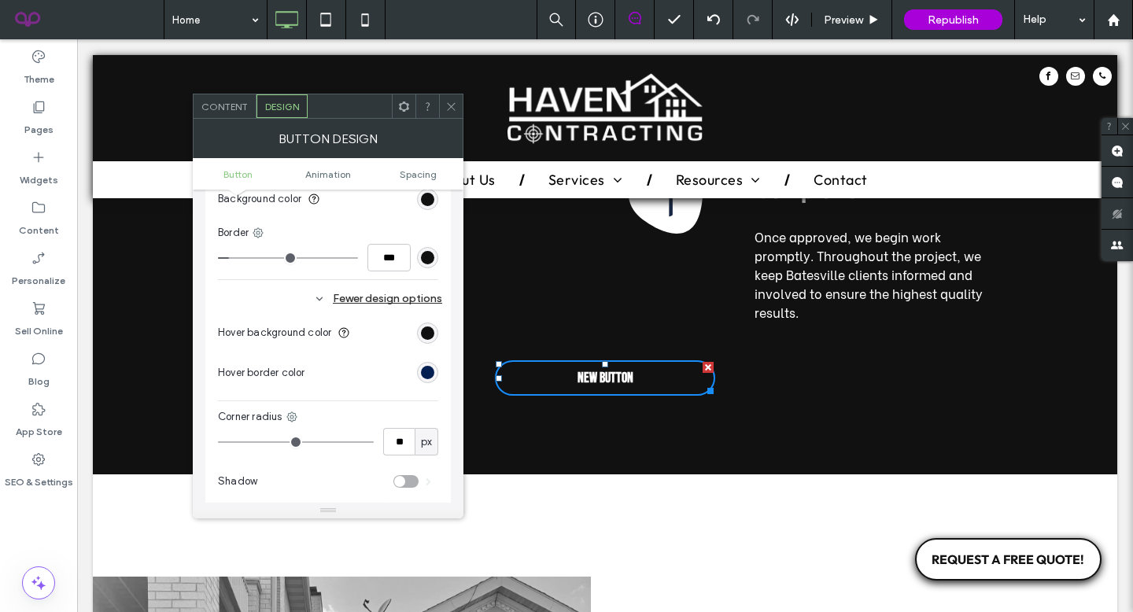
click at [426, 324] on div "rgb(17, 17, 17)" at bounding box center [427, 332] width 21 height 21
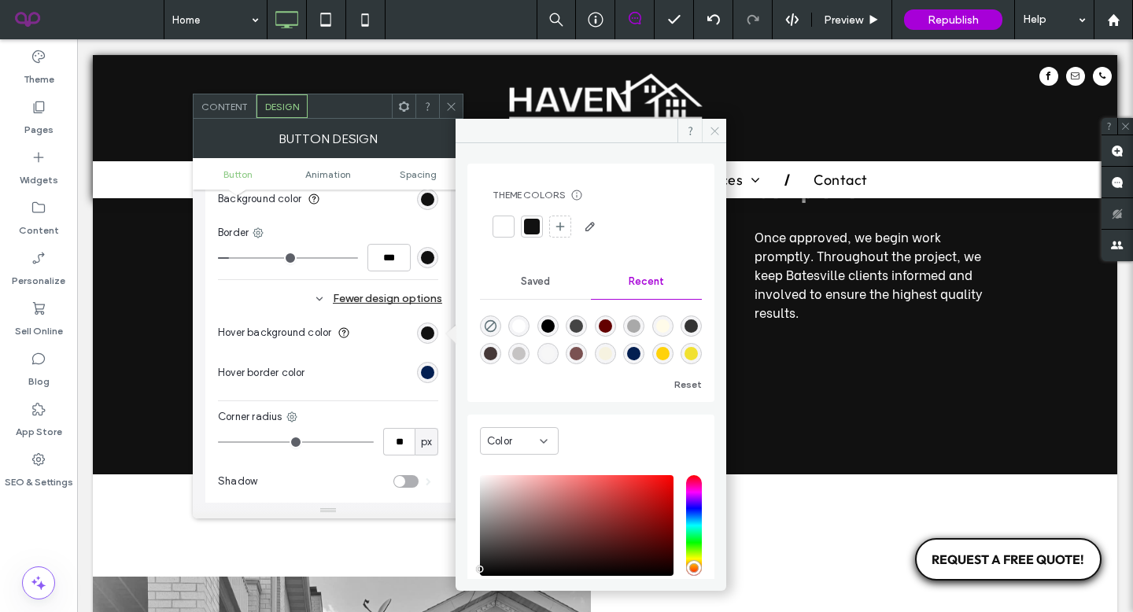
click at [720, 130] on span at bounding box center [714, 131] width 24 height 24
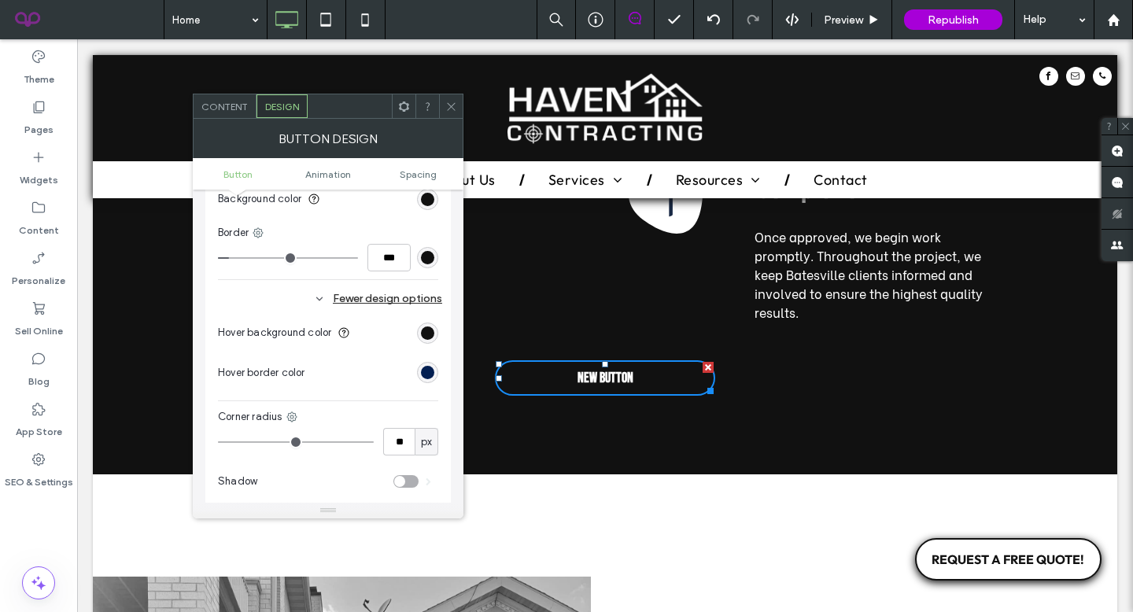
click at [449, 99] on span at bounding box center [451, 106] width 12 height 24
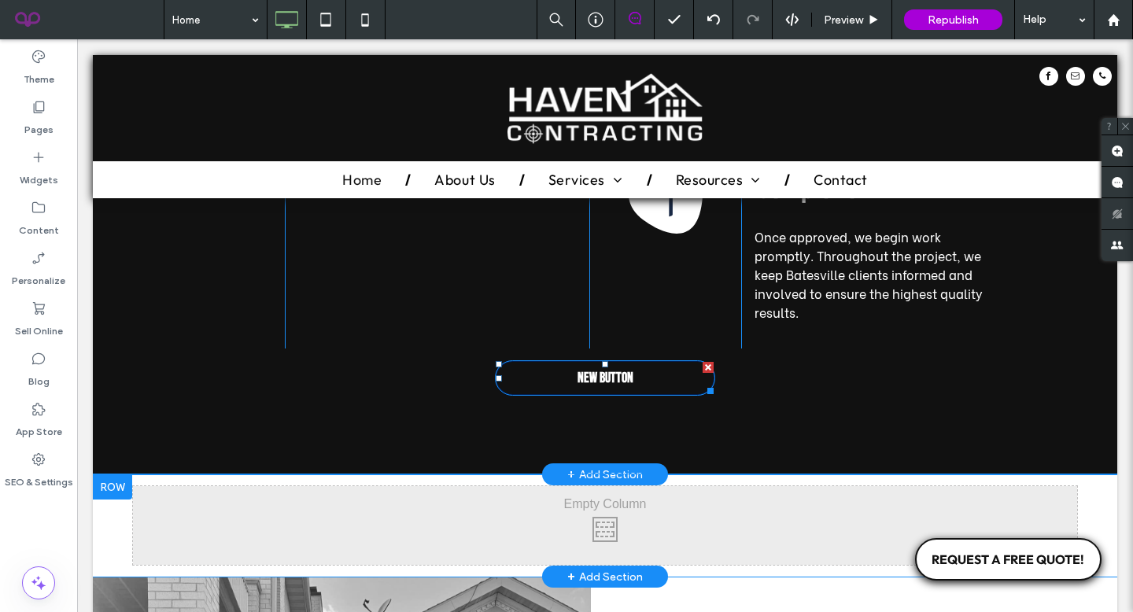
click at [659, 360] on link "New Button" at bounding box center [605, 378] width 220 height 36
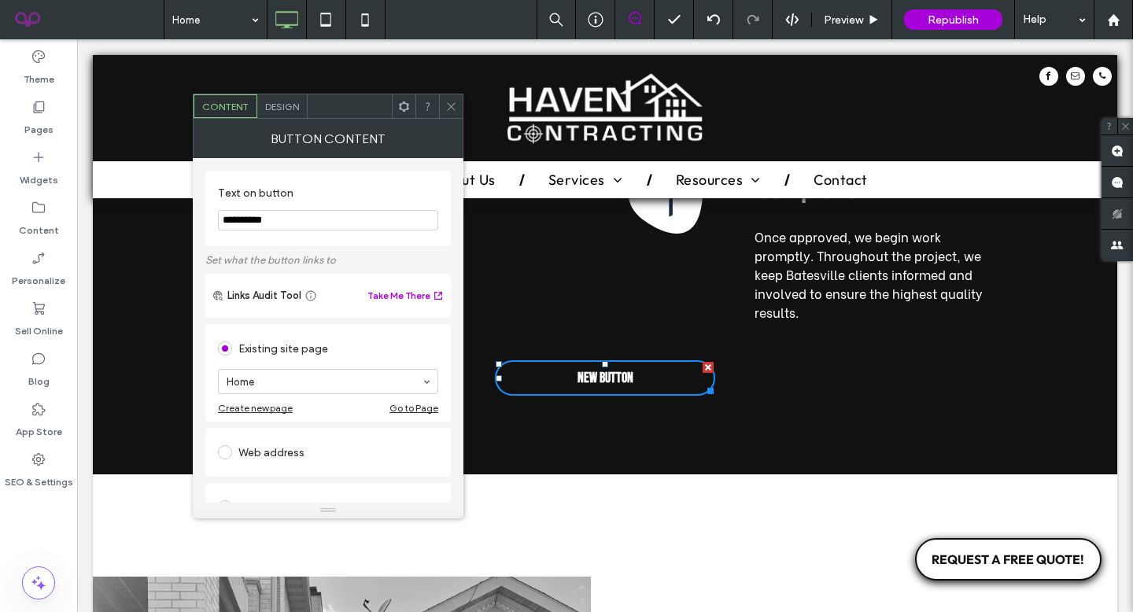
click at [705, 362] on div at bounding box center [707, 367] width 11 height 11
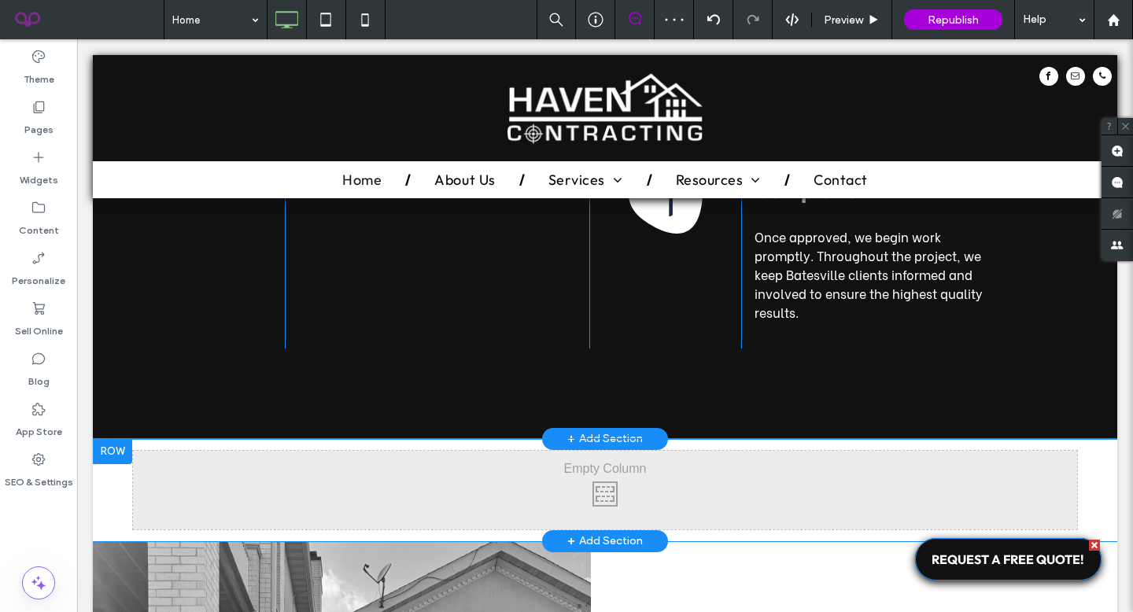
click at [968, 551] on span "REQUEST A FREE QUOTE!" at bounding box center [1007, 559] width 153 height 16
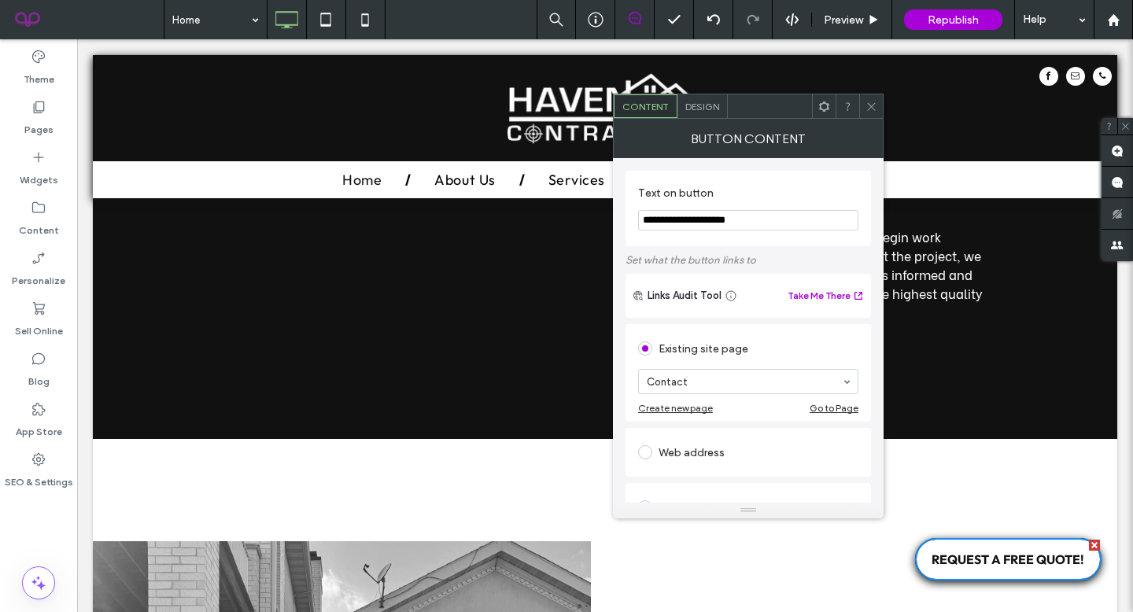
click at [714, 115] on div "Design" at bounding box center [702, 106] width 50 height 24
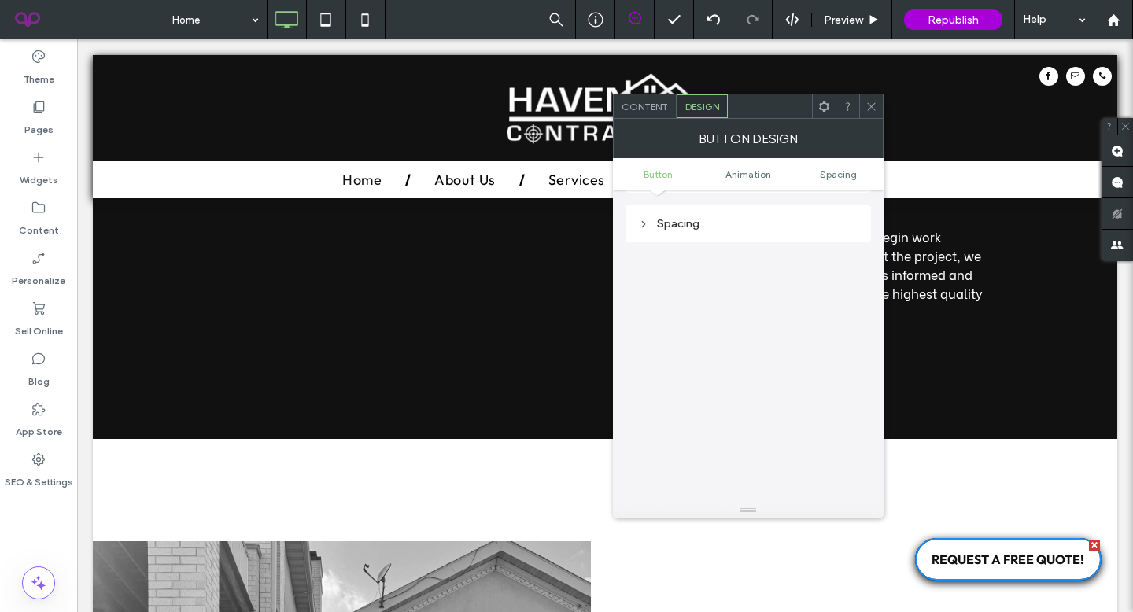
scroll to position [492, 0]
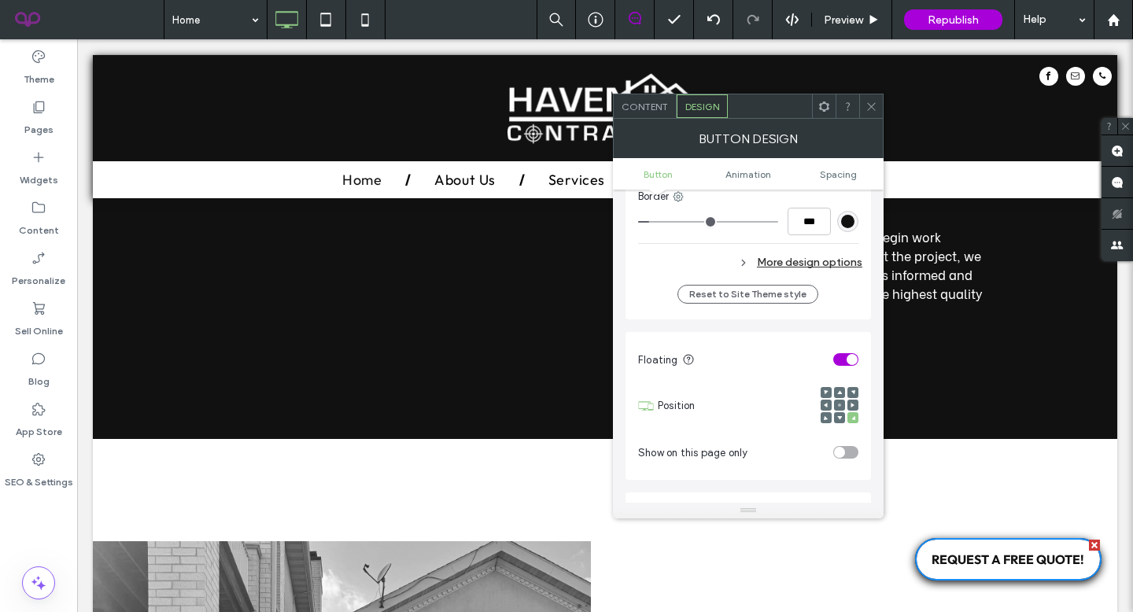
click at [871, 103] on icon at bounding box center [871, 107] width 12 height 12
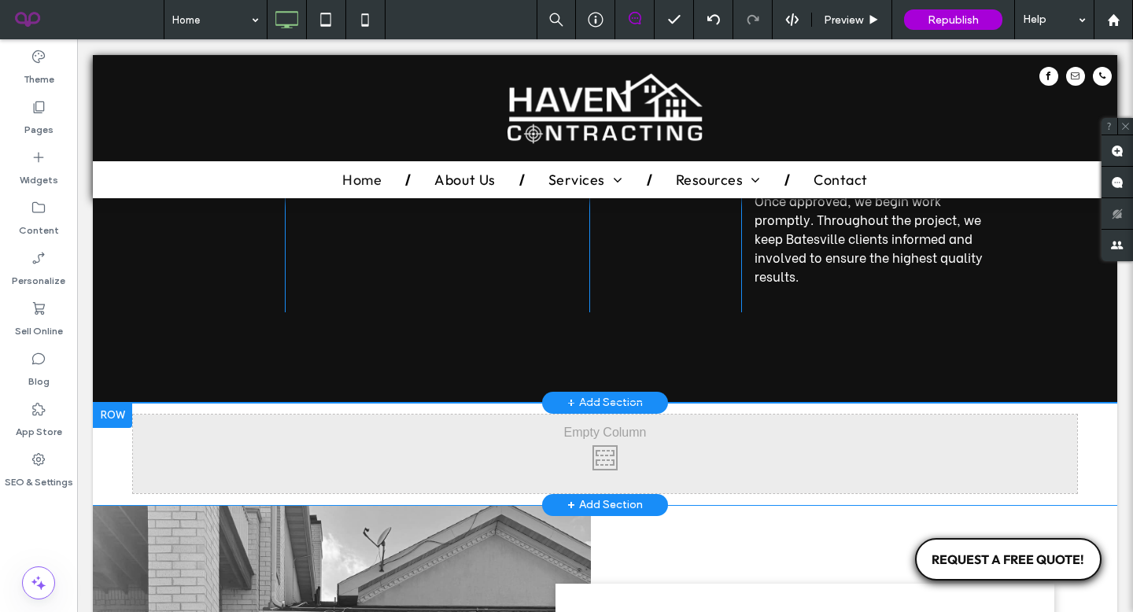
scroll to position [3175, 0]
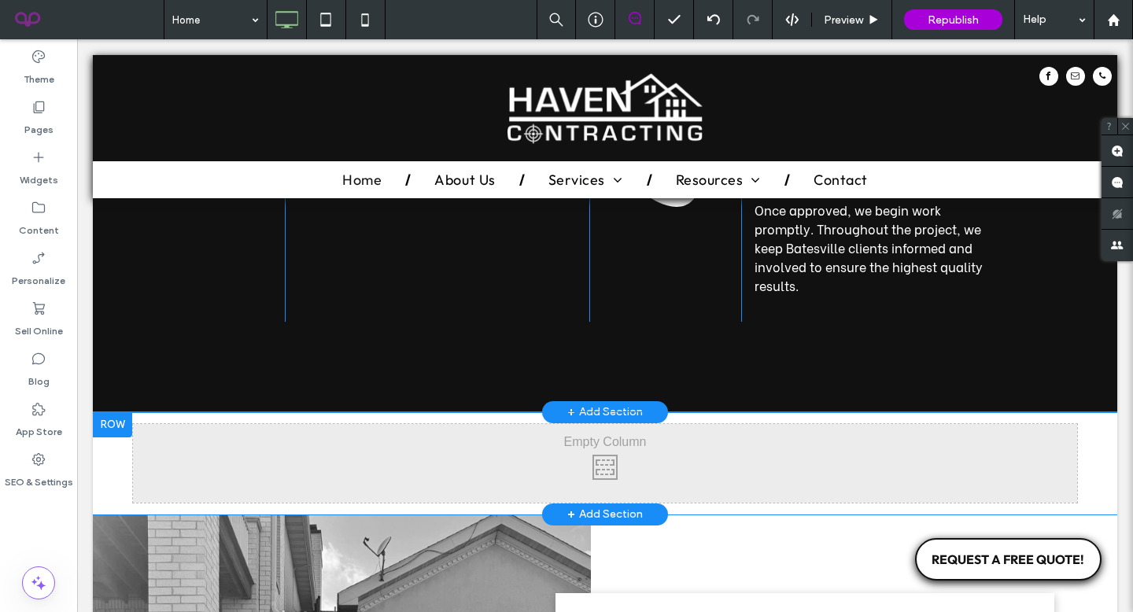
click at [128, 412] on div at bounding box center [112, 424] width 39 height 25
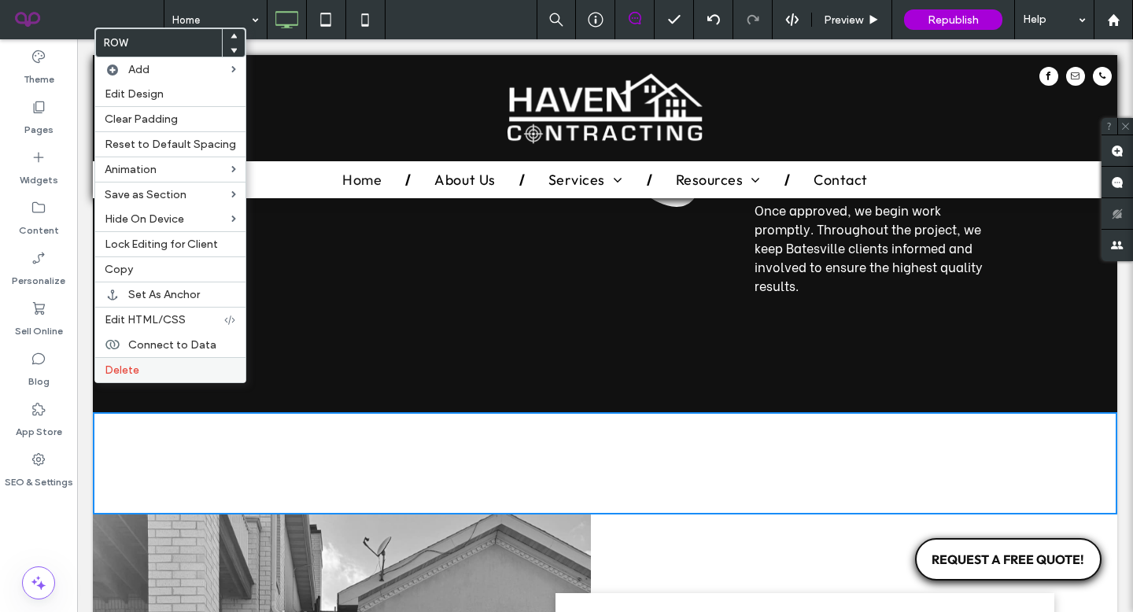
click at [157, 374] on label "Delete" at bounding box center [170, 369] width 131 height 13
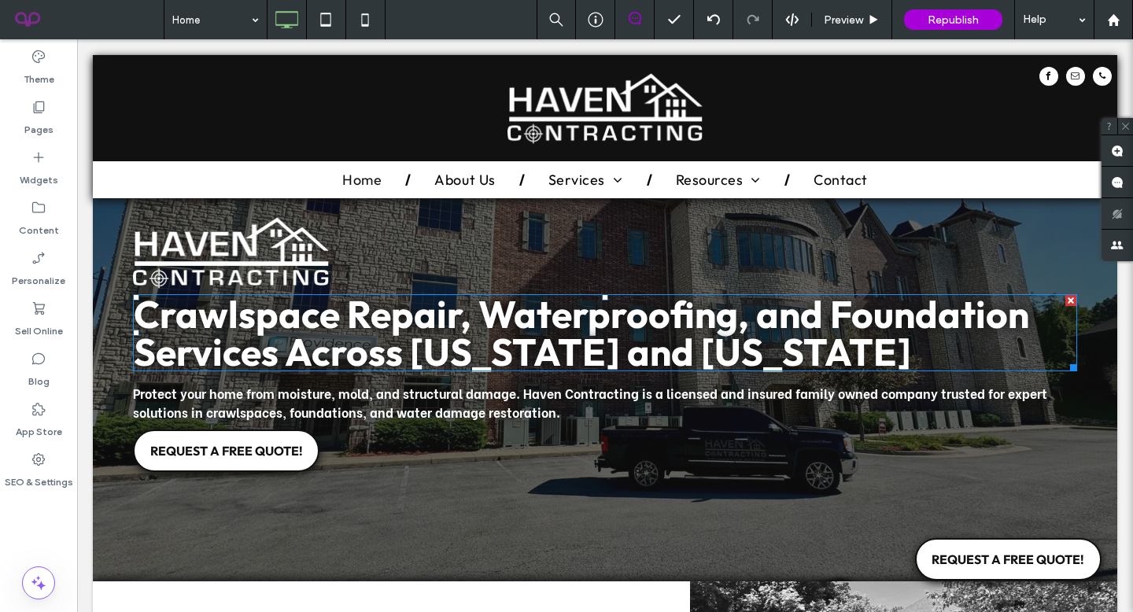
scroll to position [217, 0]
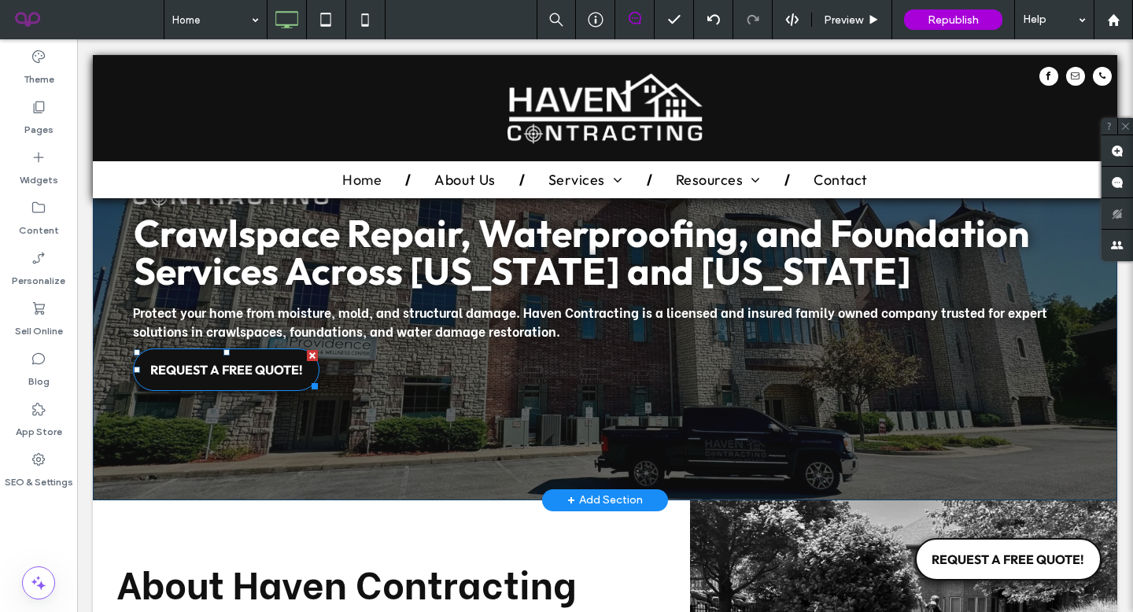
click at [269, 365] on span "REQUEST A FREE QUOTE!" at bounding box center [226, 370] width 153 height 16
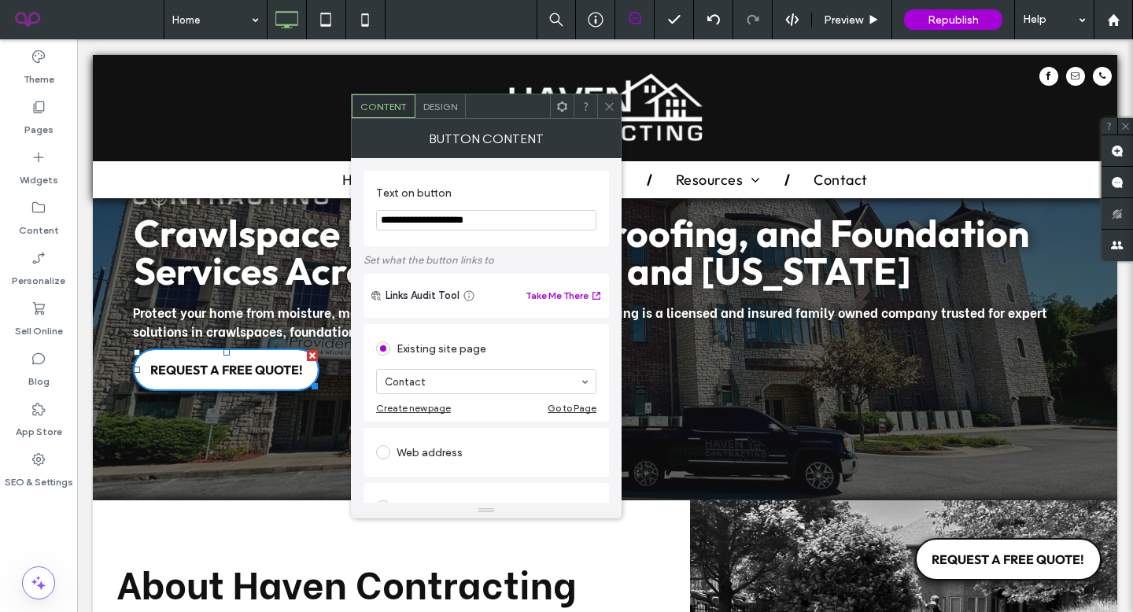
click at [448, 109] on span "Design" at bounding box center [440, 107] width 34 height 12
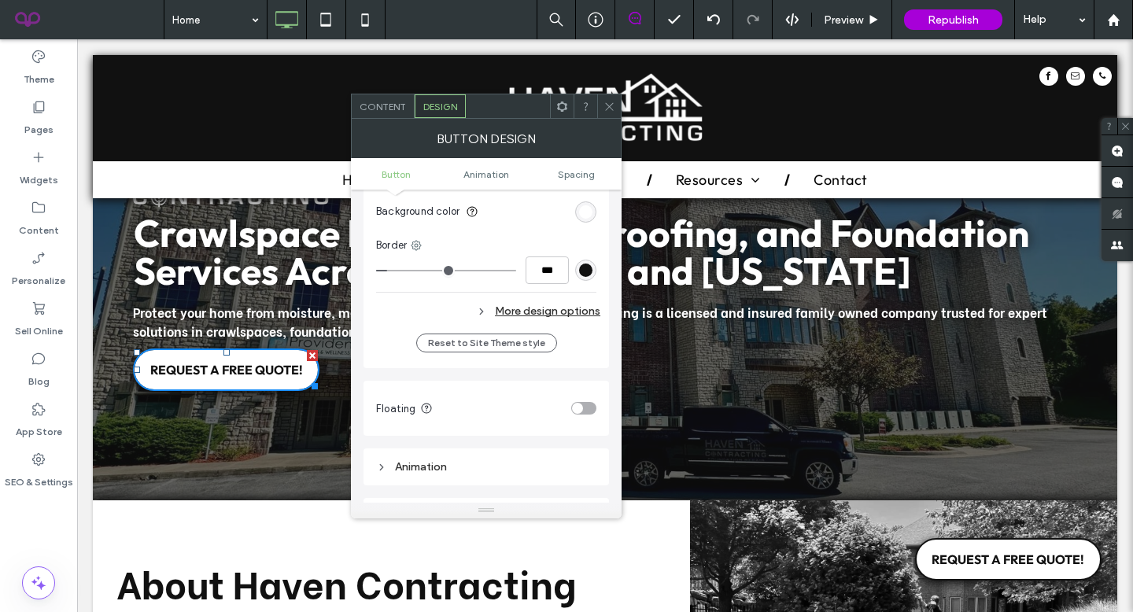
scroll to position [448, 0]
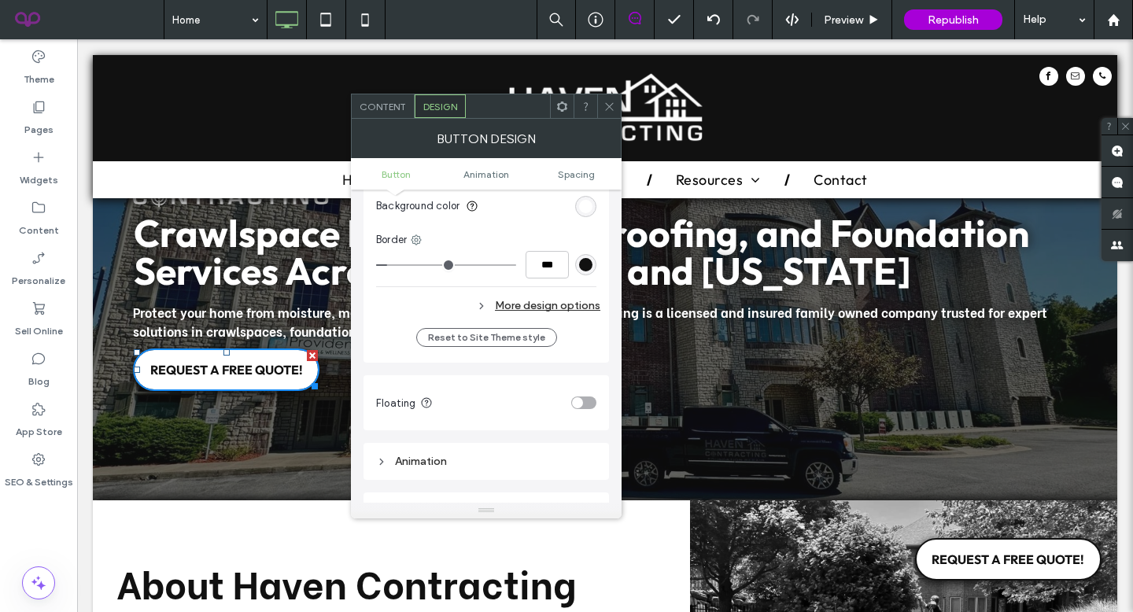
click at [527, 307] on div "More design options" at bounding box center [488, 305] width 224 height 21
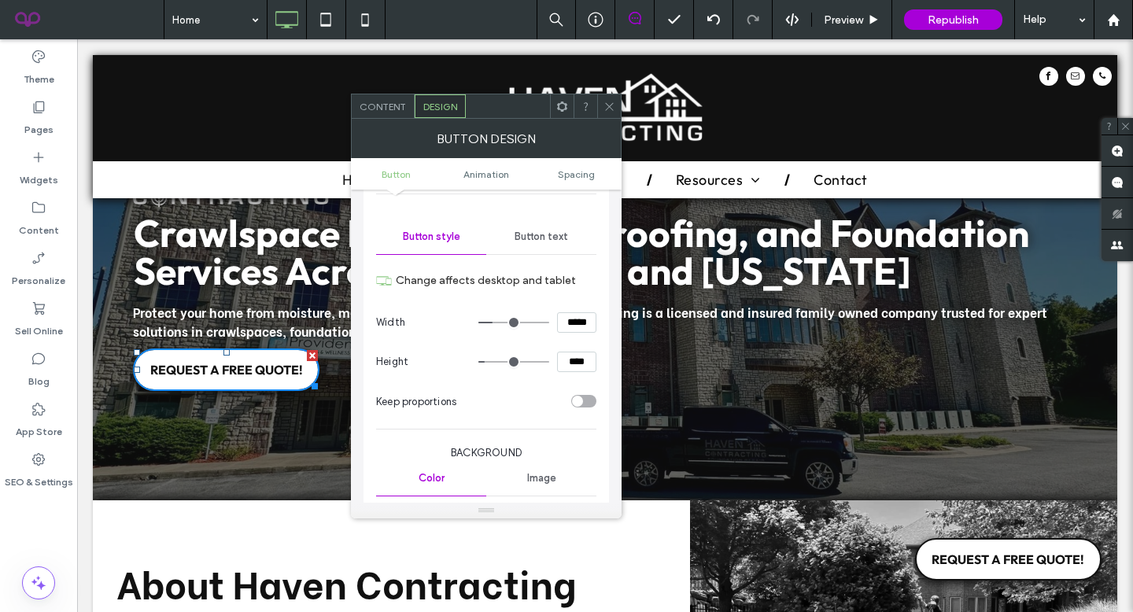
scroll to position [0, 0]
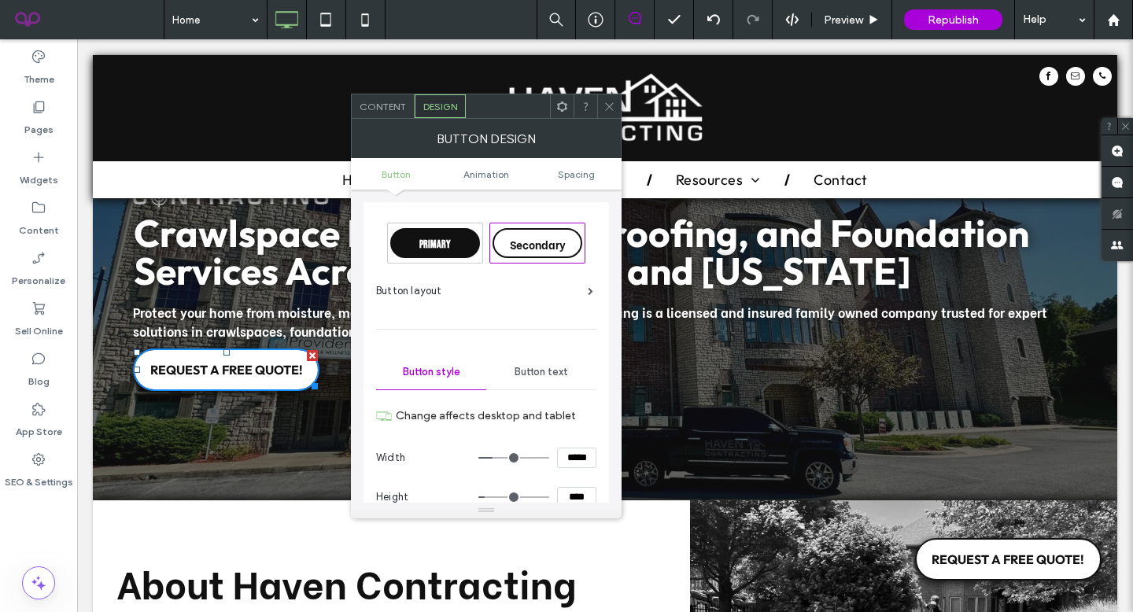
click at [475, 179] on ul "Button Animation Spacing" at bounding box center [486, 173] width 271 height 31
click at [477, 172] on span "Animation" at bounding box center [486, 174] width 46 height 12
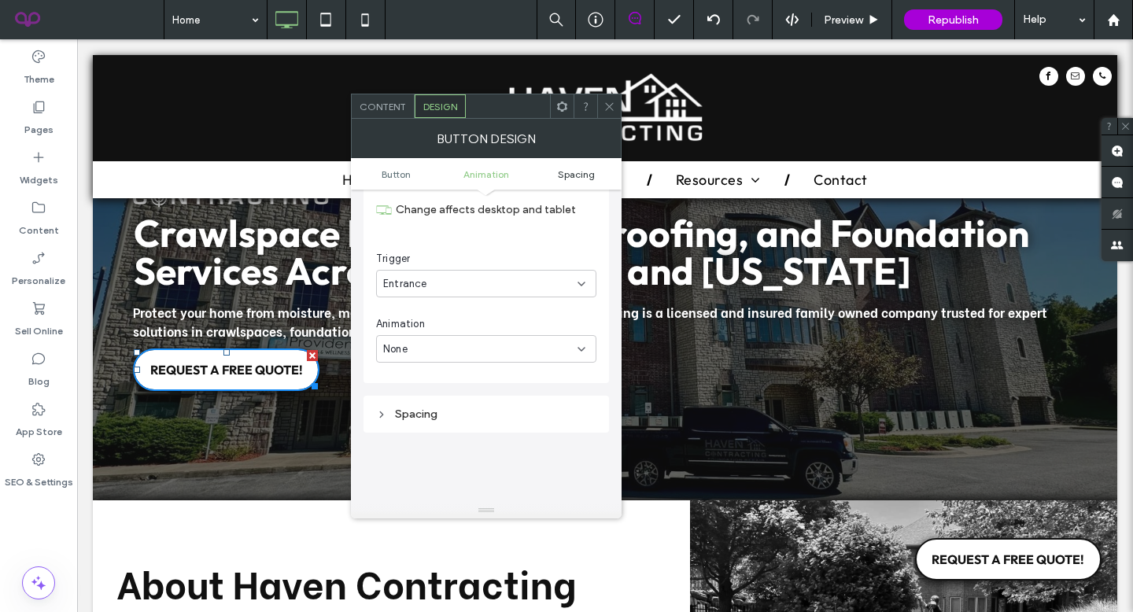
click at [577, 173] on span "Spacing" at bounding box center [576, 174] width 37 height 12
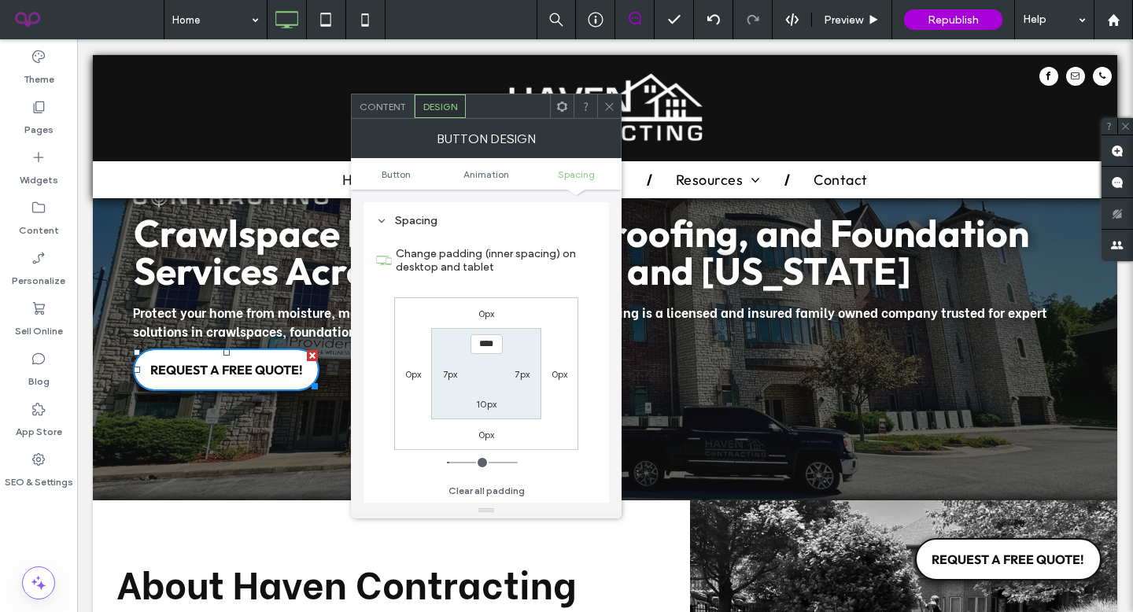
scroll to position [1131, 0]
click at [387, 171] on span "Button" at bounding box center [395, 174] width 29 height 12
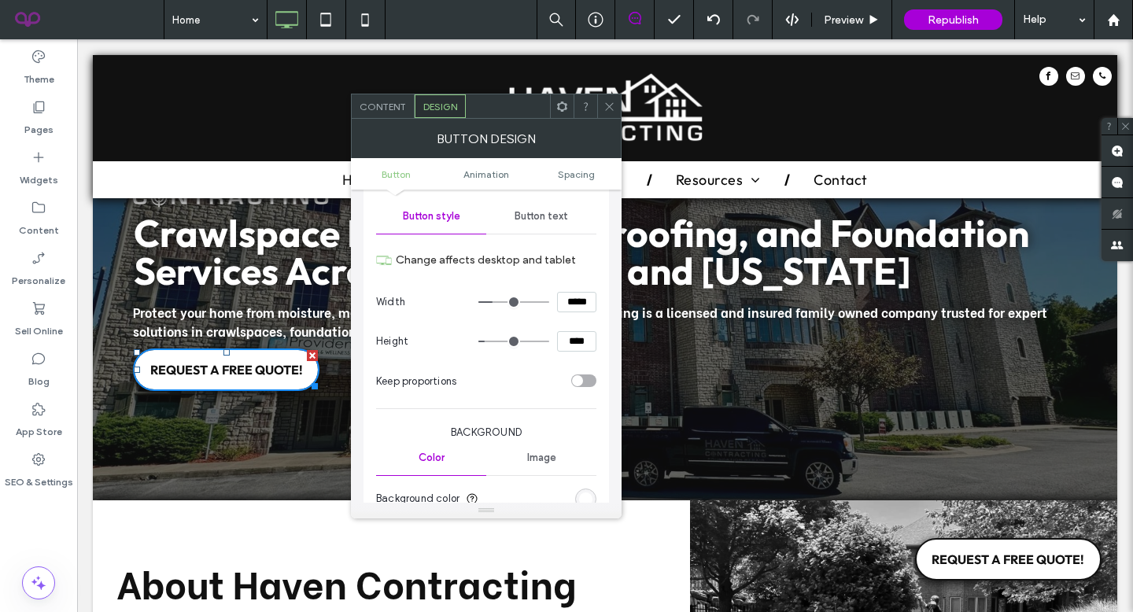
scroll to position [0, 0]
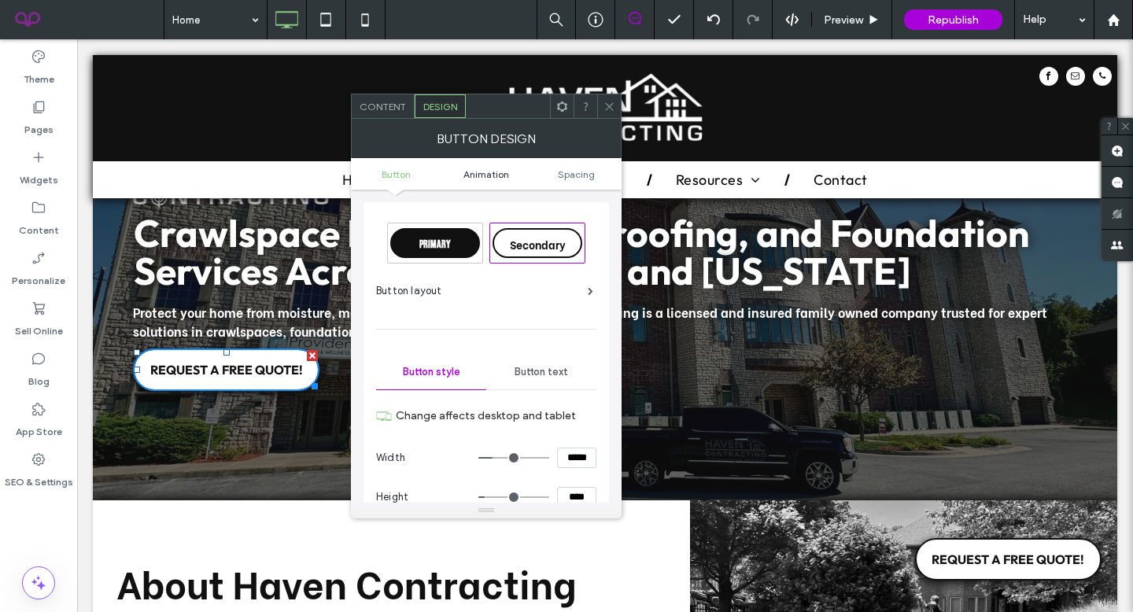
click at [477, 176] on span "Animation" at bounding box center [486, 174] width 46 height 12
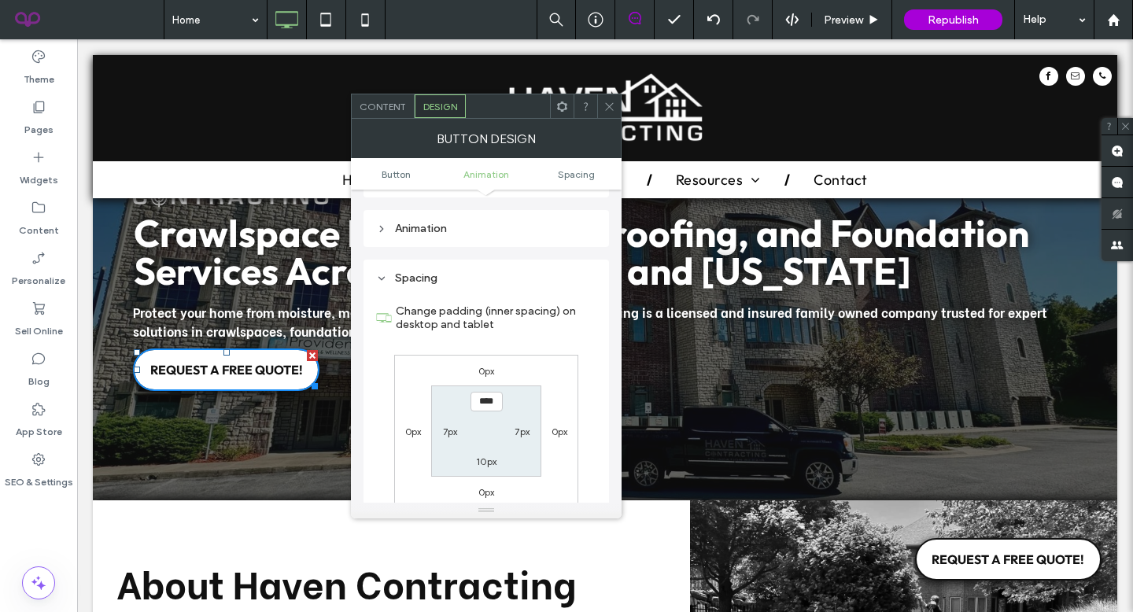
scroll to position [893, 0]
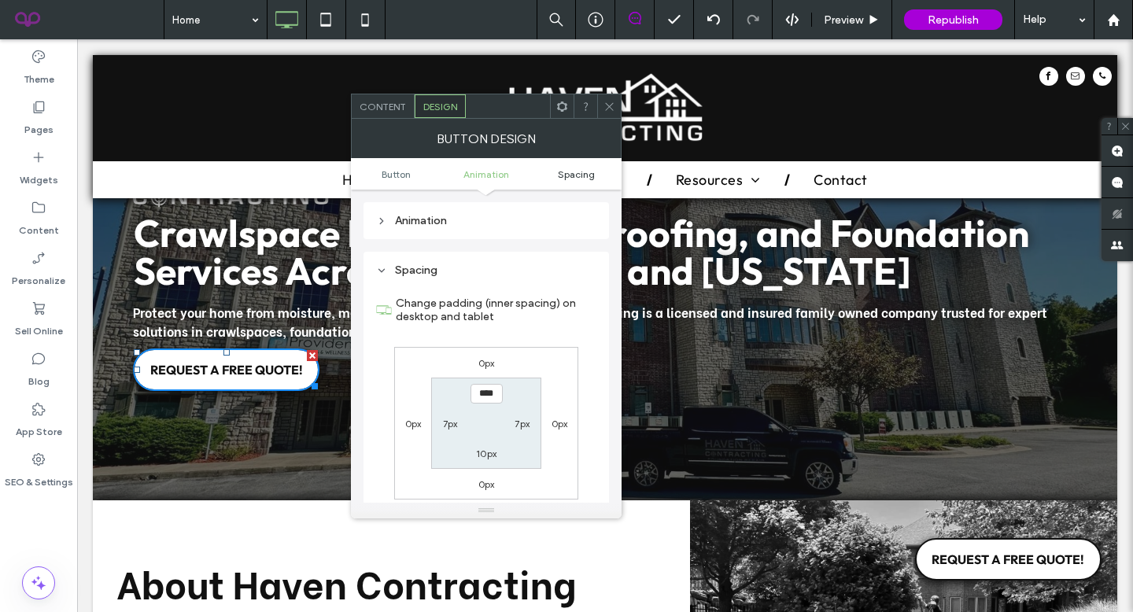
click at [572, 178] on span "Spacing" at bounding box center [576, 174] width 37 height 12
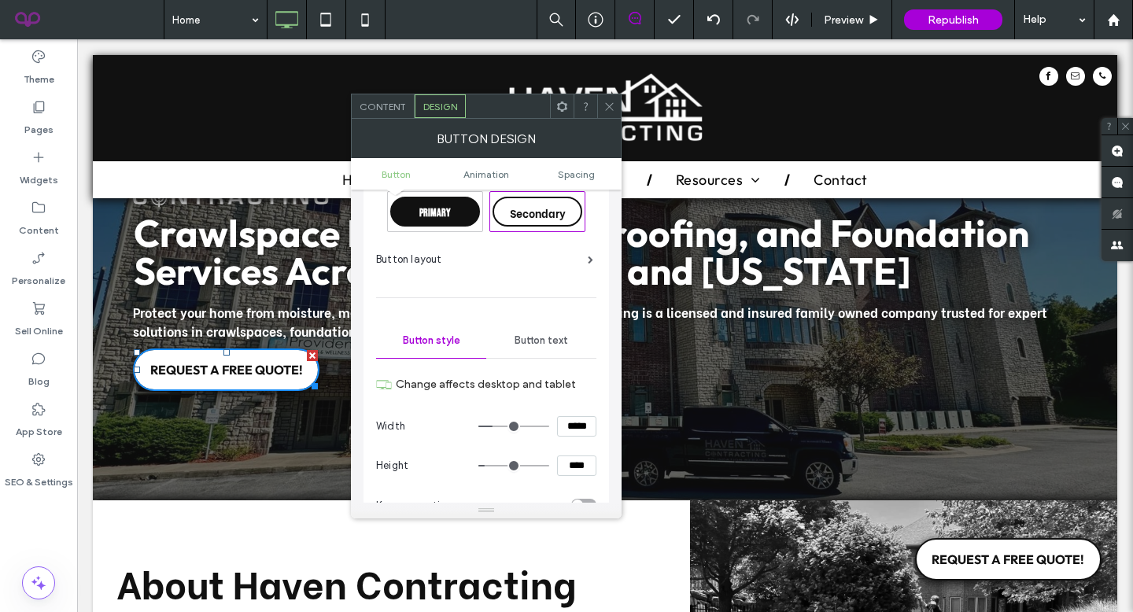
scroll to position [0, 0]
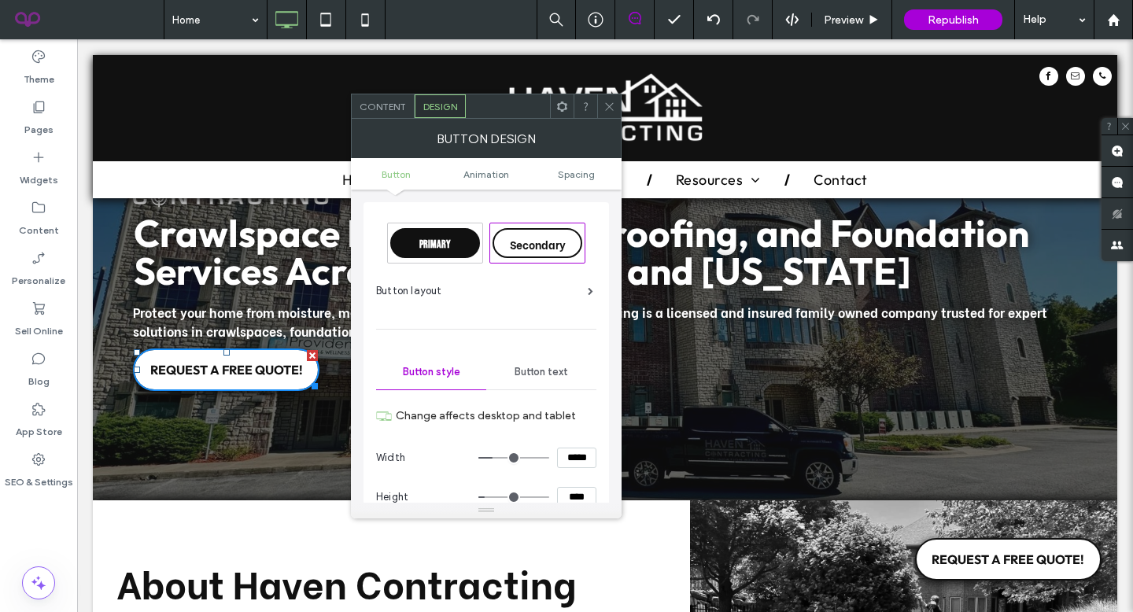
click at [600, 106] on div at bounding box center [609, 106] width 24 height 24
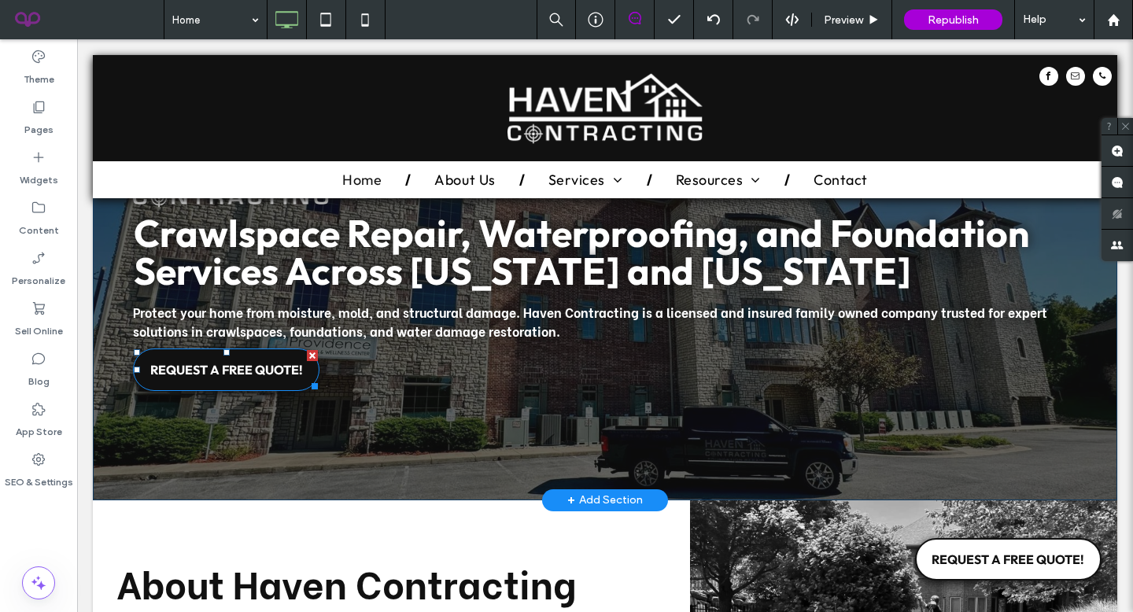
click at [256, 369] on span "REQUEST A FREE QUOTE!" at bounding box center [226, 370] width 153 height 16
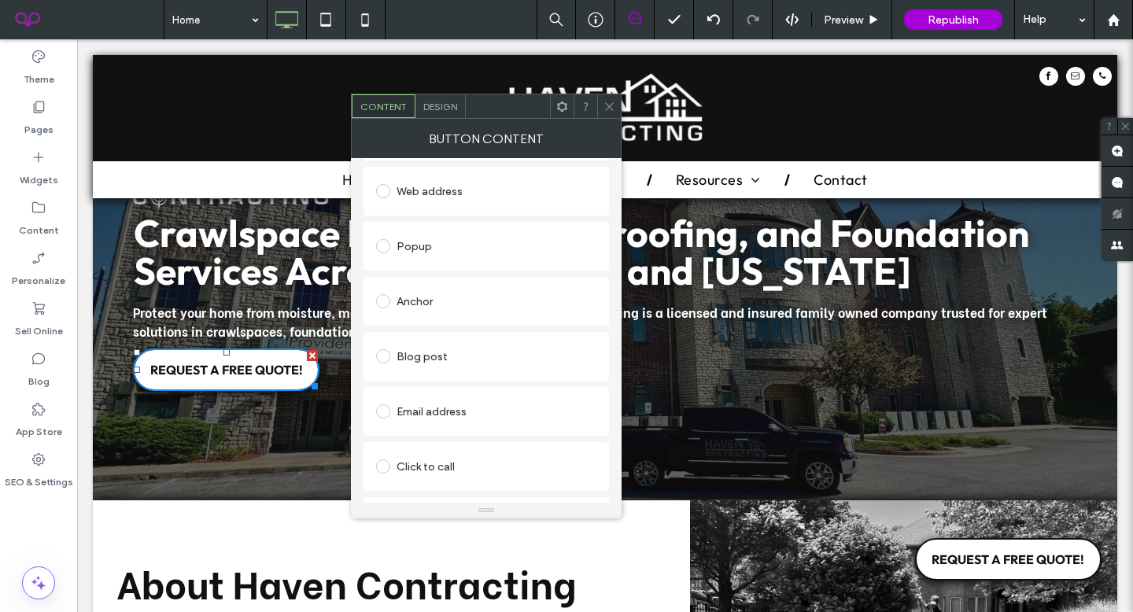
scroll to position [306, 0]
click at [608, 104] on icon at bounding box center [609, 107] width 12 height 12
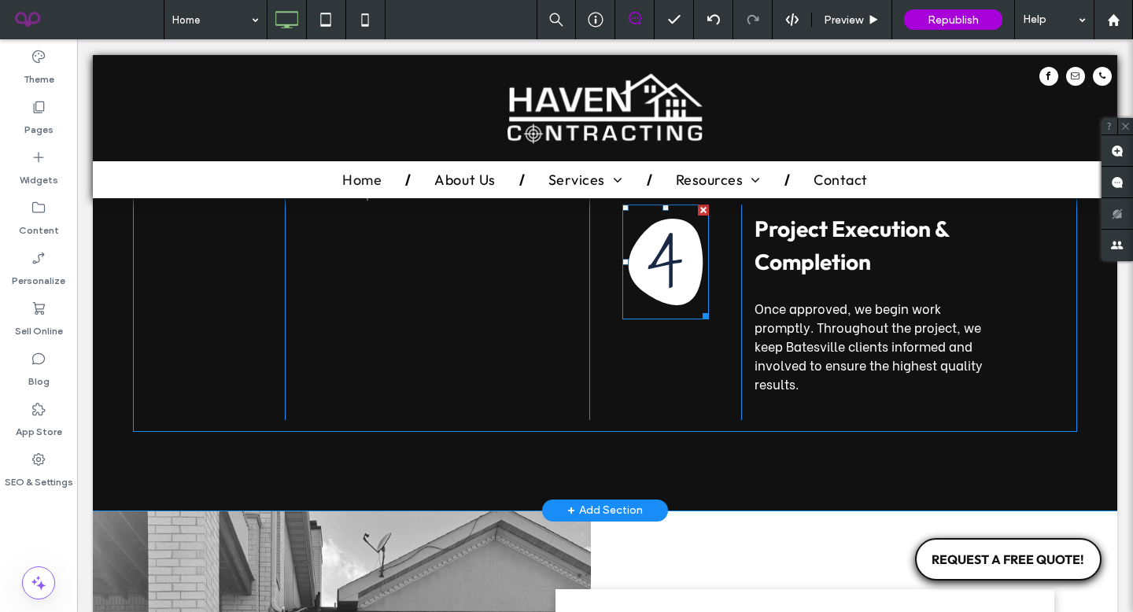
scroll to position [3190, 0]
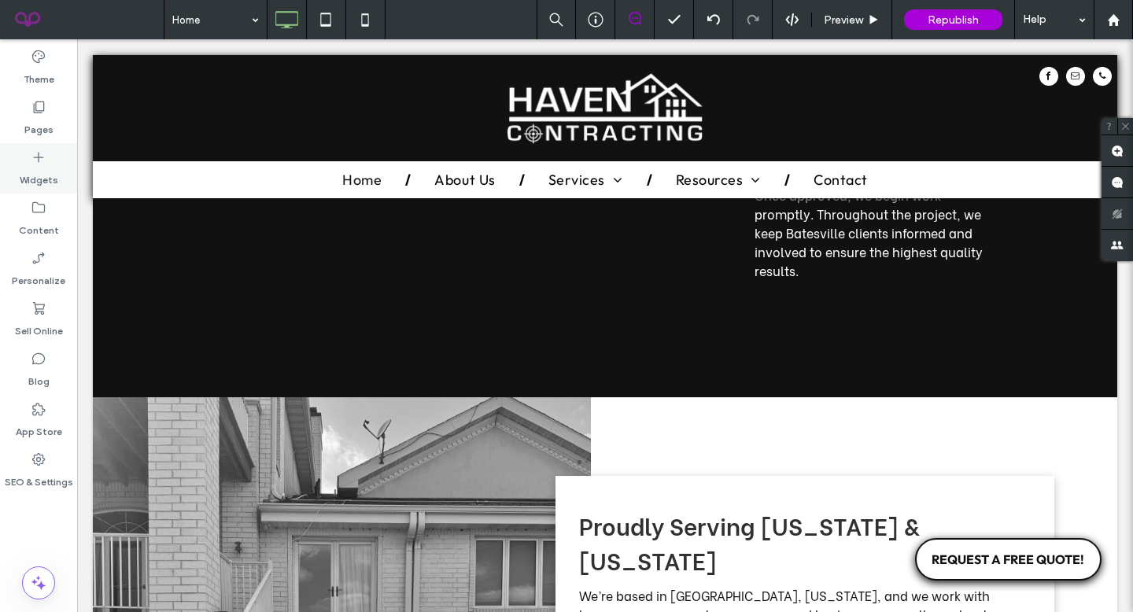
click at [46, 151] on div "Widgets" at bounding box center [38, 168] width 77 height 50
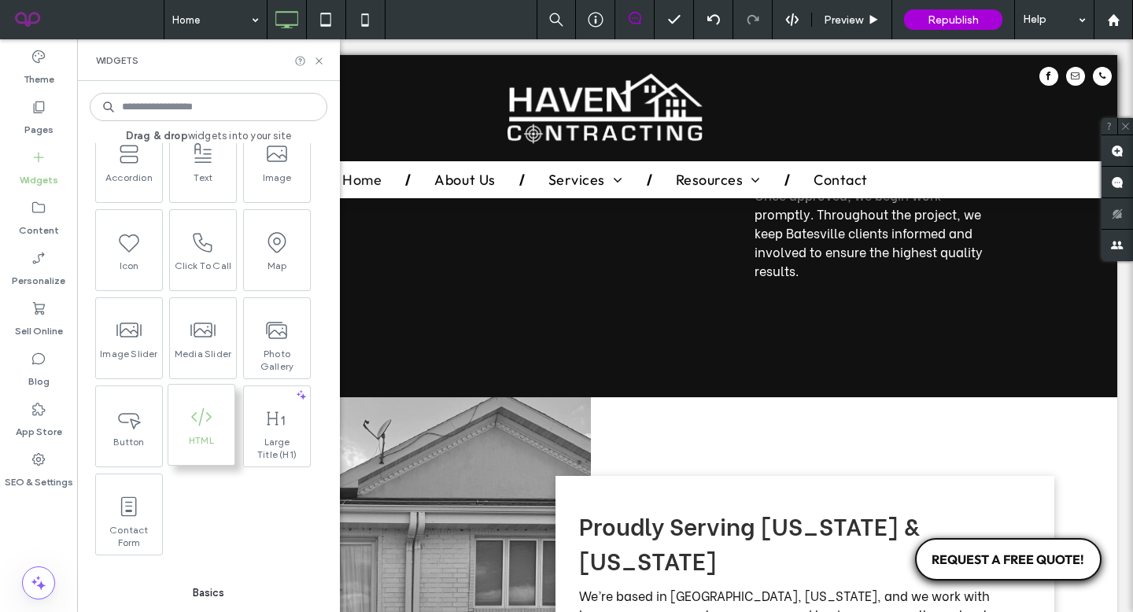
scroll to position [89, 0]
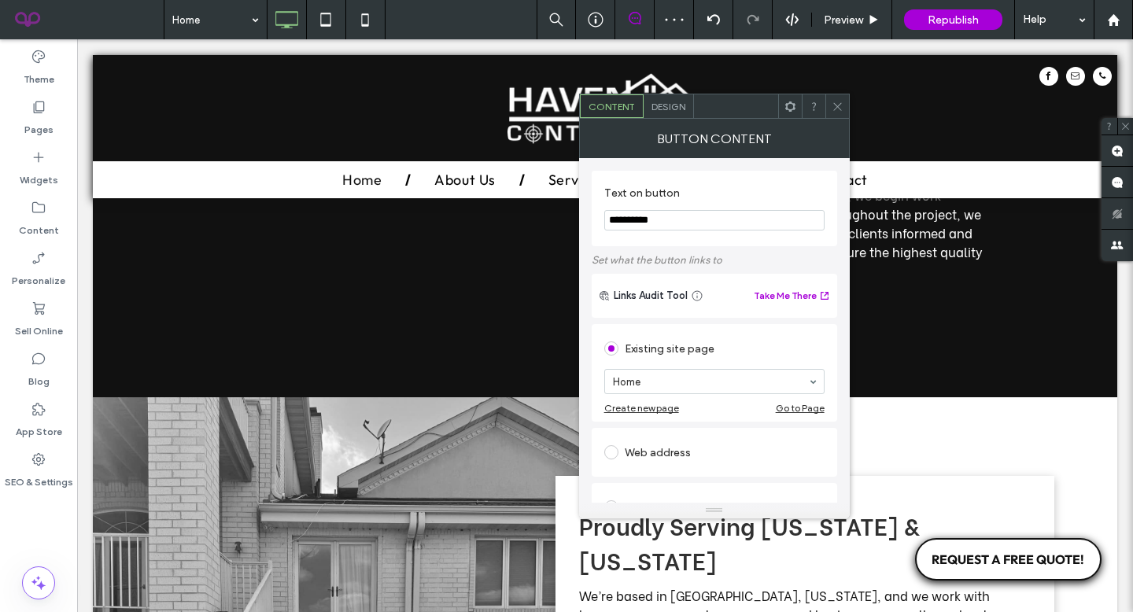
click at [838, 101] on icon at bounding box center [837, 107] width 12 height 12
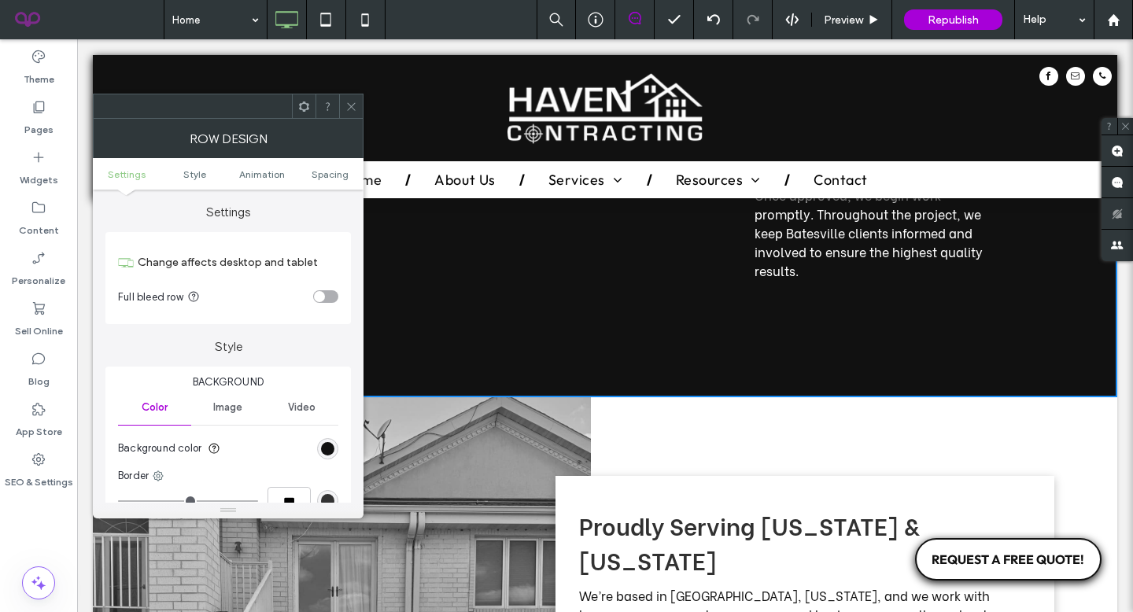
click at [353, 105] on icon at bounding box center [351, 107] width 12 height 12
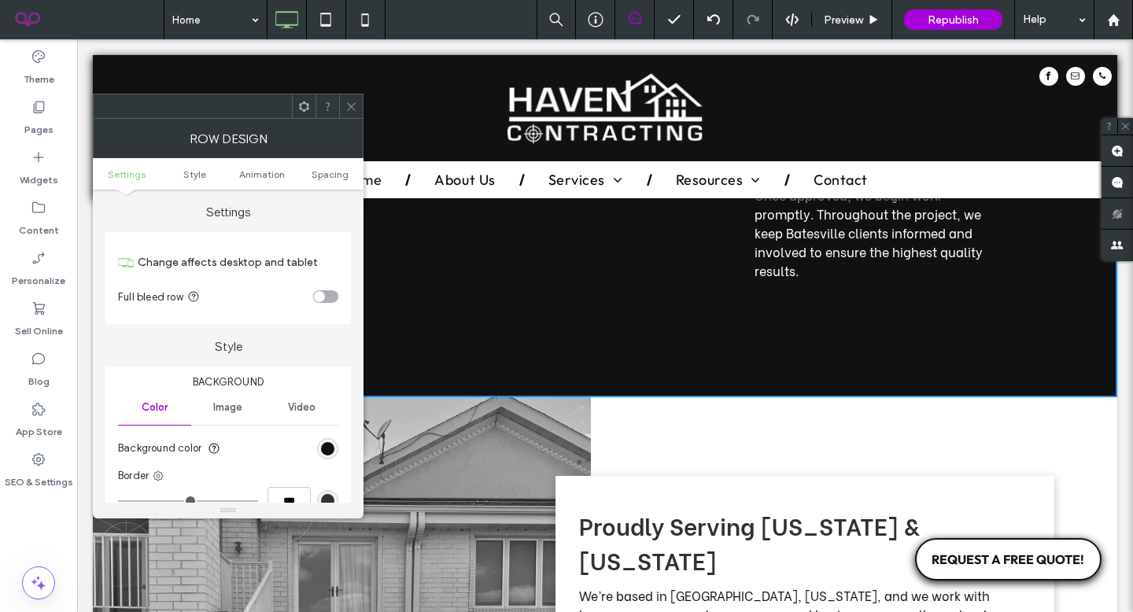
click at [348, 101] on icon at bounding box center [351, 107] width 12 height 12
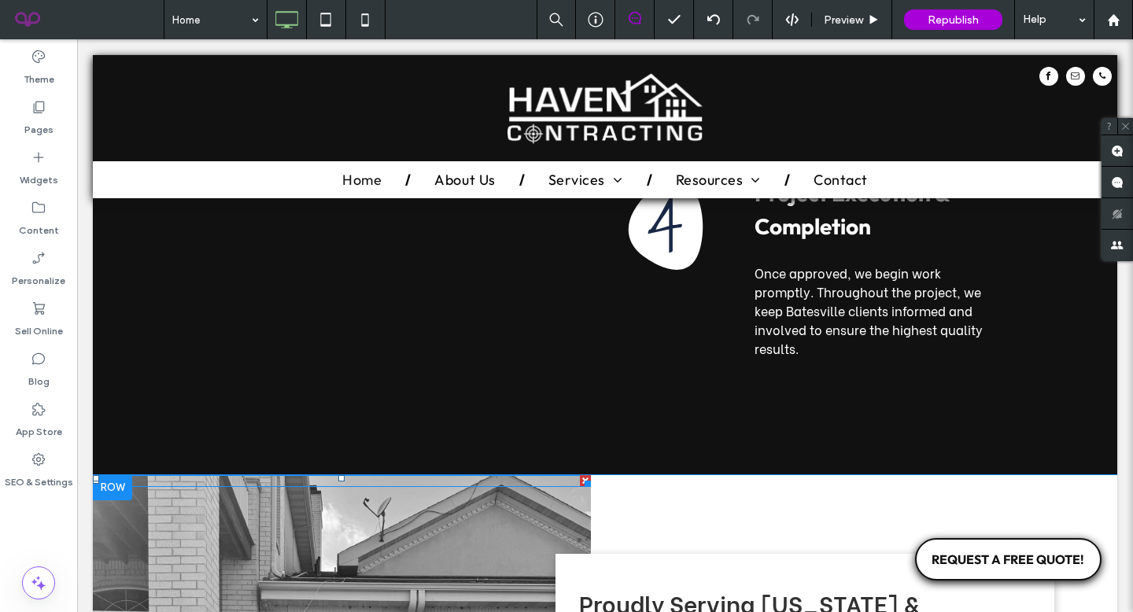
scroll to position [3093, 0]
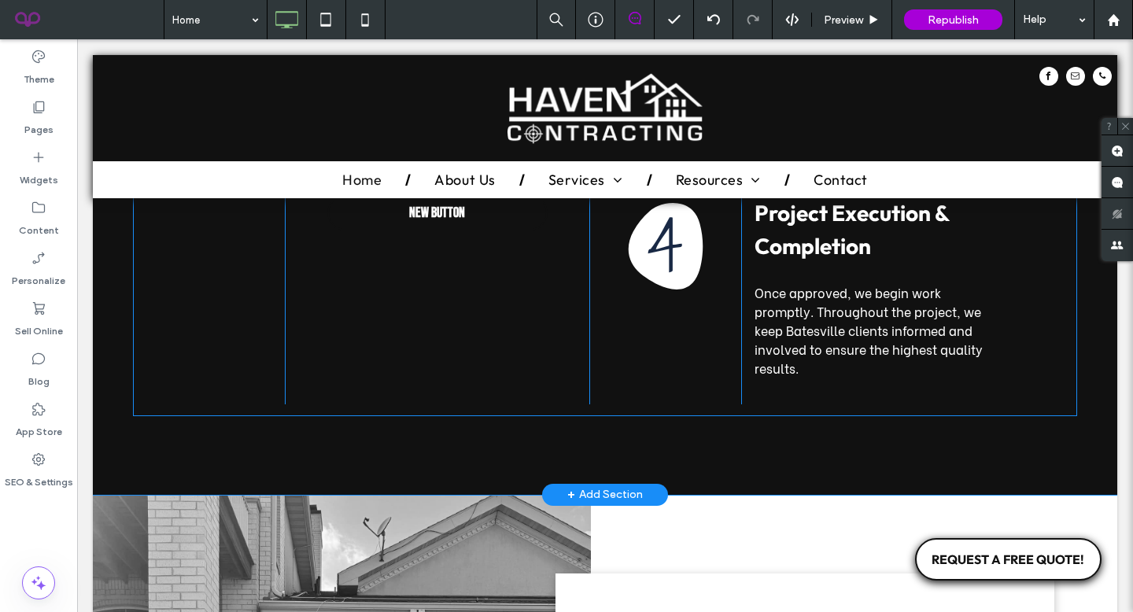
click at [319, 383] on div "3 Click To Paste Planning & Quote We create a detailed plan and provide a clear…" at bounding box center [605, 237] width 944 height 357
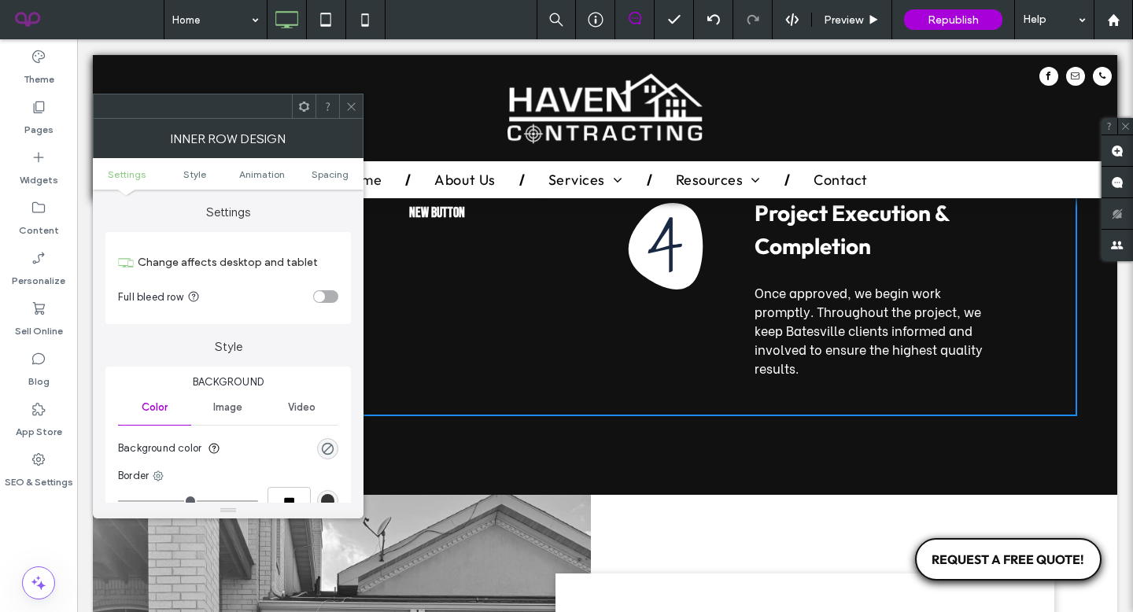
click at [350, 111] on icon at bounding box center [351, 107] width 12 height 12
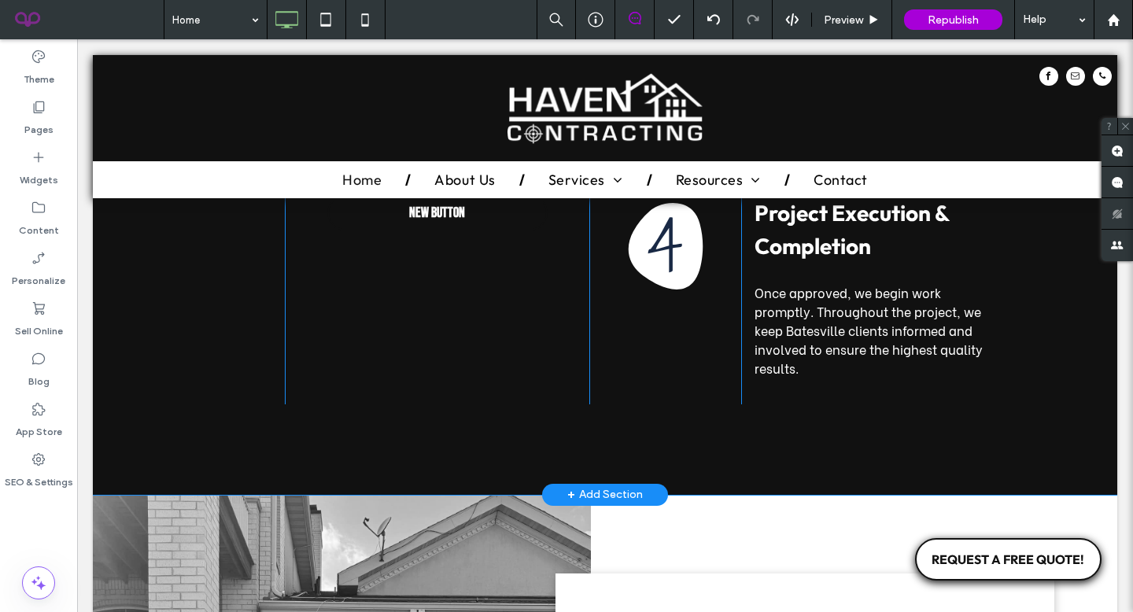
click at [526, 440] on div "How Projects Come To Life In Batesville 1 Click To Paste Tell Us About Your Pro…" at bounding box center [605, 45] width 1024 height 897
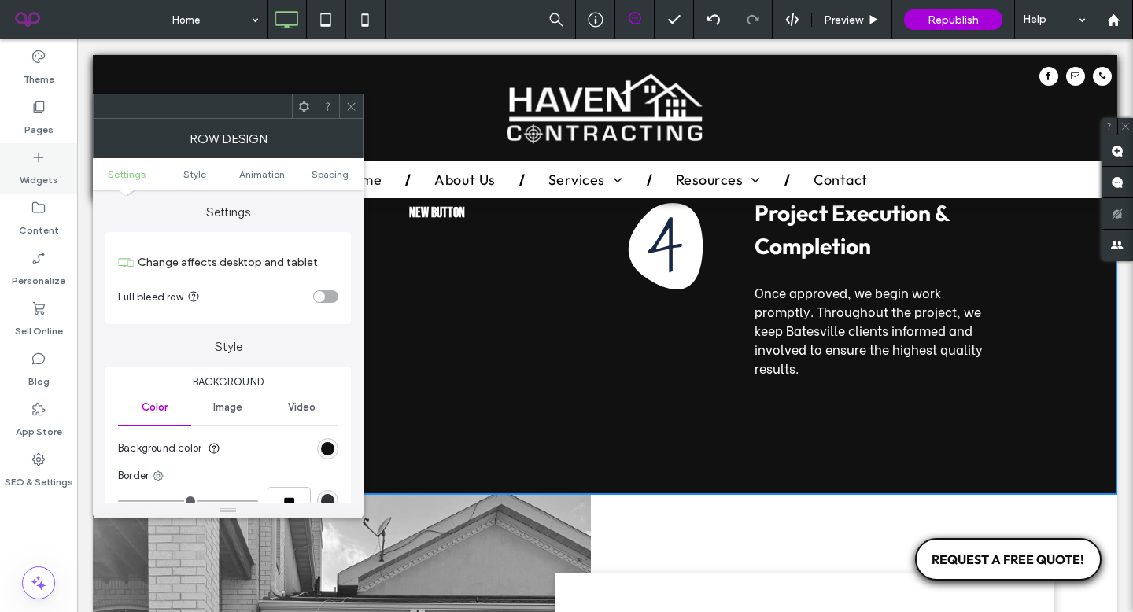
click at [32, 153] on icon at bounding box center [39, 157] width 16 height 16
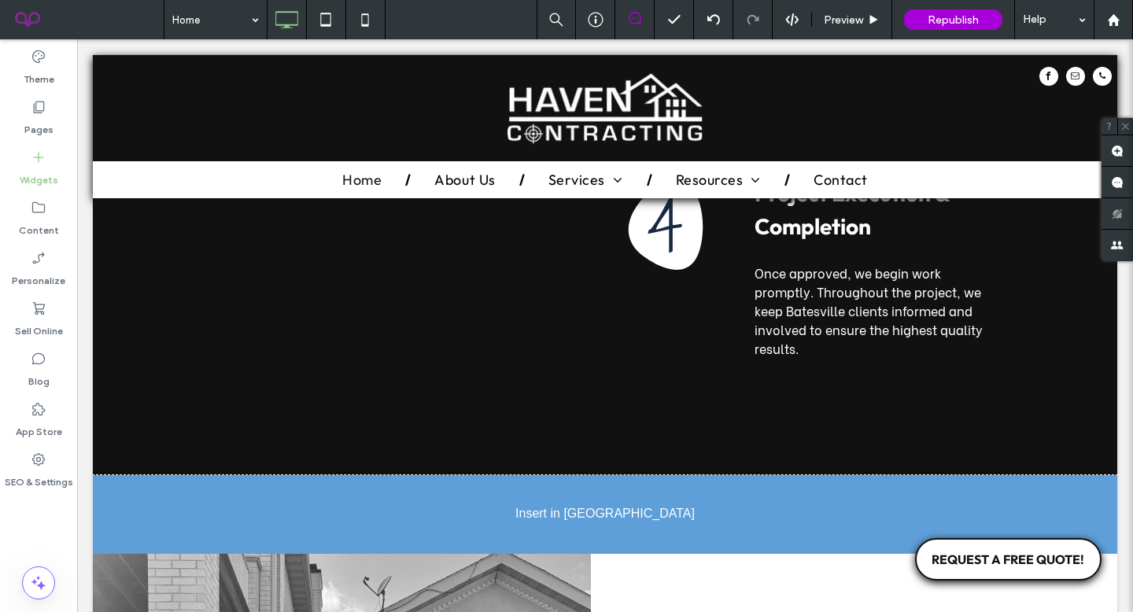
scroll to position [3128, 0]
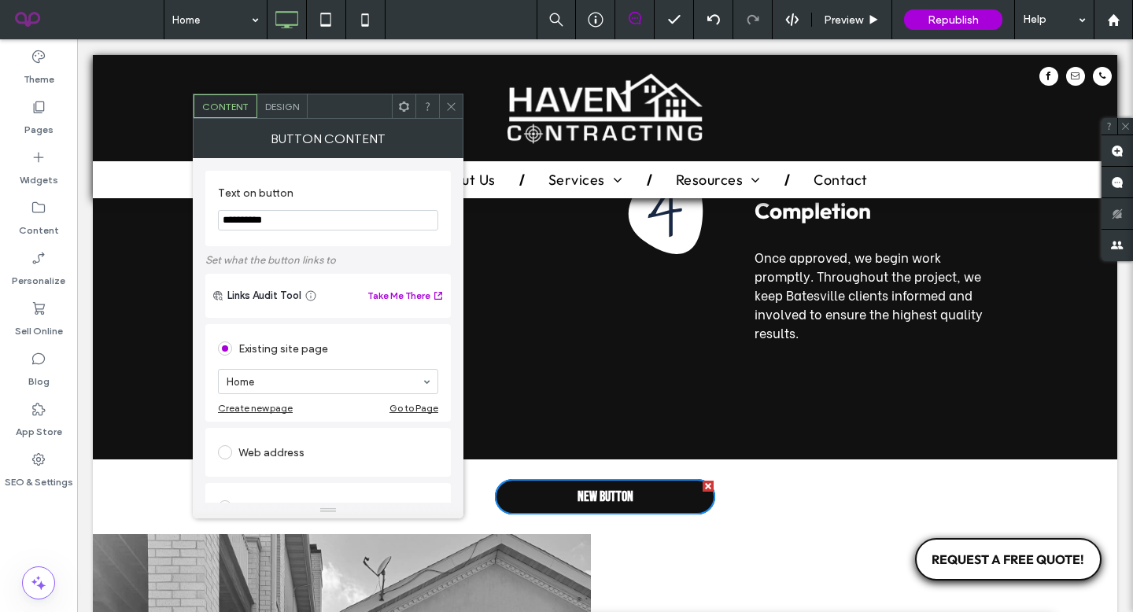
click at [455, 101] on icon at bounding box center [451, 107] width 12 height 12
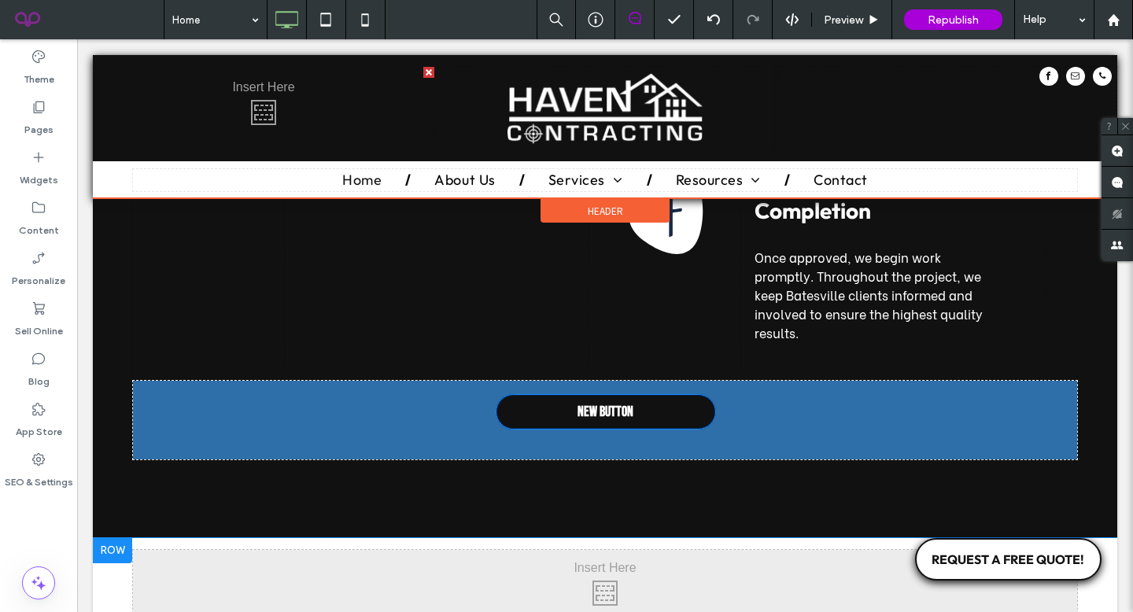
drag, startPoint x: 571, startPoint y: 472, endPoint x: 714, endPoint y: 387, distance: 166.4
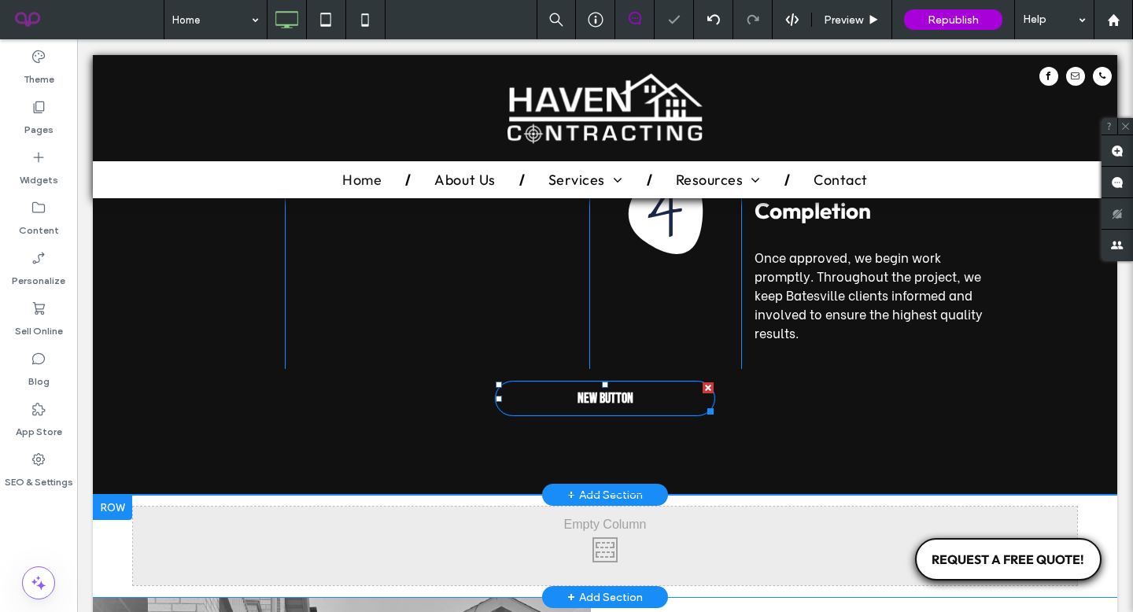
click at [654, 381] on link "New Button" at bounding box center [605, 399] width 220 height 36
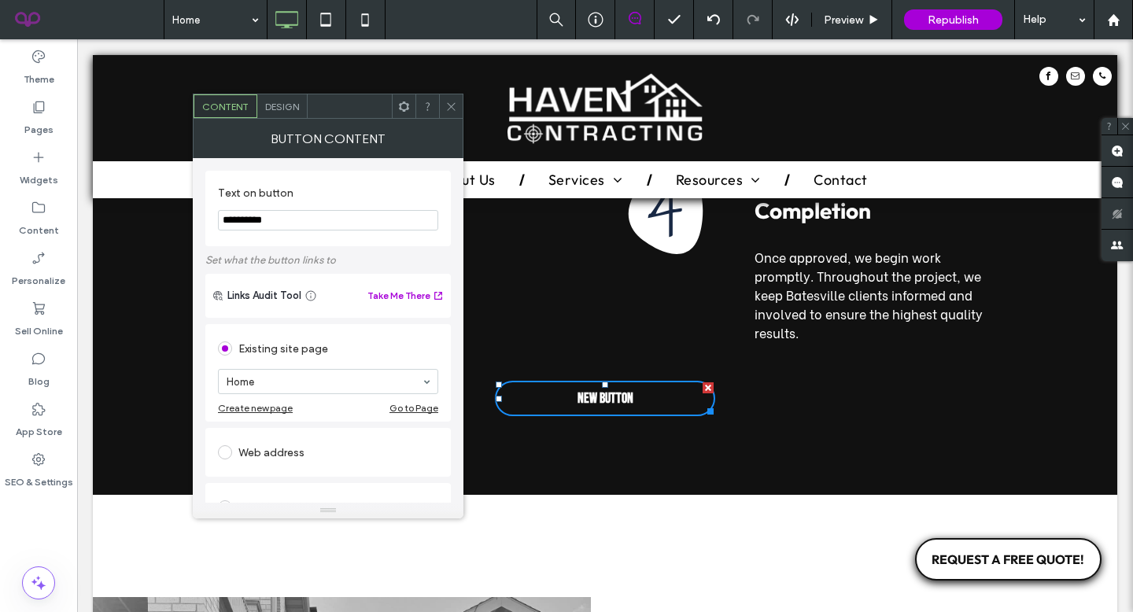
click at [319, 222] on input "**********" at bounding box center [328, 220] width 220 height 20
type input "*"
type input "**********"
click at [287, 107] on span "Design" at bounding box center [282, 107] width 34 height 12
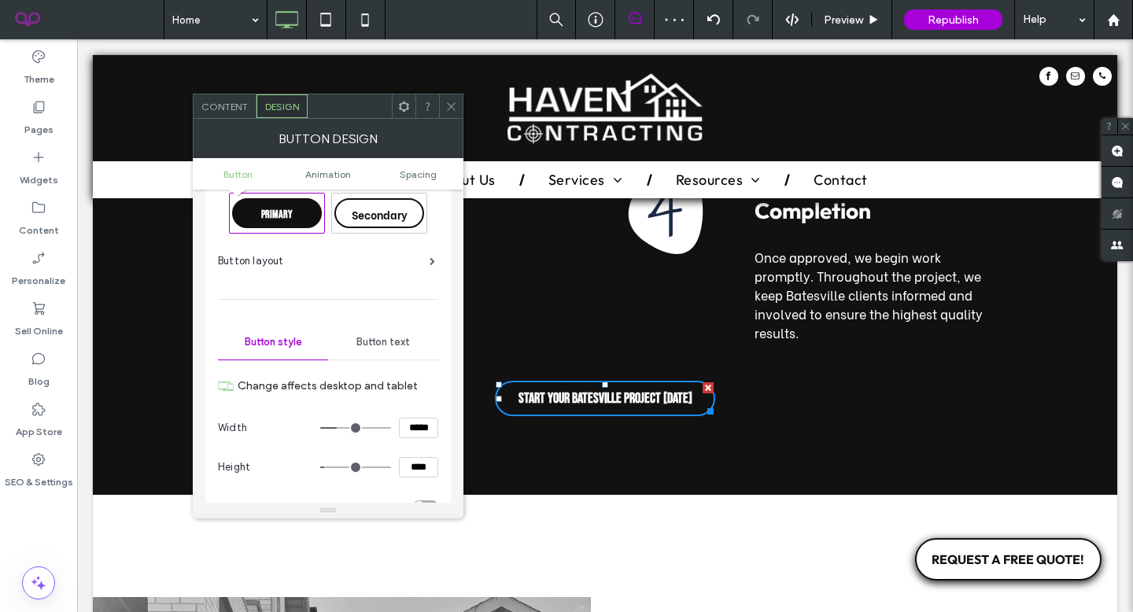
scroll to position [37, 0]
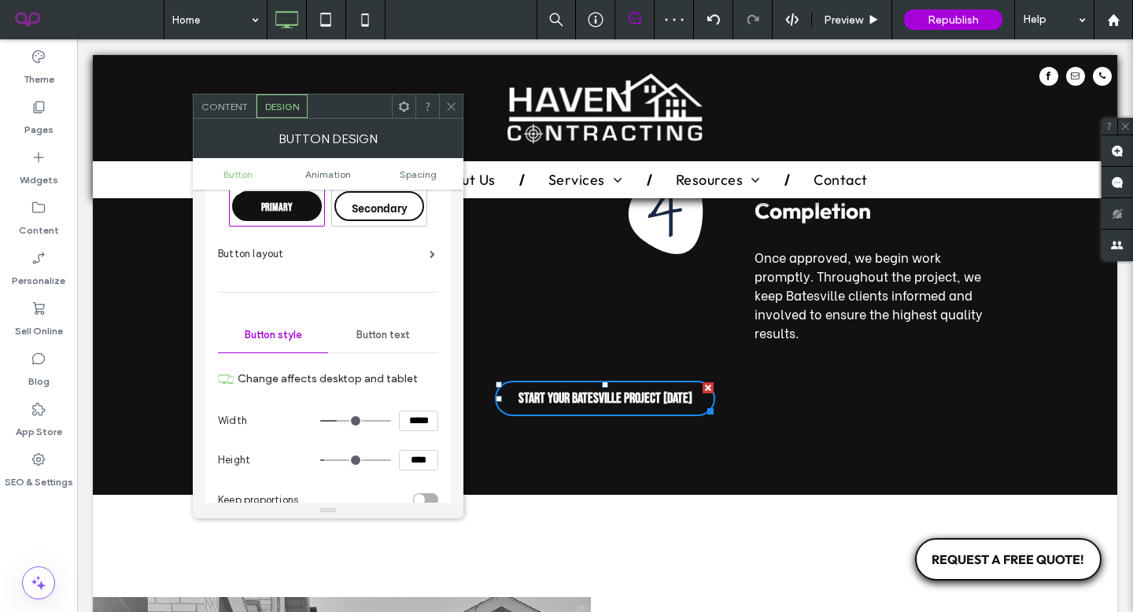
click at [392, 337] on span "Button text" at bounding box center [382, 335] width 53 height 13
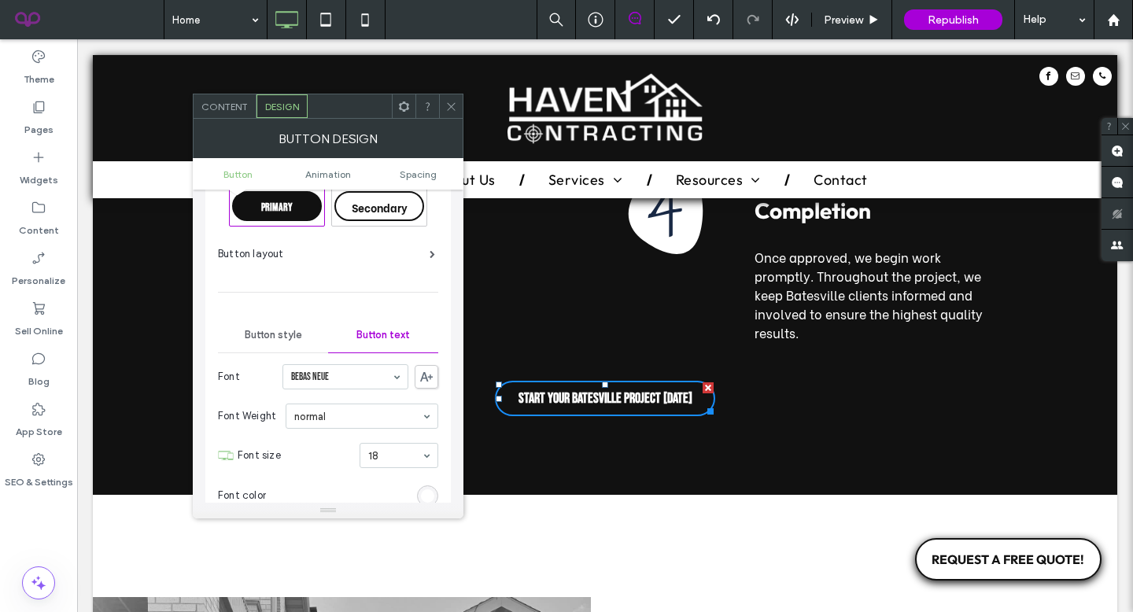
click at [287, 333] on span "Button style" at bounding box center [273, 335] width 57 height 13
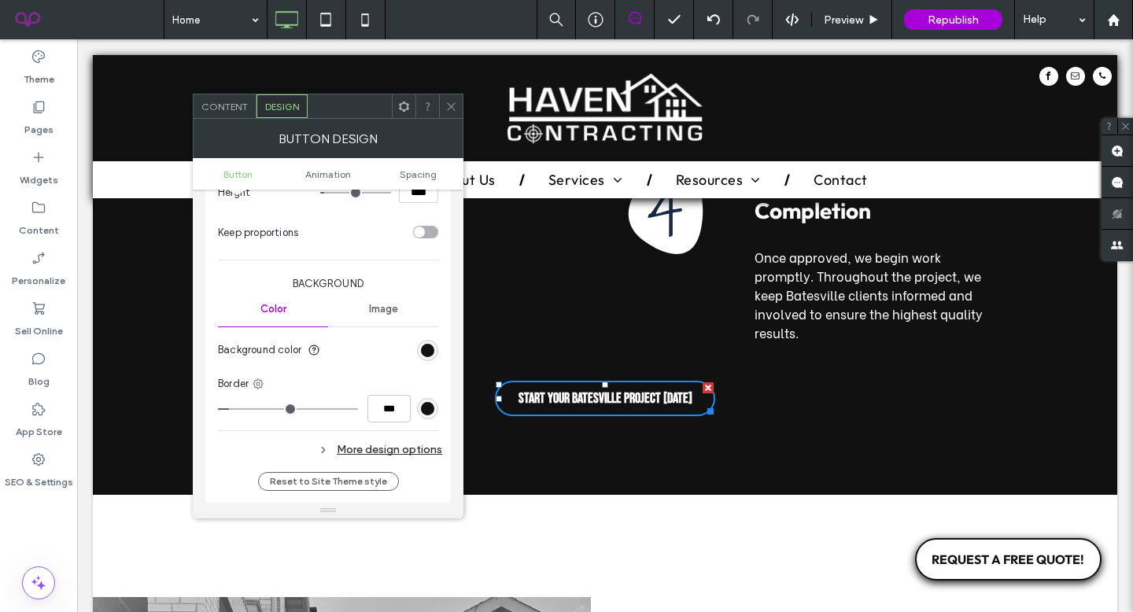
scroll to position [310, 0]
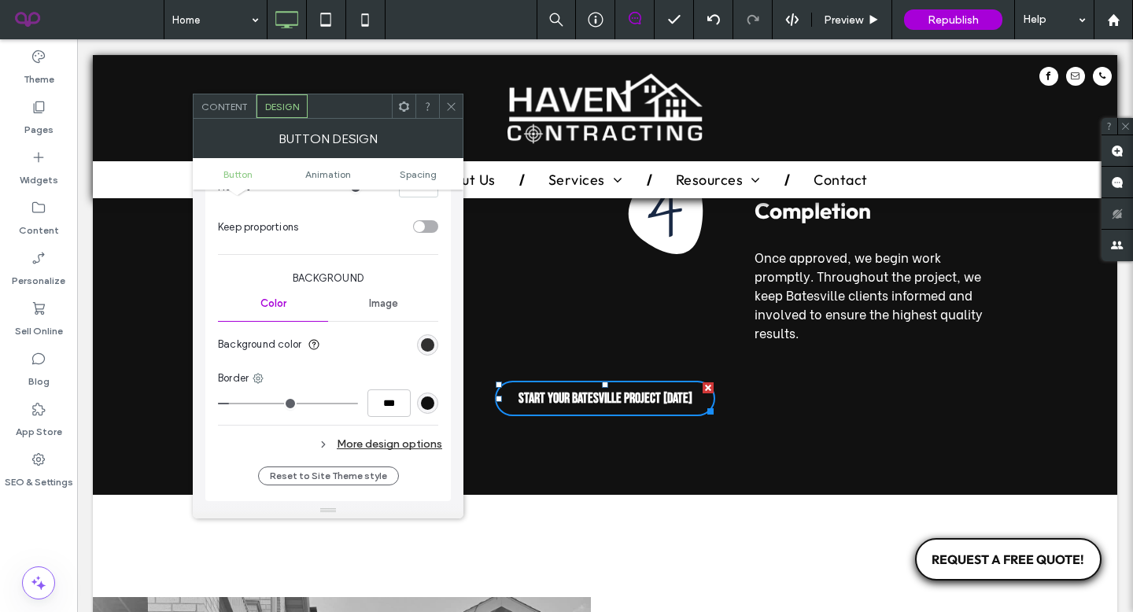
click at [424, 344] on div "rgb(17, 17, 17)" at bounding box center [427, 344] width 13 height 13
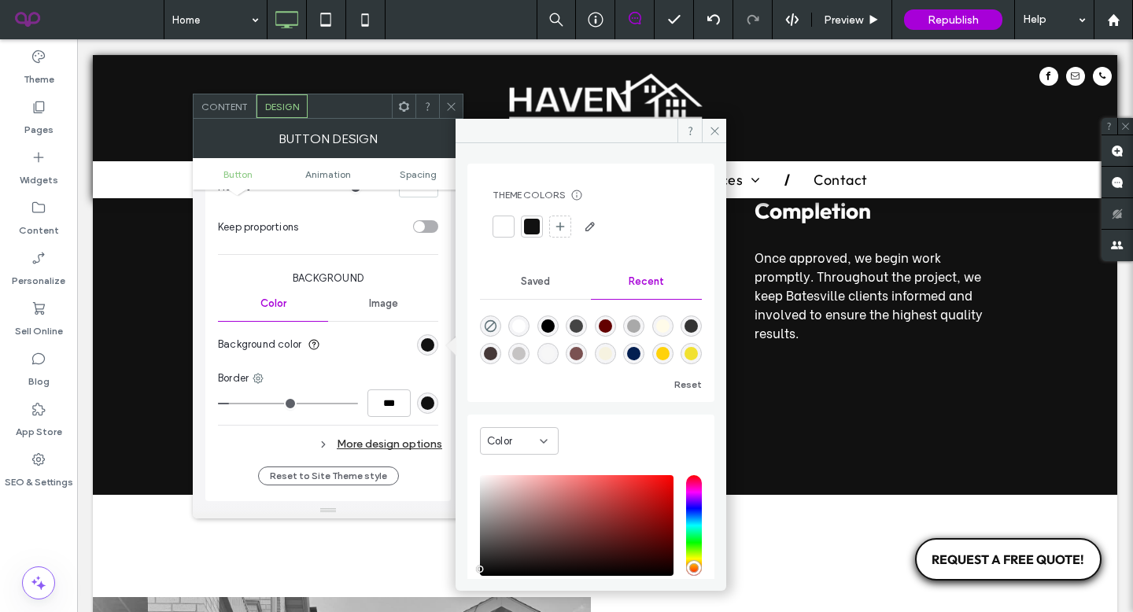
click at [502, 226] on div at bounding box center [503, 227] width 16 height 16
click at [705, 125] on span at bounding box center [714, 131] width 24 height 24
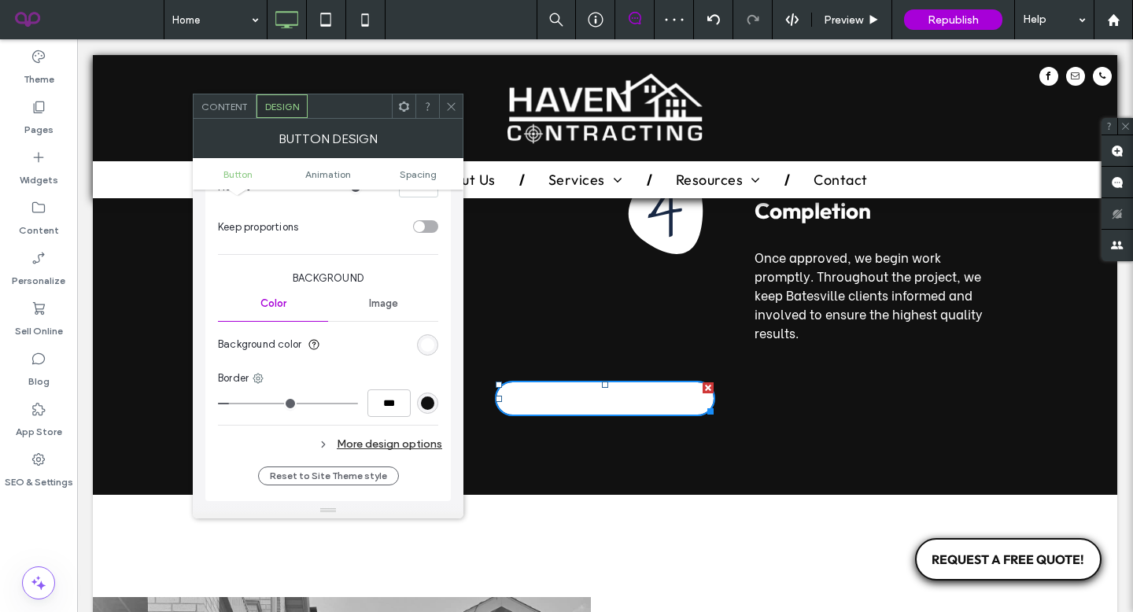
click at [588, 390] on span "Start Your Batesville Project today" at bounding box center [605, 398] width 174 height 17
click at [358, 448] on div "More design options" at bounding box center [330, 443] width 224 height 21
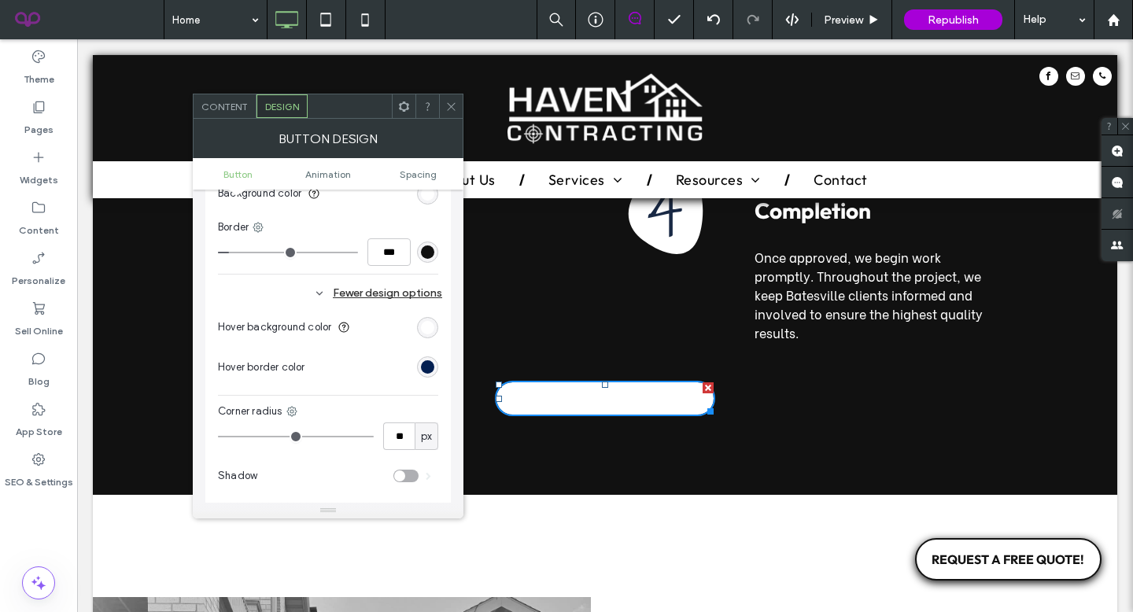
scroll to position [467, 0]
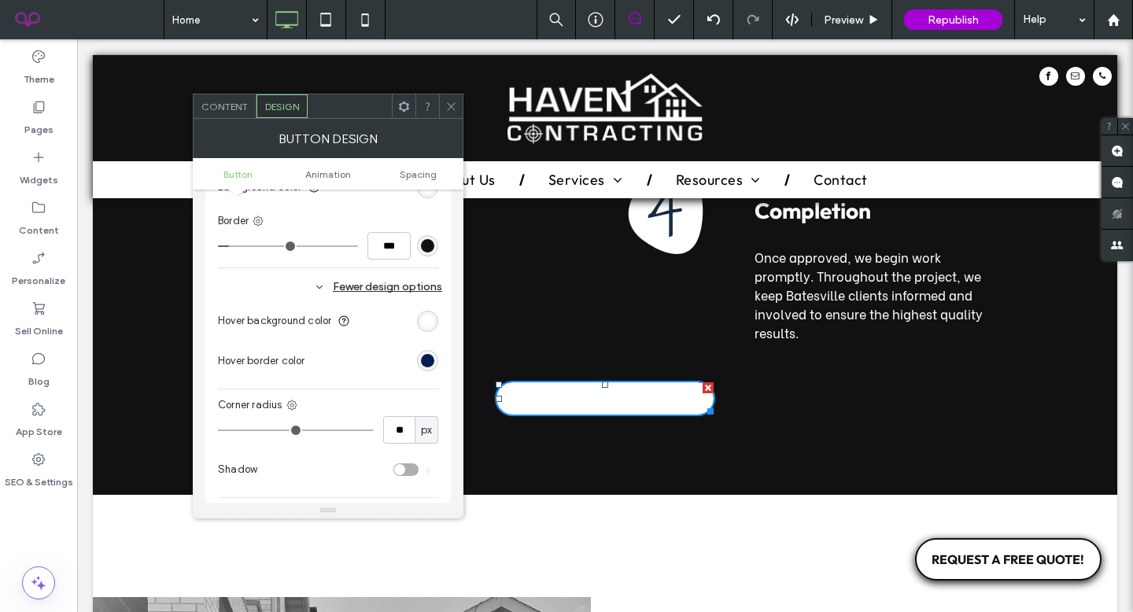
click at [426, 320] on div "rgb(255, 255, 255)" at bounding box center [427, 321] width 13 height 13
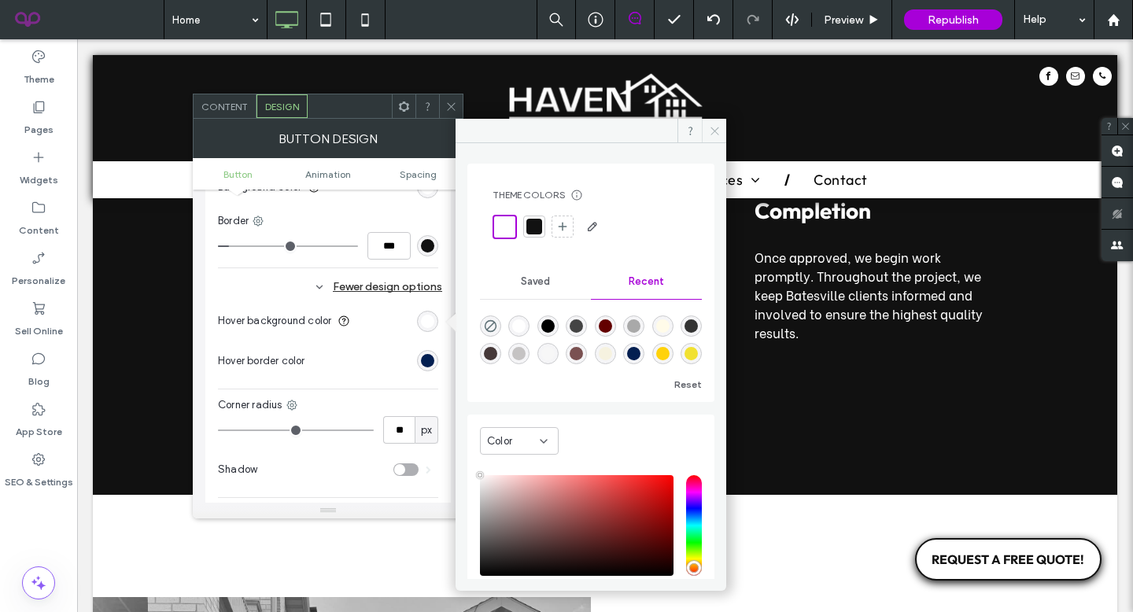
click at [711, 127] on icon at bounding box center [715, 131] width 12 height 12
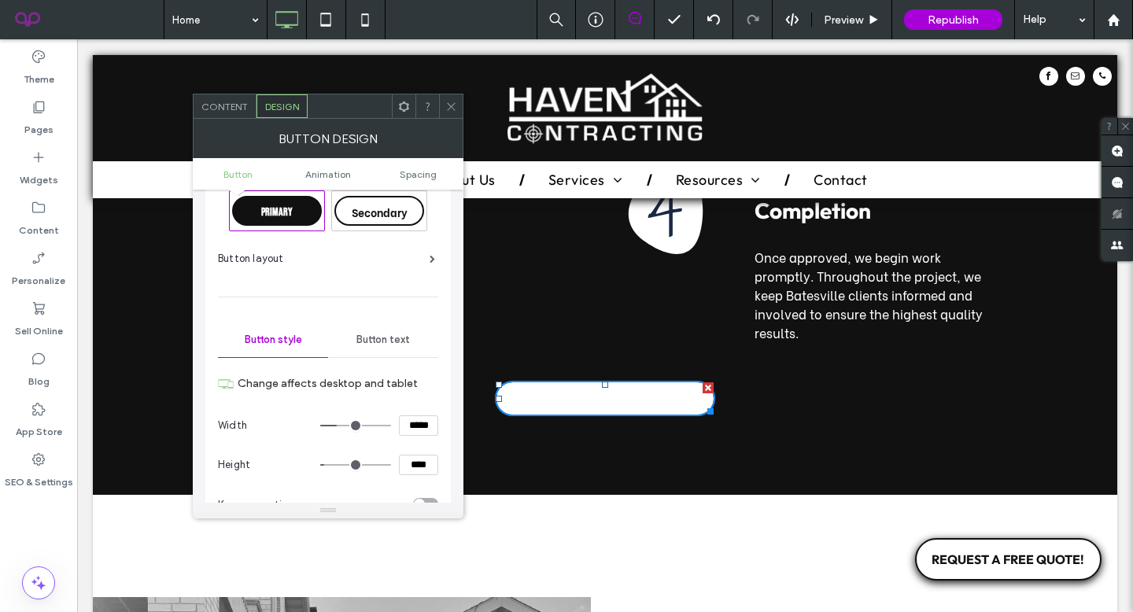
scroll to position [0, 0]
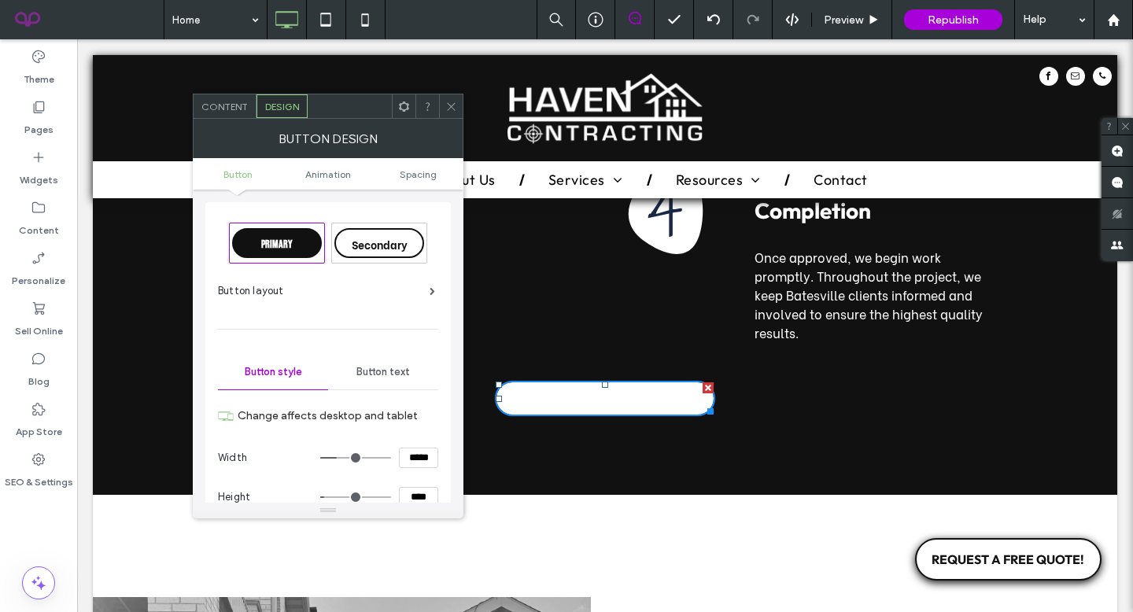
click at [385, 381] on div "Button text" at bounding box center [383, 372] width 110 height 35
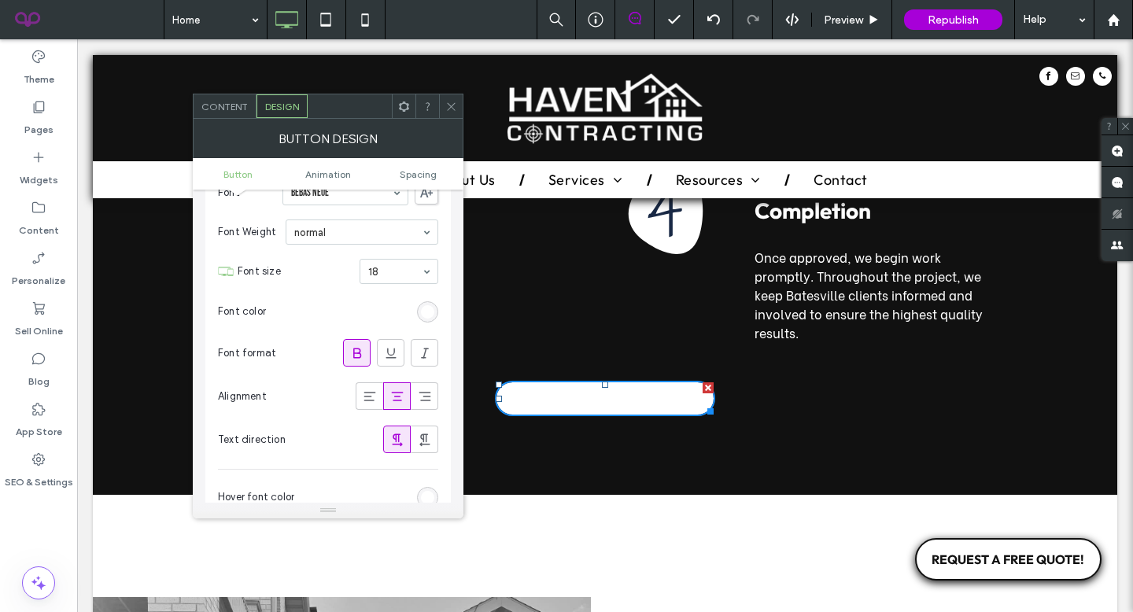
scroll to position [230, 0]
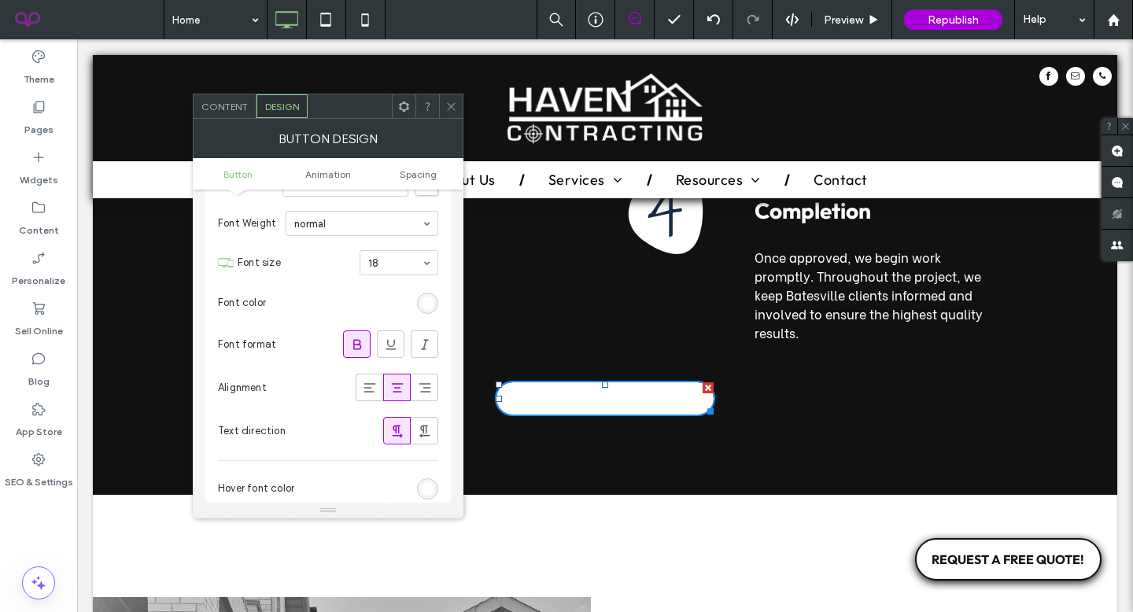
click at [429, 300] on div "rgb(255, 255, 255)" at bounding box center [427, 303] width 13 height 13
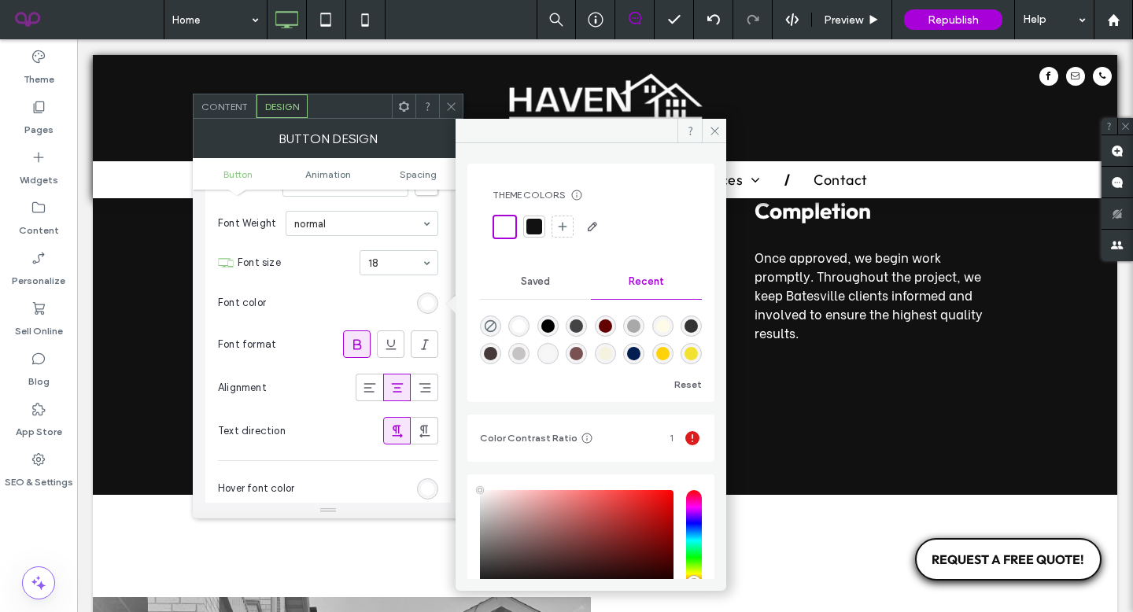
click at [529, 223] on div at bounding box center [534, 227] width 16 height 16
click at [705, 131] on span at bounding box center [714, 131] width 24 height 24
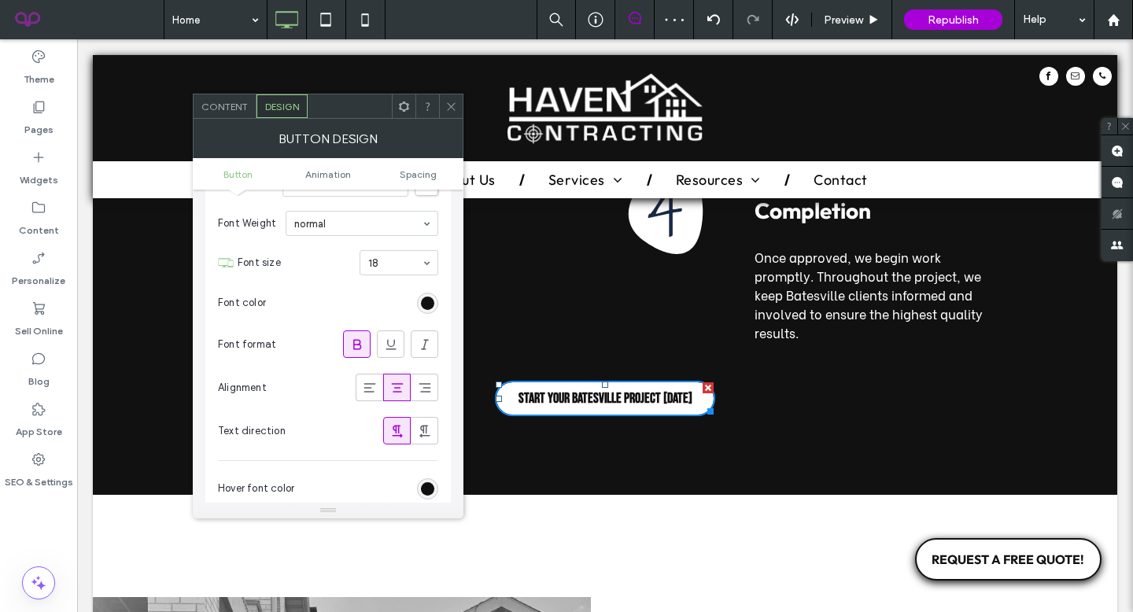
click at [457, 108] on div at bounding box center [451, 106] width 24 height 24
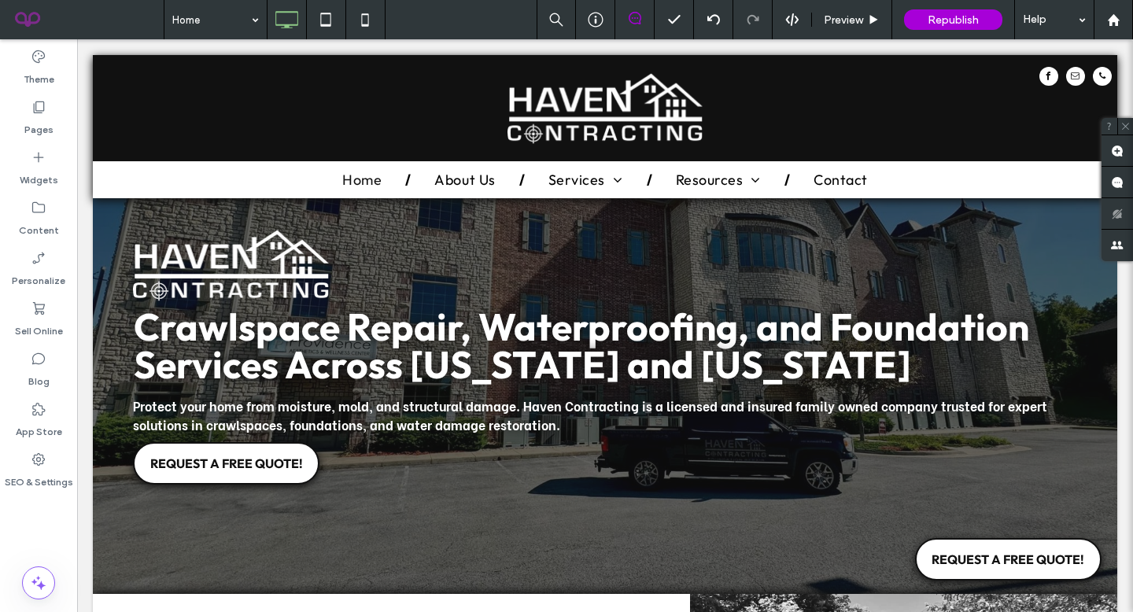
scroll to position [295, 0]
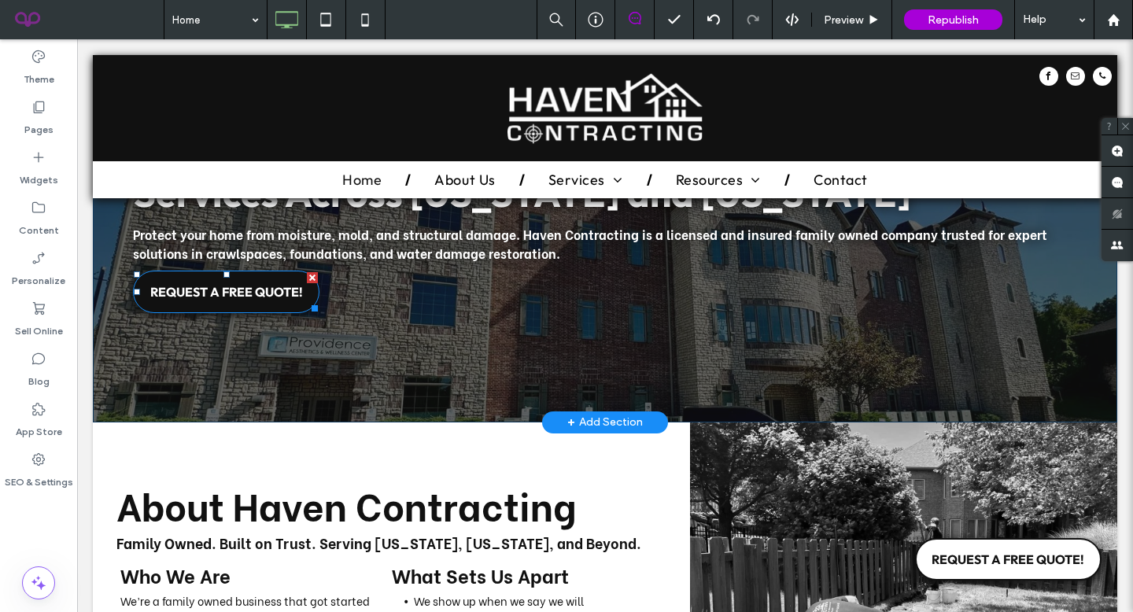
click at [228, 290] on span "REQUEST A FREE QUOTE!" at bounding box center [226, 292] width 153 height 16
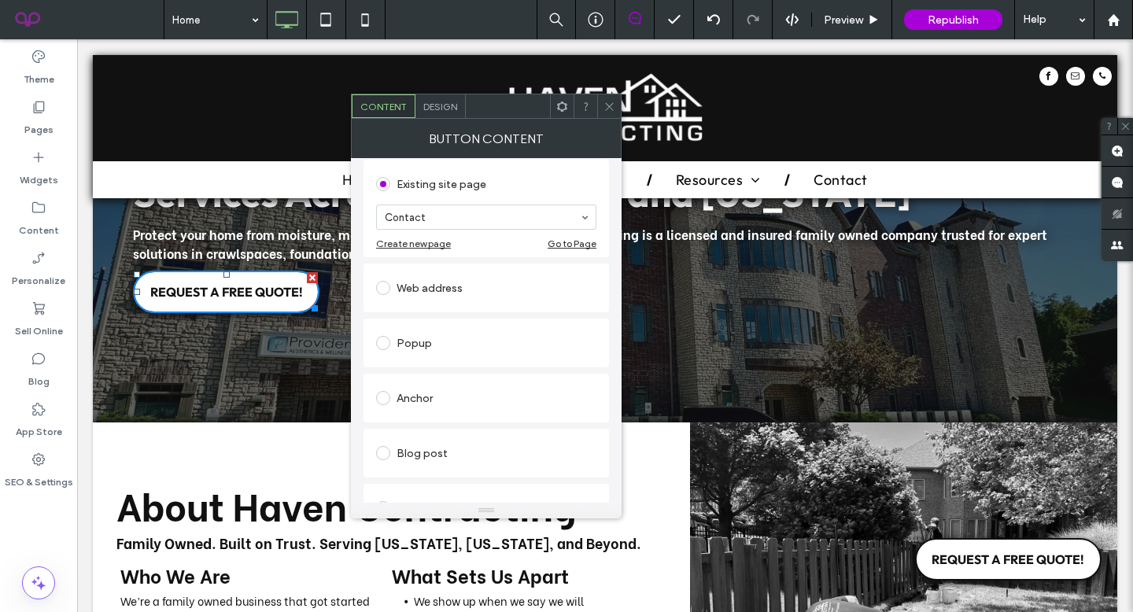
scroll to position [306, 0]
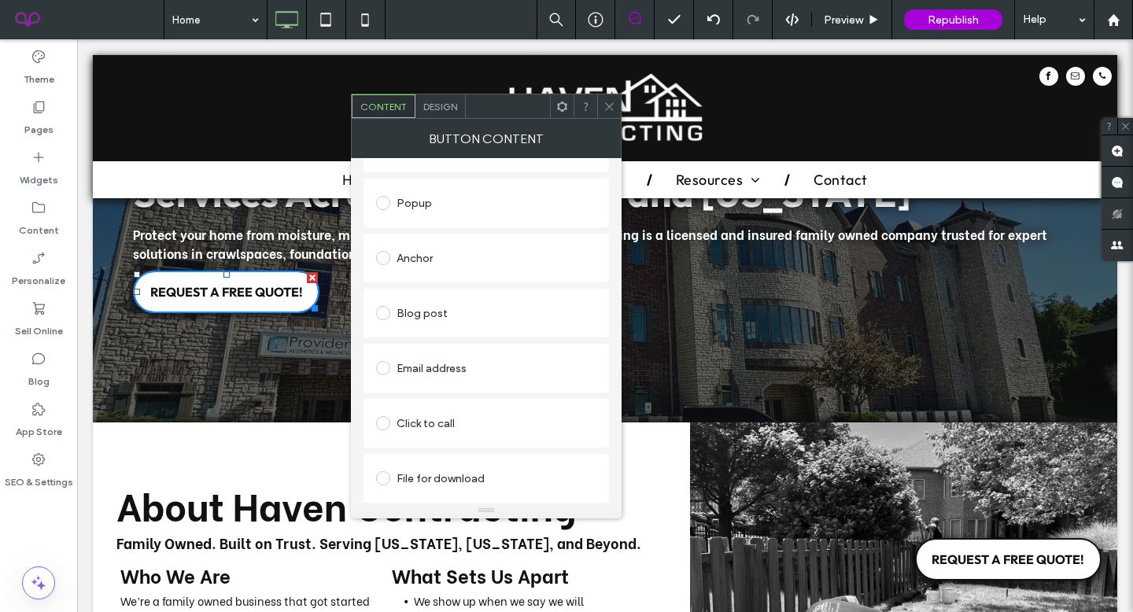
click at [440, 101] on span "Design" at bounding box center [440, 107] width 34 height 12
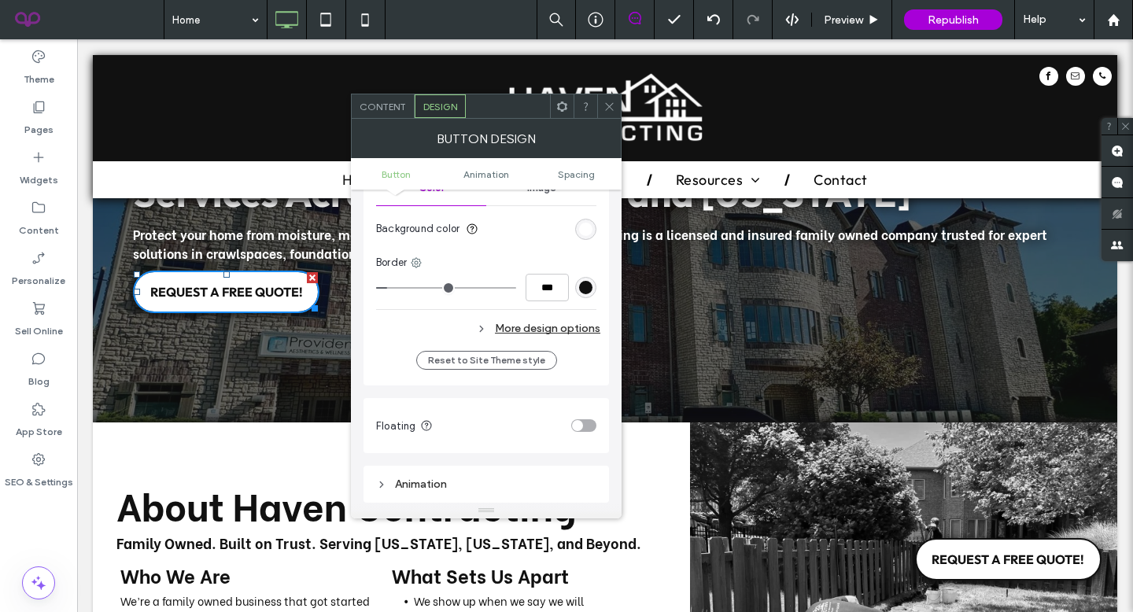
scroll to position [228, 0]
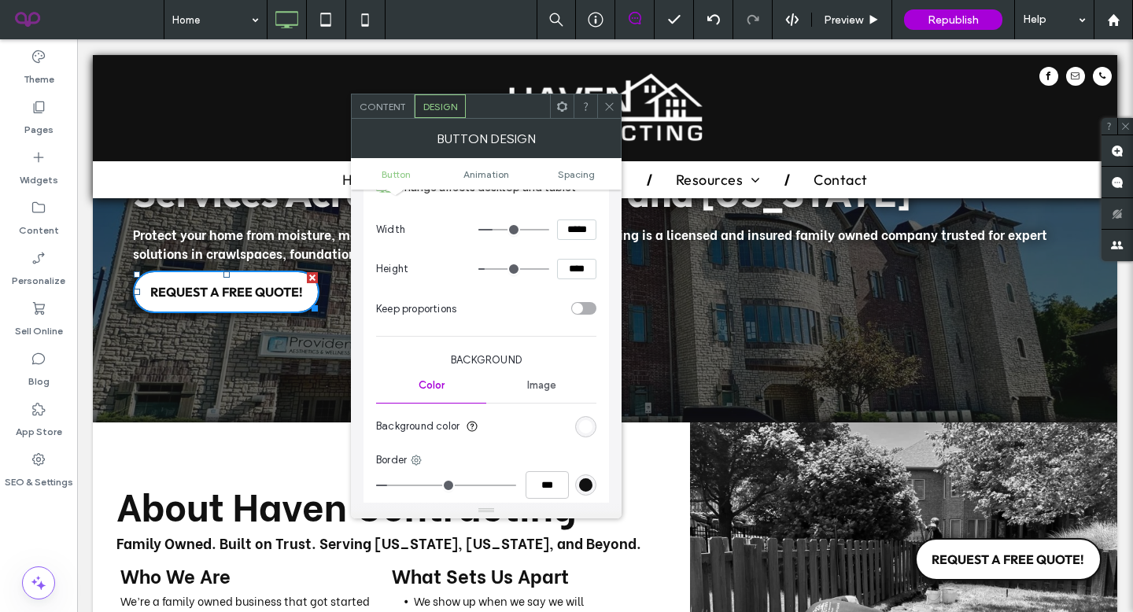
click at [532, 384] on span "Image" at bounding box center [541, 385] width 29 height 13
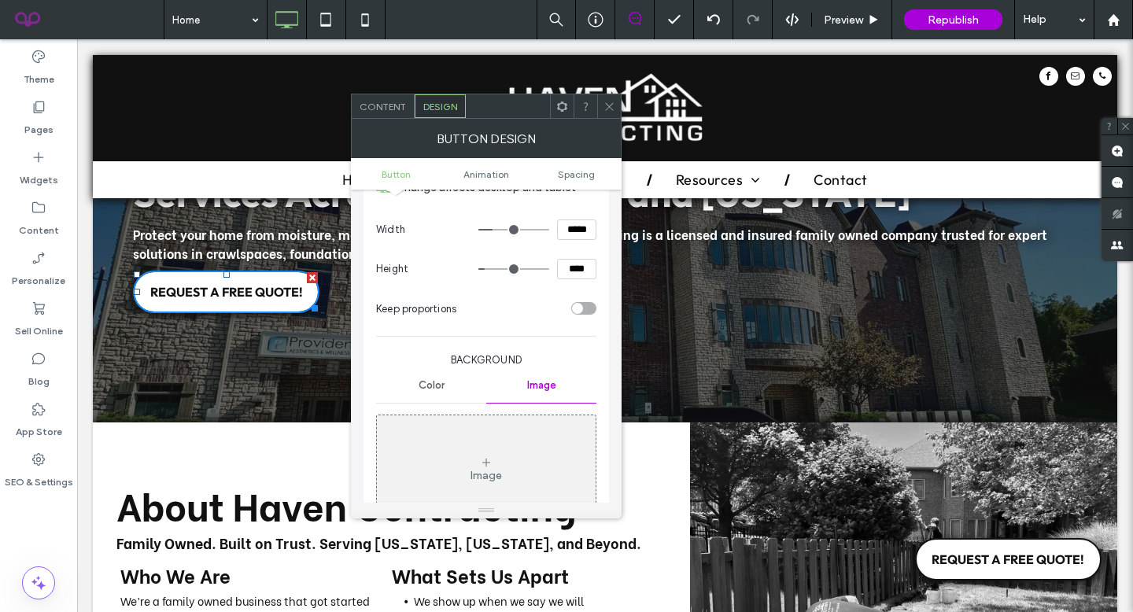
scroll to position [239, 0]
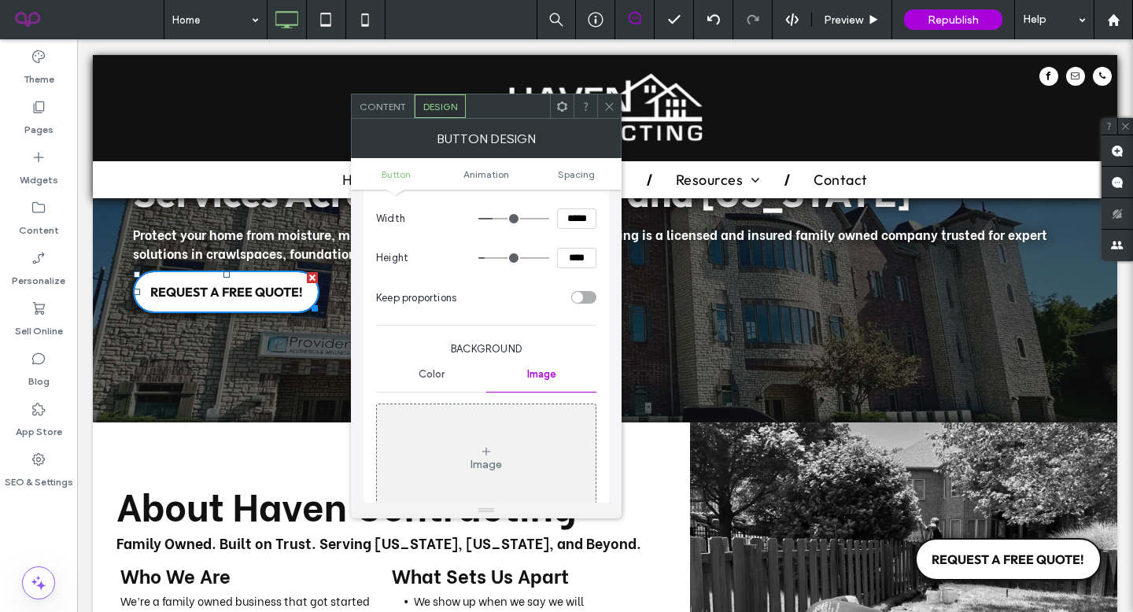
click at [418, 374] on span "Color" at bounding box center [431, 374] width 26 height 13
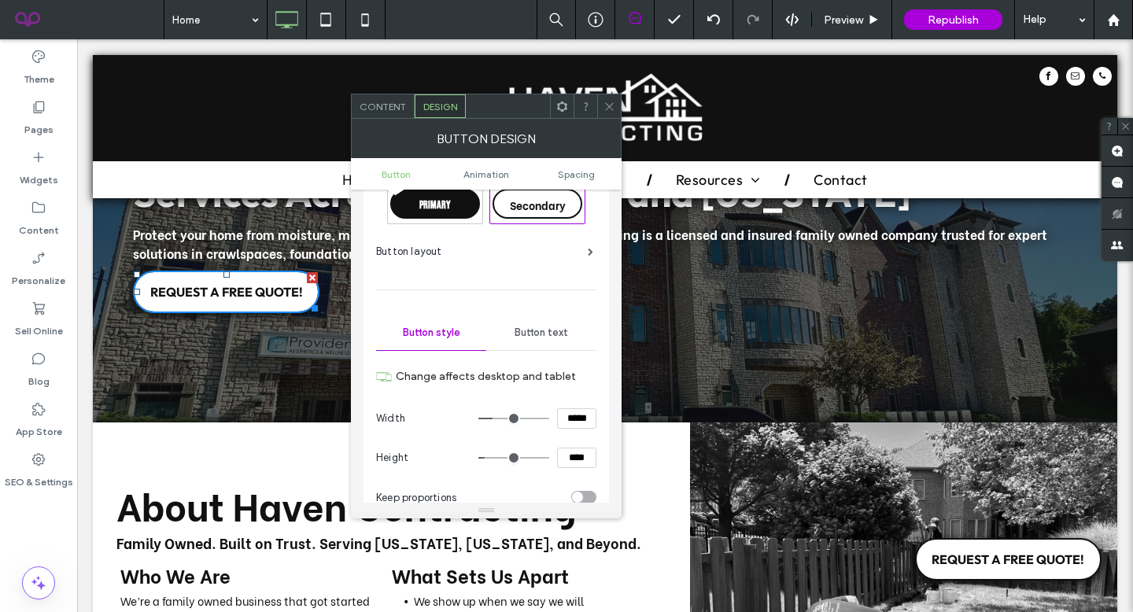
scroll to position [0, 0]
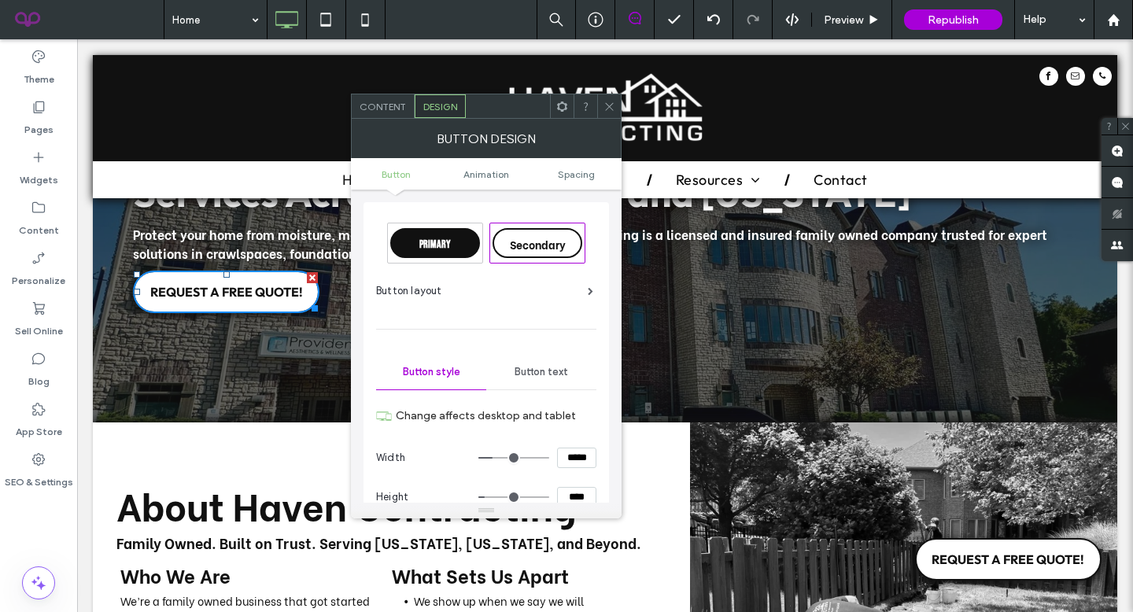
click at [526, 369] on span "Button text" at bounding box center [540, 372] width 53 height 13
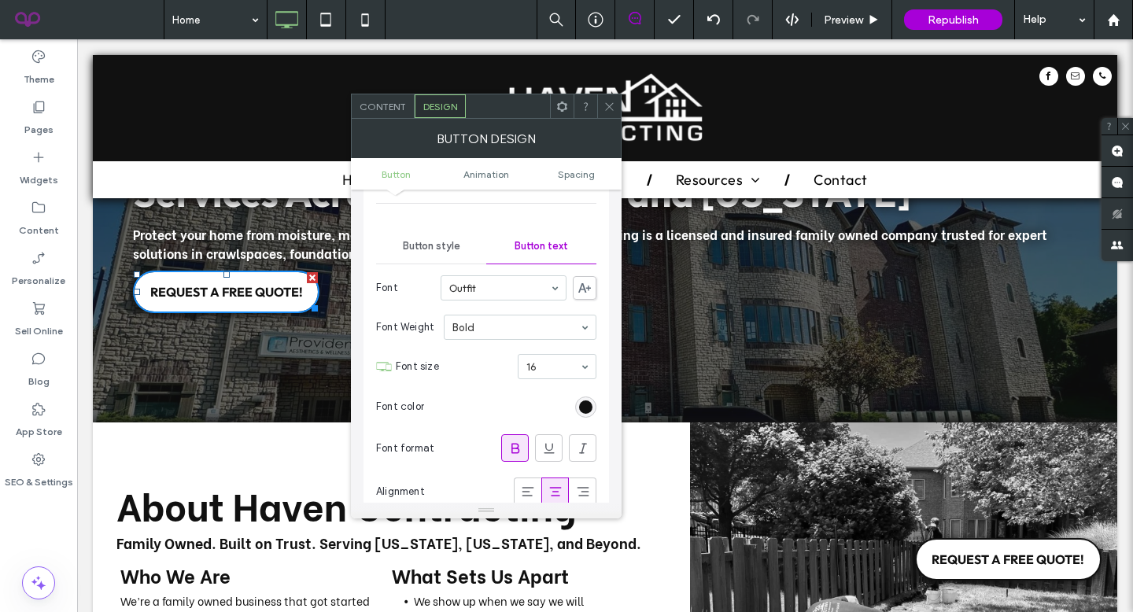
scroll to position [206, 0]
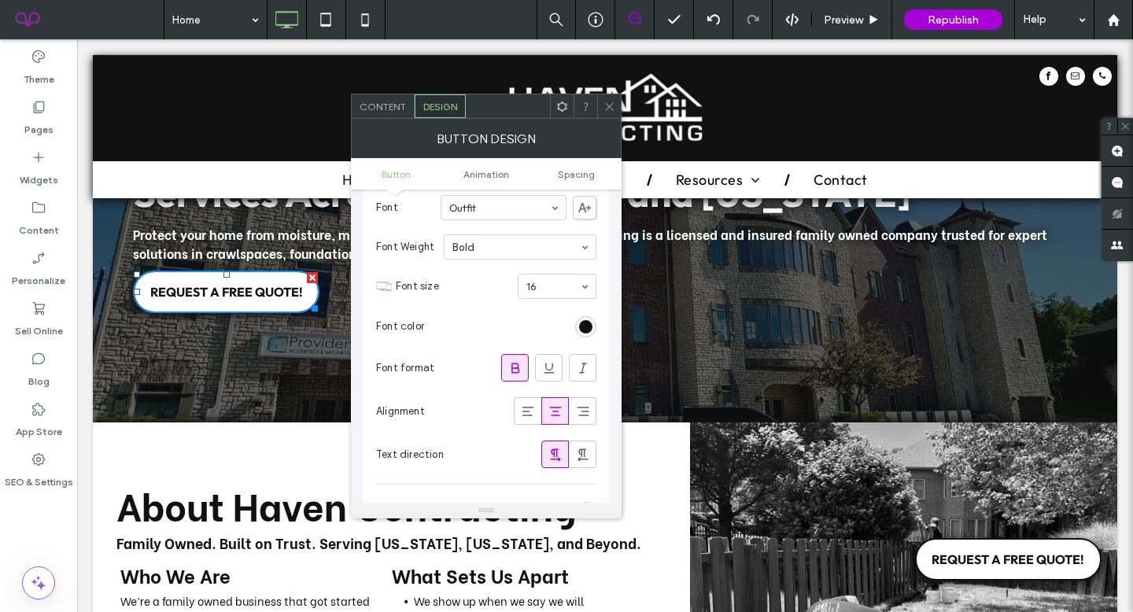
click at [609, 112] on span at bounding box center [609, 106] width 12 height 24
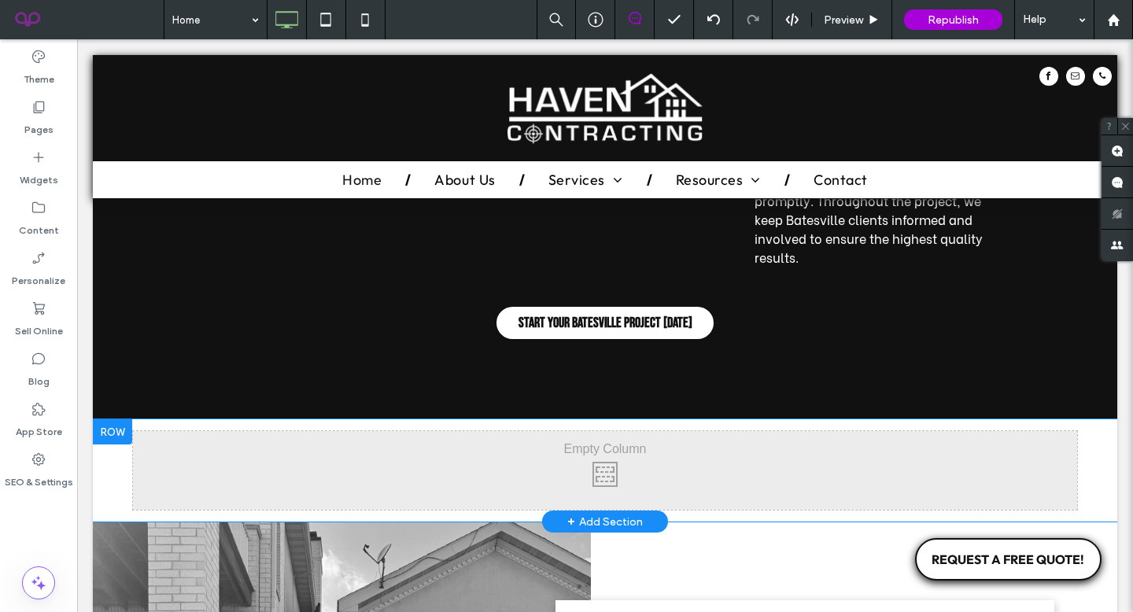
scroll to position [3170, 0]
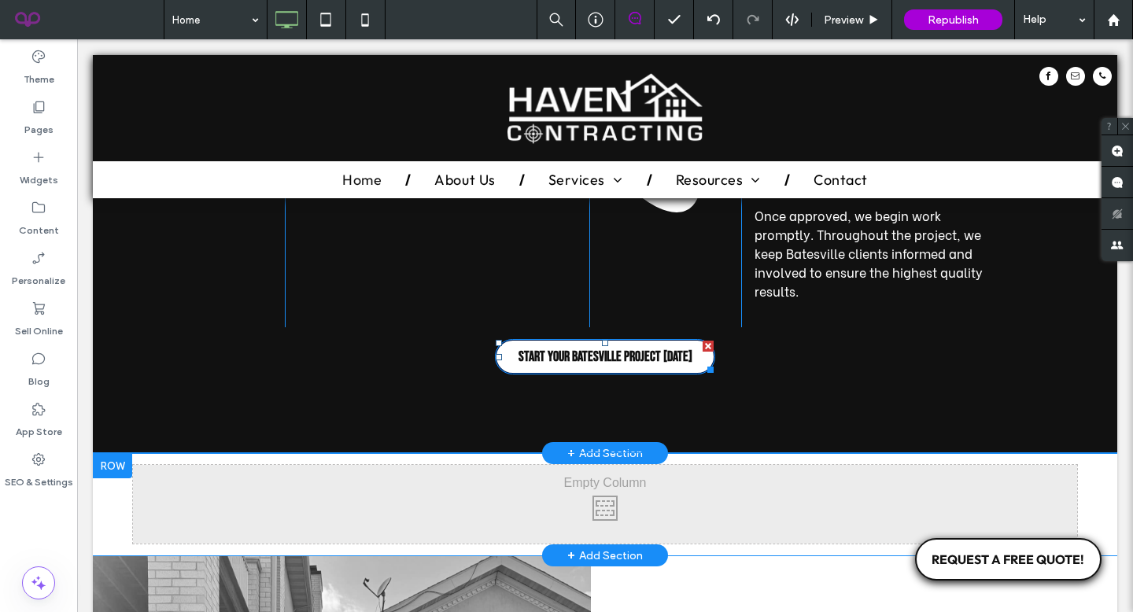
click at [581, 348] on span "Start Your Batesville Project today" at bounding box center [605, 356] width 174 height 17
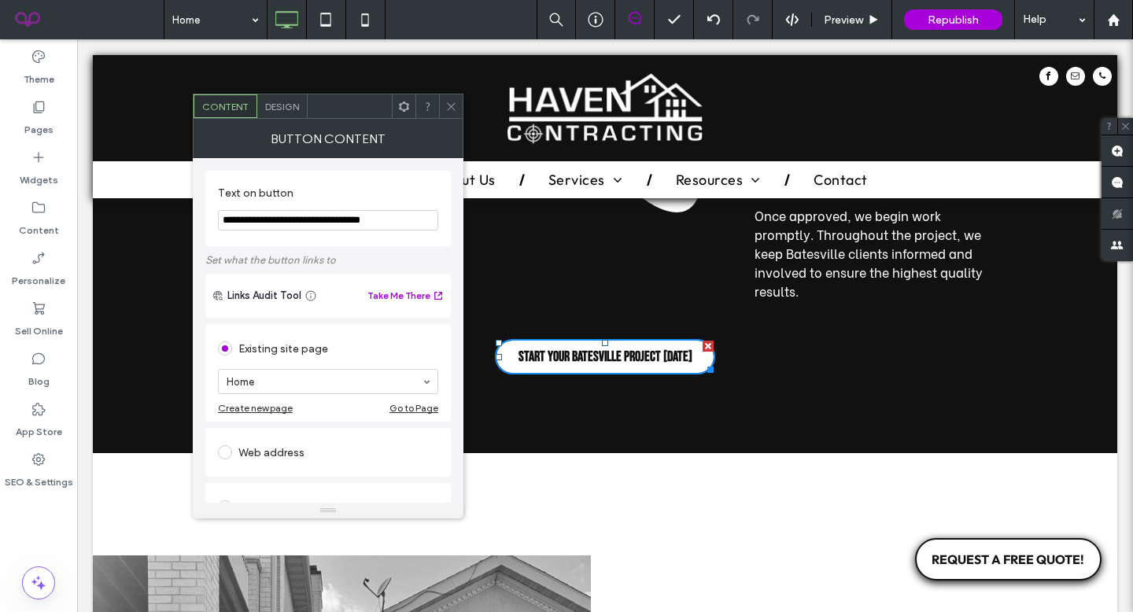
click at [279, 104] on span "Design" at bounding box center [282, 107] width 34 height 12
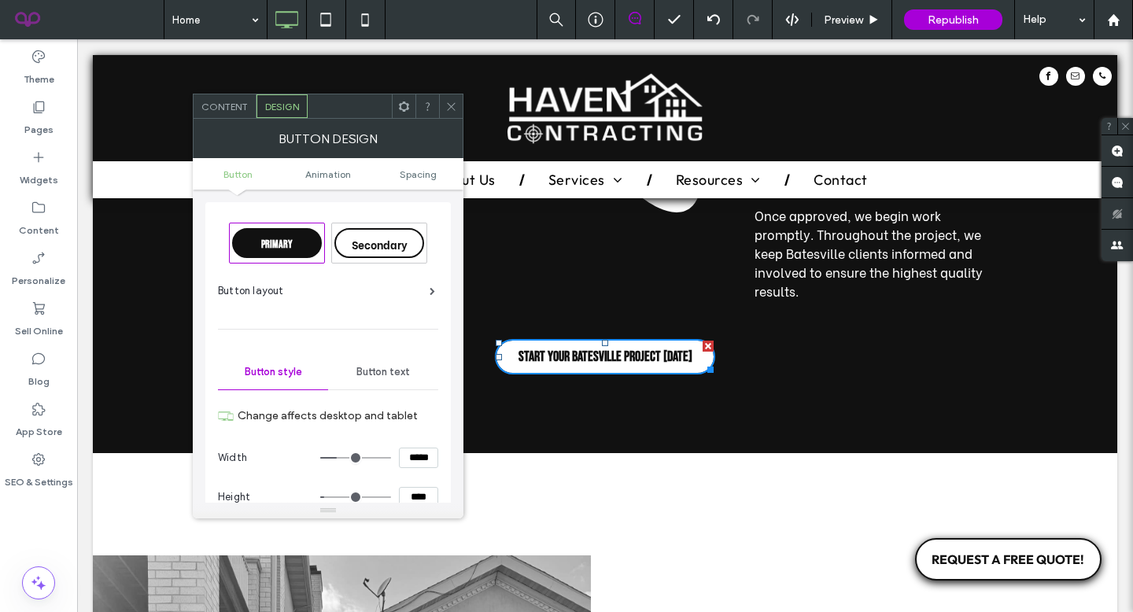
click at [374, 370] on span "Button text" at bounding box center [382, 372] width 53 height 13
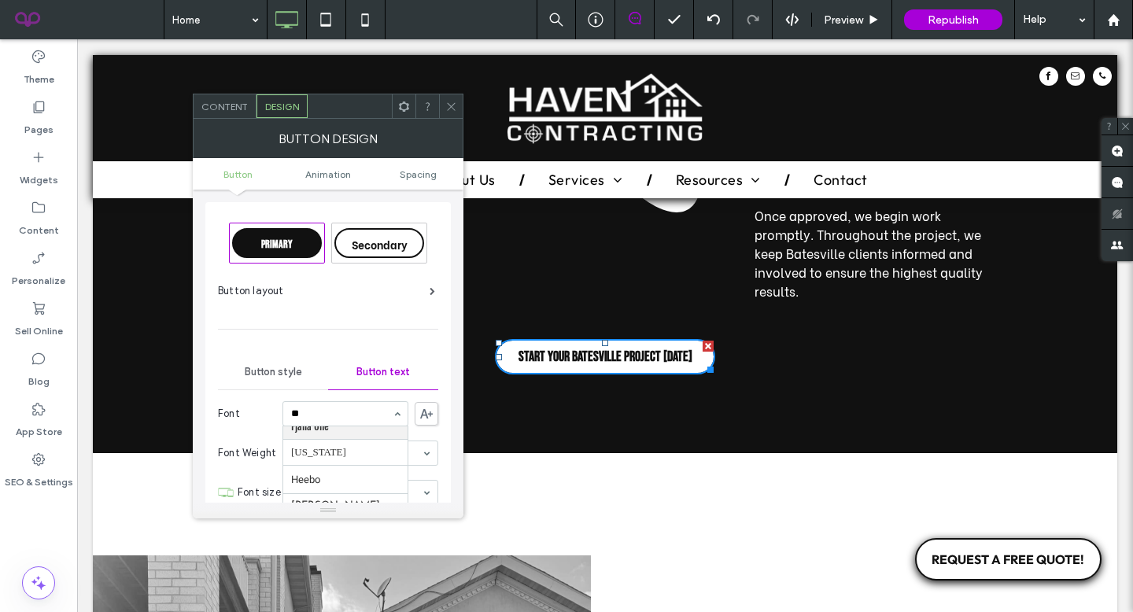
scroll to position [0, 0]
type input "****"
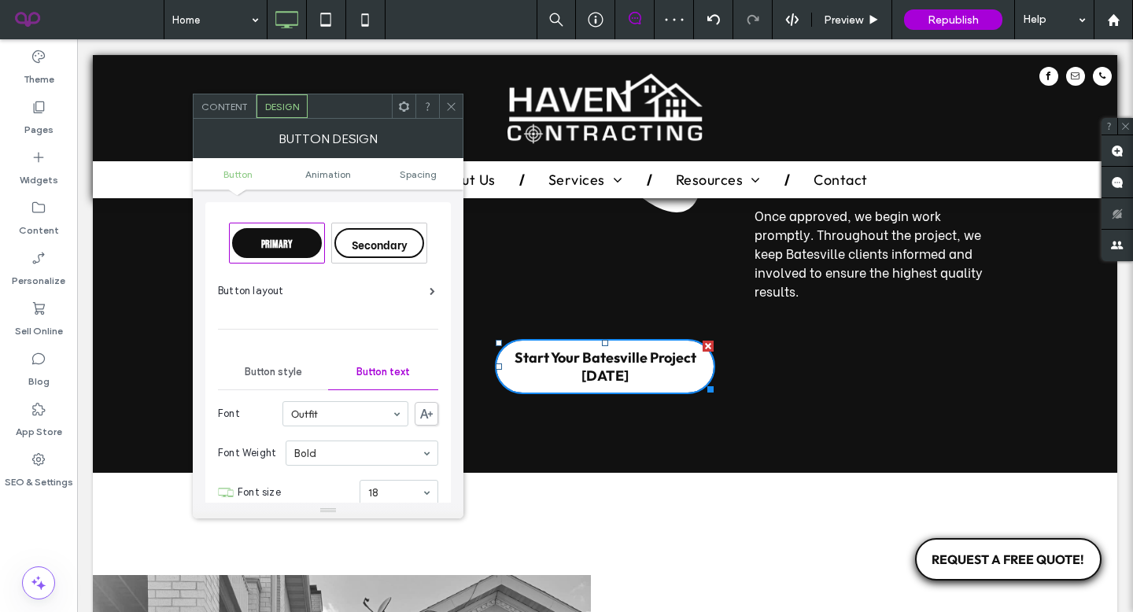
click at [644, 354] on span "Start Your Batesville Project today" at bounding box center [605, 366] width 206 height 36
click at [635, 348] on span "Start Your Batesville Project today" at bounding box center [605, 366] width 206 height 36
click at [282, 374] on span "Button style" at bounding box center [273, 372] width 57 height 13
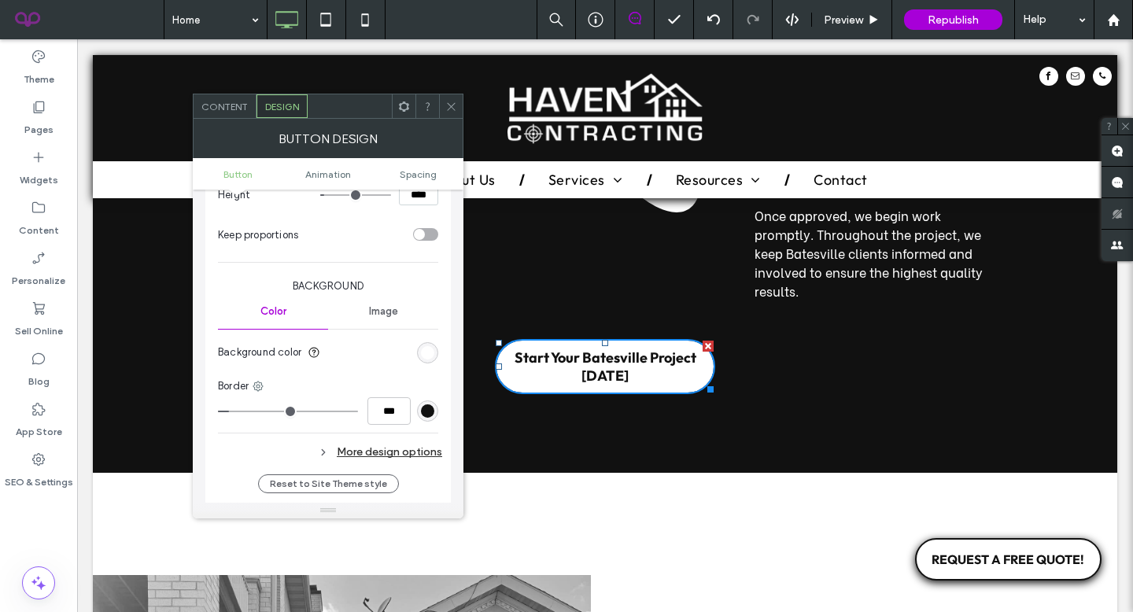
scroll to position [310, 0]
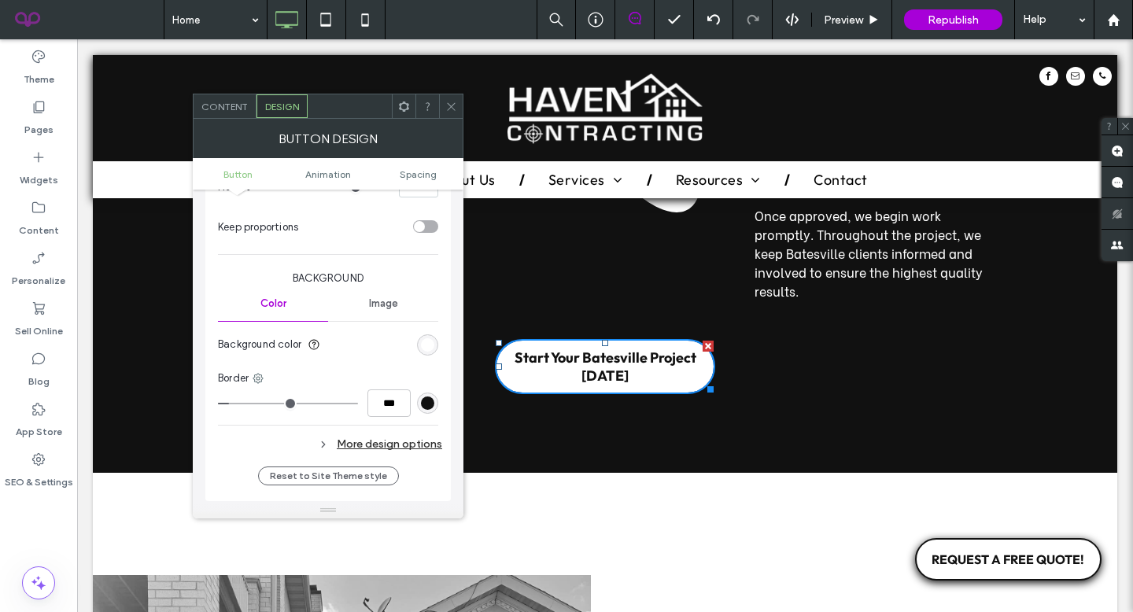
click at [520, 348] on span "Start Your Batesville Project today" at bounding box center [605, 366] width 206 height 36
click at [367, 446] on div "More design options" at bounding box center [330, 443] width 224 height 21
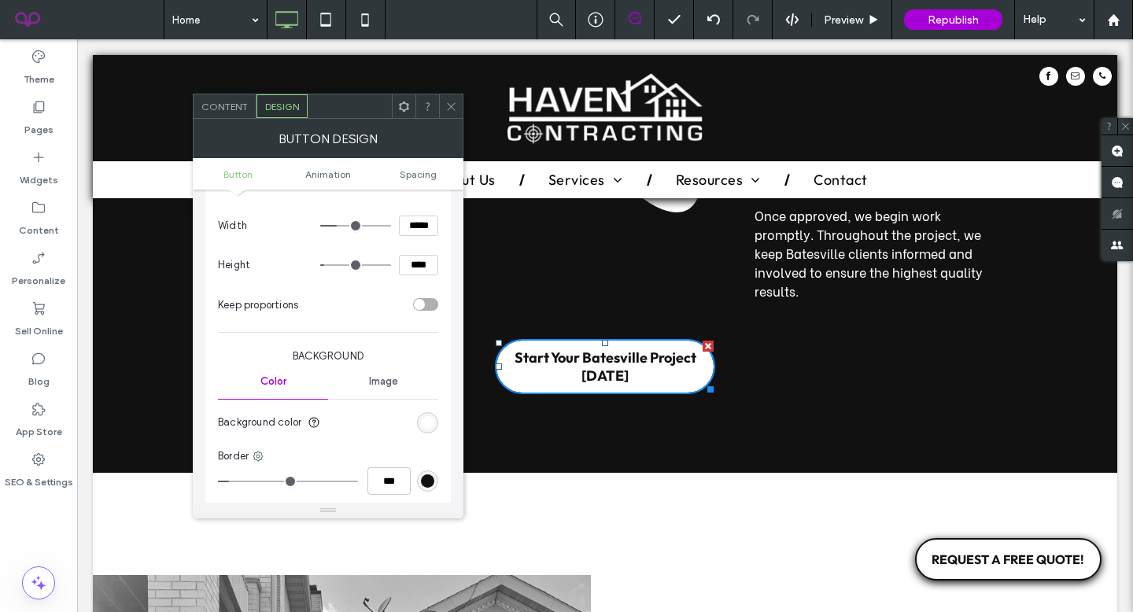
scroll to position [0, 0]
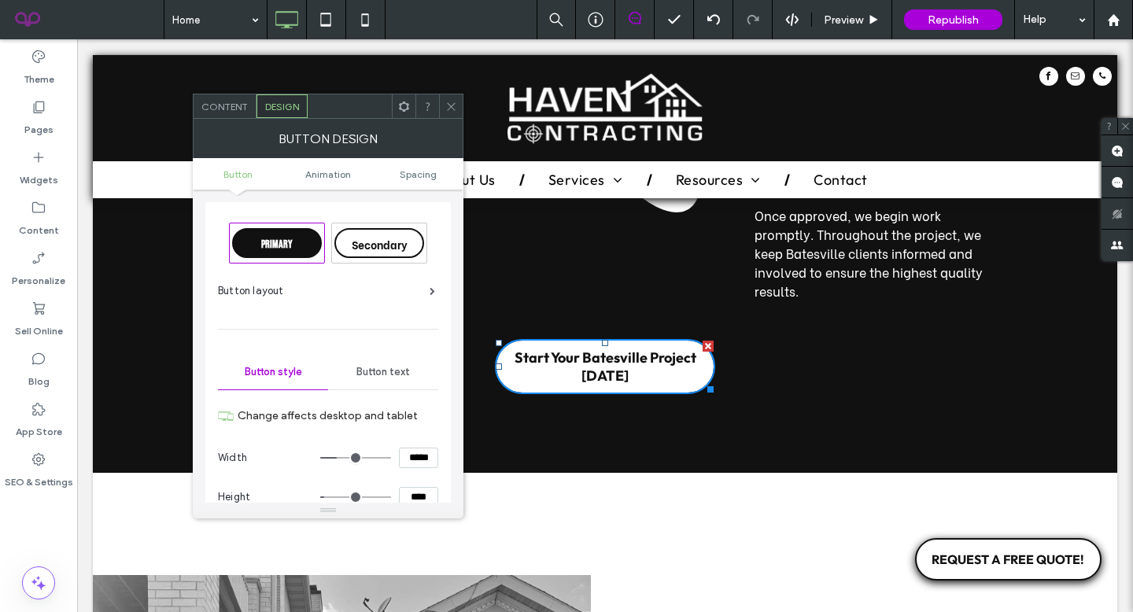
click at [230, 99] on div "Content" at bounding box center [224, 106] width 63 height 24
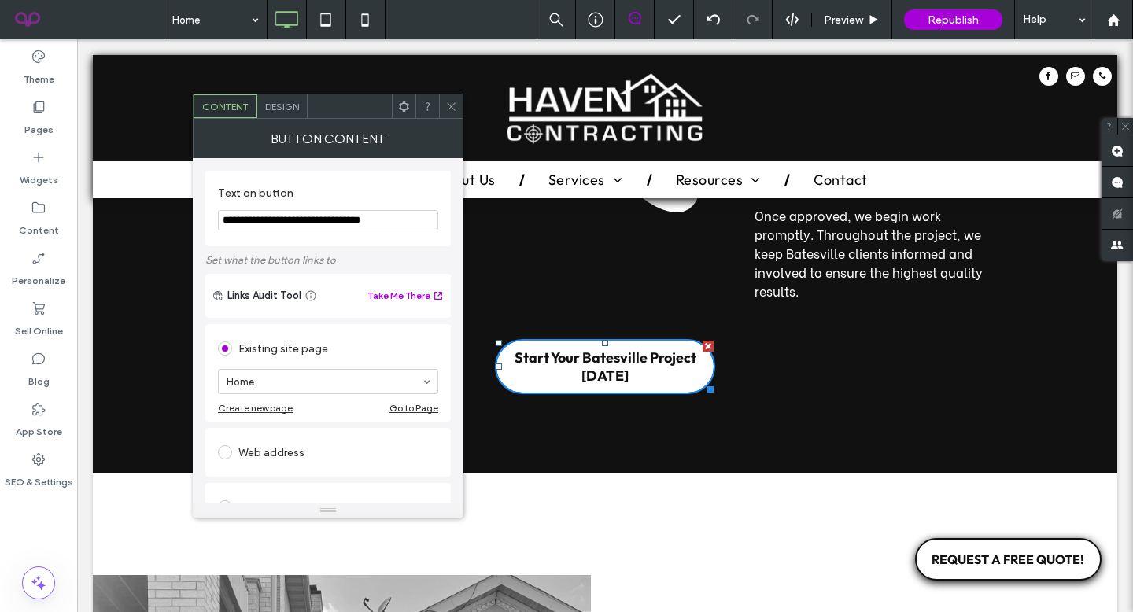
drag, startPoint x: 462, startPoint y: 260, endPoint x: 157, endPoint y: 207, distance: 309.7
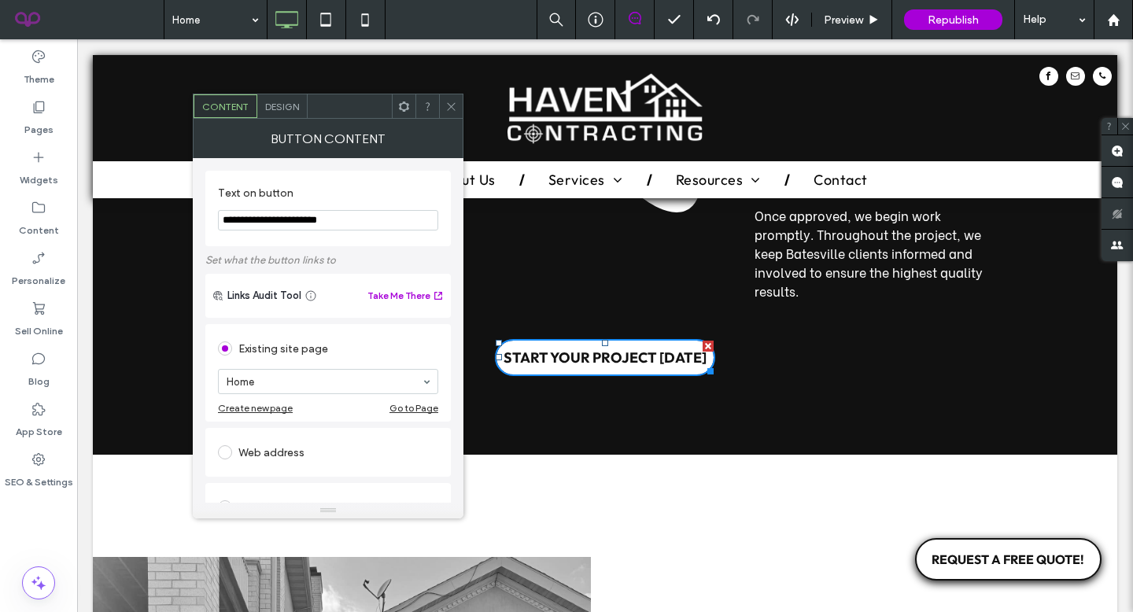
click at [708, 363] on div at bounding box center [708, 369] width 12 height 12
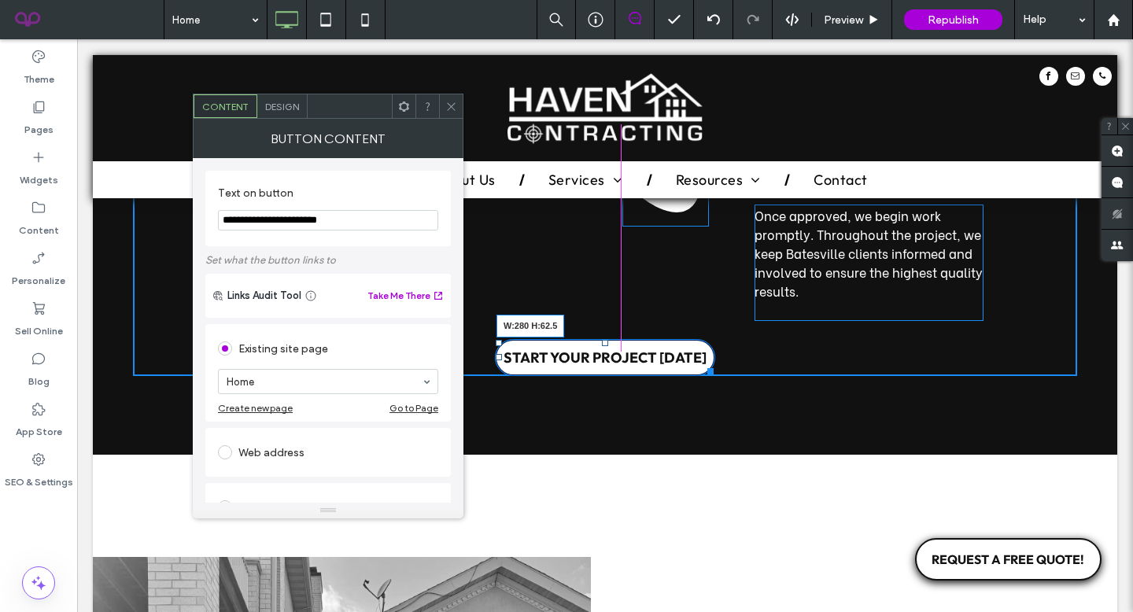
drag, startPoint x: 708, startPoint y: 344, endPoint x: 708, endPoint y: 356, distance: 12.6
click at [708, 363] on div at bounding box center [708, 369] width 12 height 12
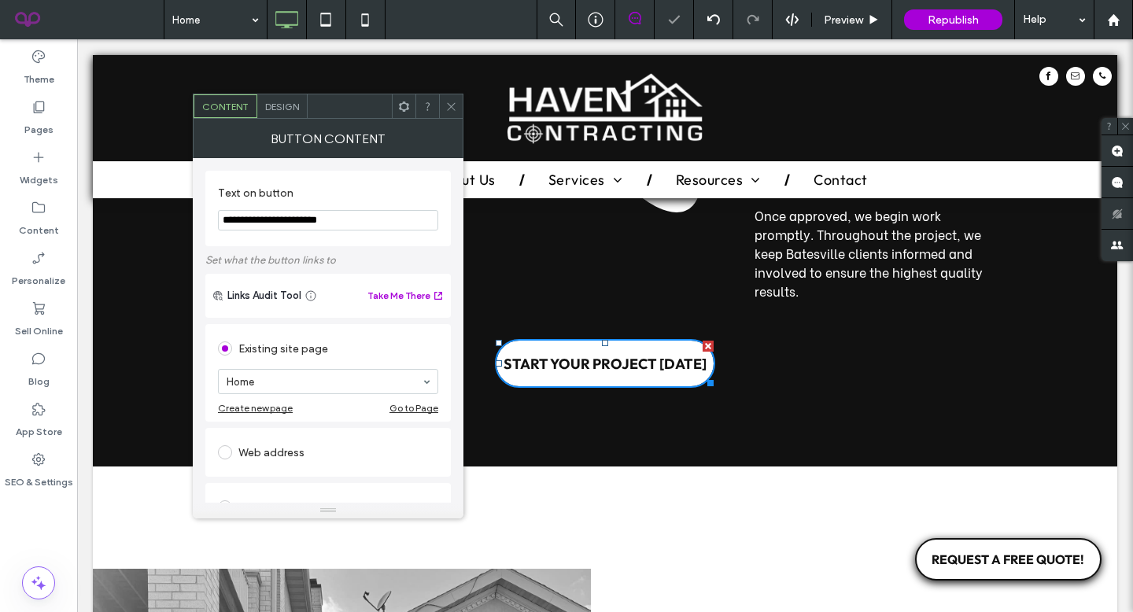
type input "**********"
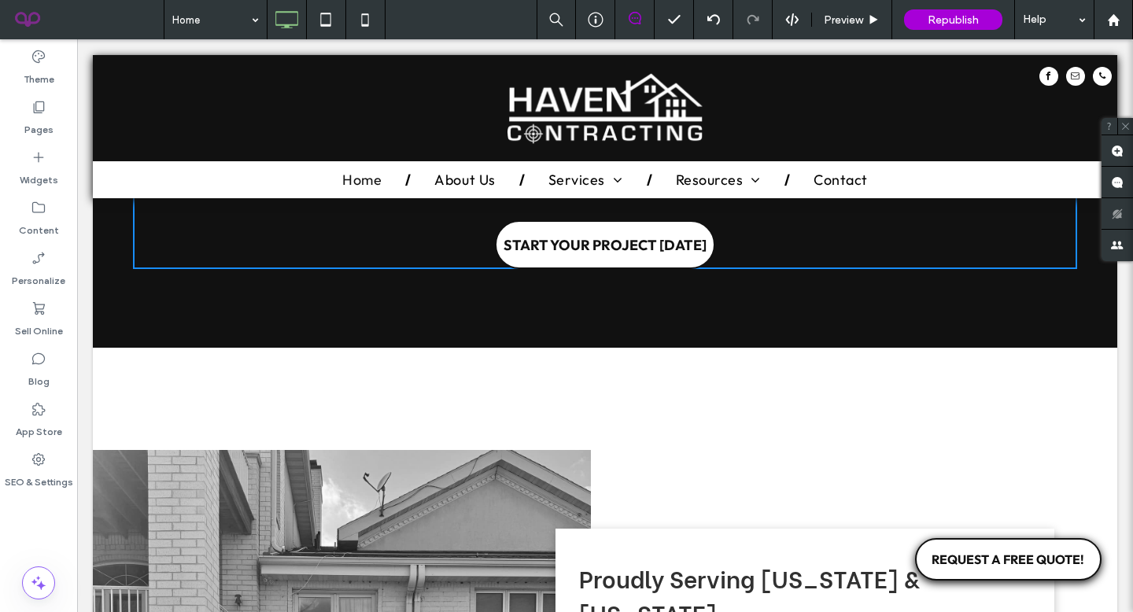
scroll to position [3409, 0]
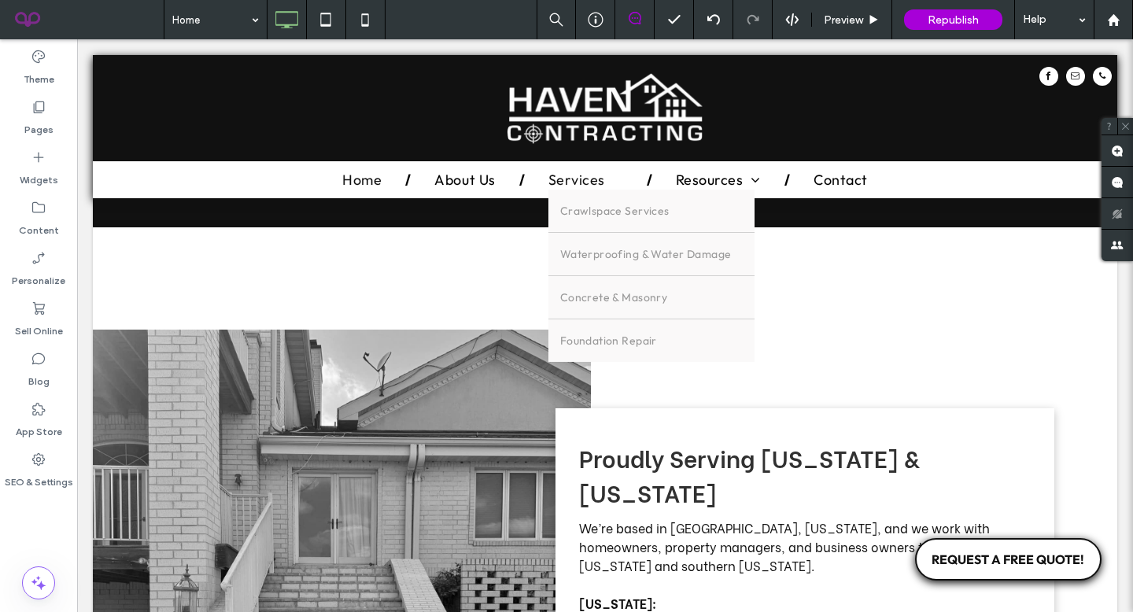
click at [578, 182] on span "Services" at bounding box center [585, 189] width 75 height 19
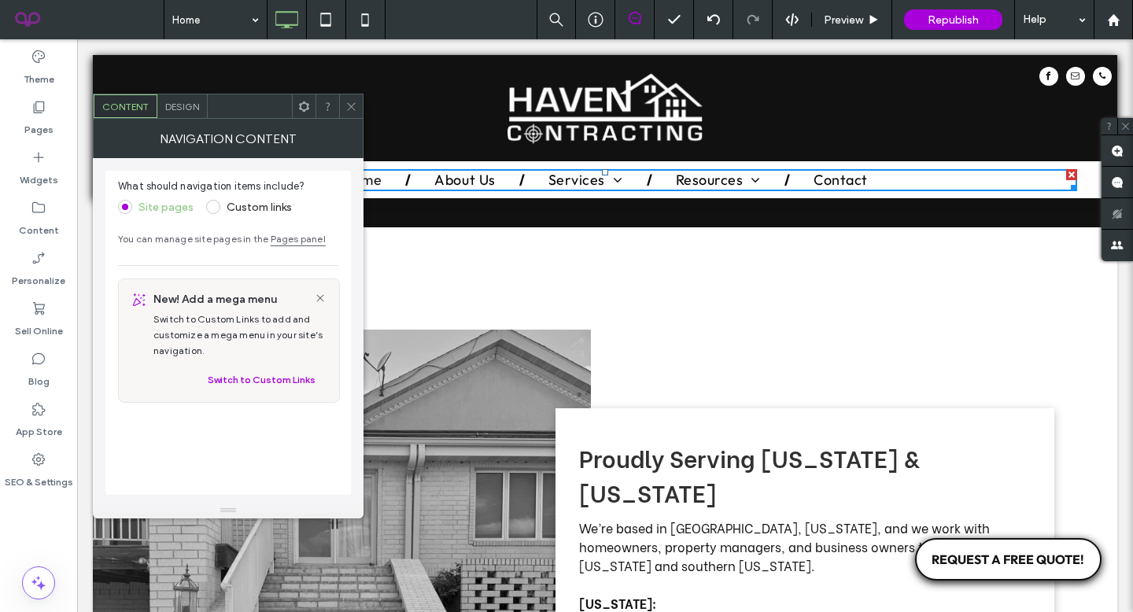
click at [349, 112] on span at bounding box center [351, 106] width 12 height 24
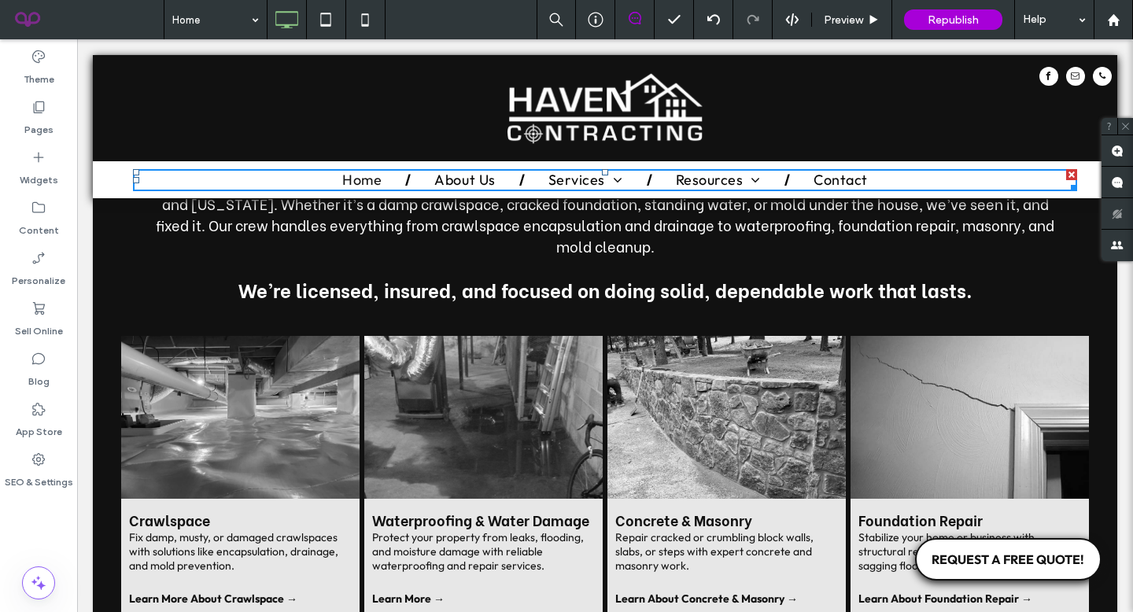
scroll to position [1162, 0]
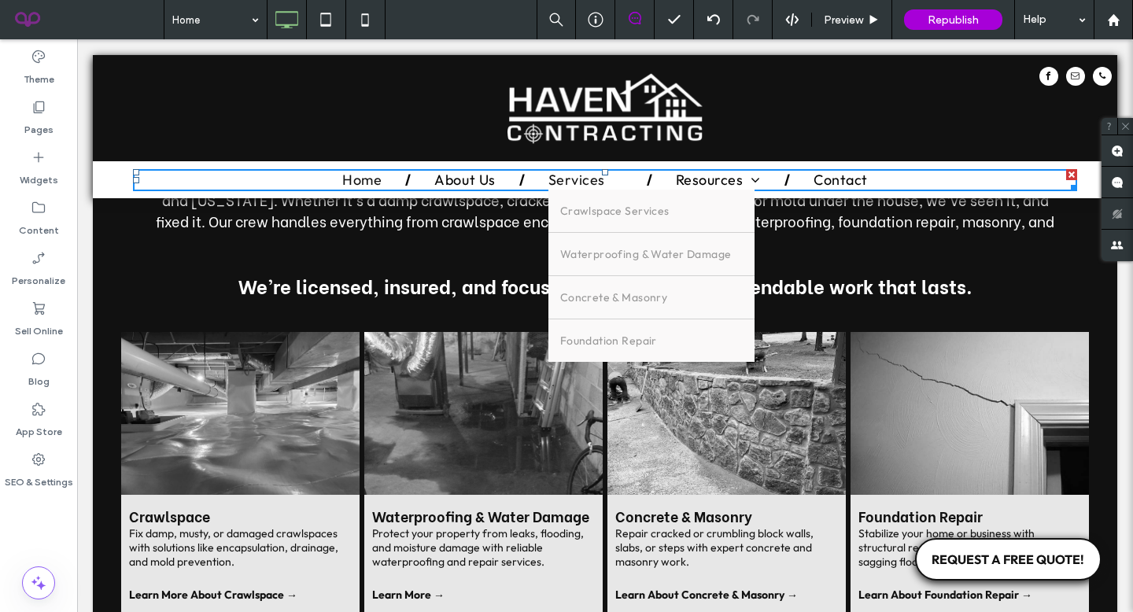
click at [587, 180] on span "Services" at bounding box center [585, 189] width 75 height 19
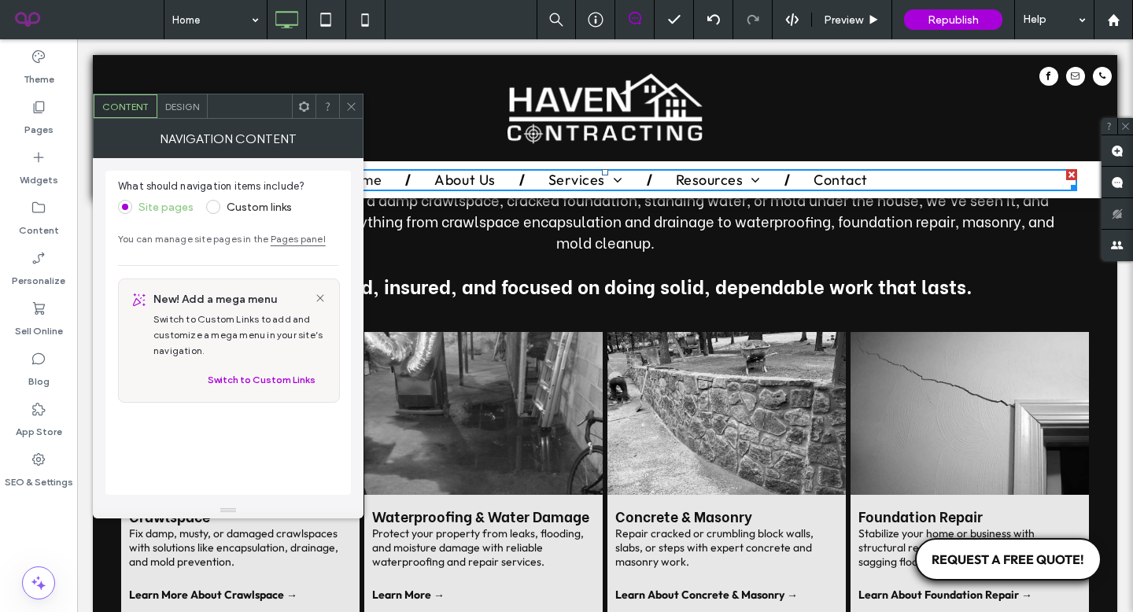
click at [352, 111] on icon at bounding box center [351, 107] width 12 height 12
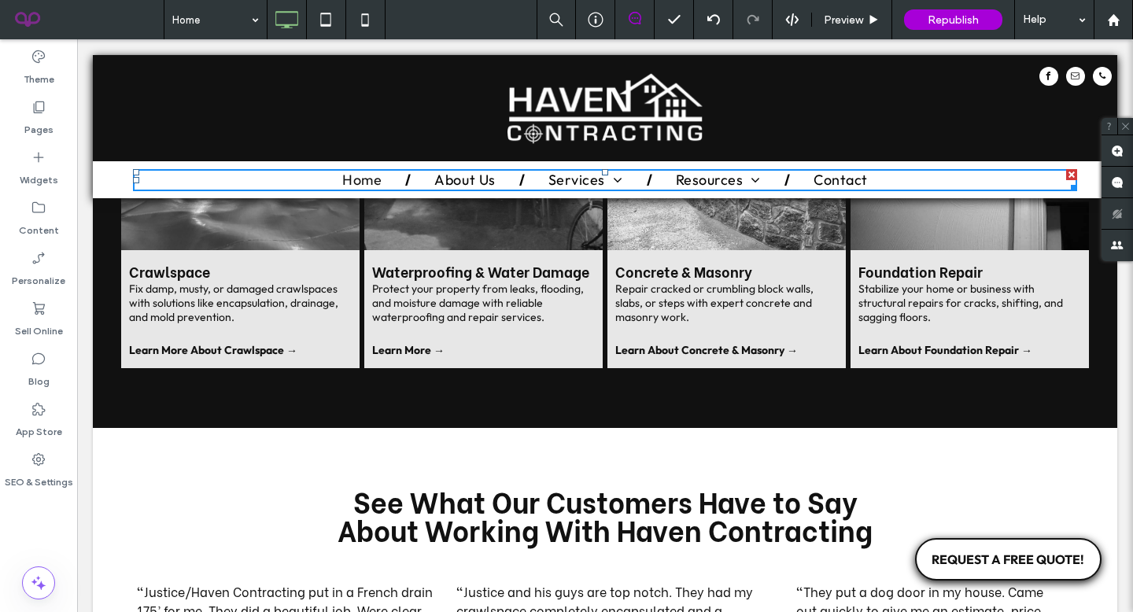
scroll to position [1218, 0]
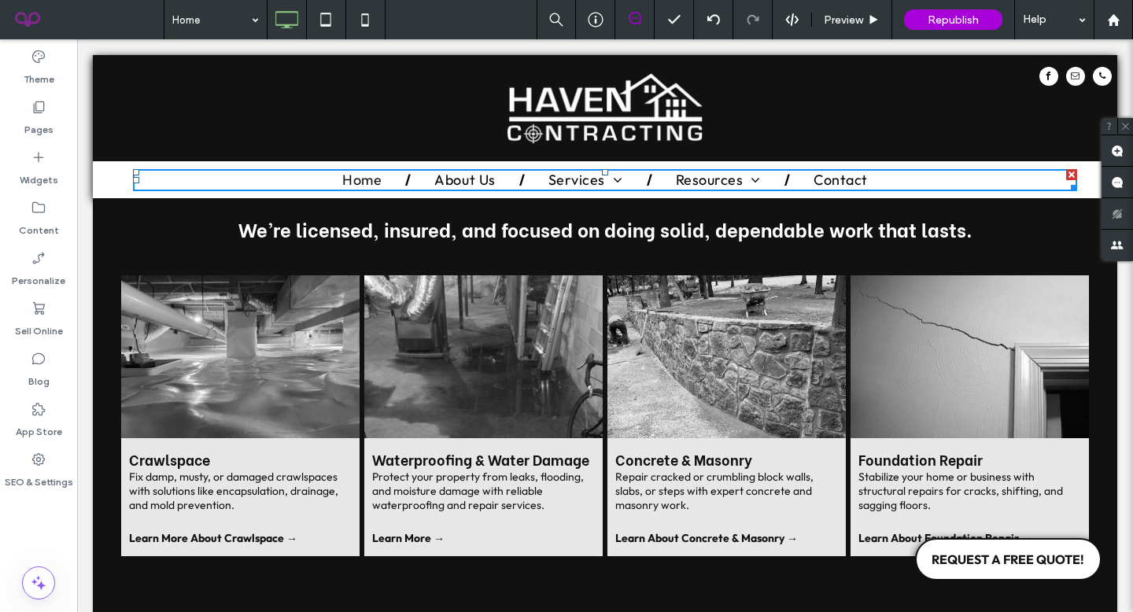
click at [232, 531] on strong "Learn More About Crawlspace →" at bounding box center [213, 538] width 168 height 14
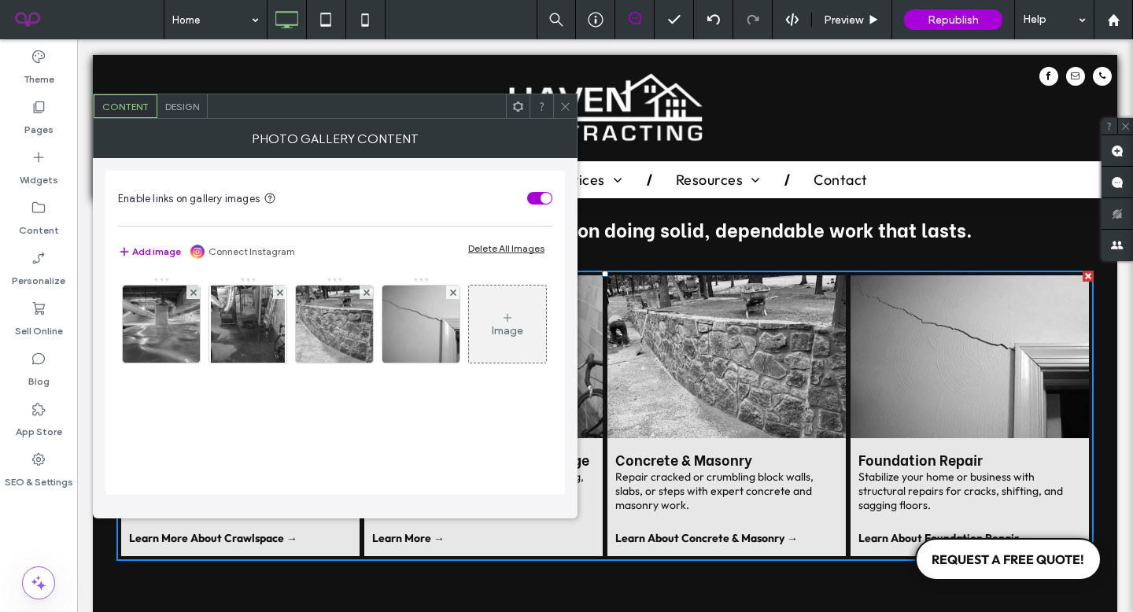
click at [565, 103] on icon at bounding box center [565, 107] width 12 height 12
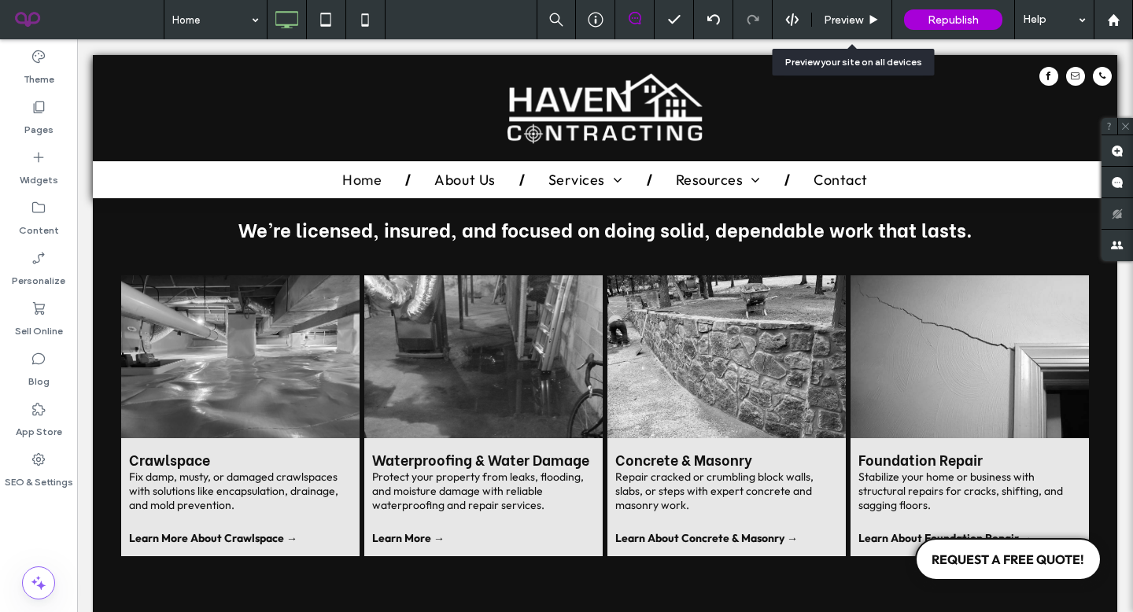
click at [849, 18] on span "Preview" at bounding box center [842, 19] width 39 height 13
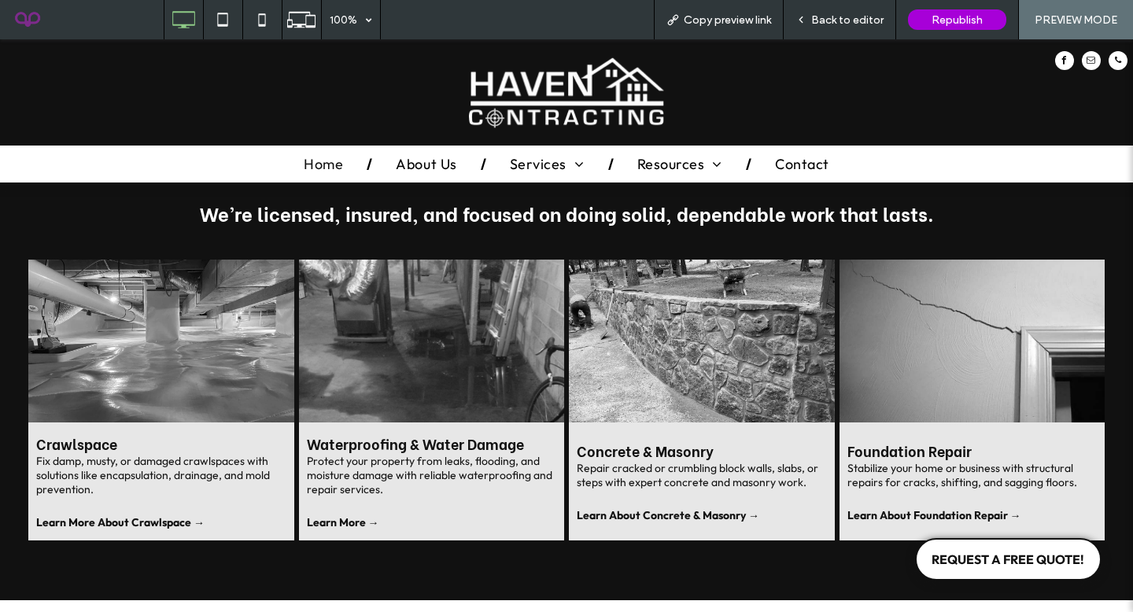
click at [149, 515] on strong "Learn More About Crawlspace →" at bounding box center [120, 522] width 168 height 14
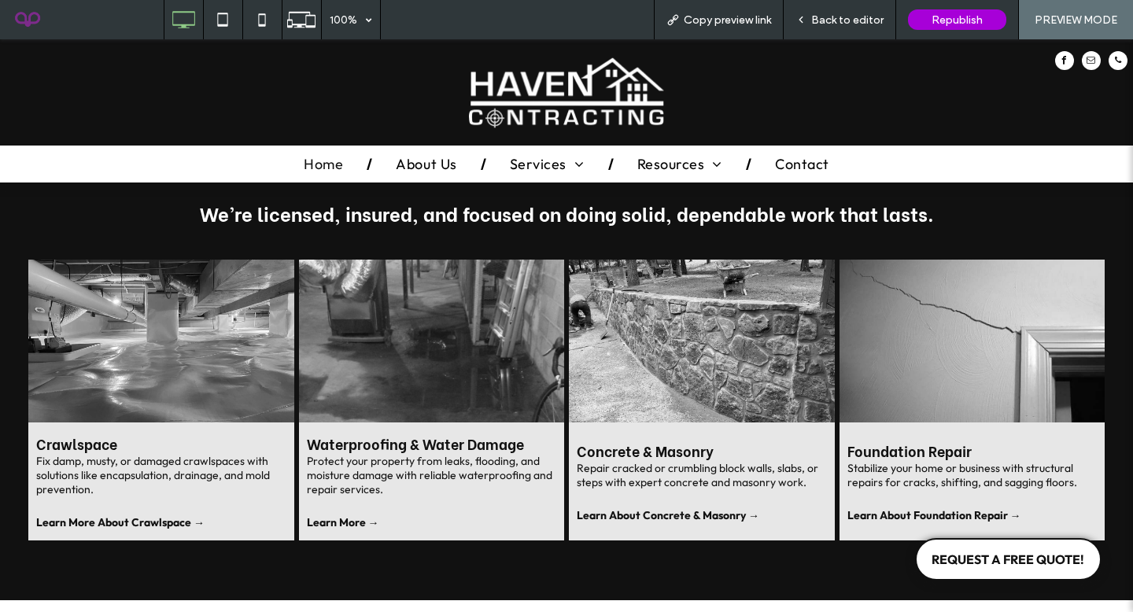
click at [363, 480] on div "Protect your property from leaks, flooding, and moisture damage with reliable w…" at bounding box center [432, 492] width 250 height 76
click at [355, 501] on span "Waterproofing & Water Damage Protect your property from leaks, flooding, and mo…" at bounding box center [432, 481] width 266 height 119
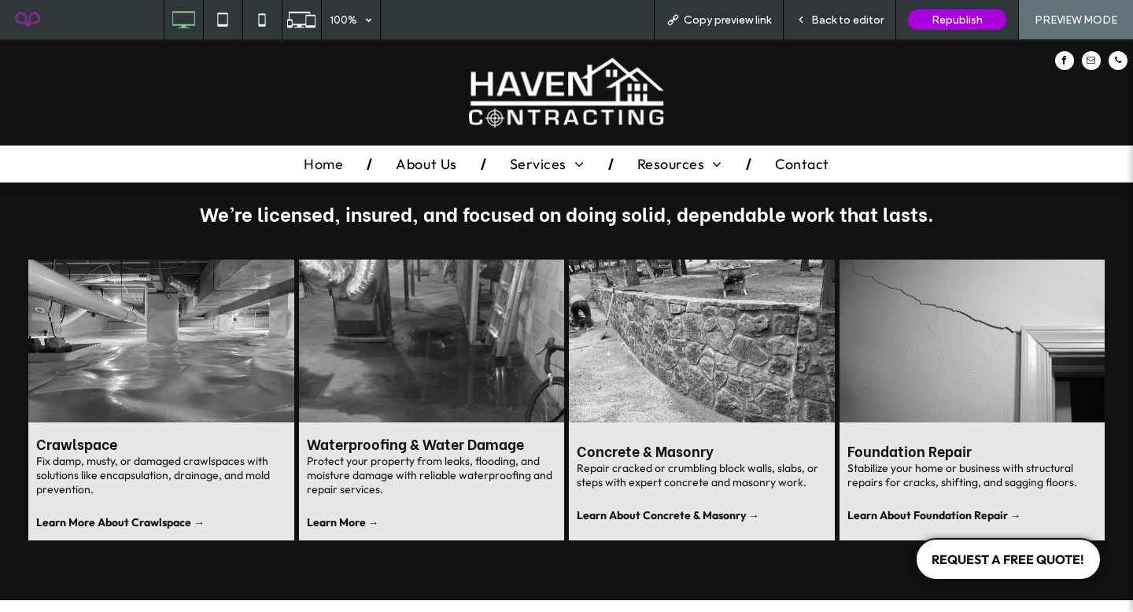
click at [856, 9] on div "Back to editor" at bounding box center [839, 19] width 112 height 39
click at [824, 15] on span "Back to editor" at bounding box center [847, 19] width 72 height 13
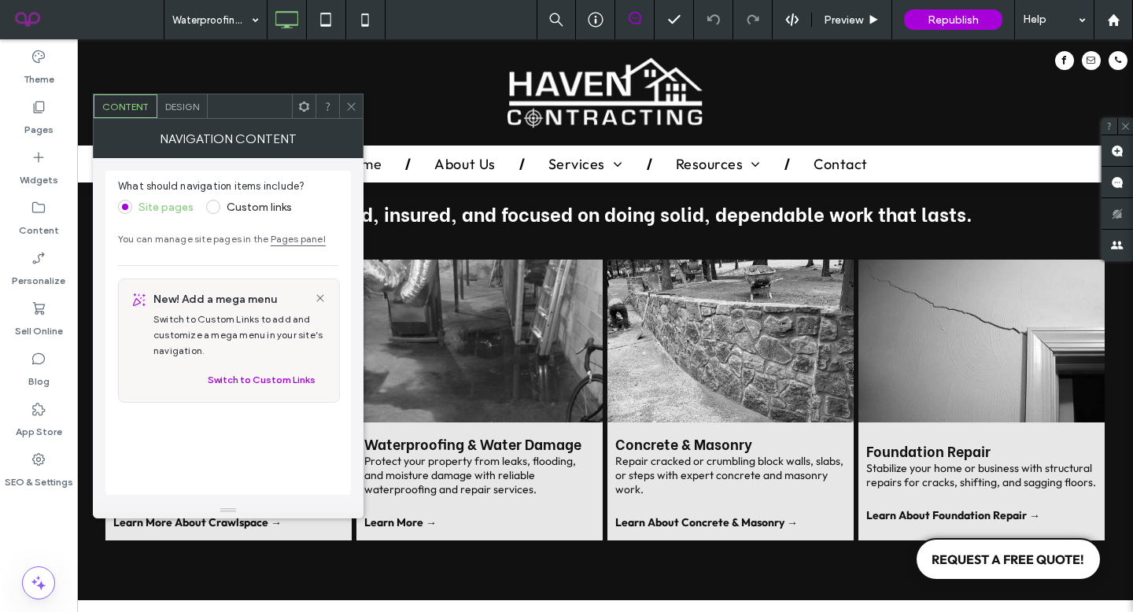
click at [346, 101] on icon at bounding box center [351, 107] width 12 height 12
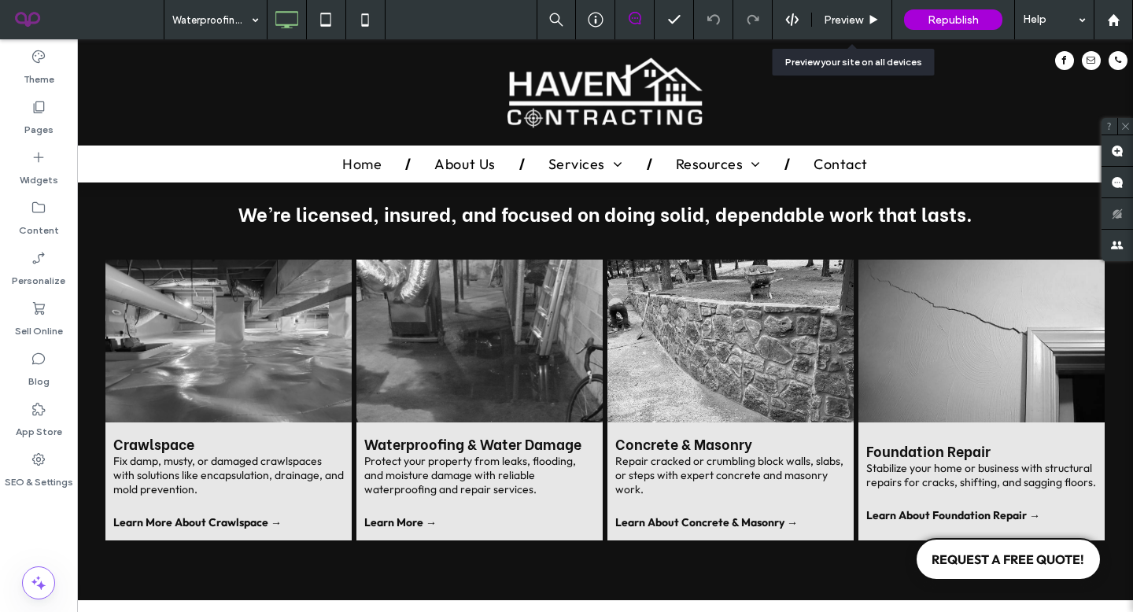
click at [865, 24] on div "Preview" at bounding box center [851, 19] width 79 height 13
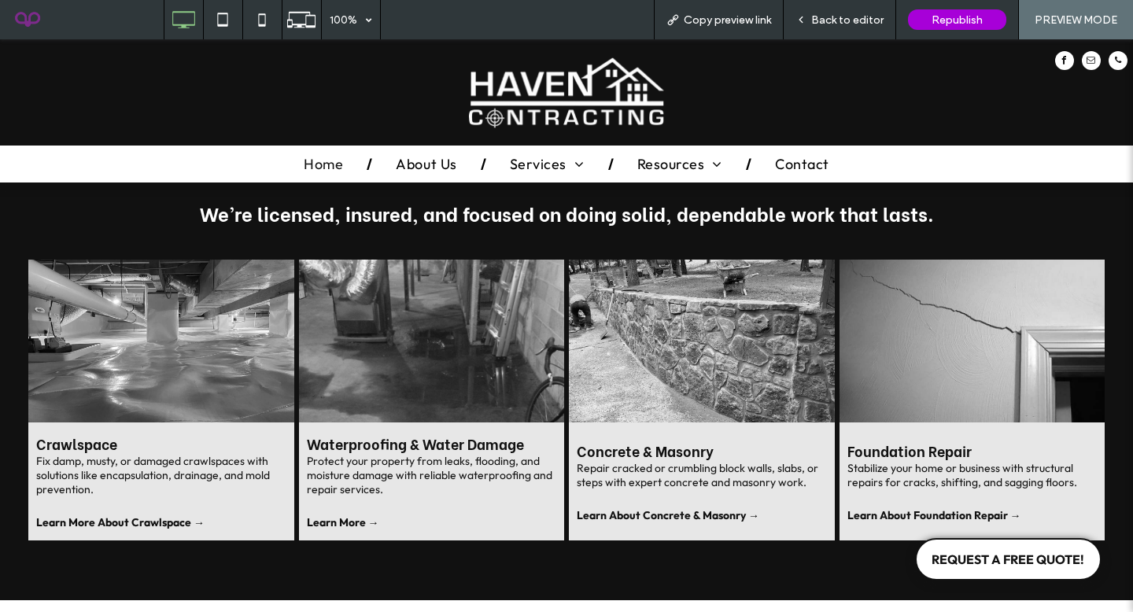
click at [837, 5] on div "Back to editor" at bounding box center [839, 19] width 112 height 39
click at [845, 15] on span "Back to editor" at bounding box center [847, 19] width 72 height 13
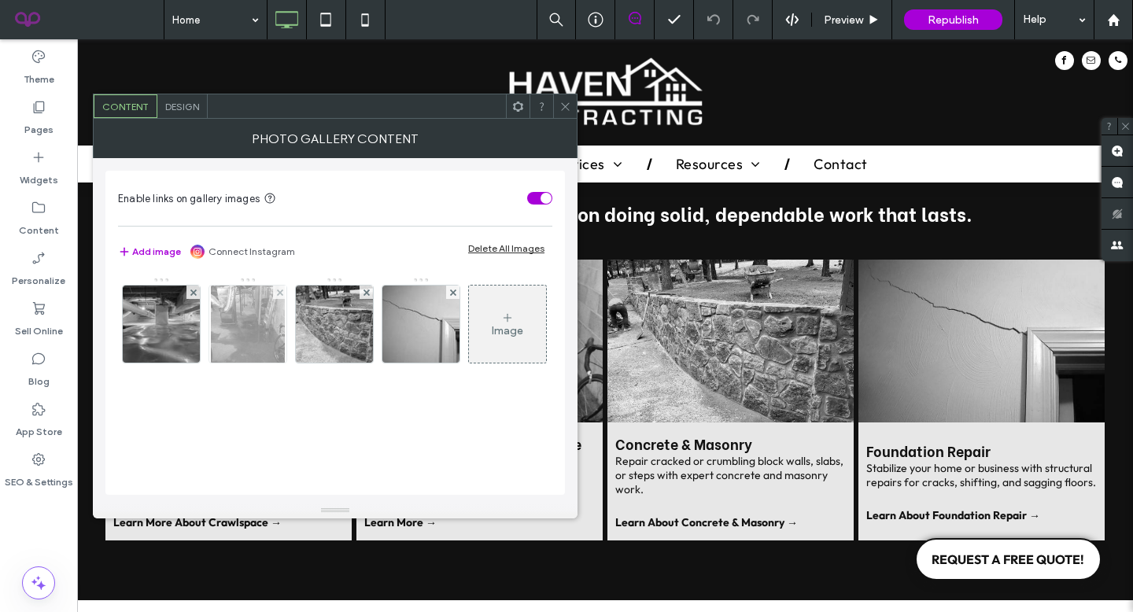
click at [251, 334] on img at bounding box center [248, 323] width 74 height 77
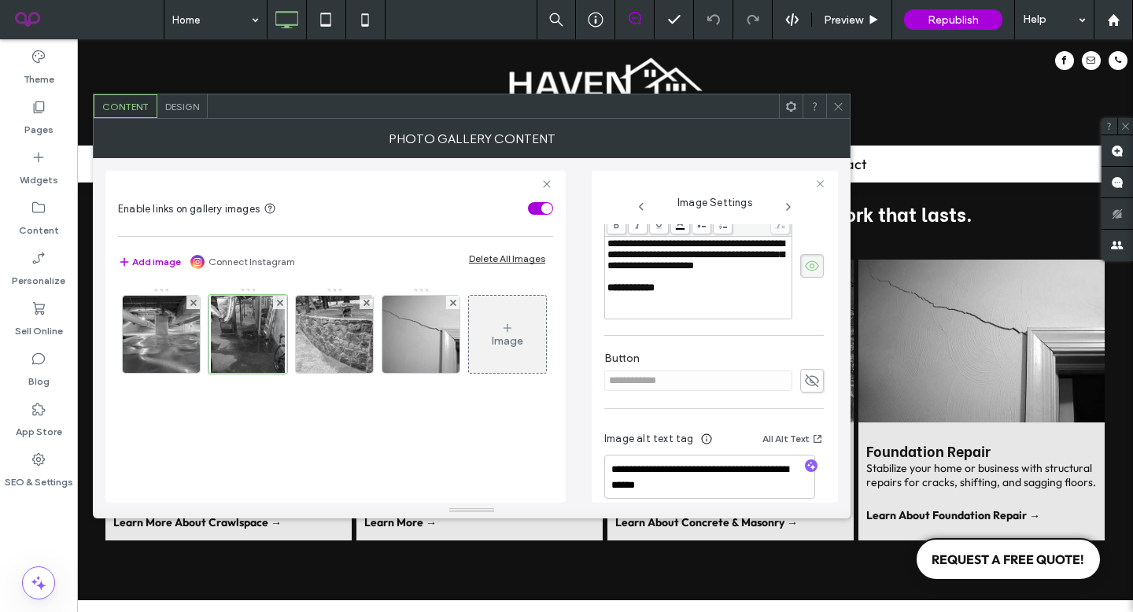
scroll to position [469, 0]
click at [683, 293] on div "**********" at bounding box center [698, 287] width 182 height 11
click at [654, 292] on span "**********" at bounding box center [630, 287] width 47 height 10
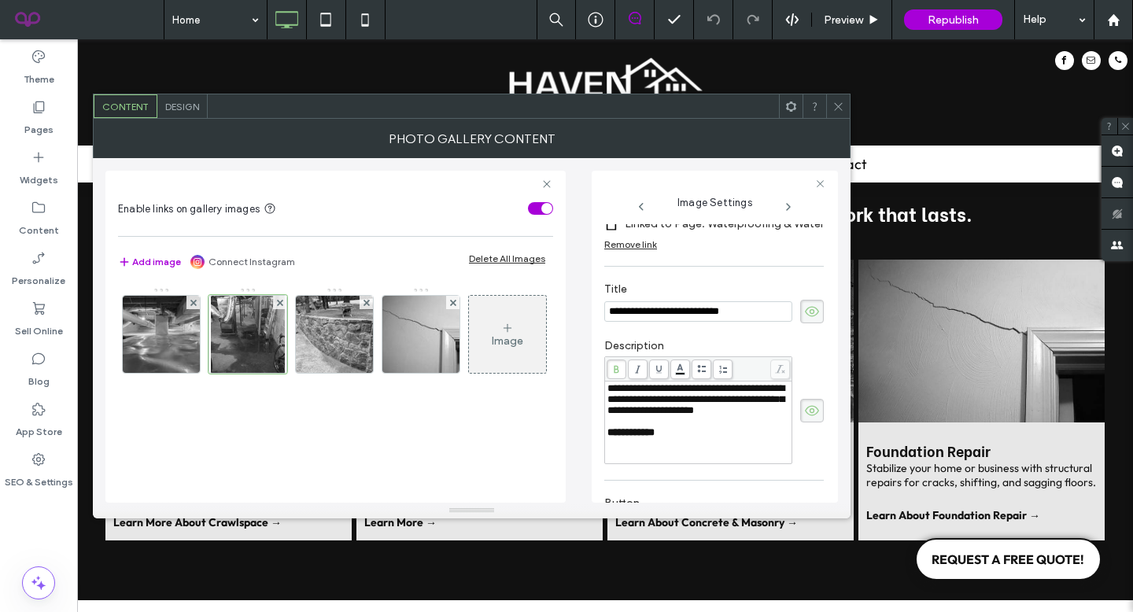
scroll to position [335, 0]
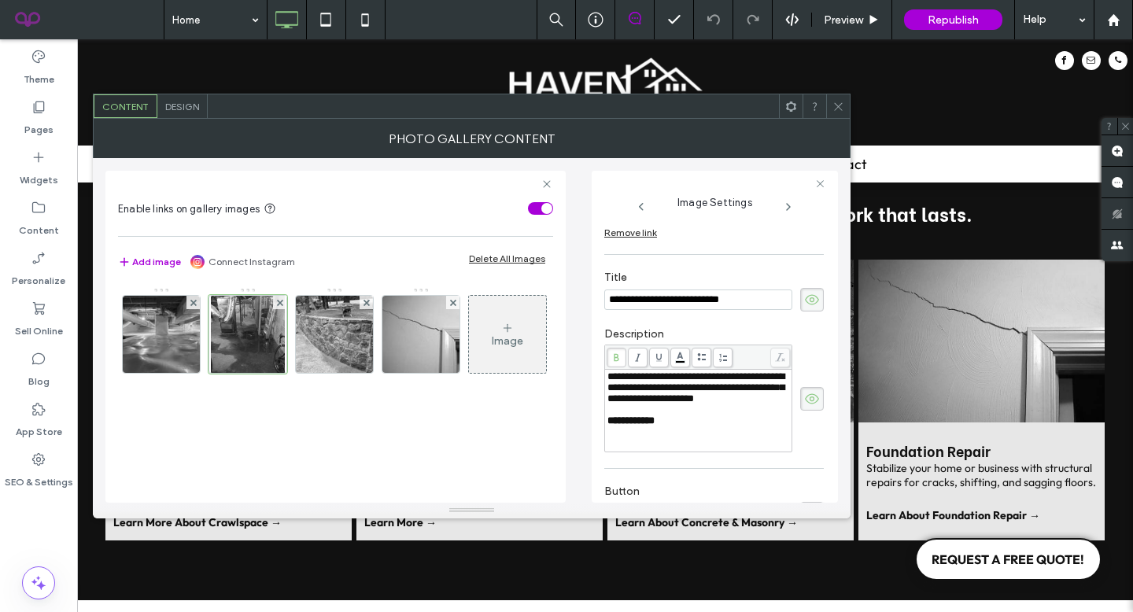
click at [841, 103] on use at bounding box center [838, 106] width 8 height 8
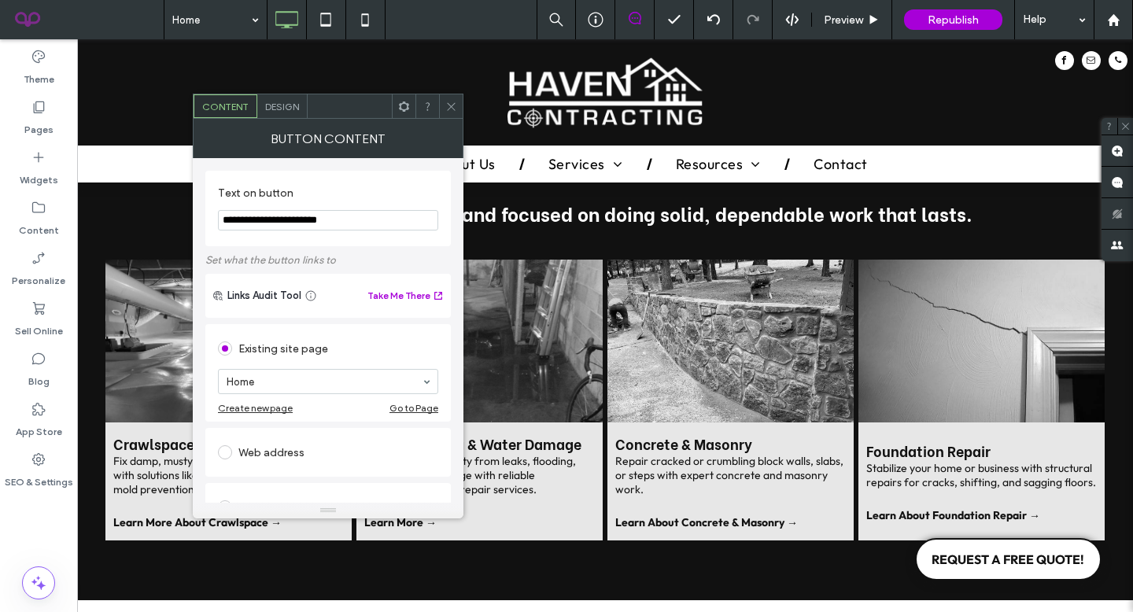
click at [451, 98] on span at bounding box center [451, 106] width 12 height 24
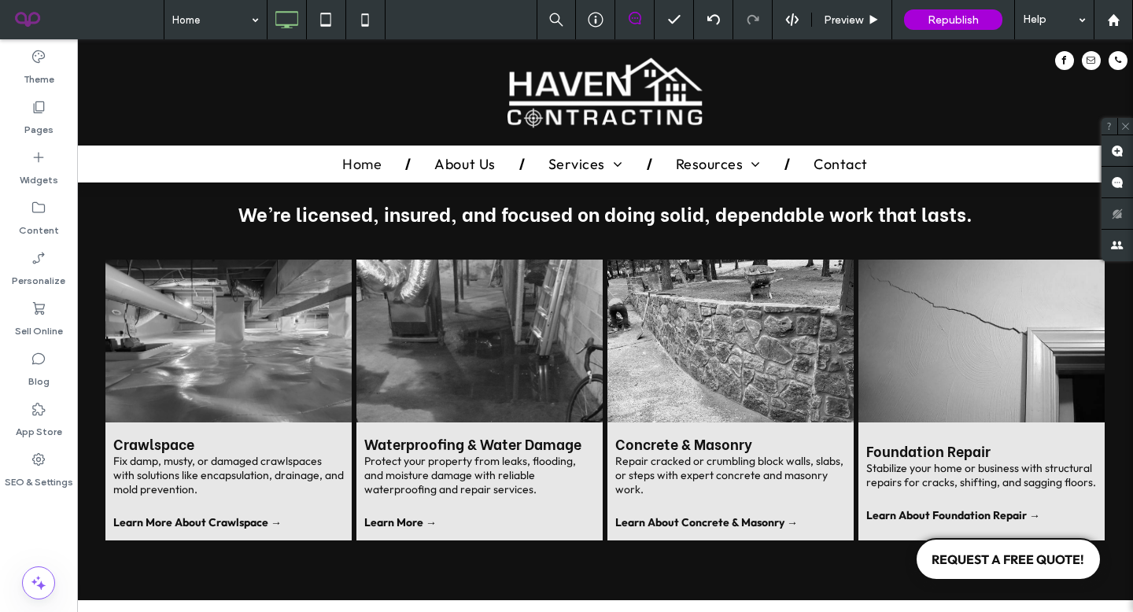
type input "**********"
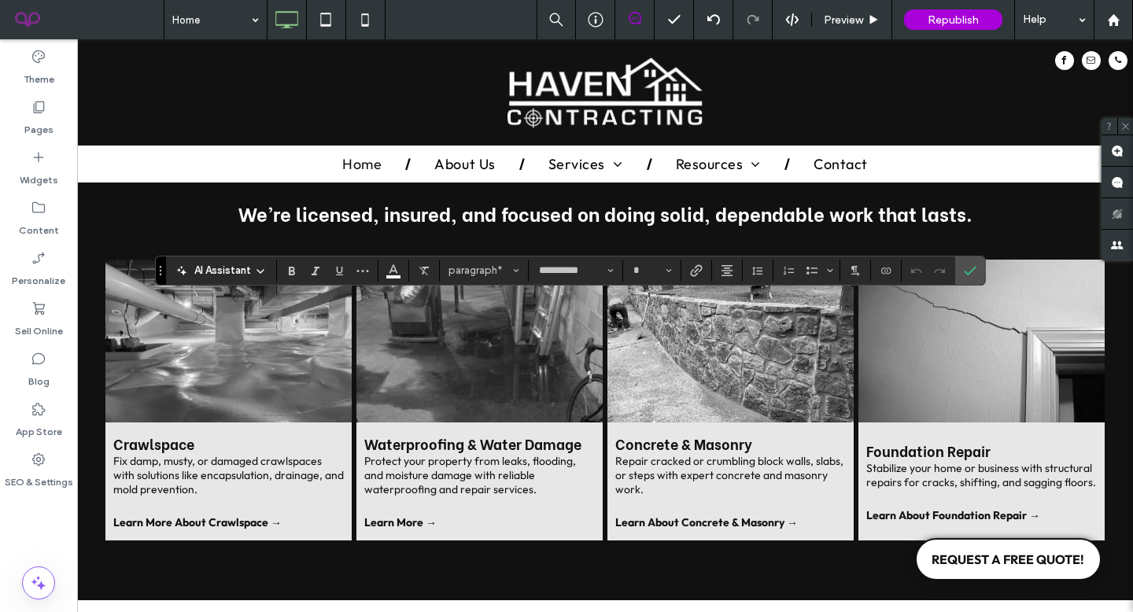
type input "**"
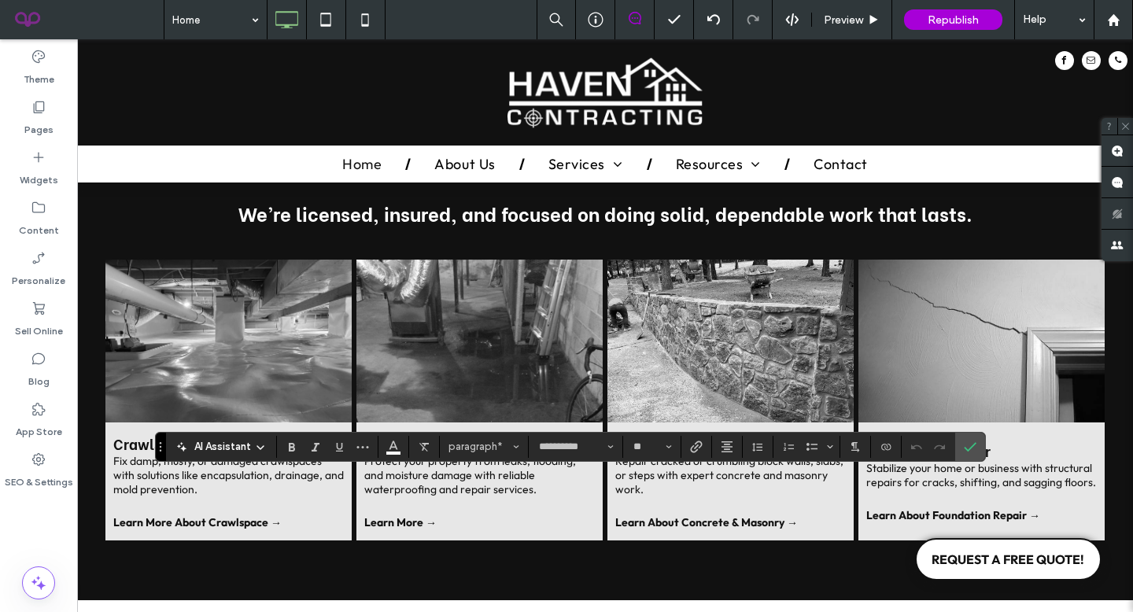
type input "******"
type input "**"
type input "**********"
type input "**"
type input "******"
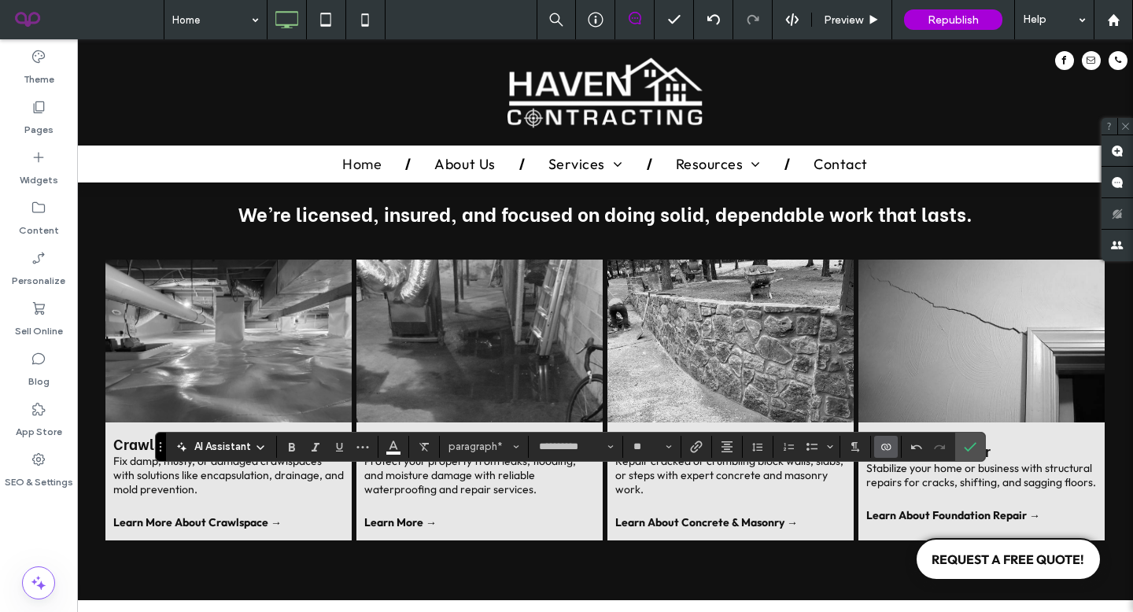
type input "**"
click at [976, 444] on label "Confirm" at bounding box center [970, 447] width 24 height 28
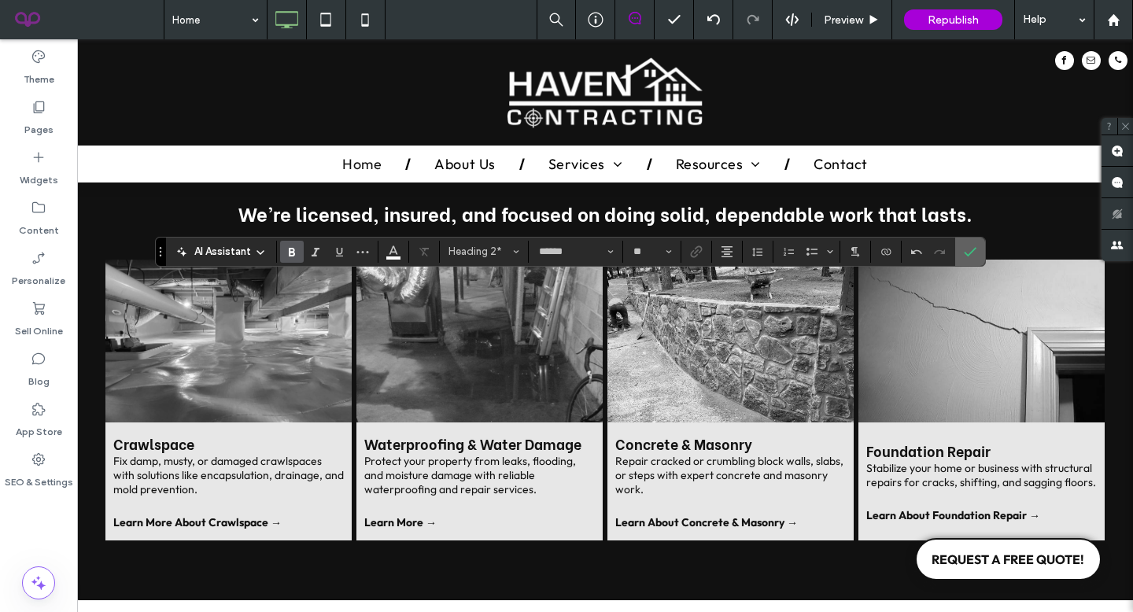
click at [978, 244] on label "Confirm" at bounding box center [970, 252] width 24 height 28
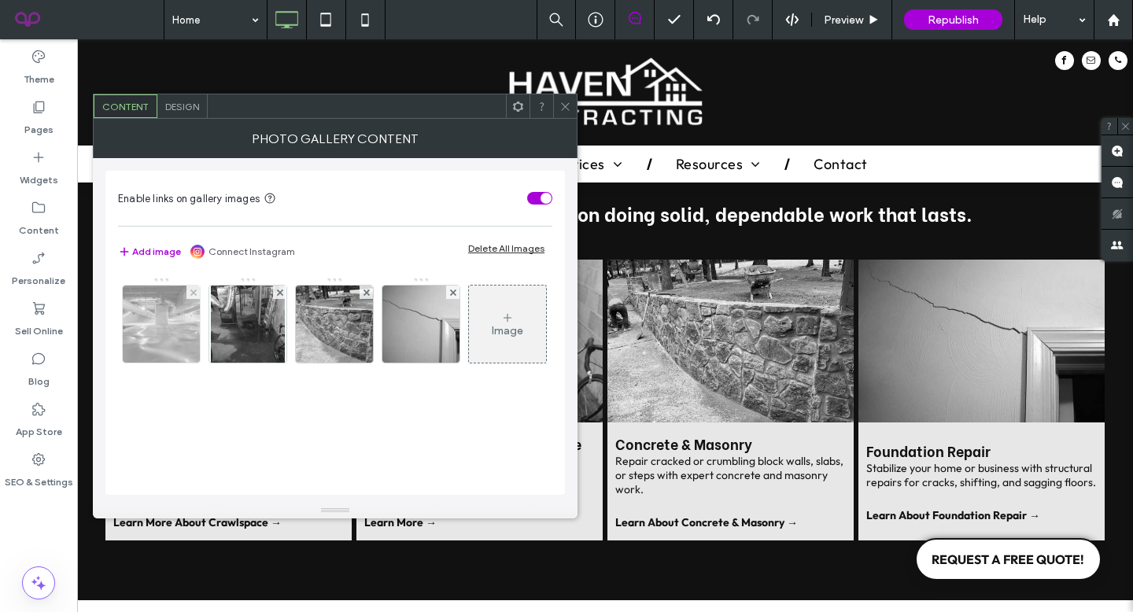
click at [166, 346] on img at bounding box center [161, 323] width 106 height 77
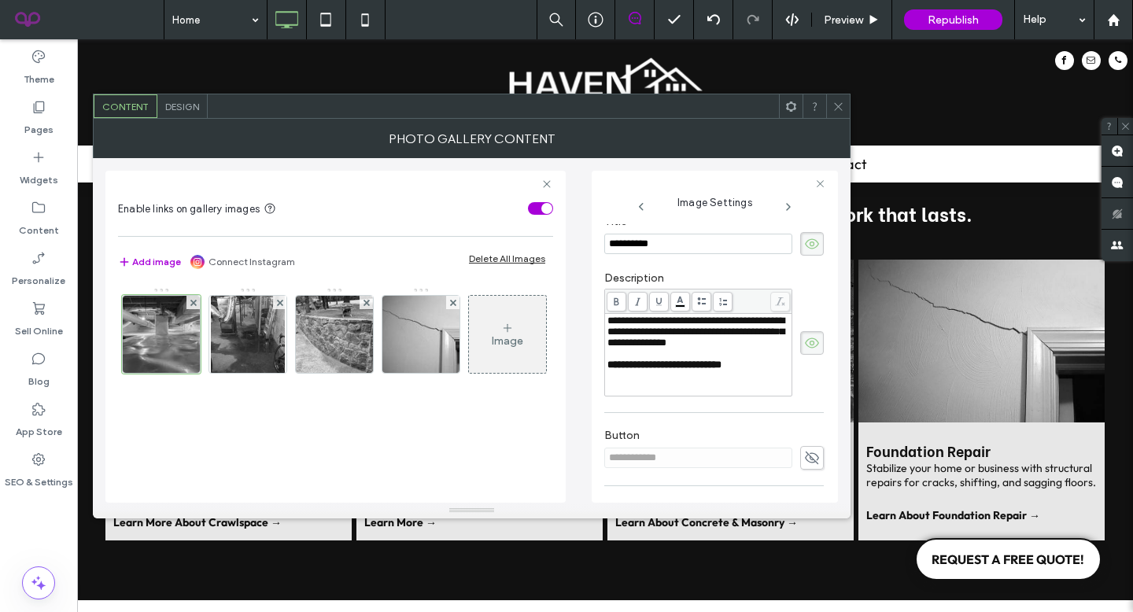
scroll to position [395, 0]
click at [840, 98] on span at bounding box center [838, 106] width 12 height 24
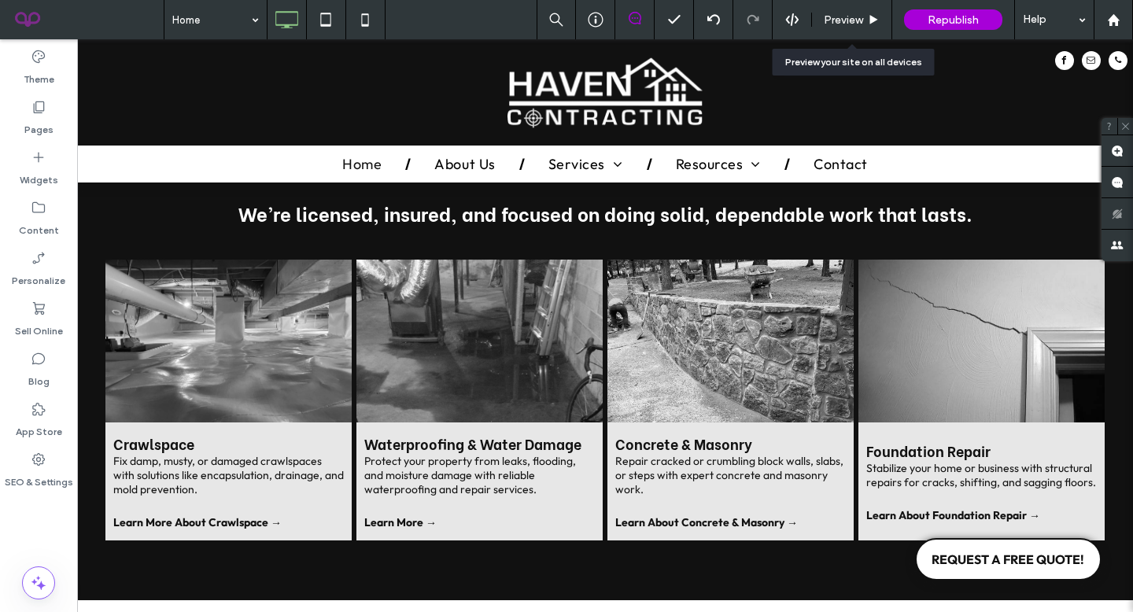
click at [845, 19] on span "Preview" at bounding box center [842, 19] width 39 height 13
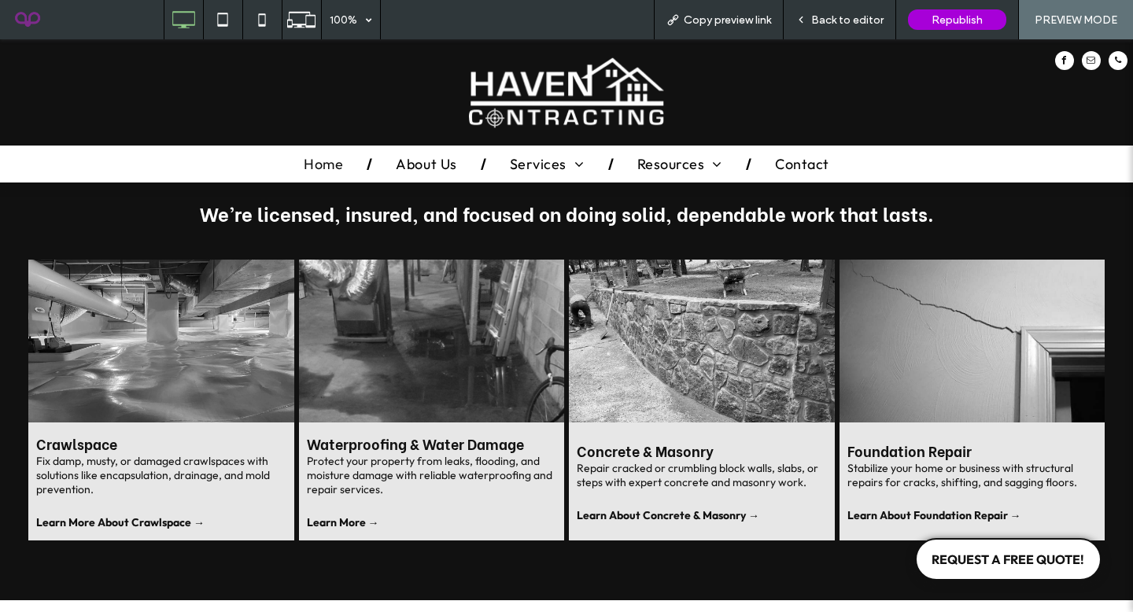
click at [845, 19] on span "Back to editor" at bounding box center [847, 19] width 72 height 13
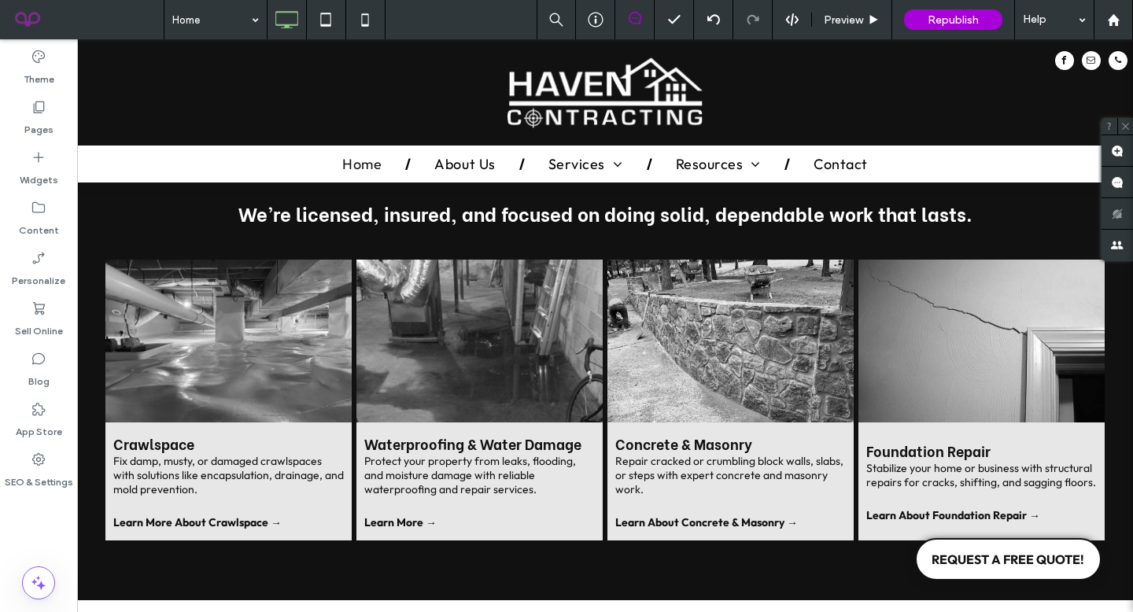
type input "**********"
type input "**"
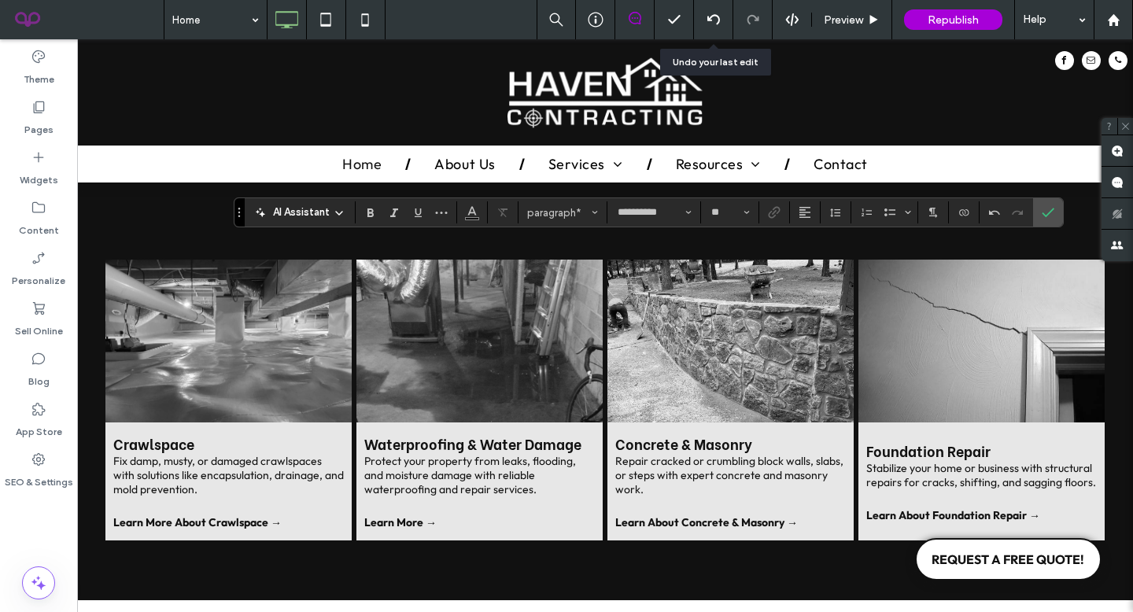
click at [712, 24] on icon at bounding box center [713, 19] width 13 height 13
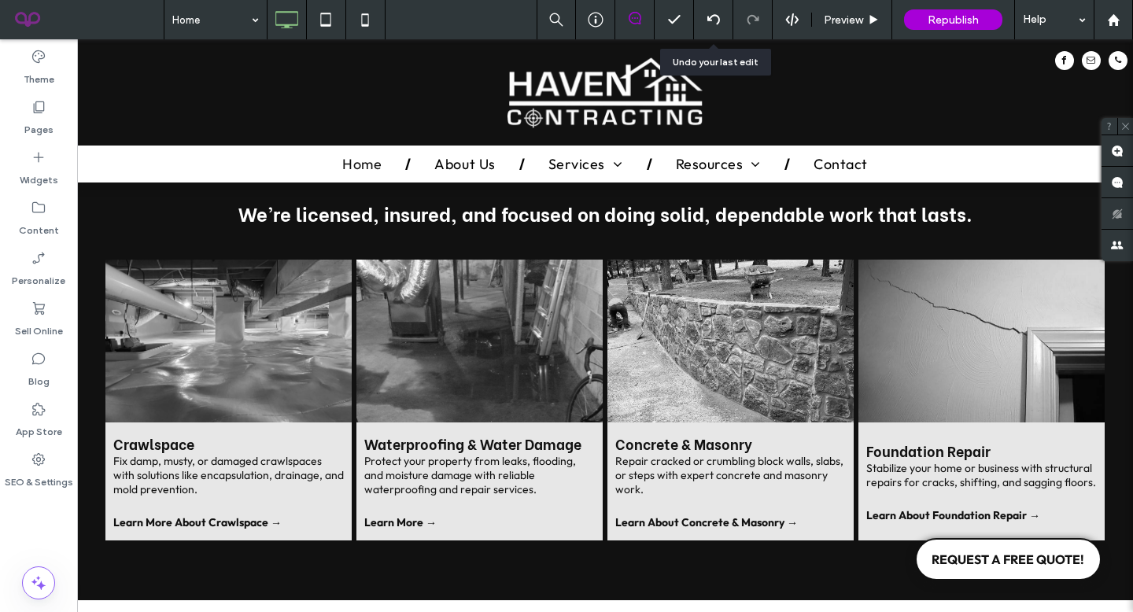
click at [707, 24] on icon at bounding box center [713, 19] width 13 height 13
type input "**********"
type input "**"
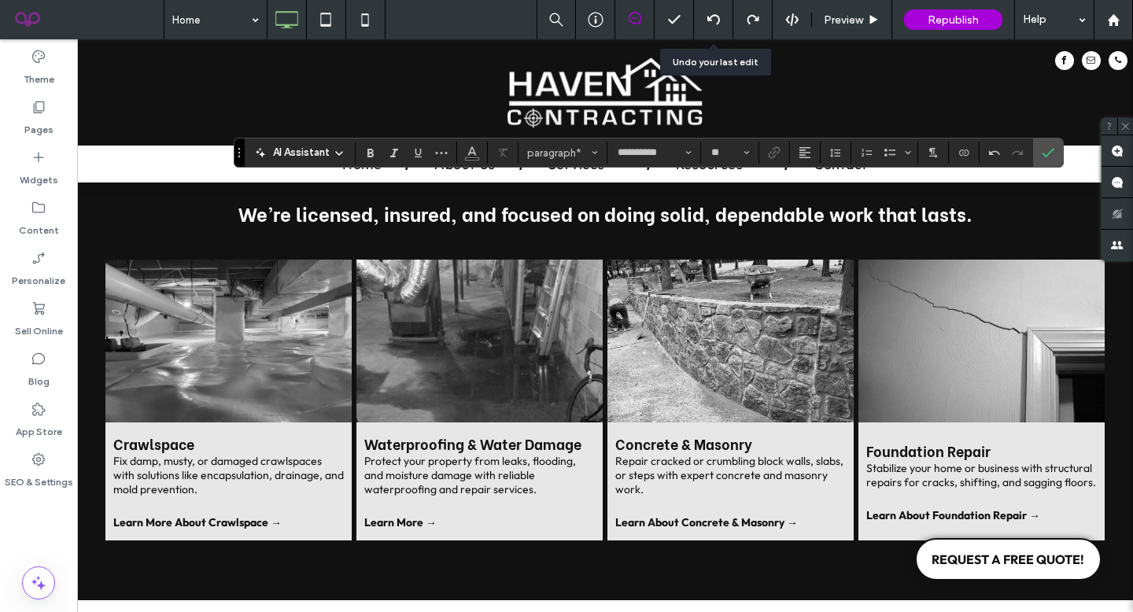
click at [713, 17] on icon at bounding box center [713, 19] width 13 height 13
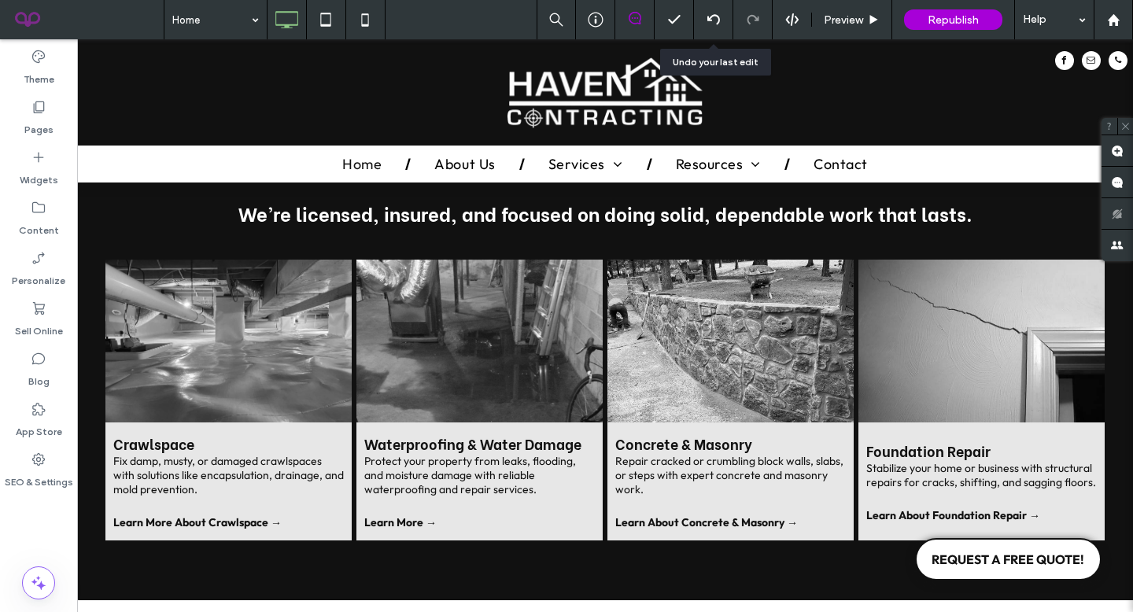
click at [712, 22] on icon at bounding box center [713, 19] width 13 height 13
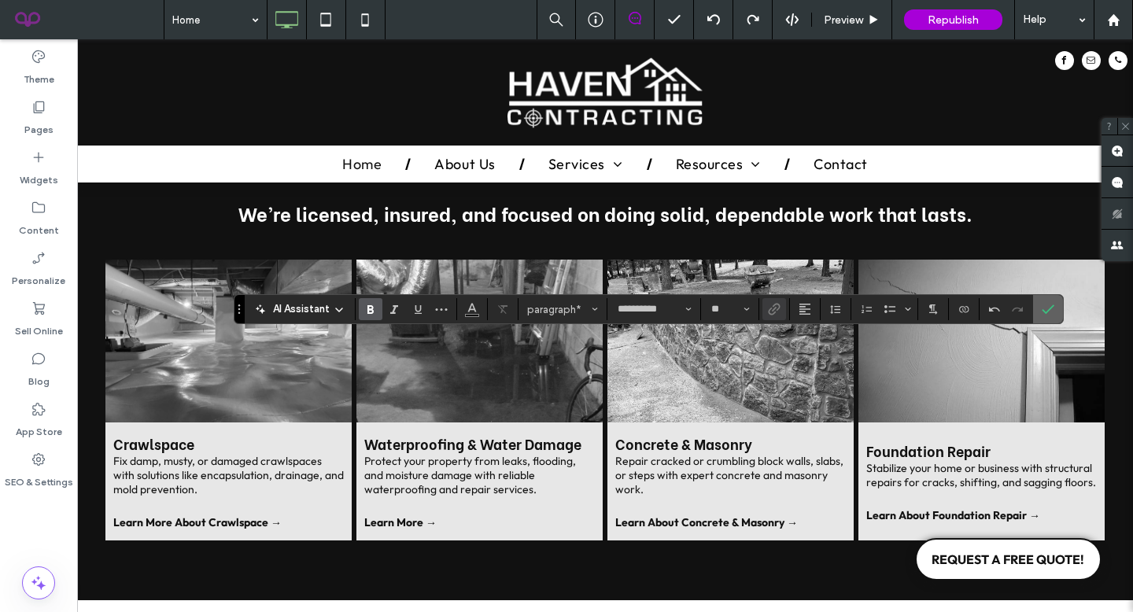
click at [1047, 304] on icon "Confirm" at bounding box center [1047, 309] width 13 height 13
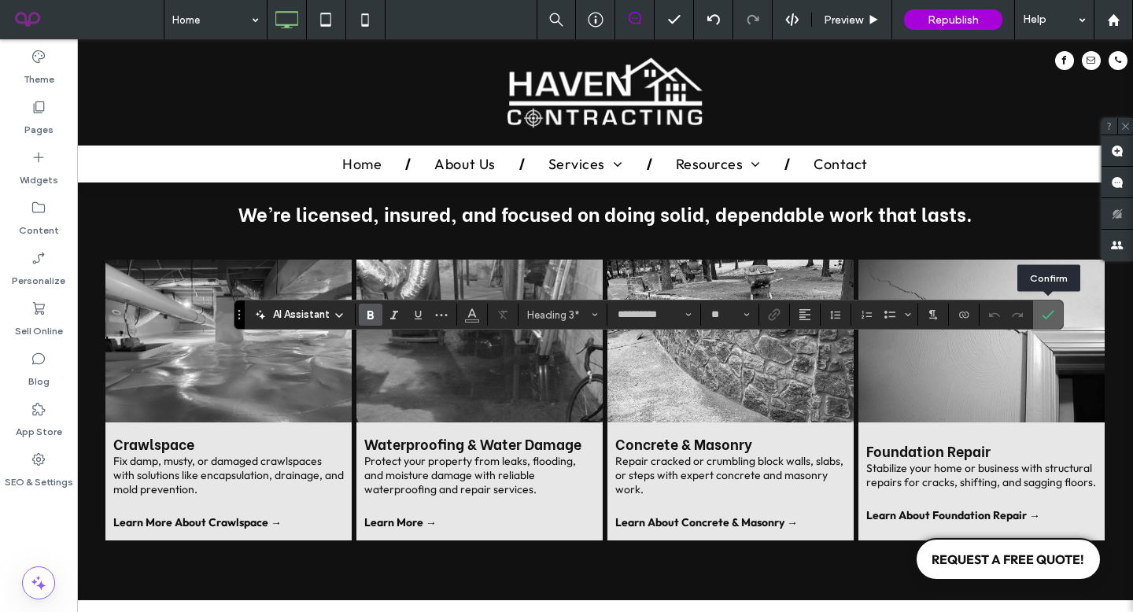
click at [1046, 313] on icon "Confirm" at bounding box center [1047, 314] width 13 height 13
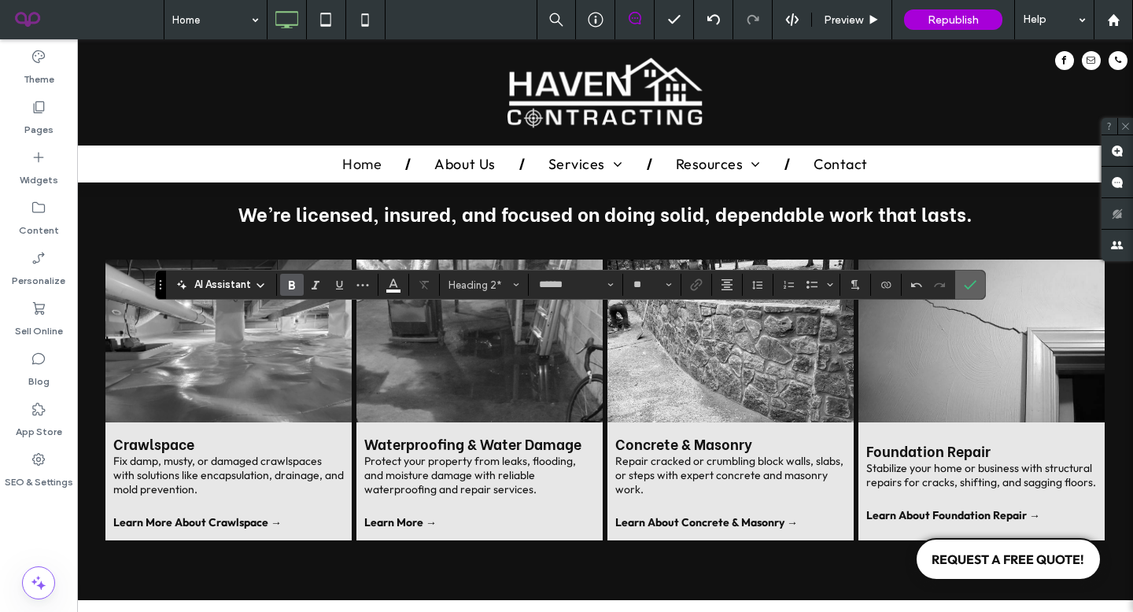
click at [971, 281] on icon "Confirm" at bounding box center [969, 284] width 13 height 13
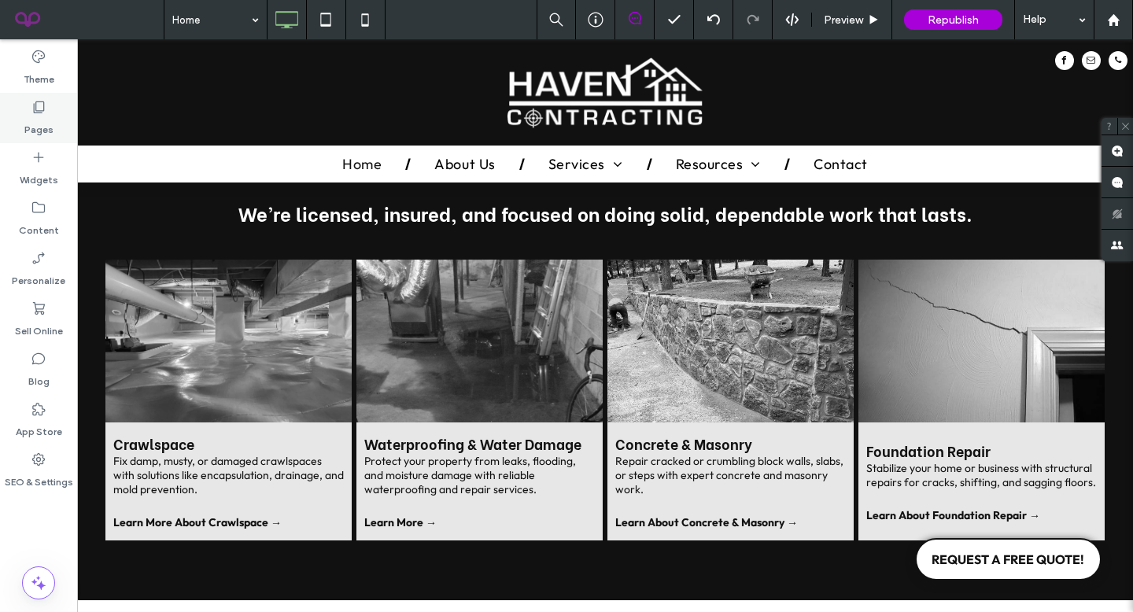
click at [44, 115] on label "Pages" at bounding box center [38, 126] width 29 height 22
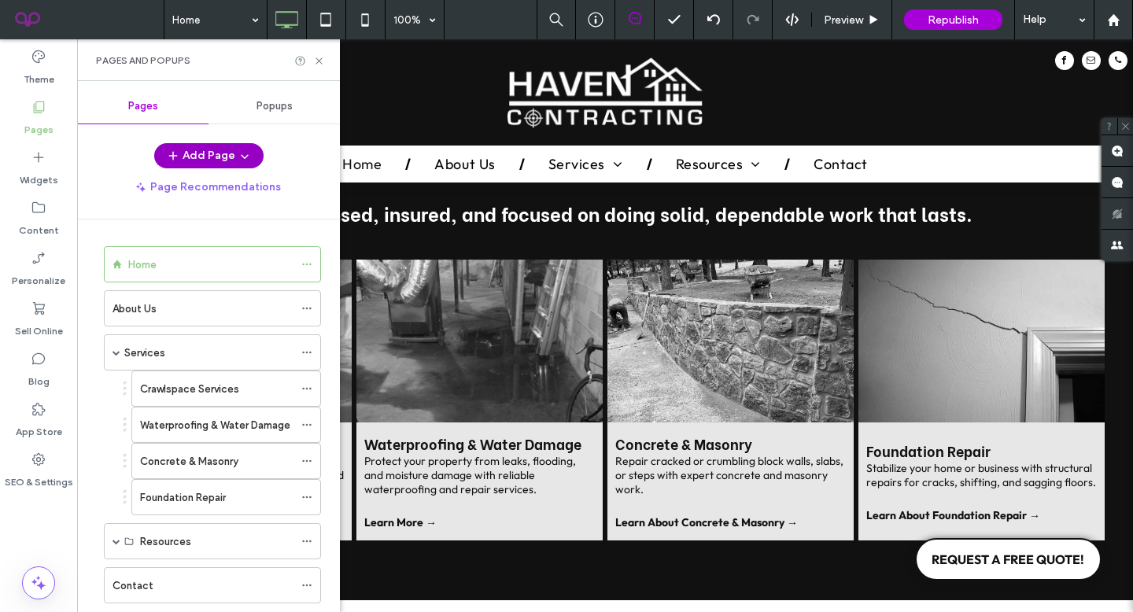
click at [187, 157] on button "Add Page" at bounding box center [208, 155] width 109 height 25
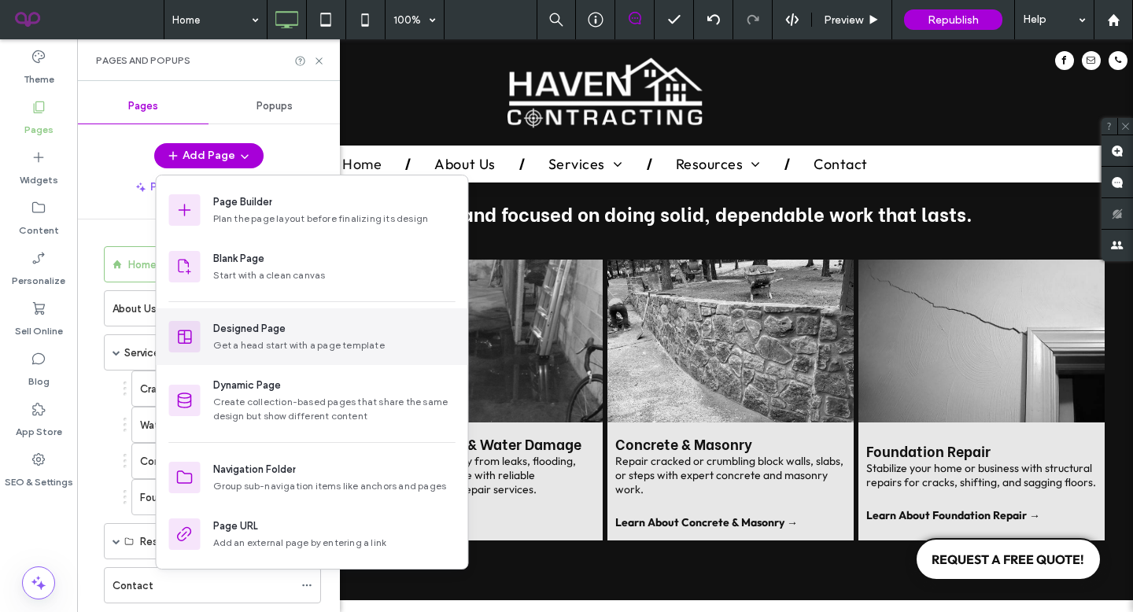
click at [206, 335] on div "Designed Page Get a head start with a page template" at bounding box center [312, 336] width 311 height 57
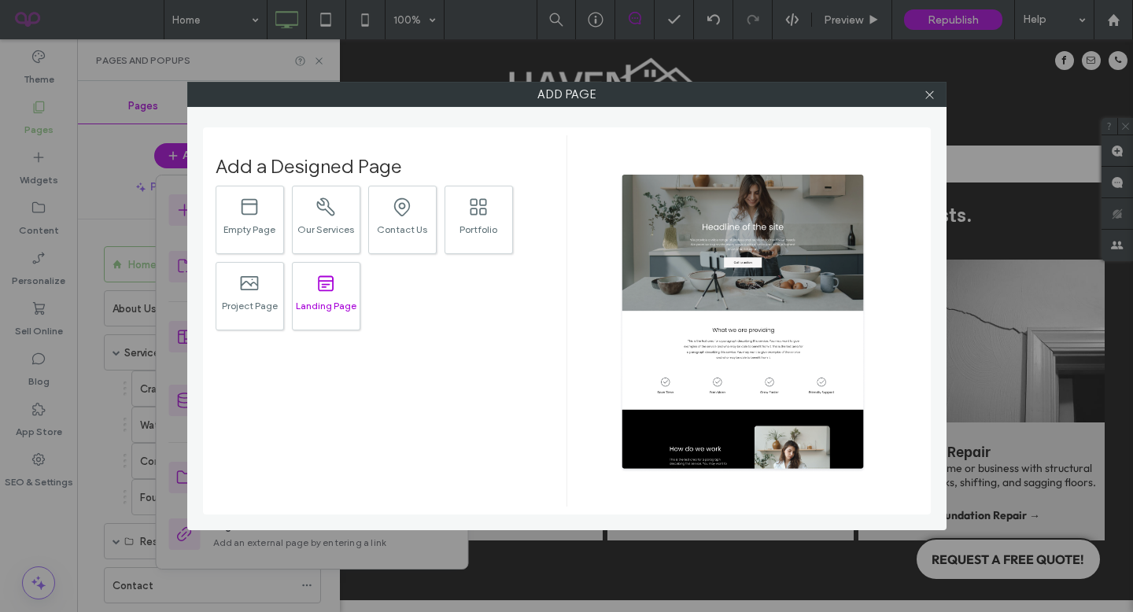
click at [315, 295] on div ".st0{fill:currentColor;}" at bounding box center [326, 282] width 22 height 33
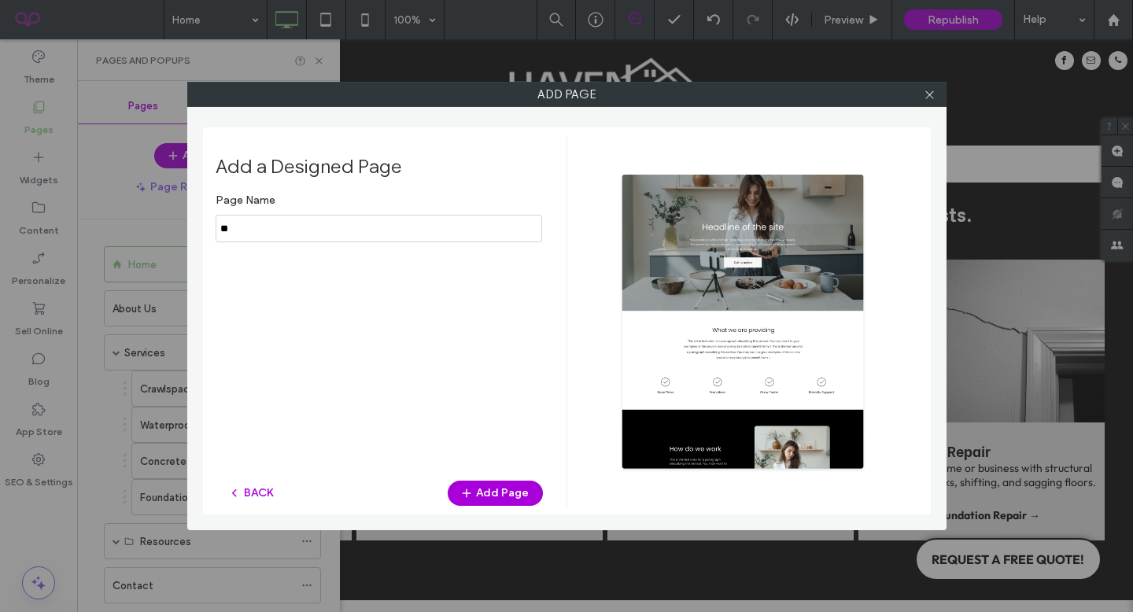
type input "*"
type input "*********"
click at [478, 487] on button "Add Page" at bounding box center [495, 493] width 95 height 25
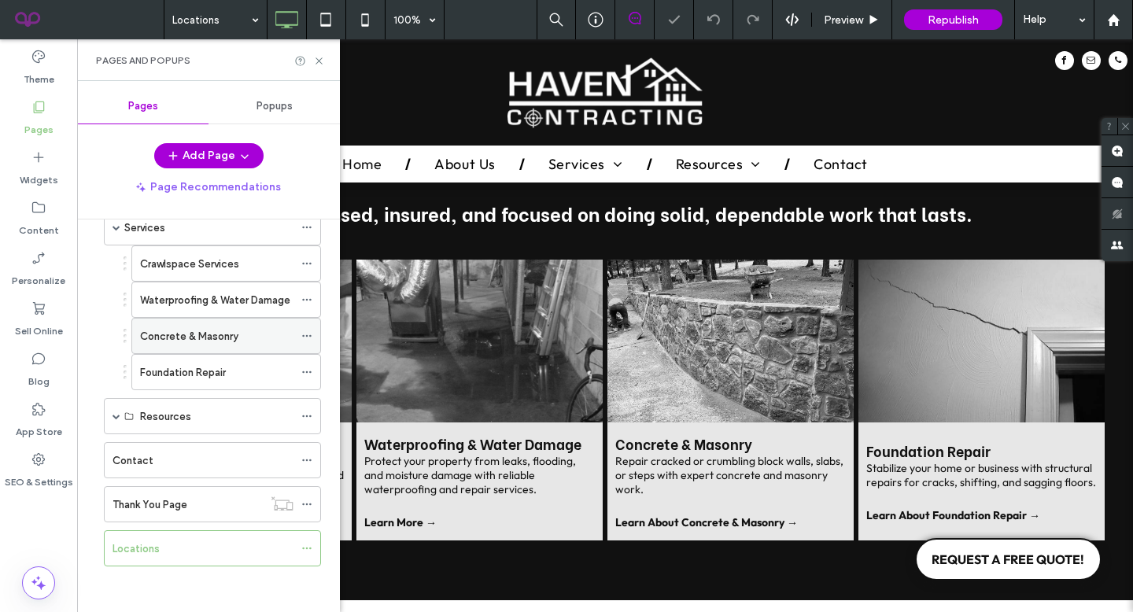
scroll to position [127, 0]
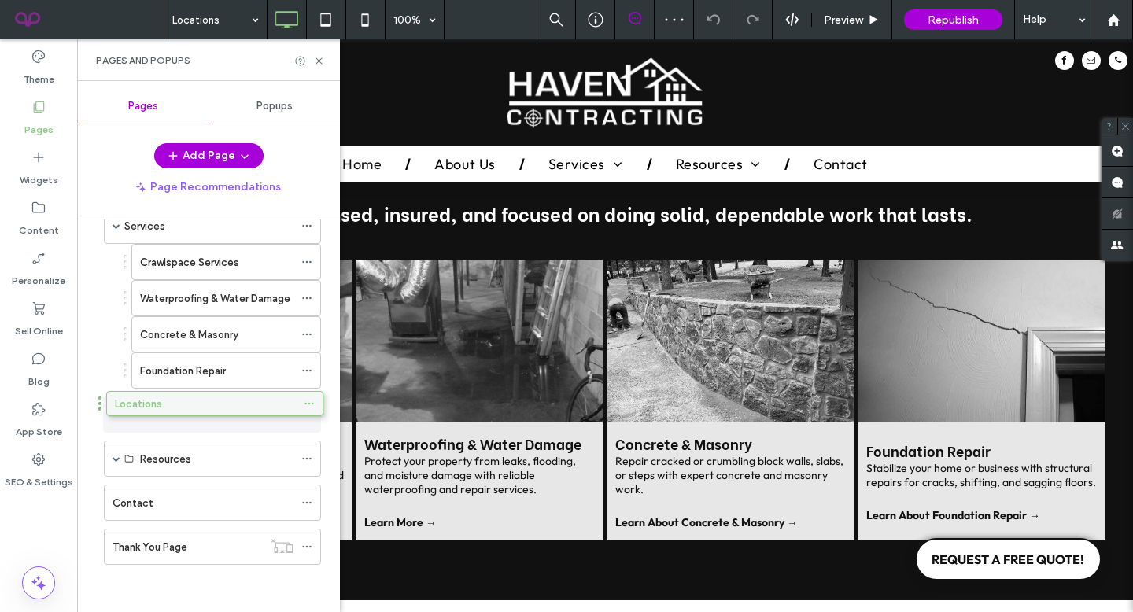
drag, startPoint x: 185, startPoint y: 547, endPoint x: 181, endPoint y: 416, distance: 131.4
click at [318, 68] on div "Pages and Popups" at bounding box center [208, 60] width 263 height 42
click at [315, 57] on use at bounding box center [318, 60] width 6 height 6
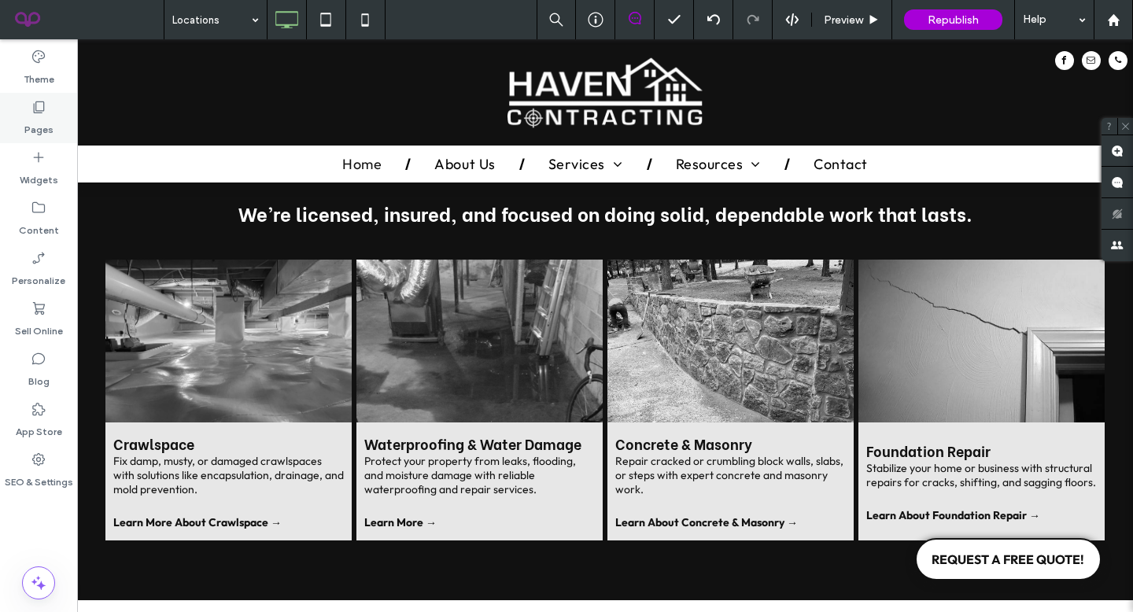
click at [36, 112] on use at bounding box center [39, 107] width 11 height 12
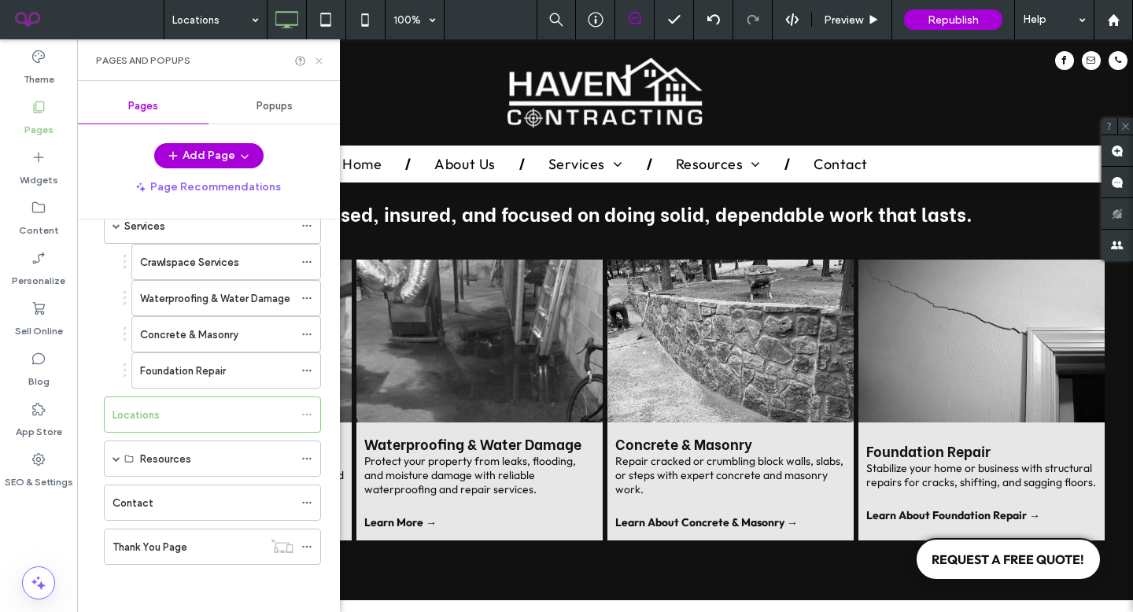
click at [318, 61] on use at bounding box center [318, 60] width 6 height 6
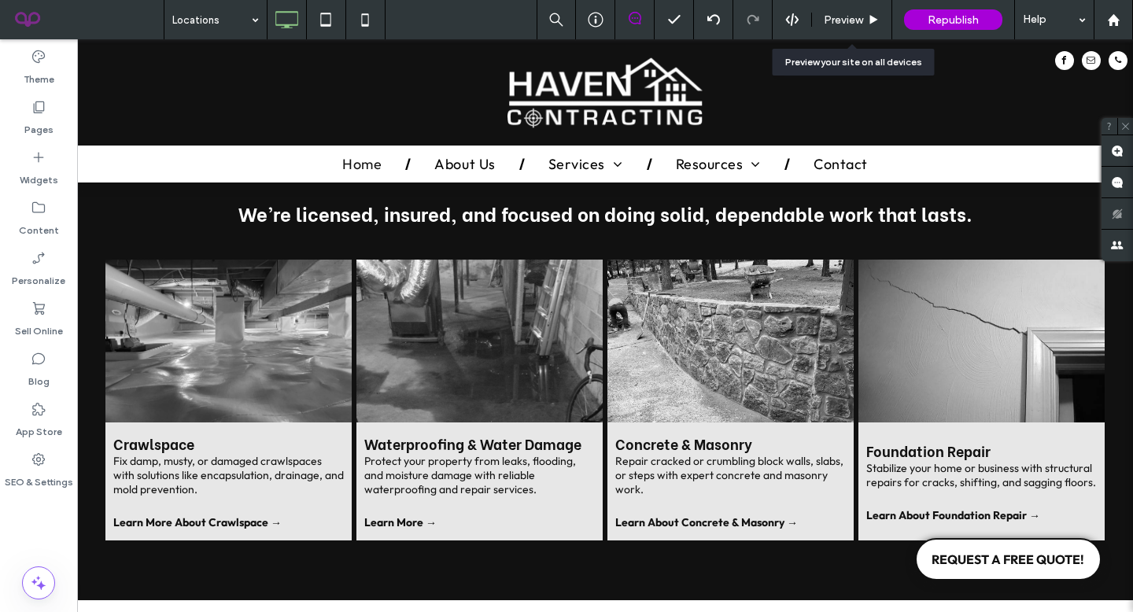
click at [841, 19] on span "Preview" at bounding box center [842, 19] width 39 height 13
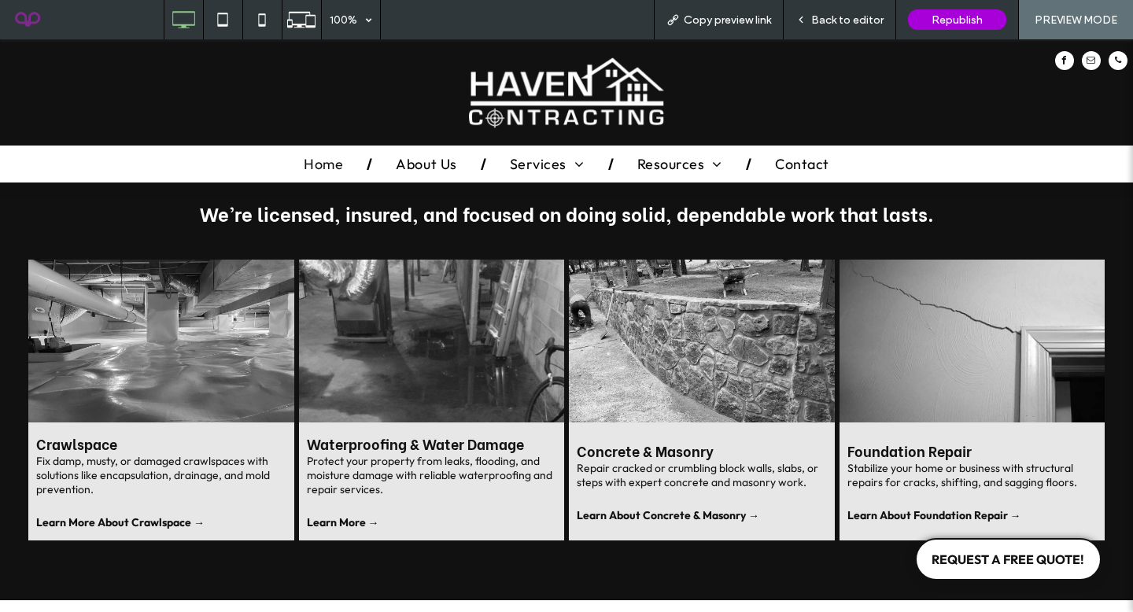
click at [852, 17] on span "Back to editor" at bounding box center [847, 19] width 72 height 13
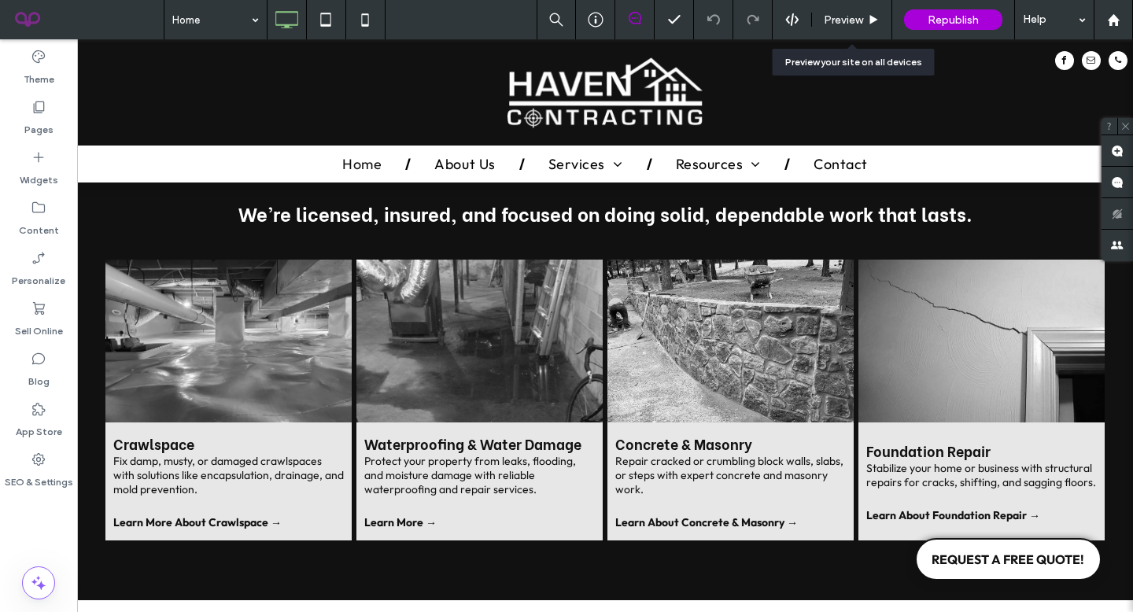
click at [858, 14] on span "Preview" at bounding box center [842, 19] width 39 height 13
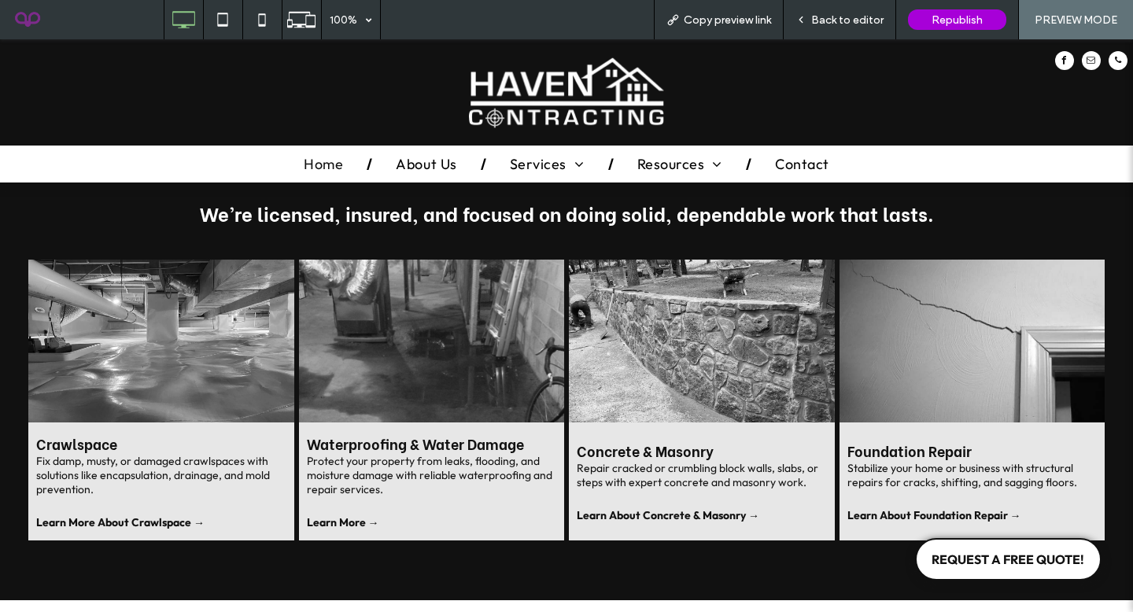
click at [819, 24] on span "Back to editor" at bounding box center [847, 19] width 72 height 13
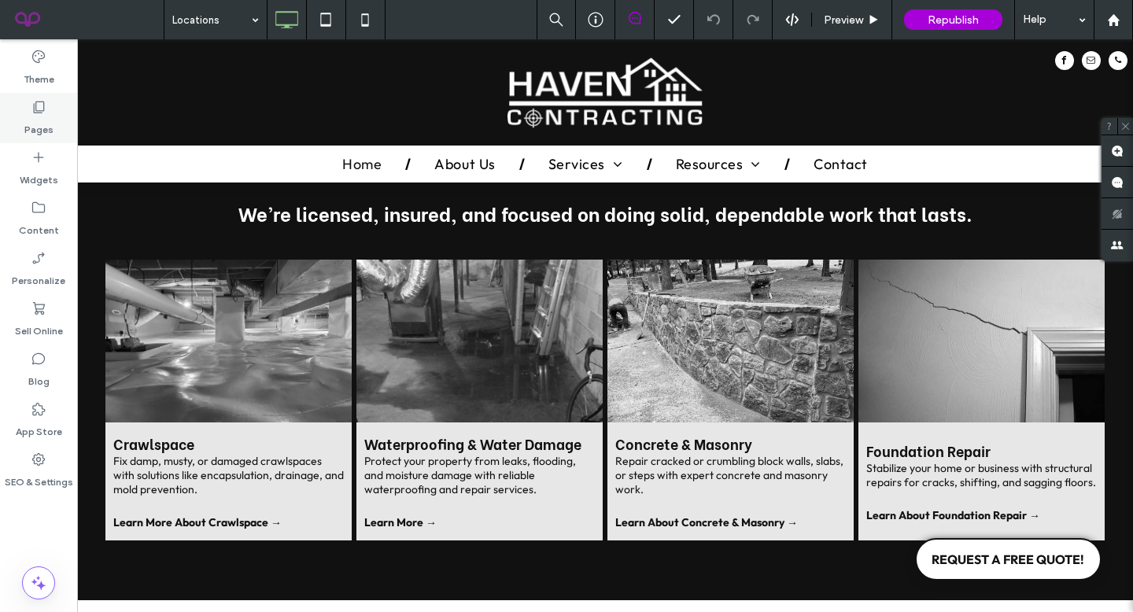
click at [42, 119] on label "Pages" at bounding box center [38, 126] width 29 height 22
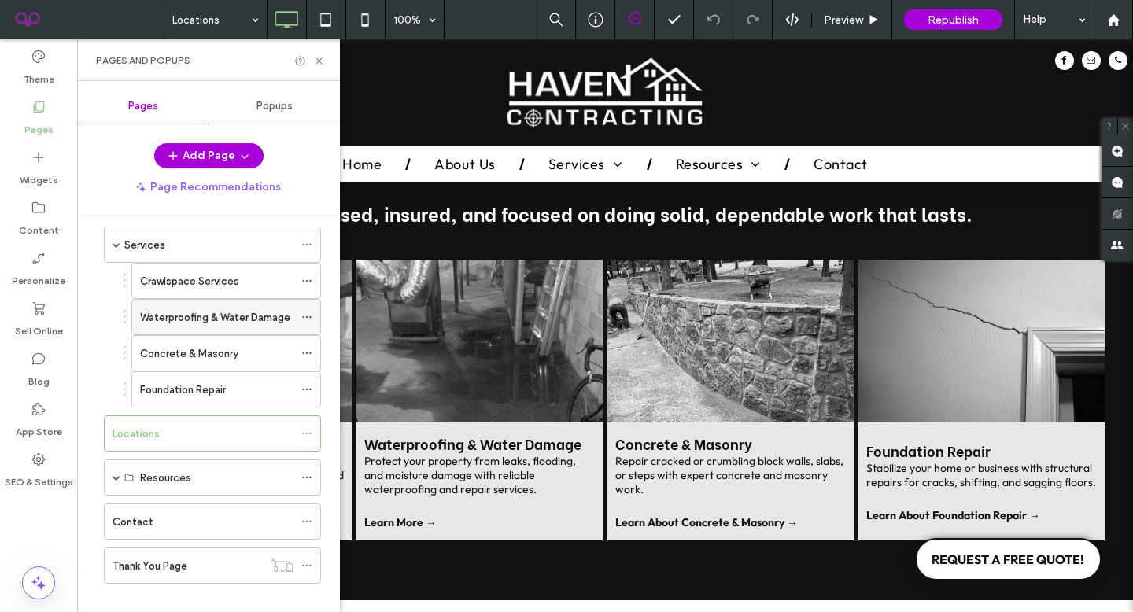
scroll to position [115, 0]
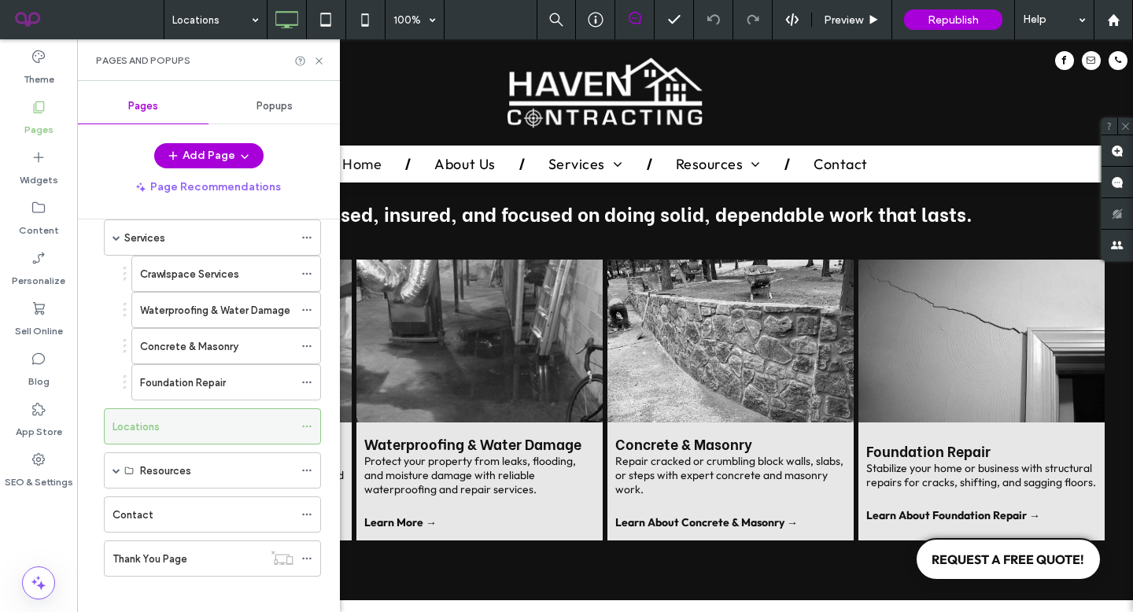
click at [306, 428] on icon at bounding box center [306, 426] width 11 height 11
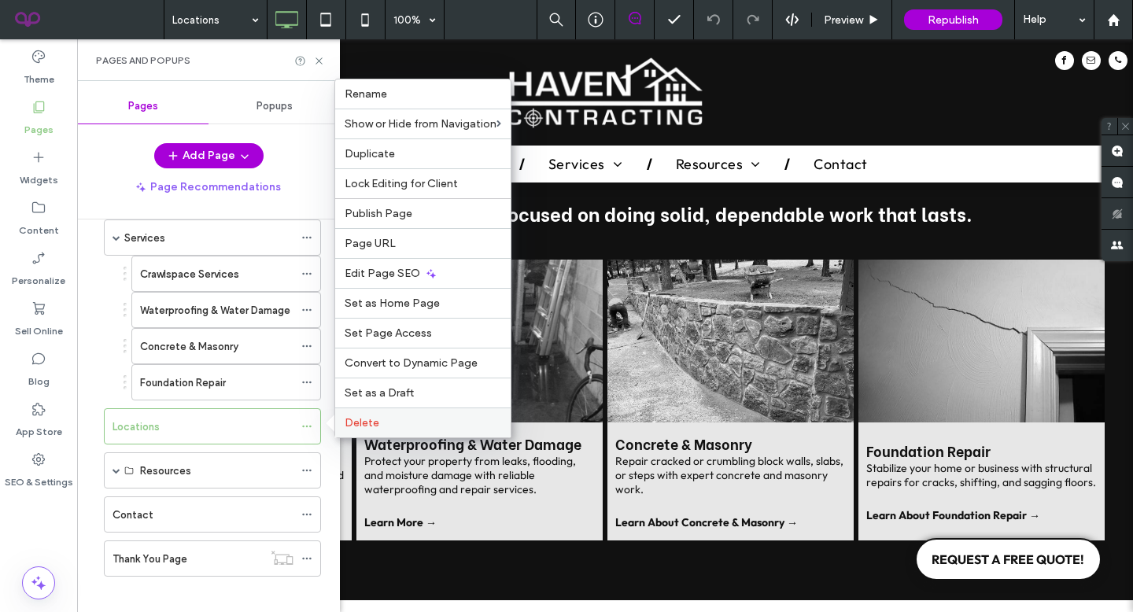
click at [381, 423] on label "Delete" at bounding box center [422, 422] width 157 height 13
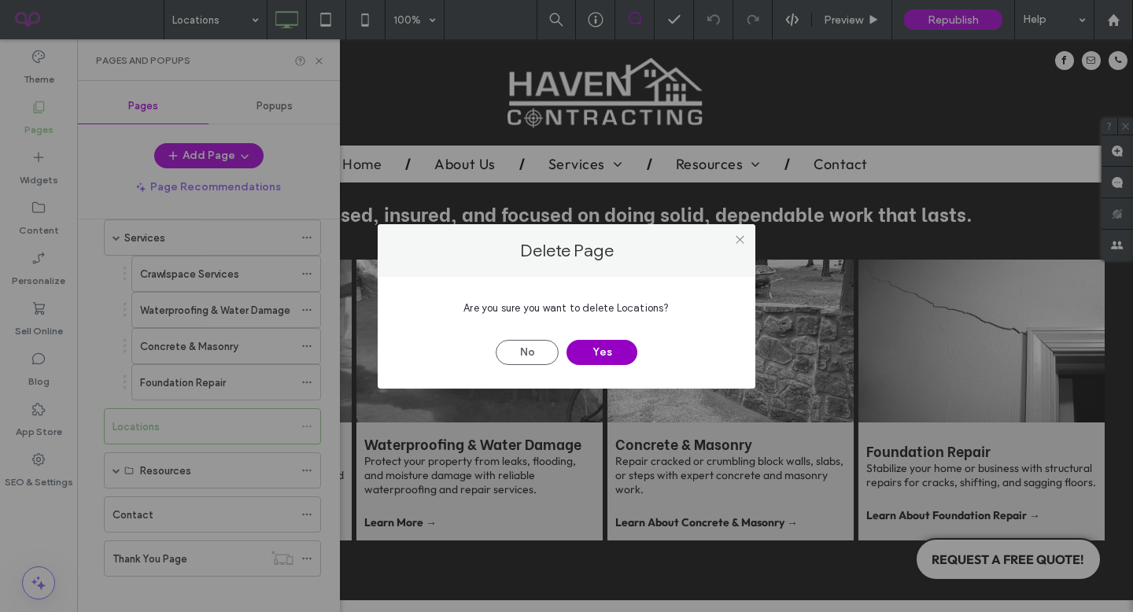
click at [598, 343] on button "Yes" at bounding box center [601, 352] width 71 height 25
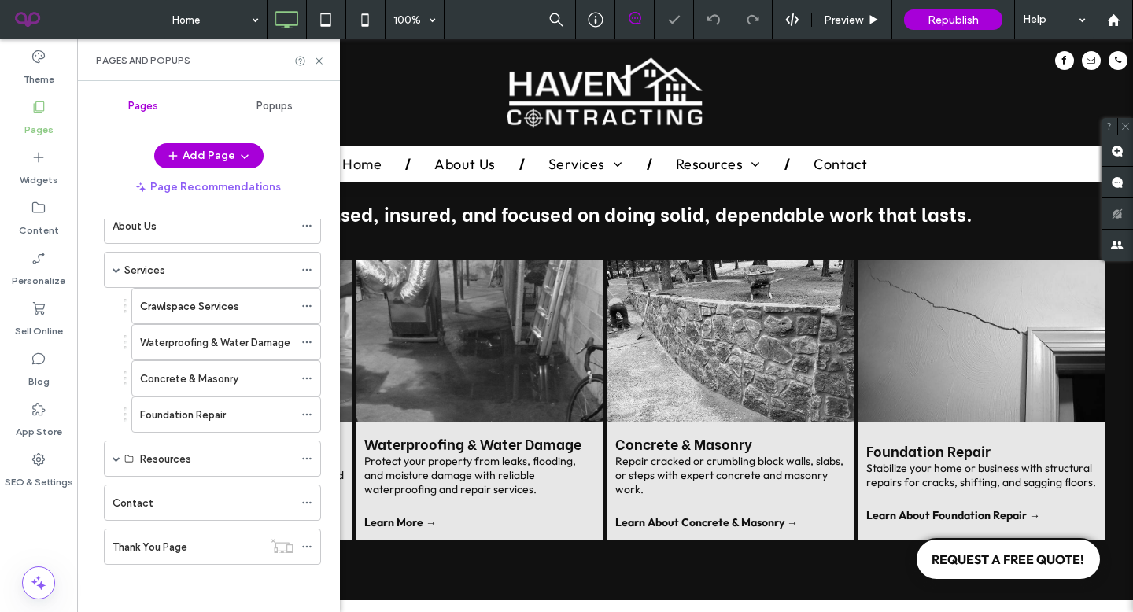
scroll to position [83, 0]
click at [318, 69] on div "Pages and Popups" at bounding box center [208, 60] width 263 height 42
click at [319, 62] on icon at bounding box center [319, 61] width 12 height 12
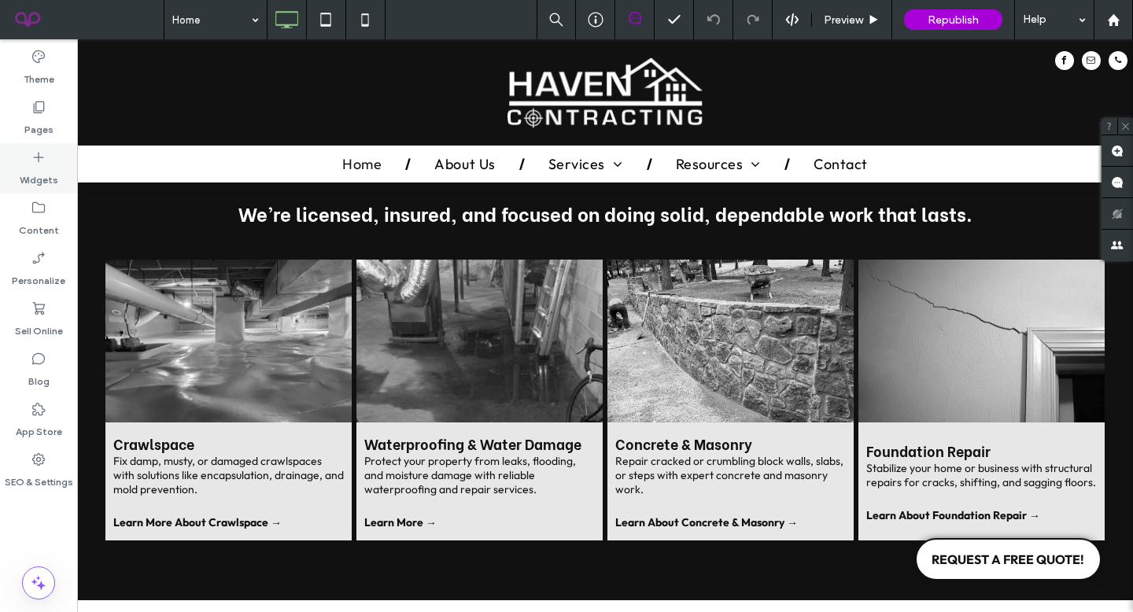
click at [32, 167] on label "Widgets" at bounding box center [39, 176] width 39 height 22
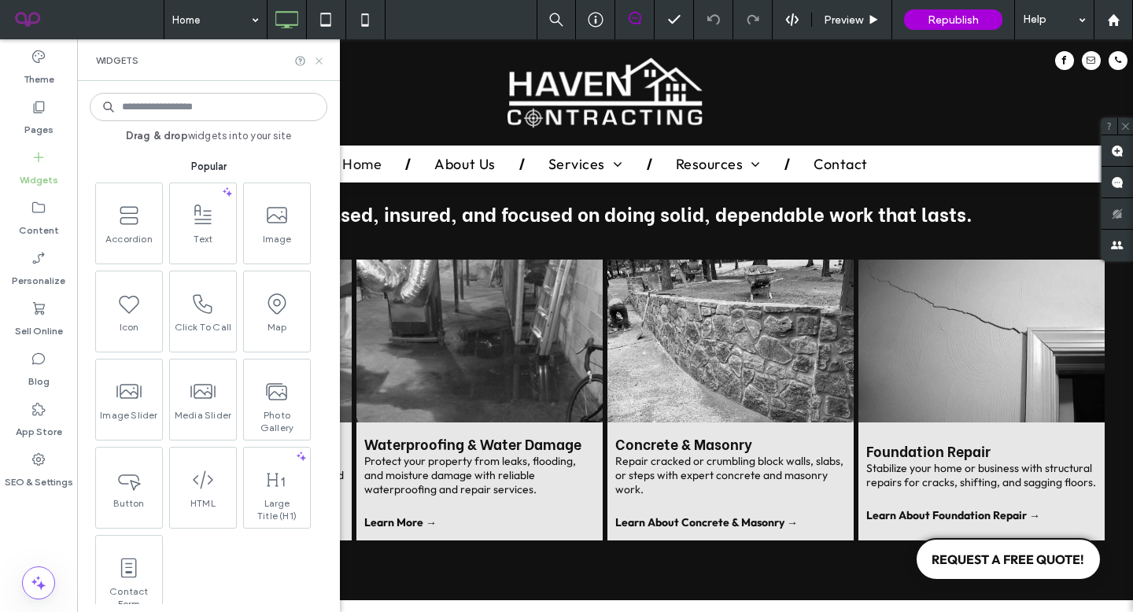
click at [315, 60] on icon at bounding box center [319, 61] width 12 height 12
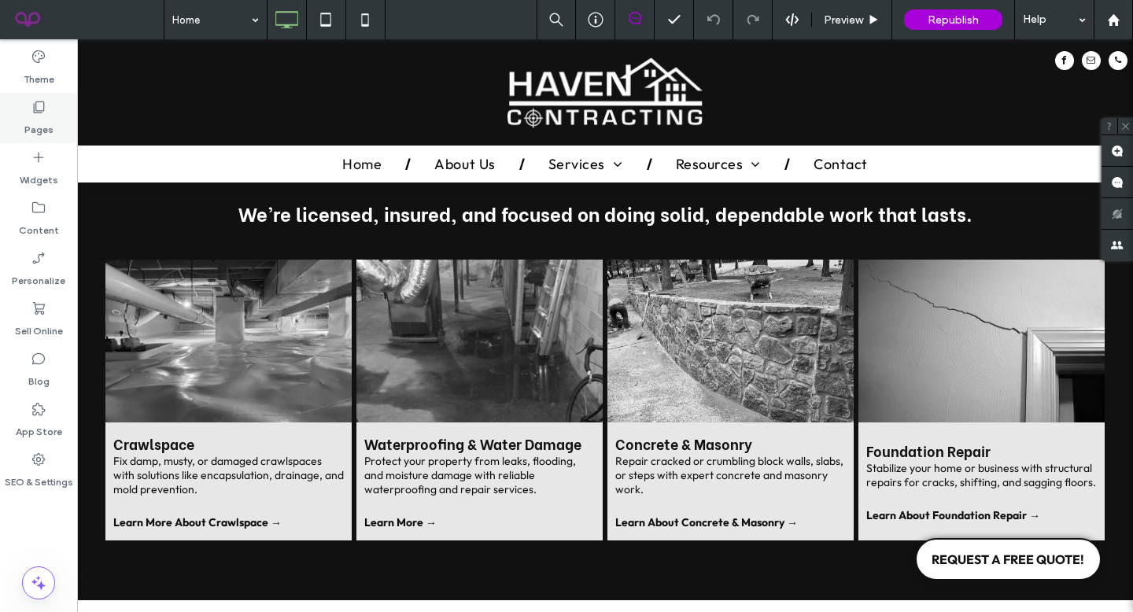
click at [45, 113] on icon at bounding box center [39, 107] width 16 height 16
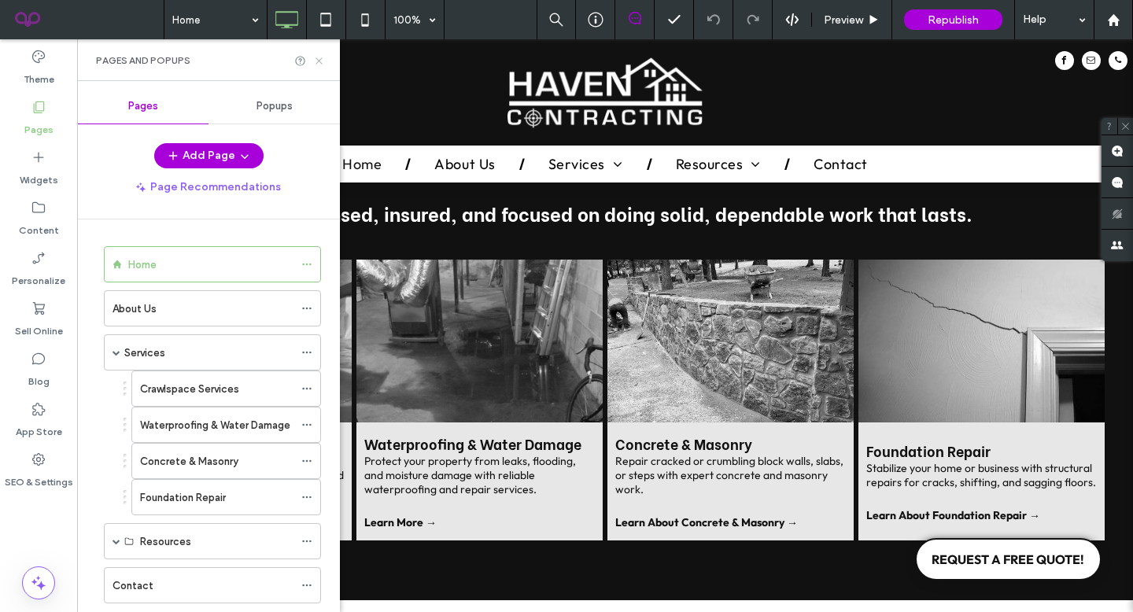
click at [319, 61] on icon at bounding box center [319, 61] width 12 height 12
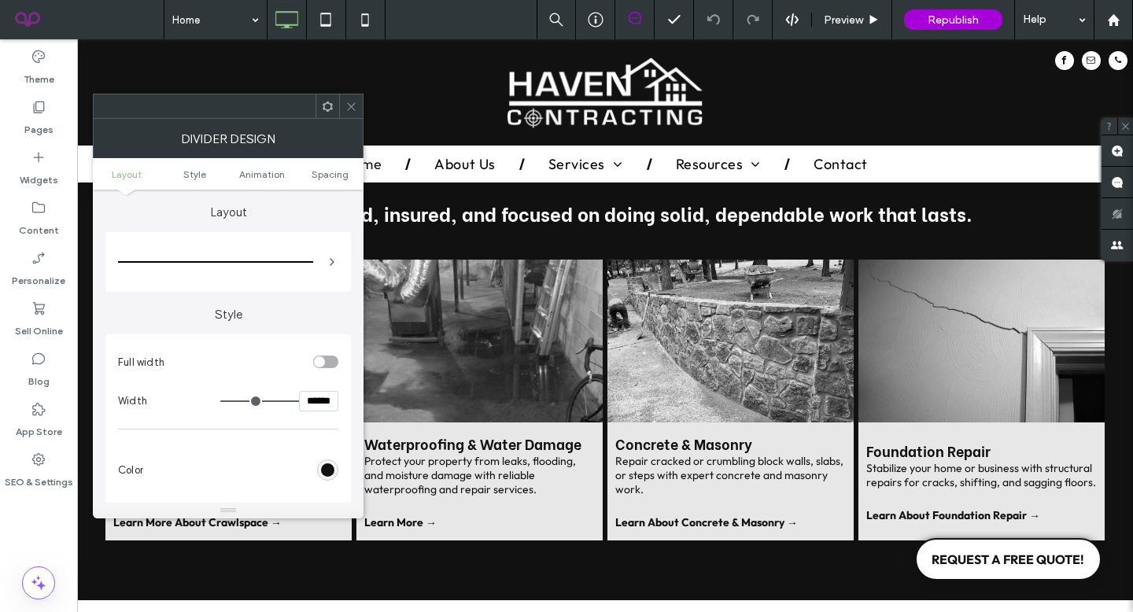
click at [352, 105] on icon at bounding box center [351, 107] width 12 height 12
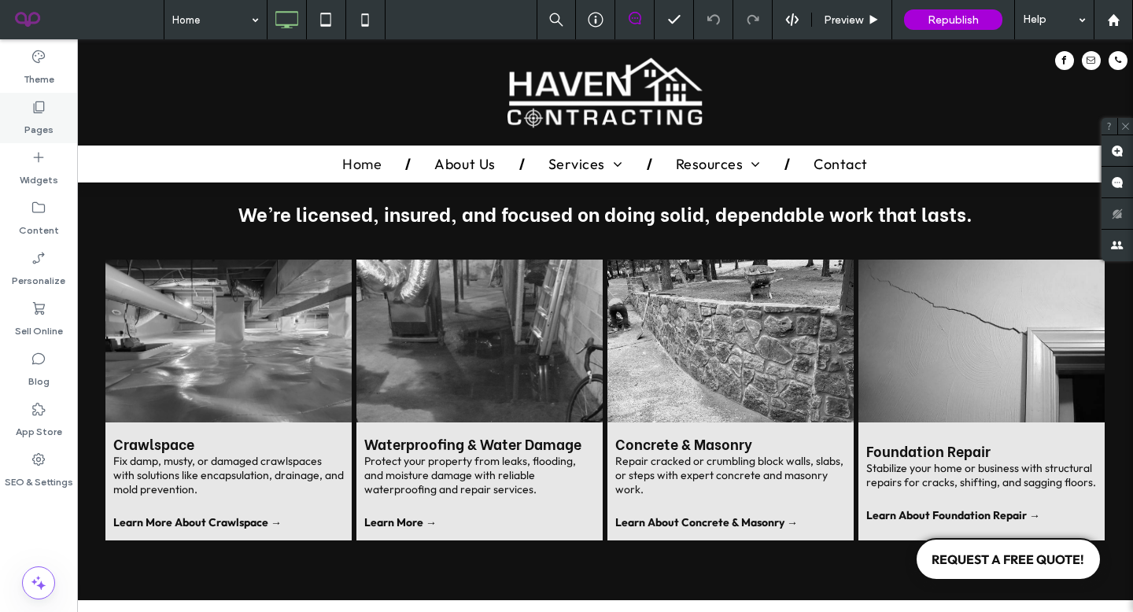
click at [38, 104] on icon at bounding box center [39, 107] width 16 height 16
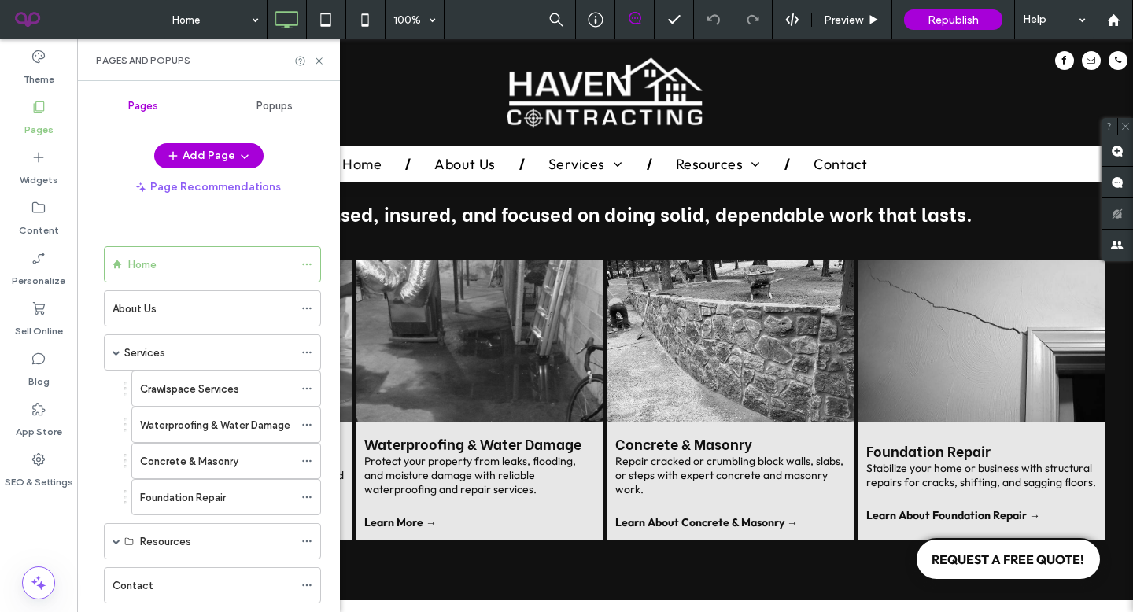
scroll to position [83, 0]
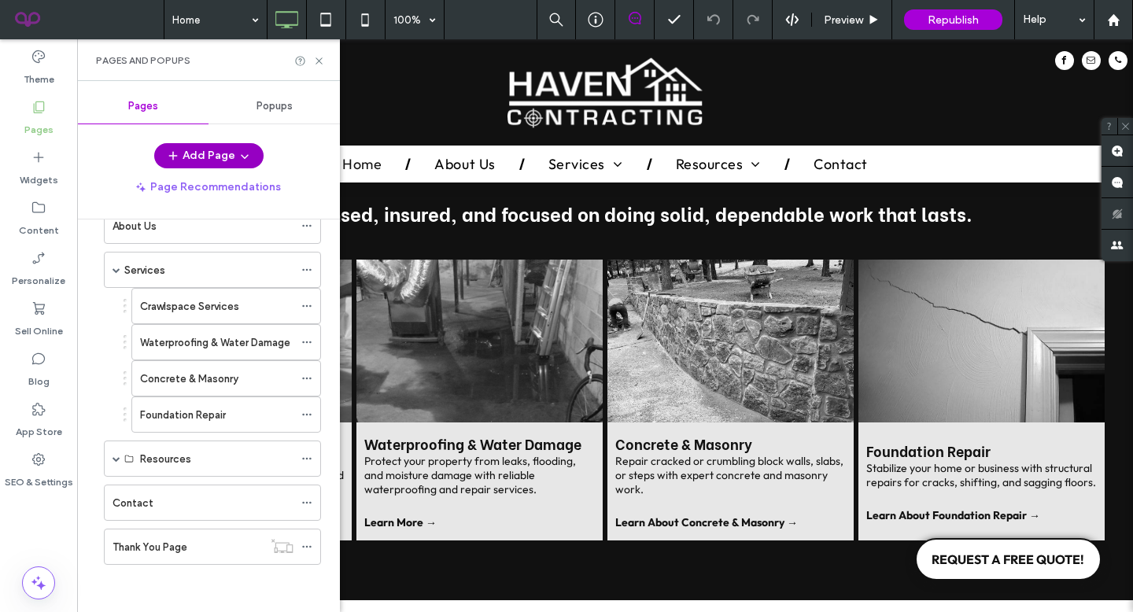
click at [235, 154] on span "button" at bounding box center [243, 156] width 16 height 24
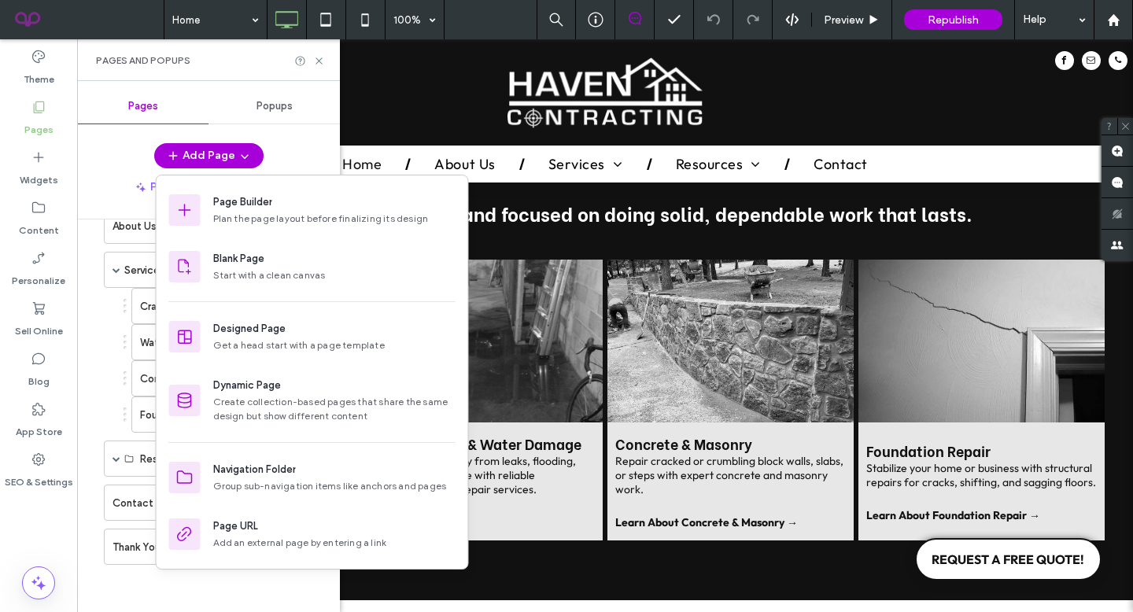
click at [258, 138] on div "Pages Popups Add Page Page Recommendations Home About Us Services Crawlspace Se…" at bounding box center [208, 346] width 263 height 515
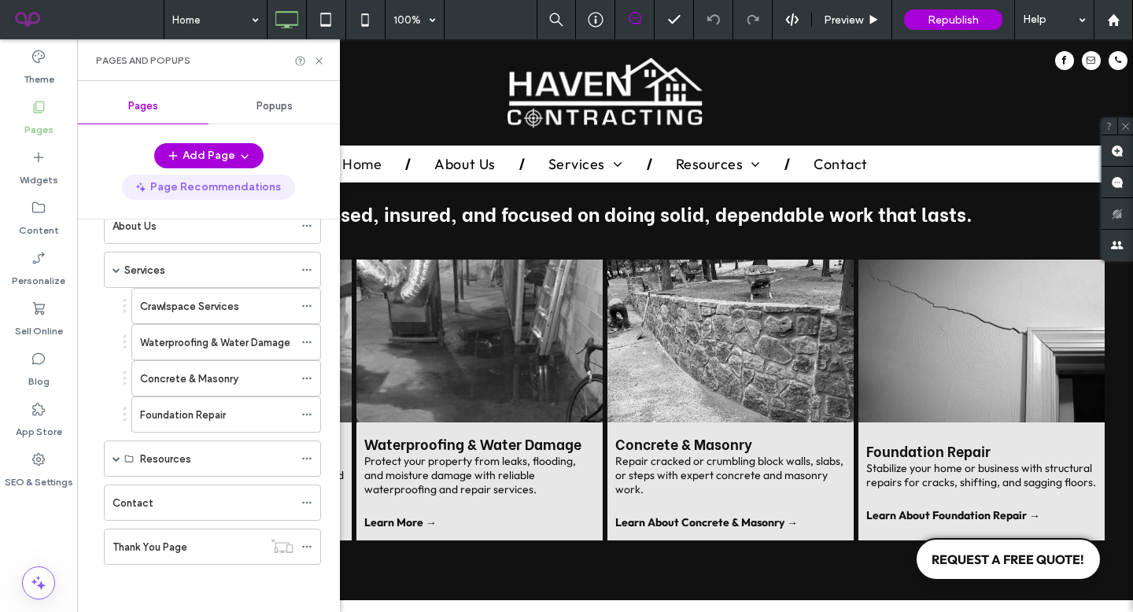
click at [237, 186] on button "Page Recommendations" at bounding box center [208, 187] width 173 height 25
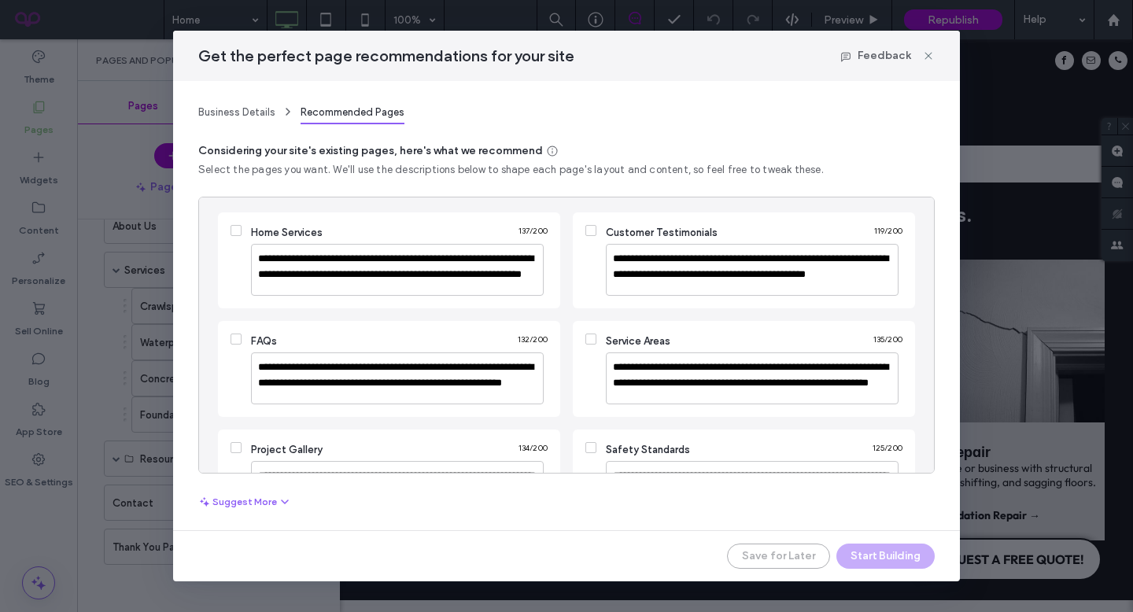
scroll to position [0, 0]
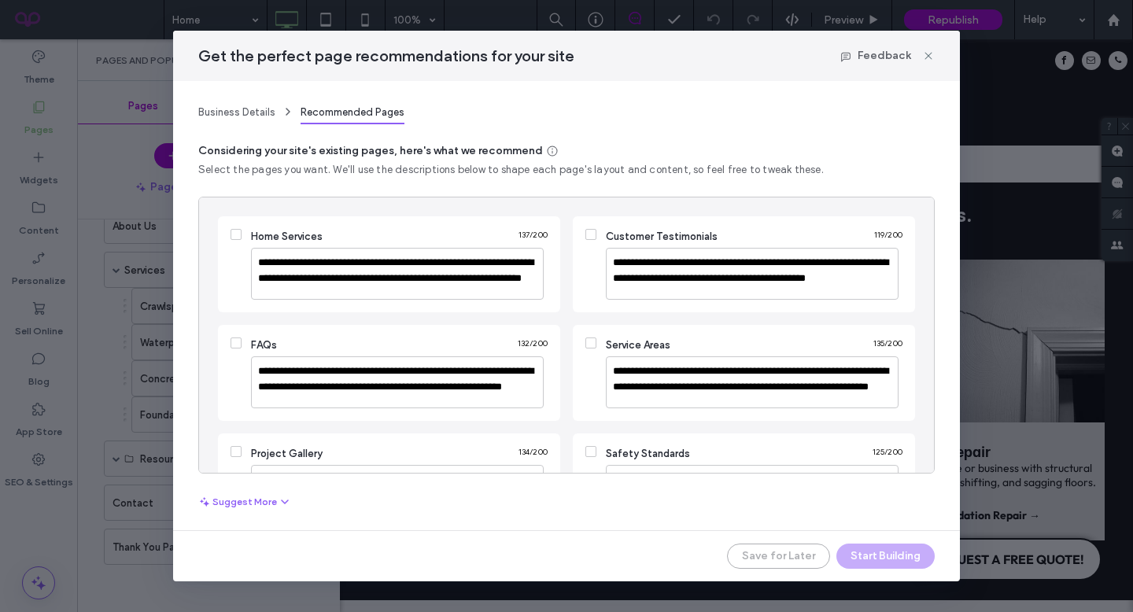
click at [586, 348] on span at bounding box center [590, 342] width 11 height 11
click at [862, 558] on button "Start Building" at bounding box center [885, 555] width 98 height 25
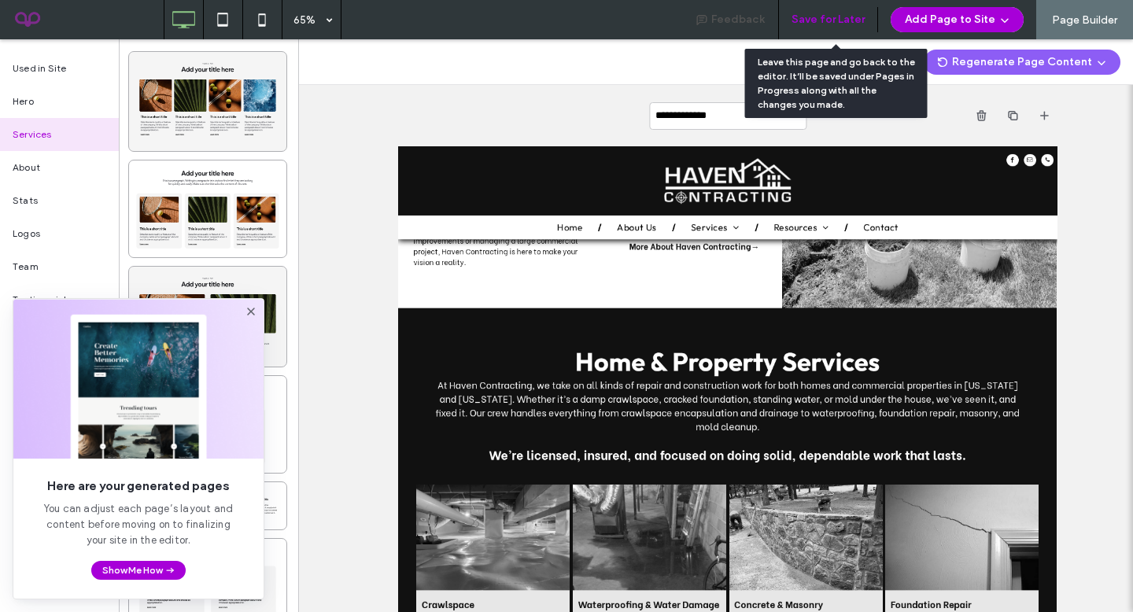
click at [810, 20] on button "Save for Later" at bounding box center [827, 19] width 73 height 25
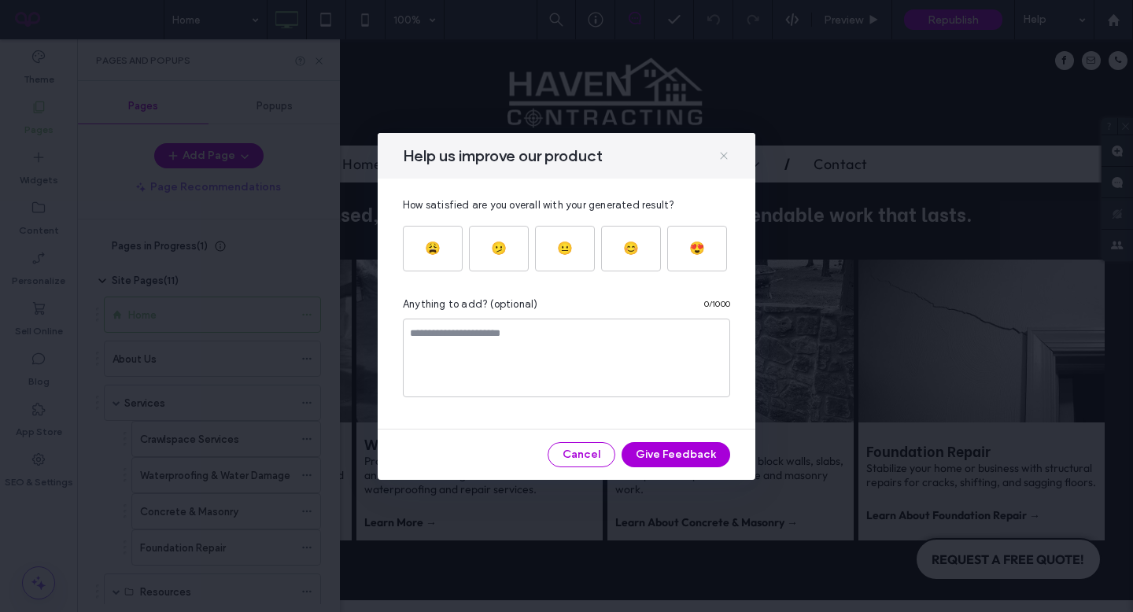
click at [724, 152] on icon at bounding box center [723, 155] width 13 height 13
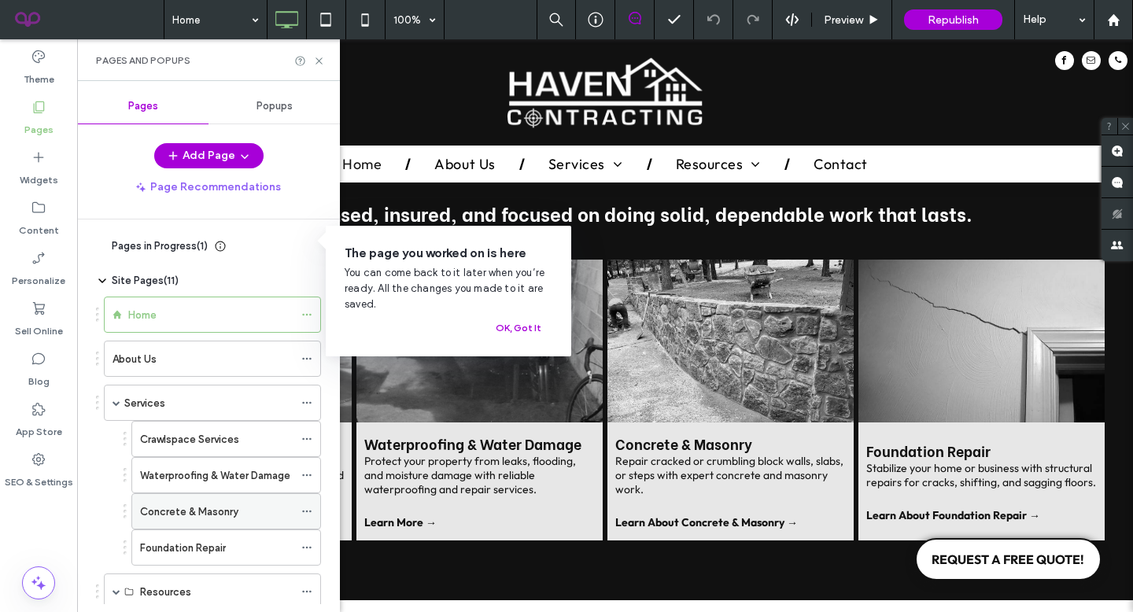
scroll to position [133, 0]
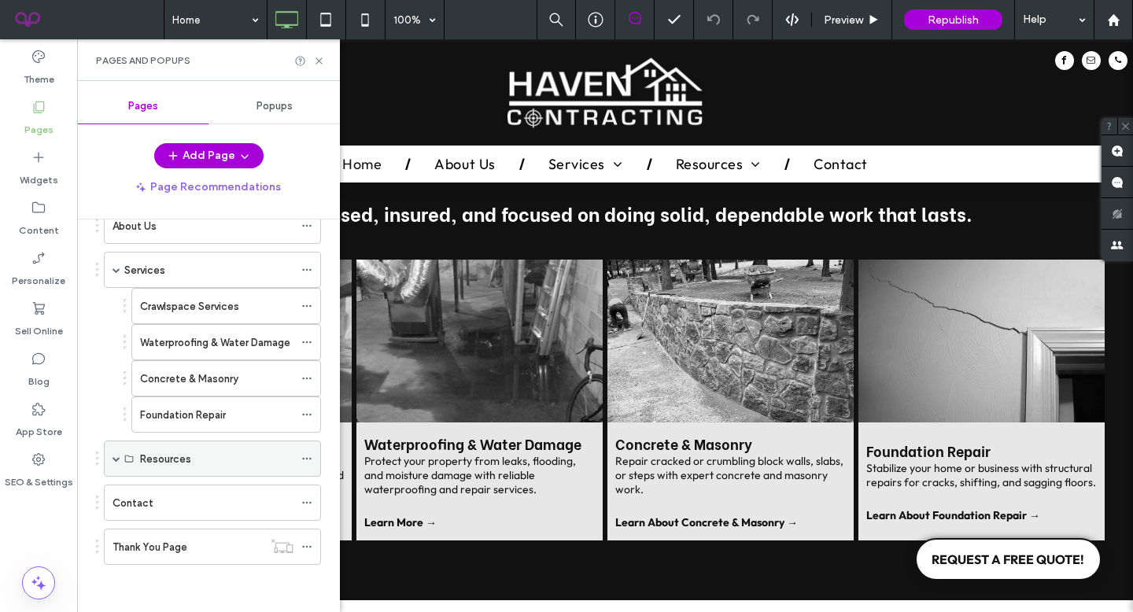
click at [224, 468] on div "Resources" at bounding box center [216, 458] width 153 height 35
click at [215, 502] on div "Contact" at bounding box center [202, 503] width 181 height 17
click at [319, 59] on icon at bounding box center [319, 61] width 12 height 12
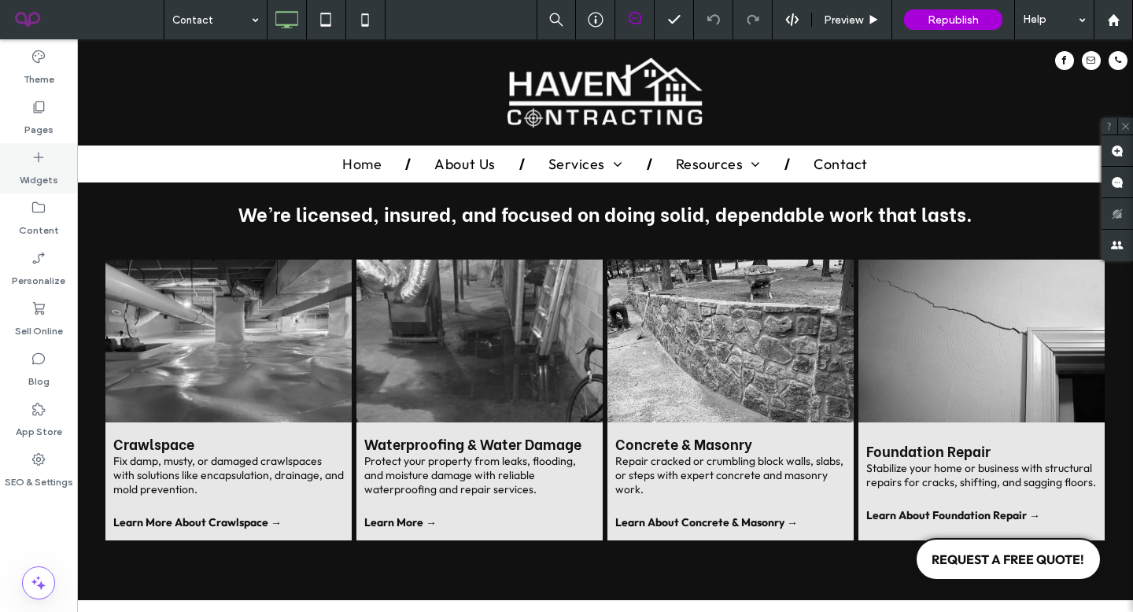
click at [31, 154] on icon at bounding box center [39, 157] width 16 height 16
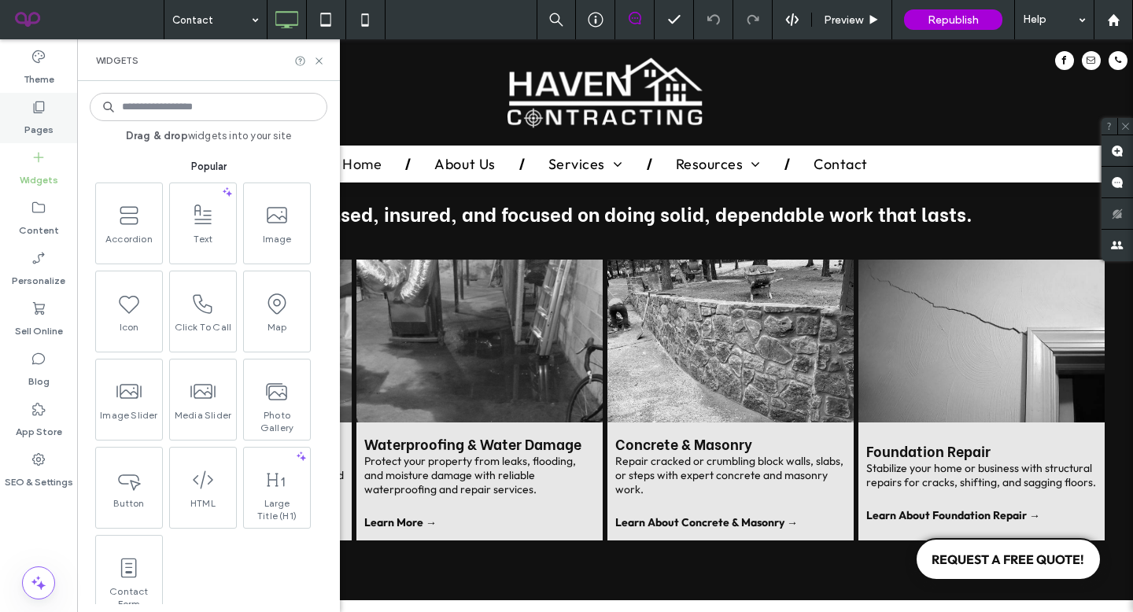
click at [35, 123] on label "Pages" at bounding box center [38, 126] width 29 height 22
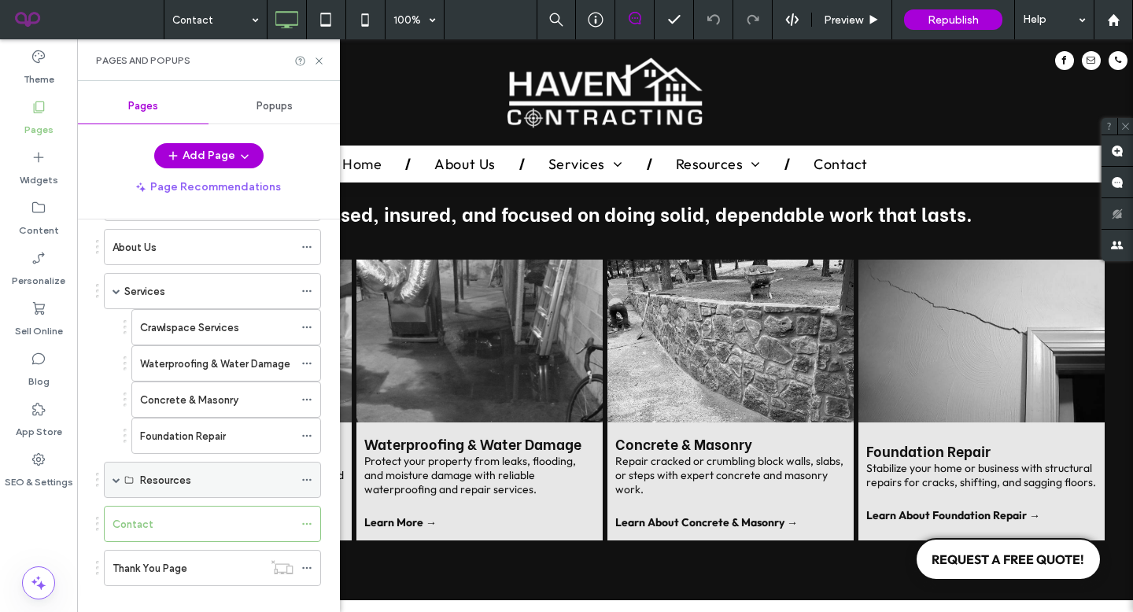
scroll to position [133, 0]
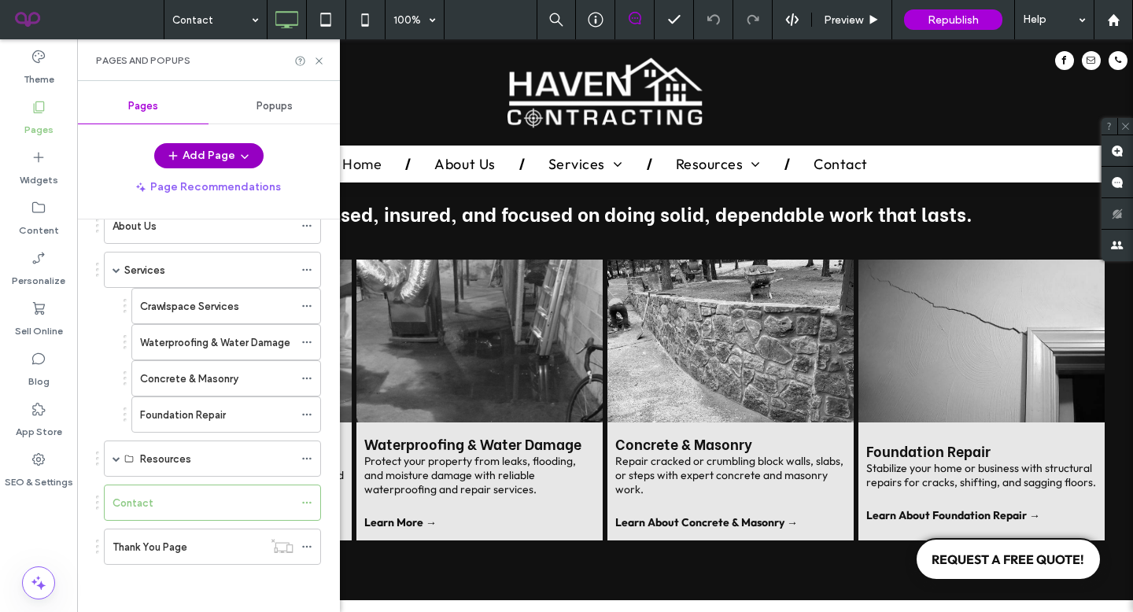
click at [162, 155] on button "Add Page" at bounding box center [208, 155] width 109 height 25
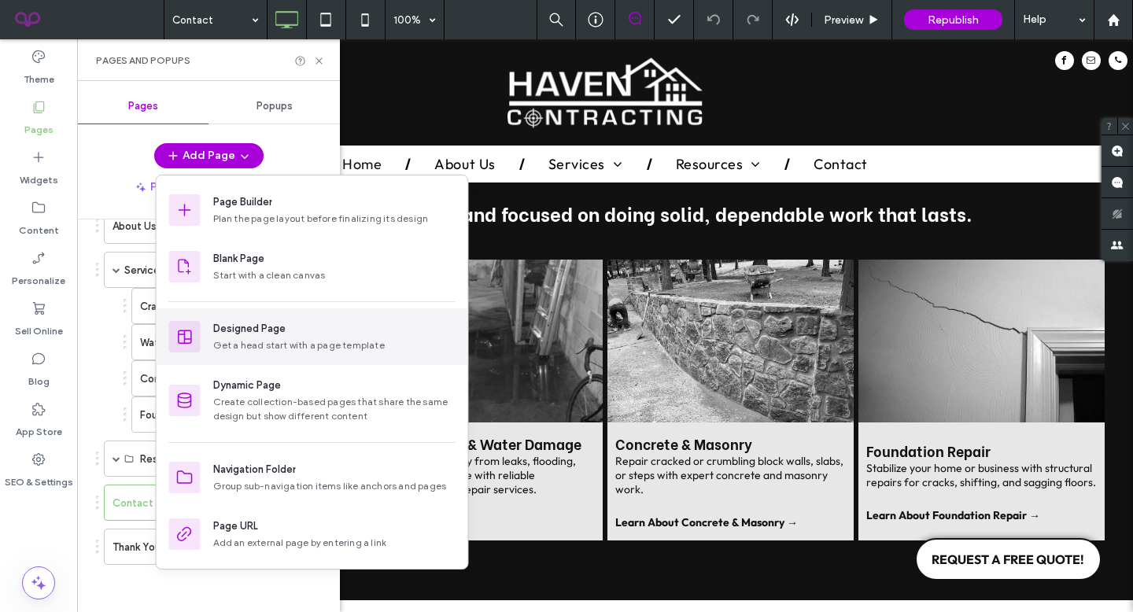
click at [225, 334] on div "Designed Page" at bounding box center [249, 329] width 72 height 16
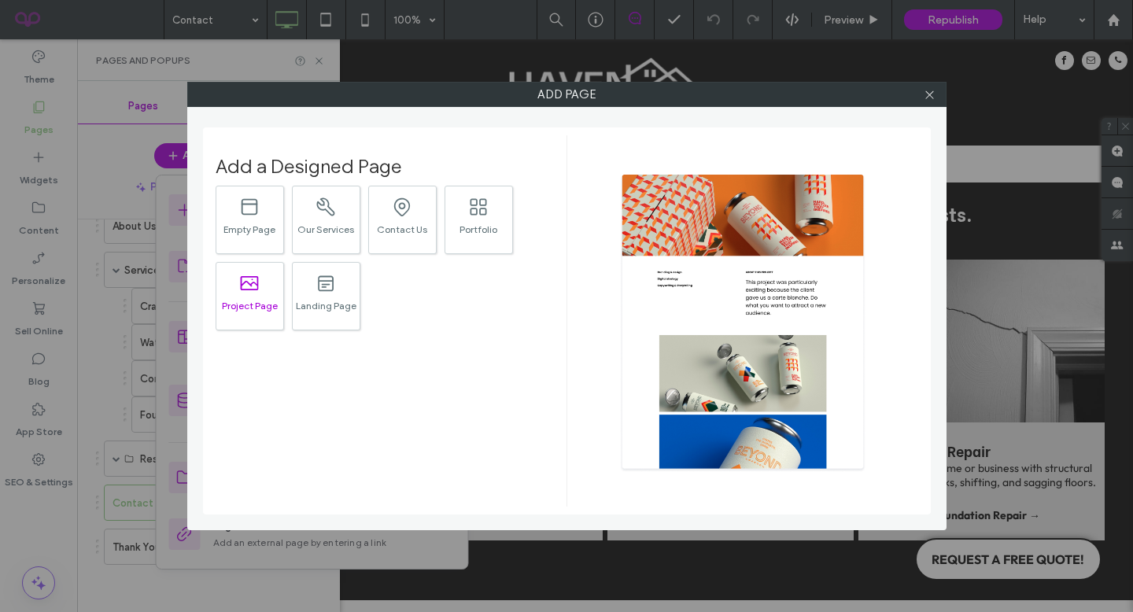
click at [254, 293] on icon ".st0{fill:currentColor;}" at bounding box center [249, 283] width 22 height 22
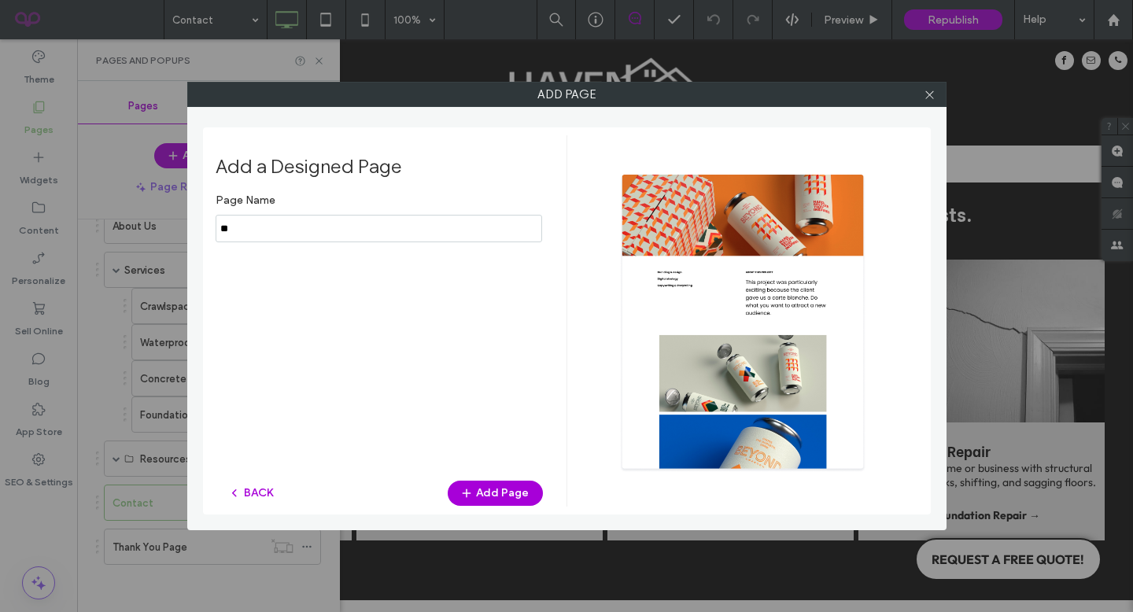
type input "*"
type input "*********"
click at [490, 489] on button "Add Page" at bounding box center [495, 493] width 95 height 25
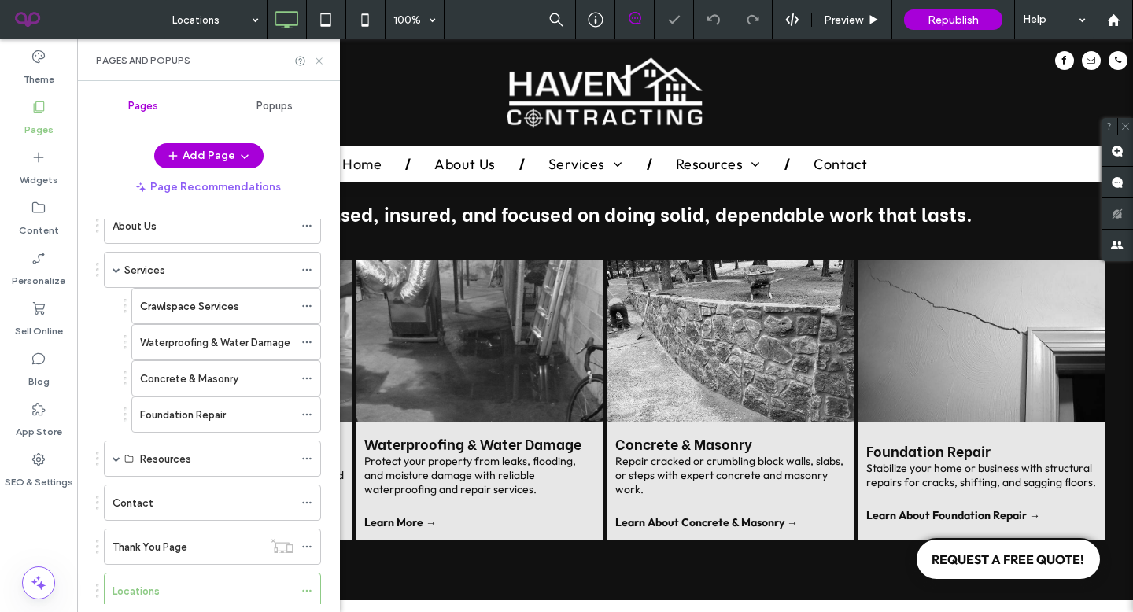
click at [313, 57] on icon at bounding box center [319, 61] width 12 height 12
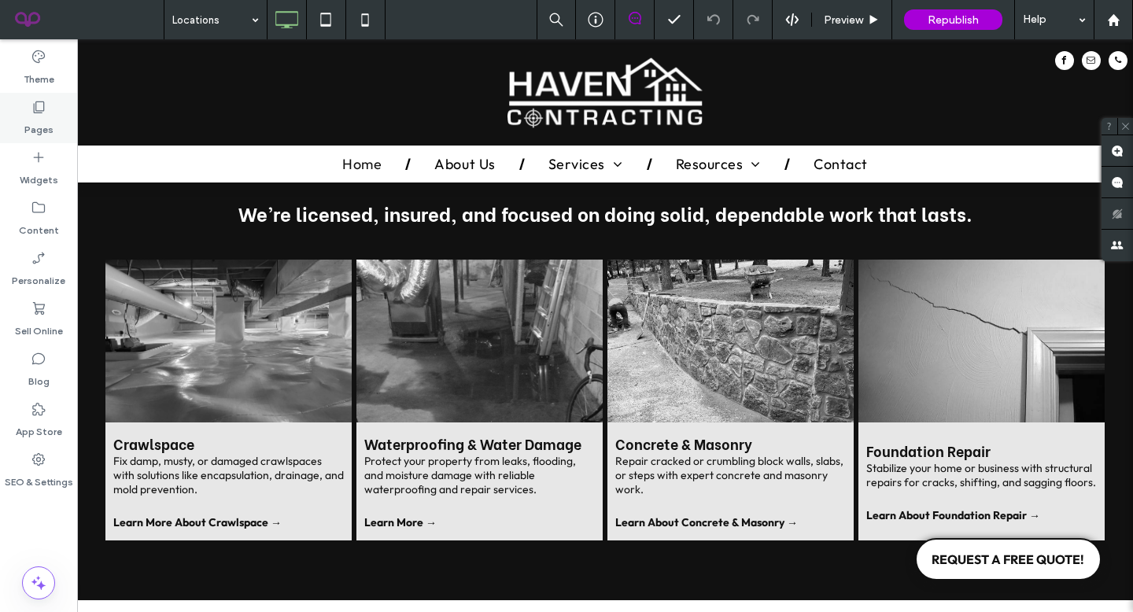
click at [32, 120] on label "Pages" at bounding box center [38, 126] width 29 height 22
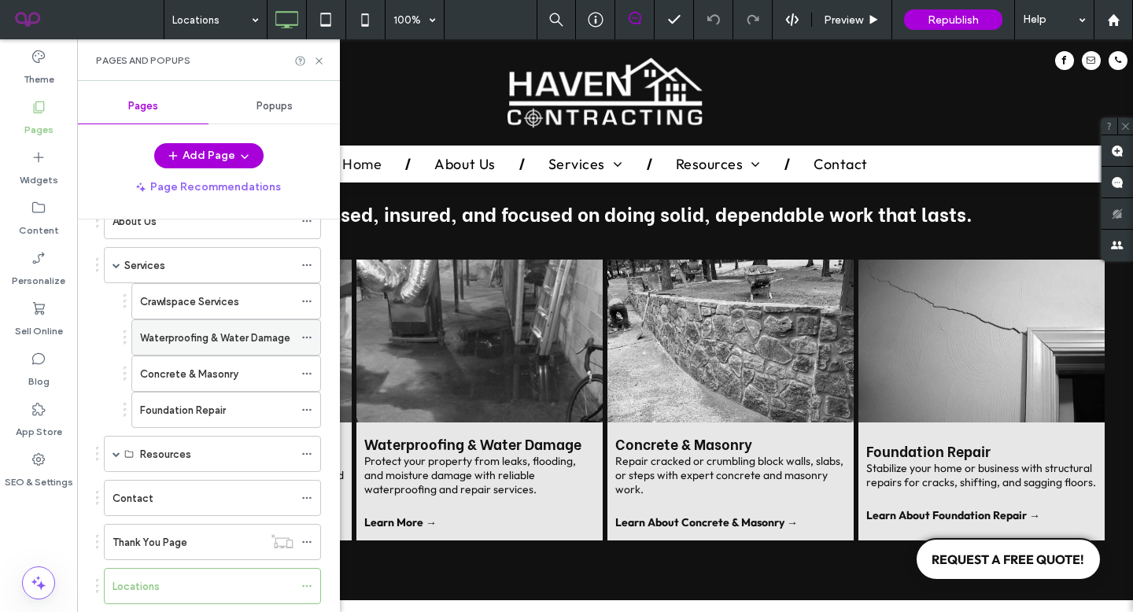
scroll to position [177, 0]
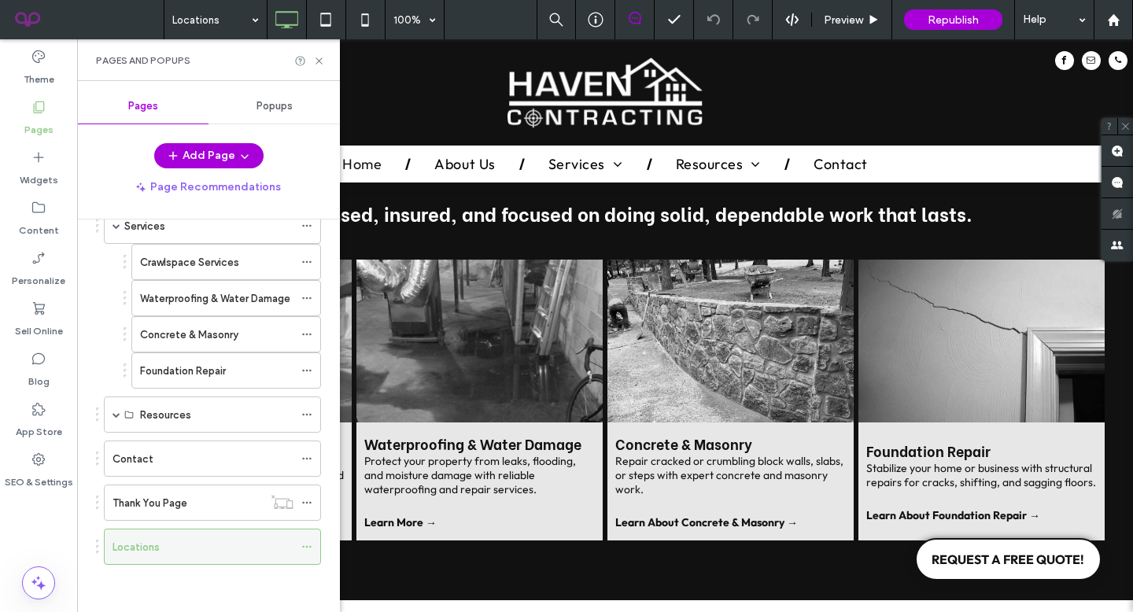
click at [308, 543] on icon at bounding box center [306, 546] width 11 height 11
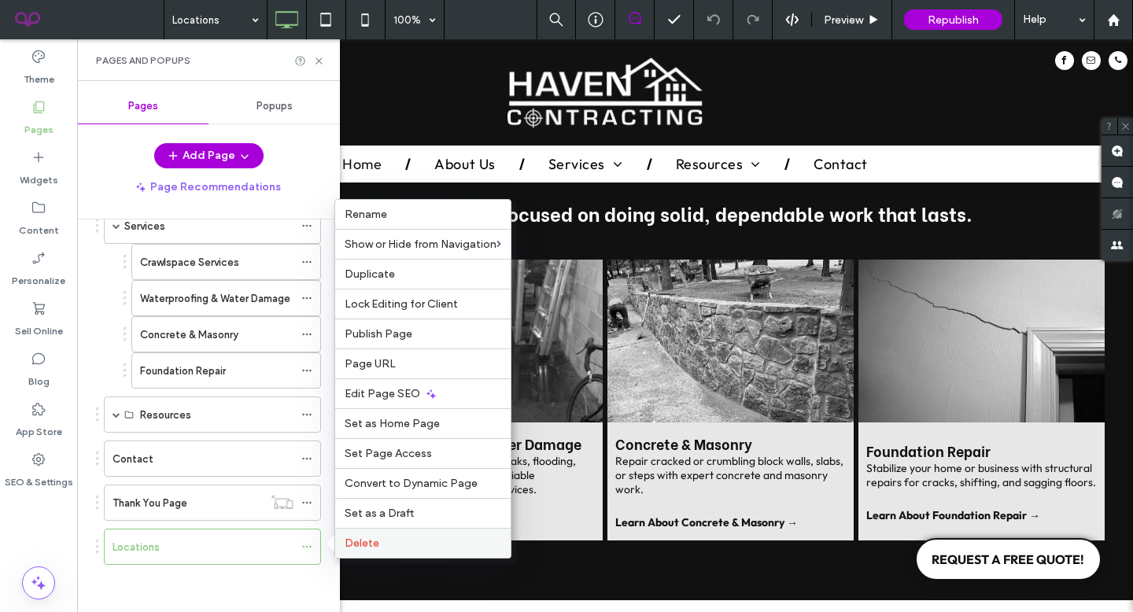
click at [378, 537] on label "Delete" at bounding box center [422, 542] width 157 height 13
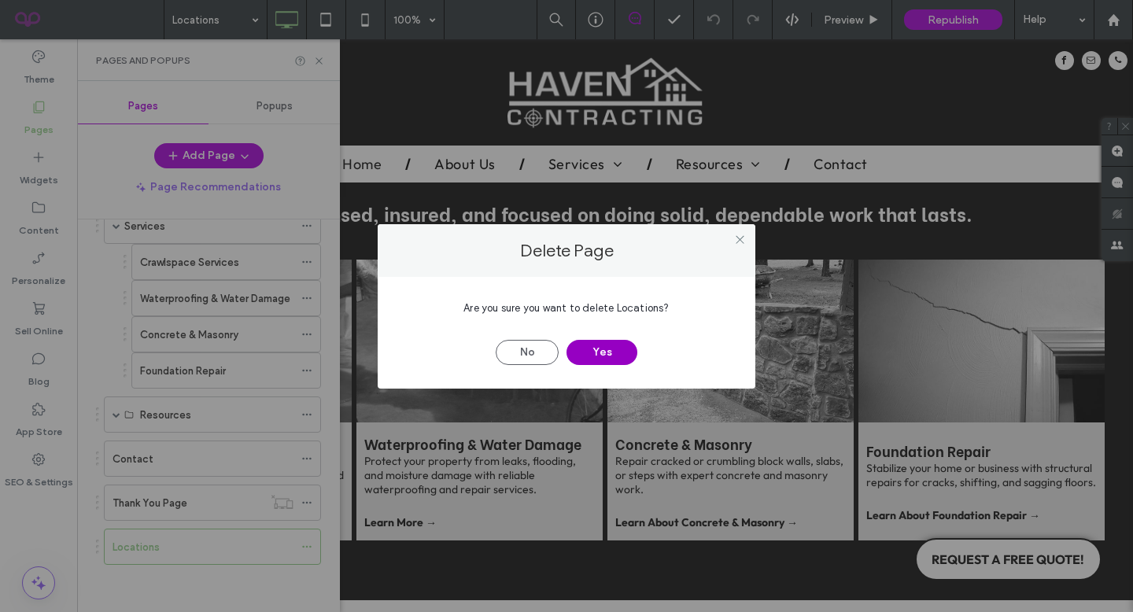
click at [577, 355] on button "Yes" at bounding box center [601, 352] width 71 height 25
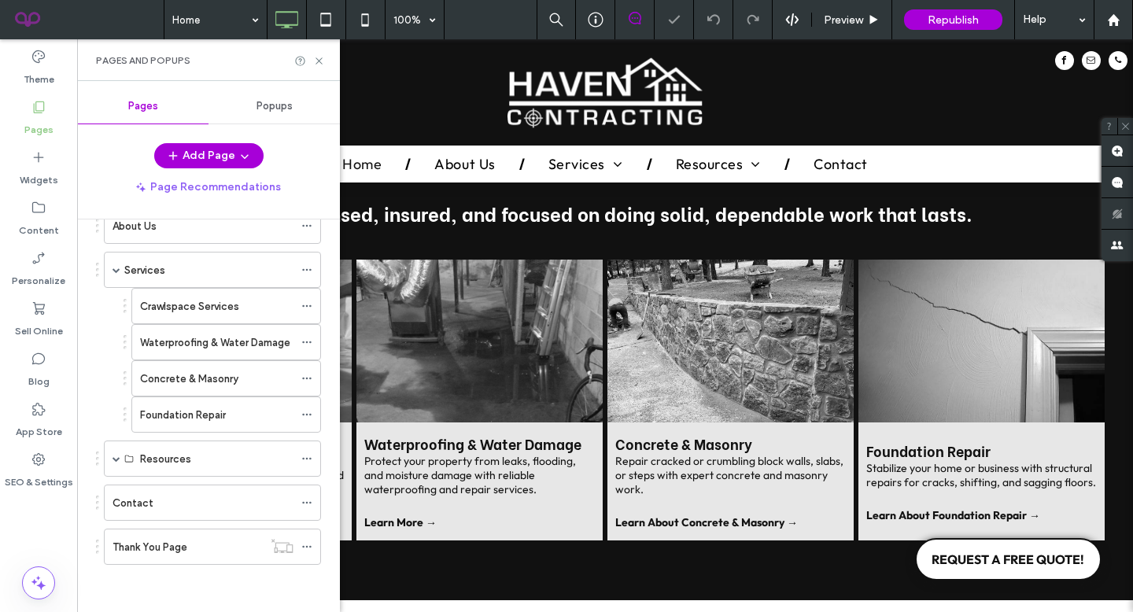
scroll to position [133, 0]
click at [224, 160] on button "Add Page" at bounding box center [208, 155] width 109 height 25
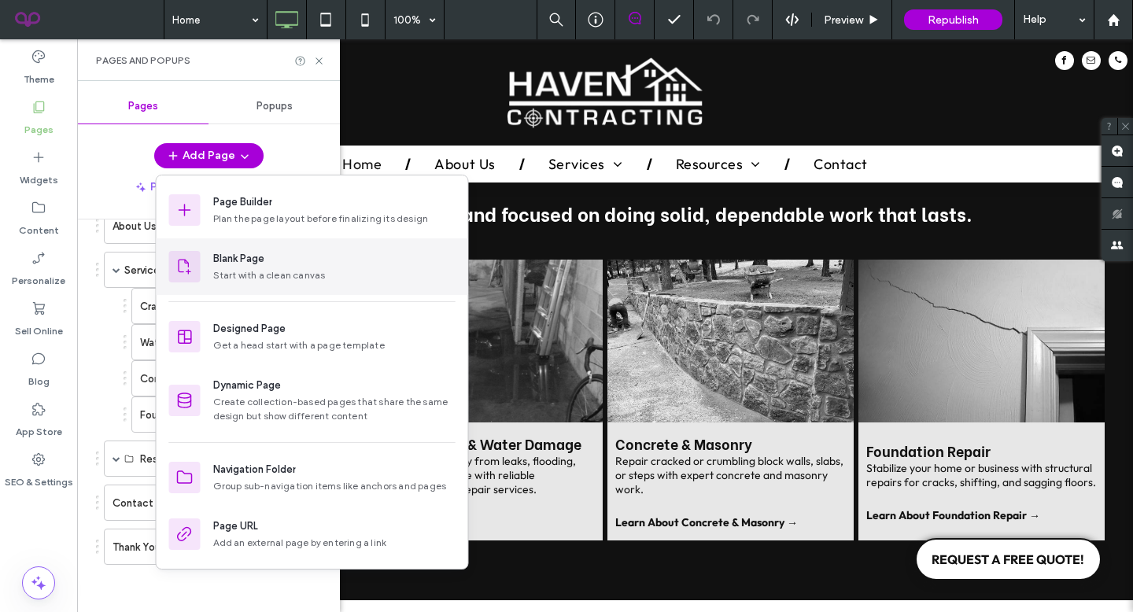
click at [241, 263] on div "Blank Page" at bounding box center [238, 259] width 51 height 16
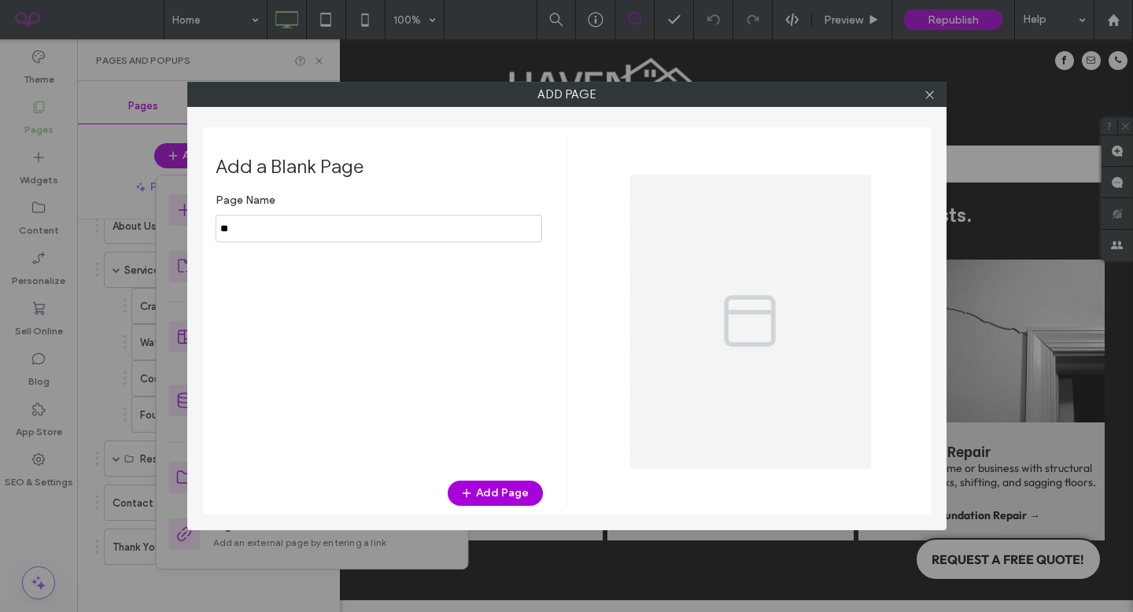
type input "*"
type input "*********"
click at [484, 495] on button "Add Page" at bounding box center [495, 493] width 95 height 25
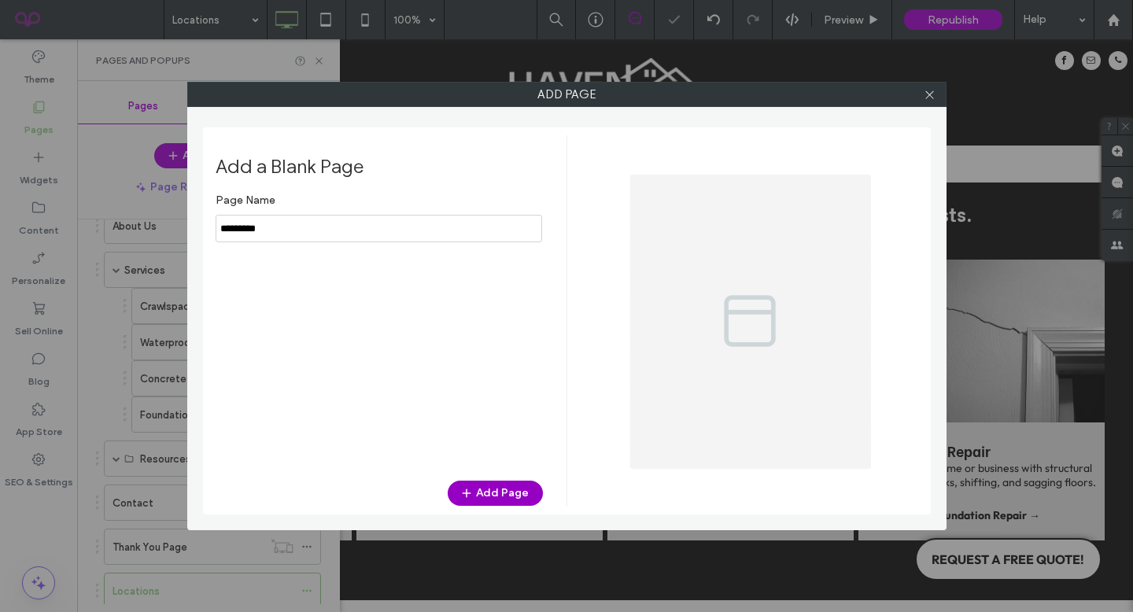
scroll to position [177, 0]
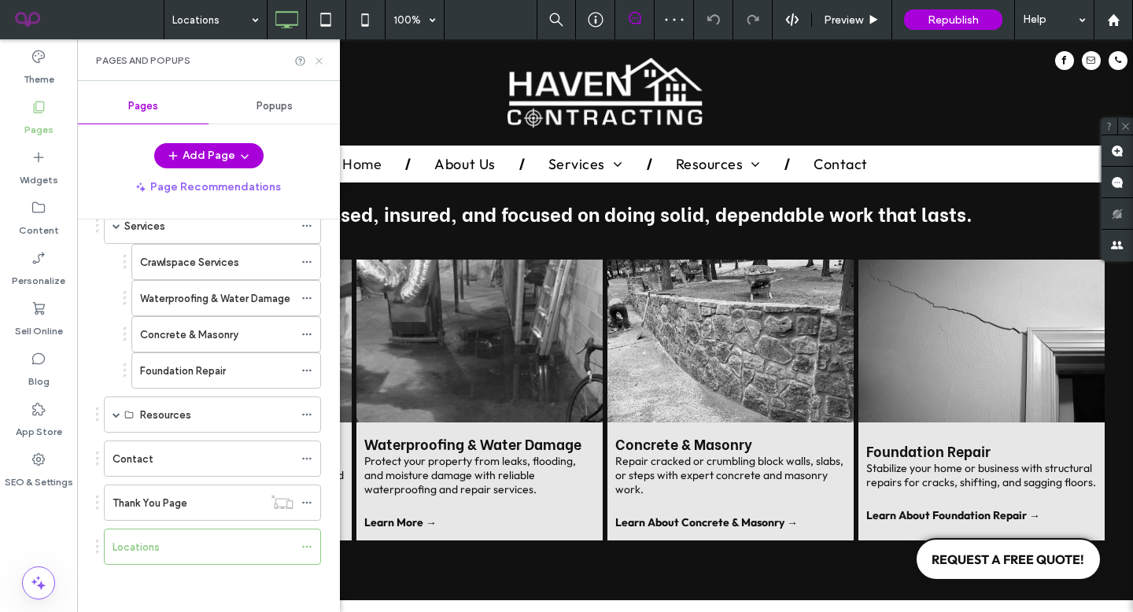
click at [319, 57] on icon at bounding box center [319, 61] width 12 height 12
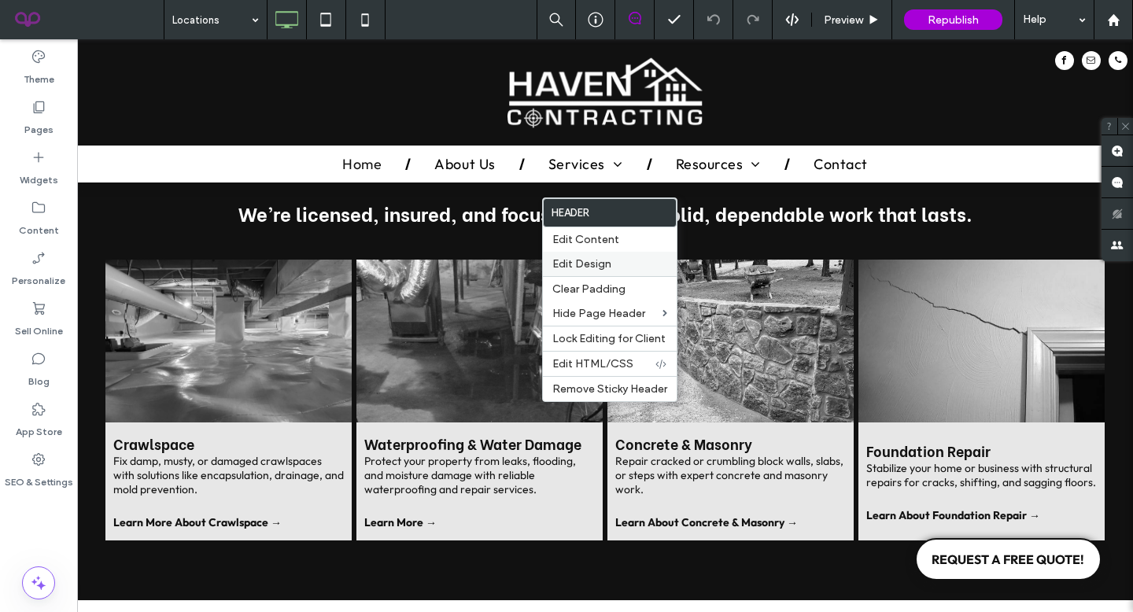
click at [588, 257] on div "Edit Design" at bounding box center [610, 264] width 134 height 24
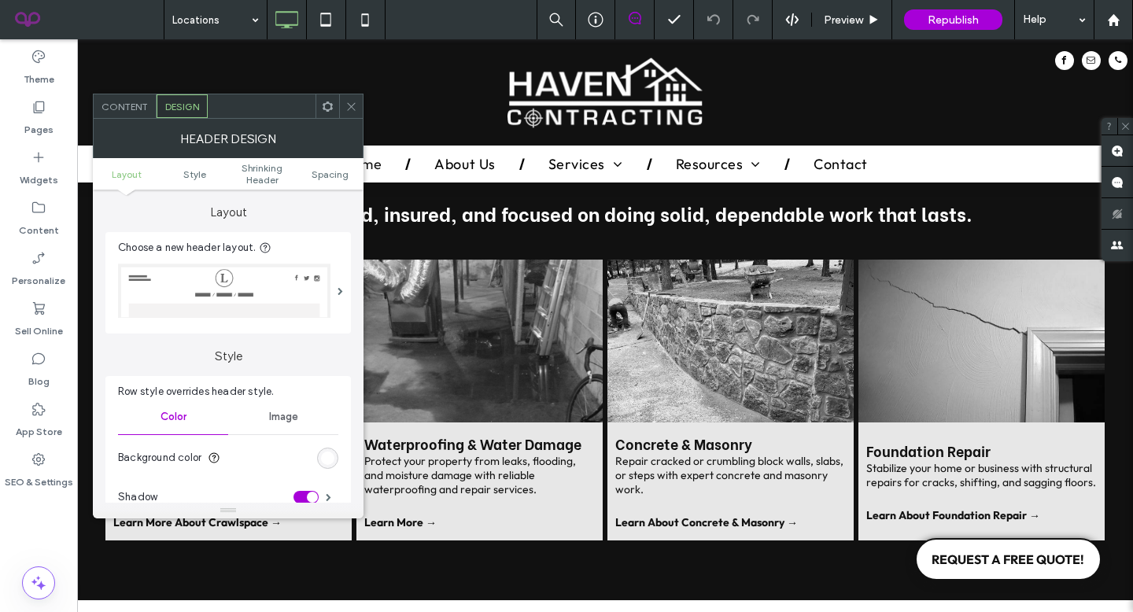
click at [354, 109] on use at bounding box center [351, 106] width 8 height 8
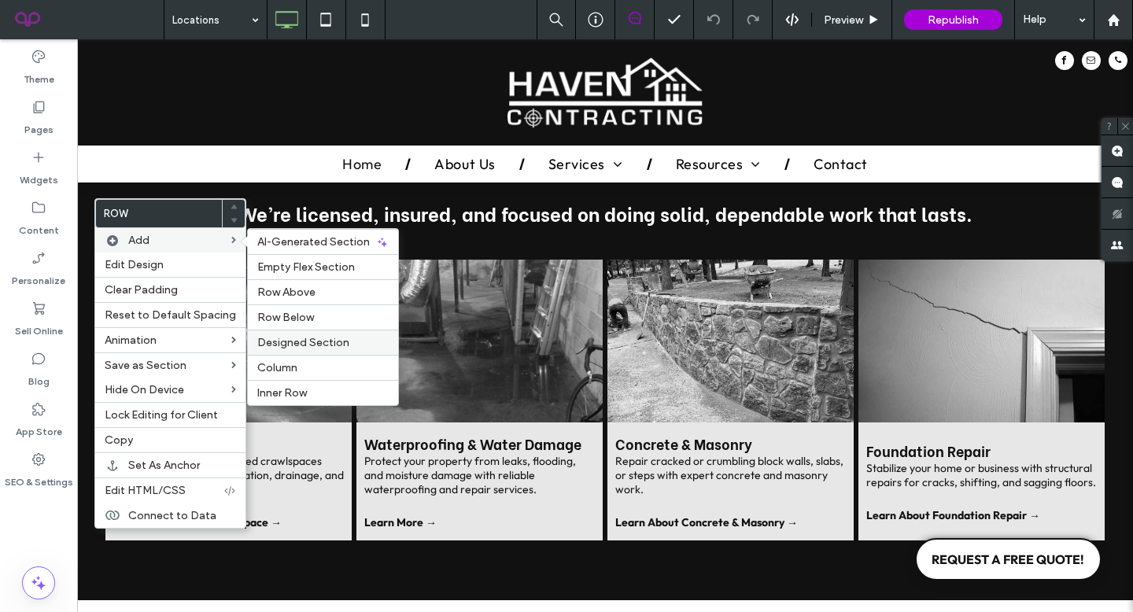
click at [271, 339] on span "Designed Section" at bounding box center [303, 342] width 92 height 13
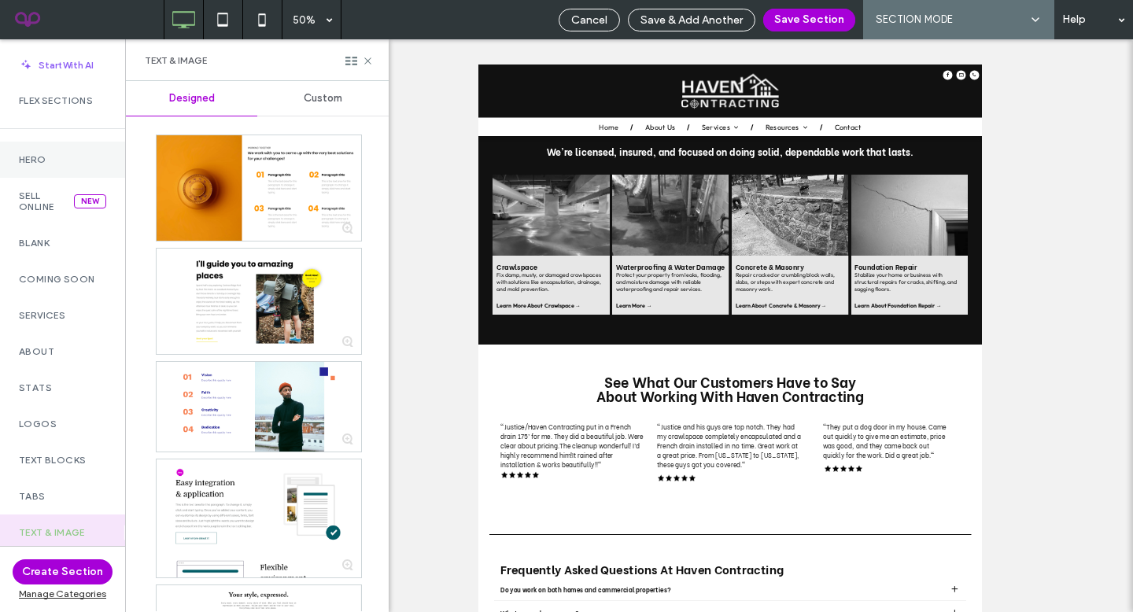
click at [43, 158] on label "Hero" at bounding box center [62, 159] width 87 height 11
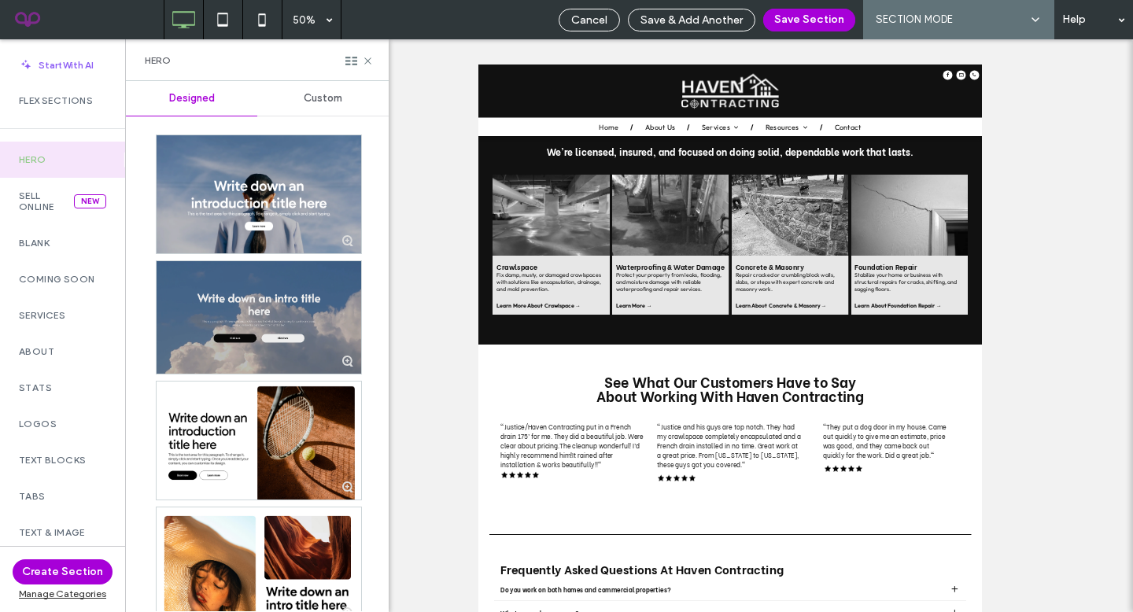
click at [263, 308] on div at bounding box center [259, 317] width 204 height 112
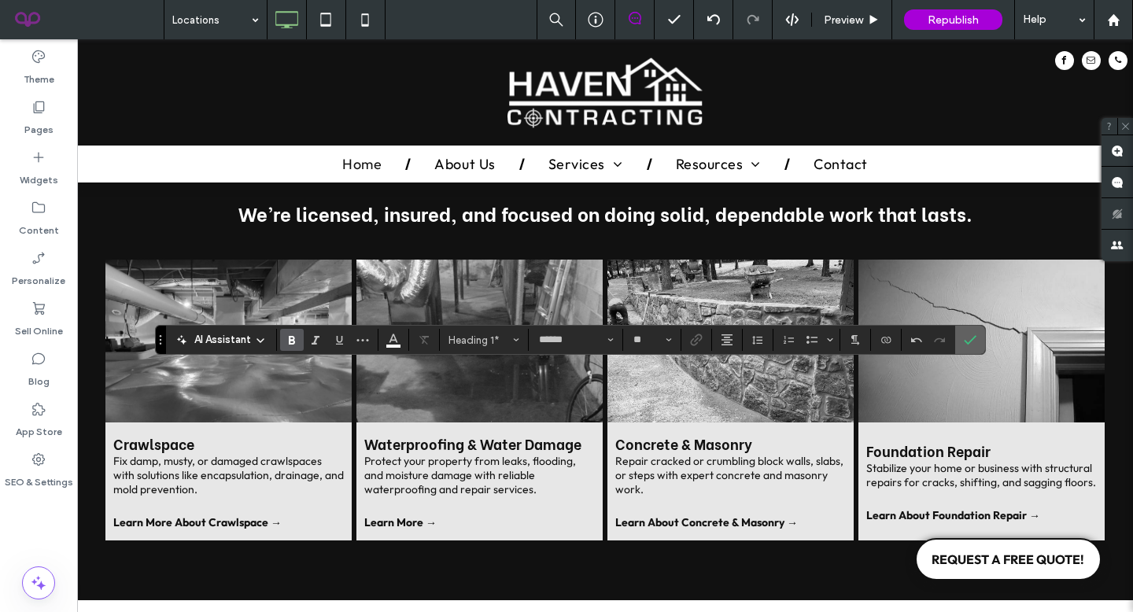
click at [967, 347] on span "Confirm" at bounding box center [966, 340] width 7 height 28
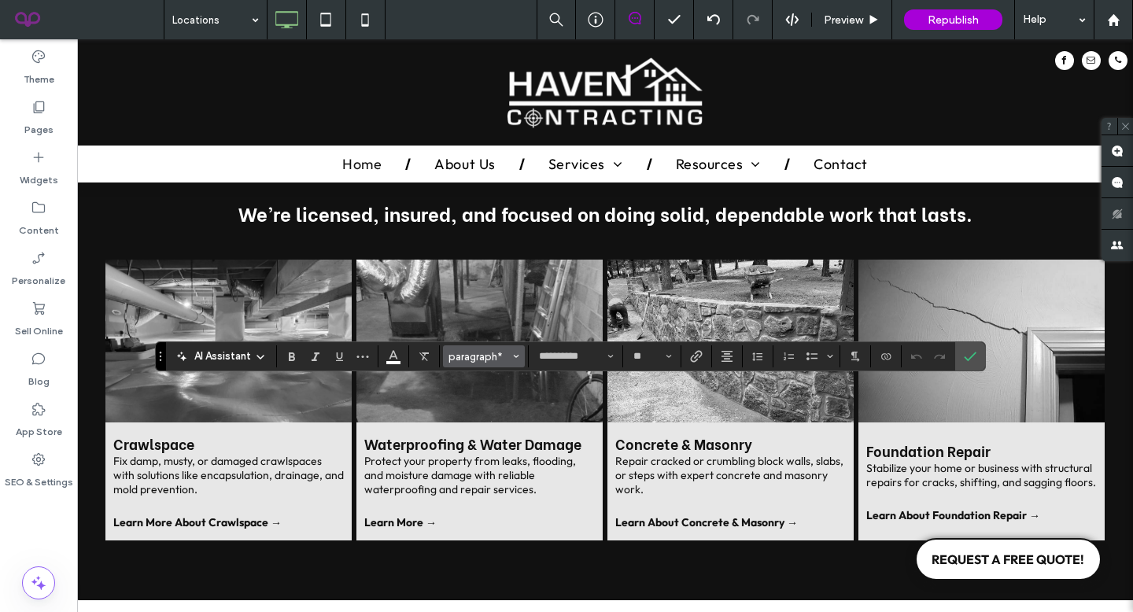
click at [507, 357] on span "paragraph*" at bounding box center [478, 357] width 61 height 12
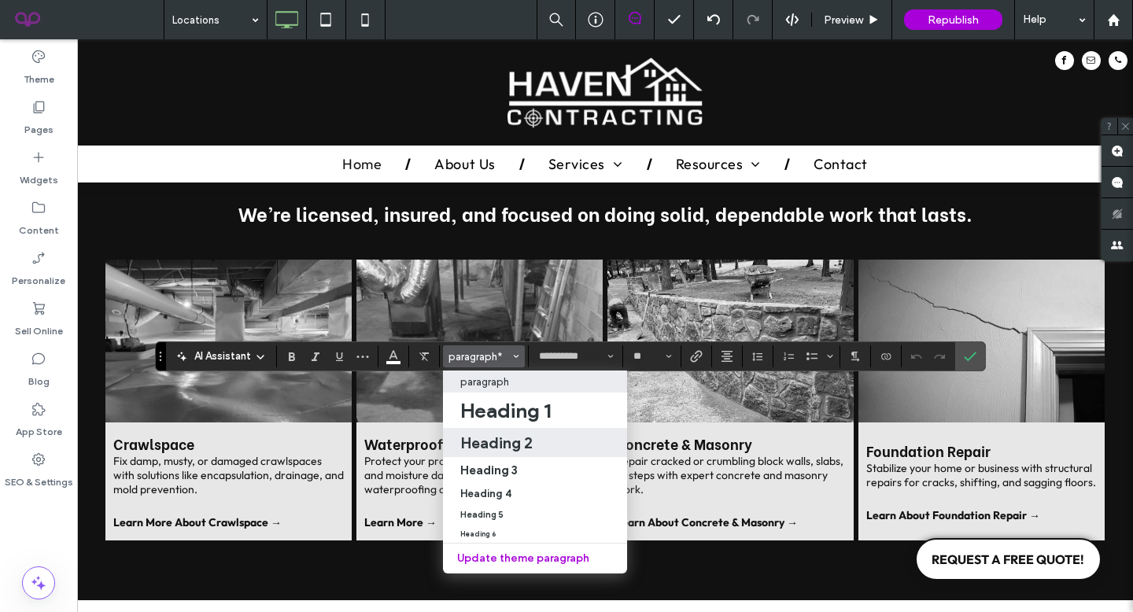
click at [492, 433] on h2 "Heading 2" at bounding box center [496, 442] width 72 height 19
type input "**"
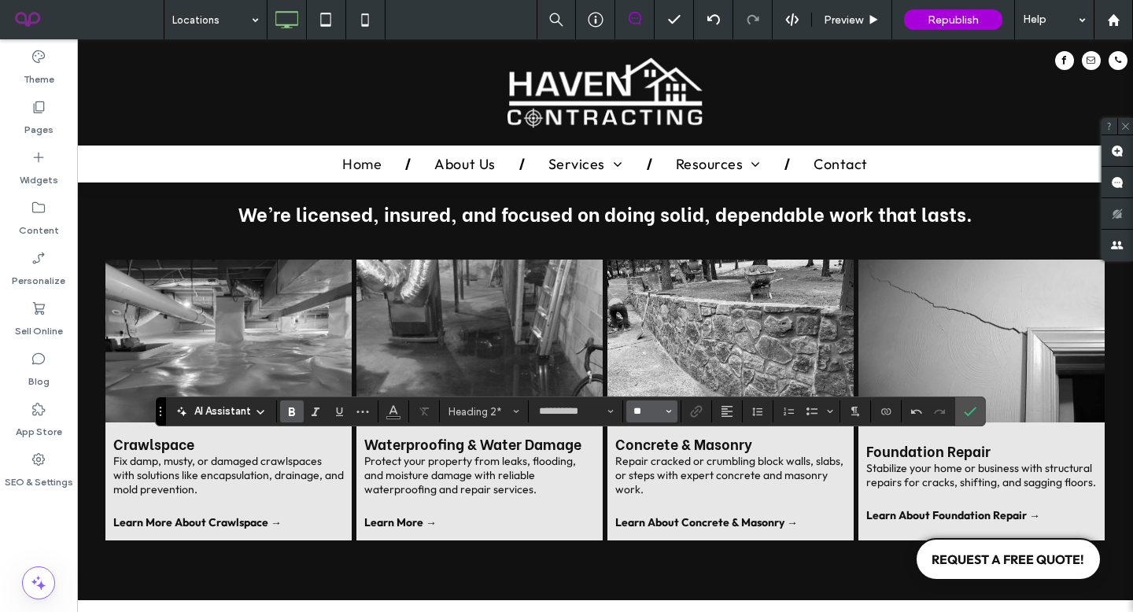
click at [650, 416] on input "**" at bounding box center [647, 411] width 31 height 13
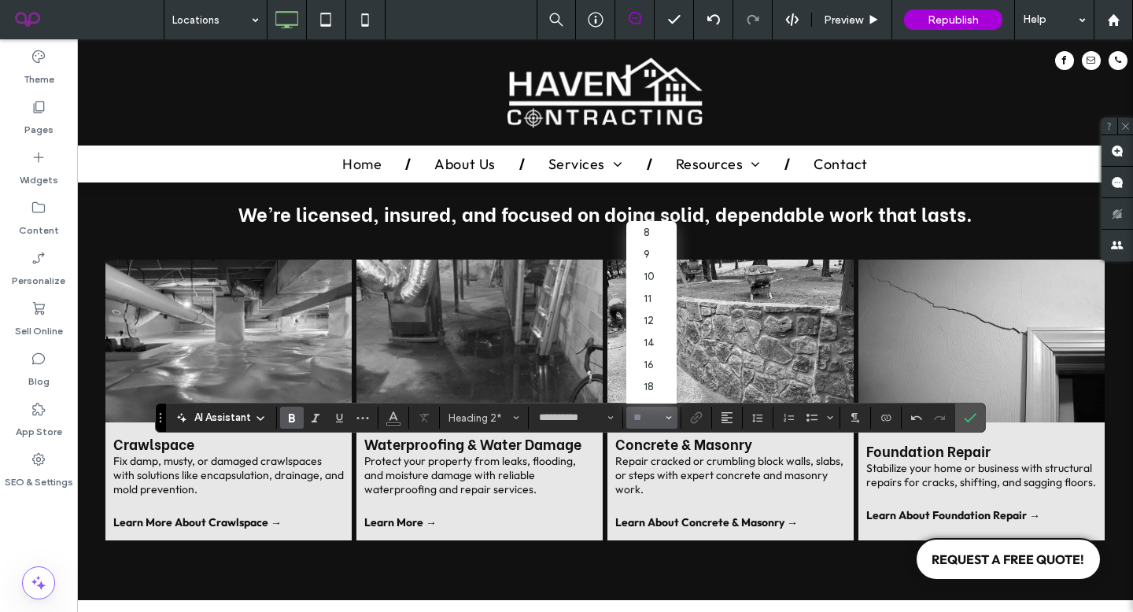
type input "**"
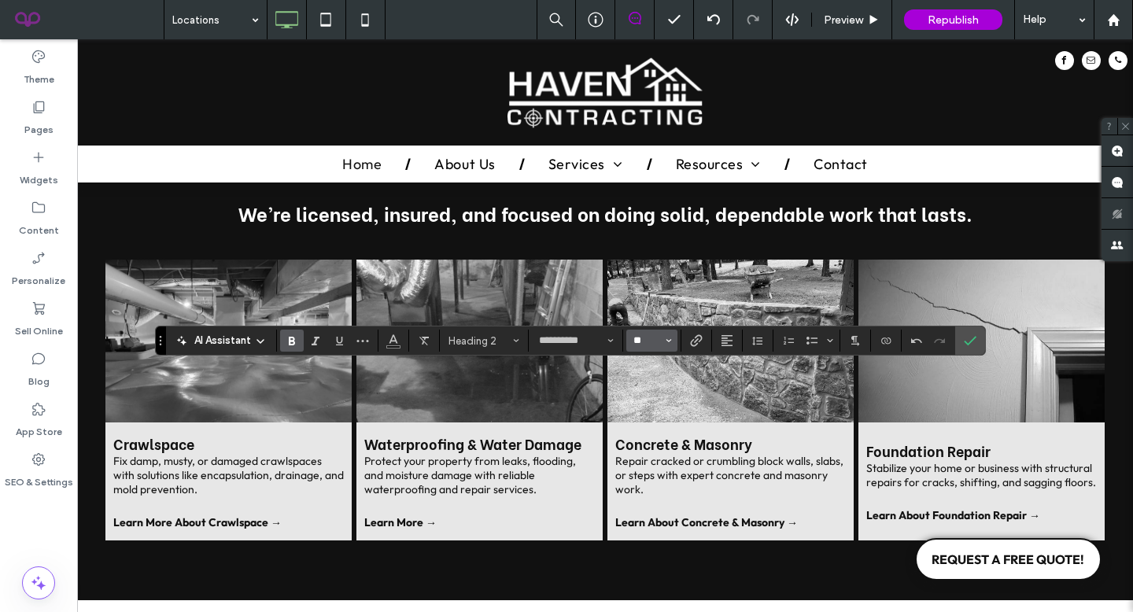
click at [655, 347] on input "**" at bounding box center [647, 340] width 31 height 13
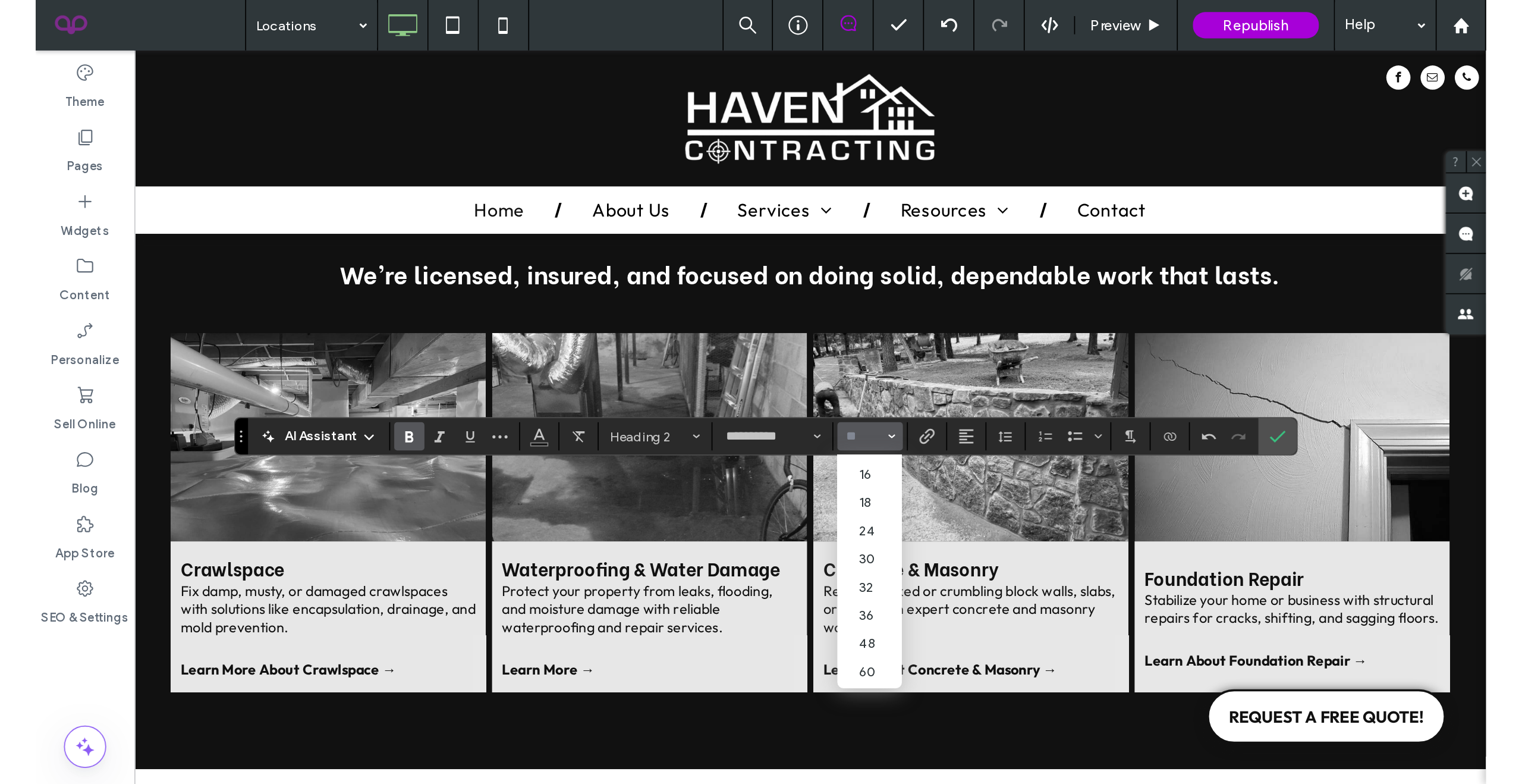
scroll to position [99, 0]
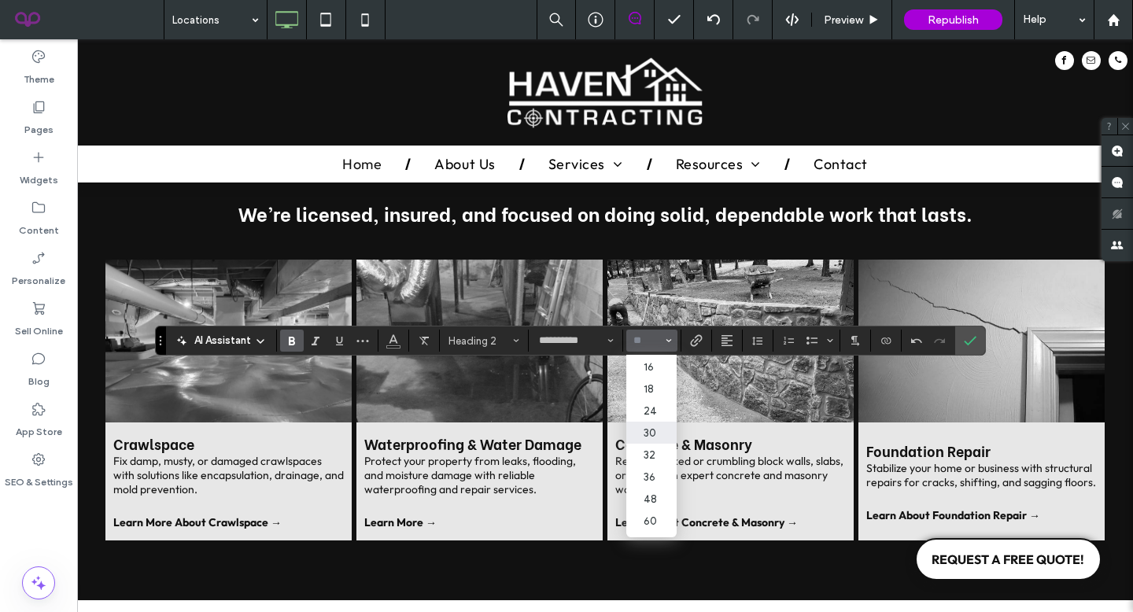
click at [652, 435] on label "30" at bounding box center [651, 433] width 50 height 22
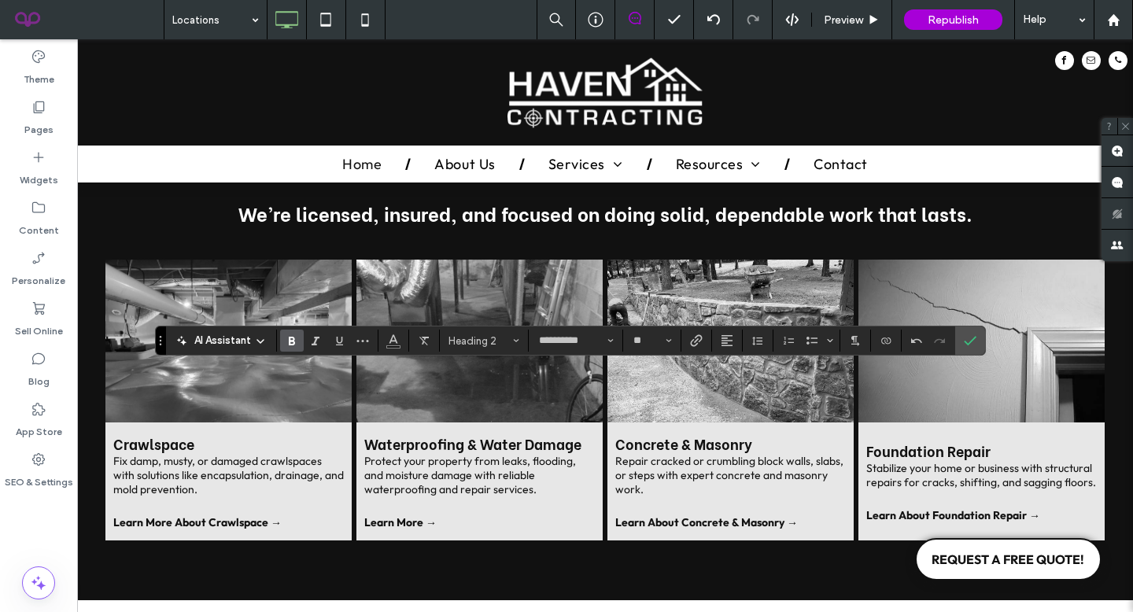
type input "**"
click at [981, 344] on section at bounding box center [970, 340] width 30 height 28
click at [969, 342] on use "Confirm" at bounding box center [969, 340] width 13 height 9
click at [983, 334] on section at bounding box center [970, 340] width 30 height 28
click at [961, 341] on label "Confirm" at bounding box center [970, 340] width 24 height 28
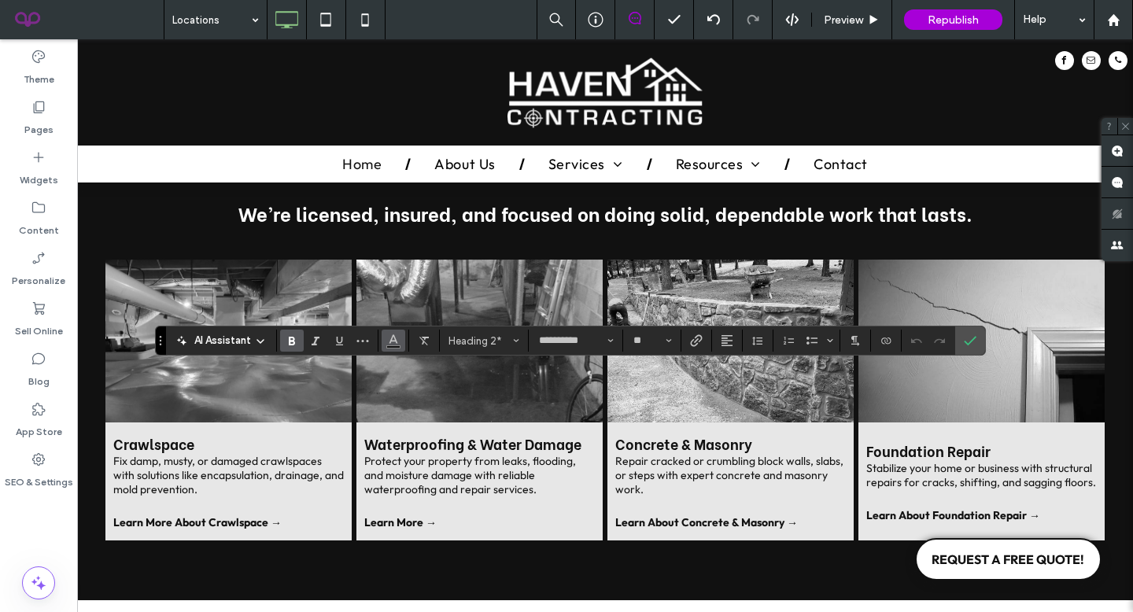
click at [389, 346] on span "Color" at bounding box center [393, 339] width 13 height 20
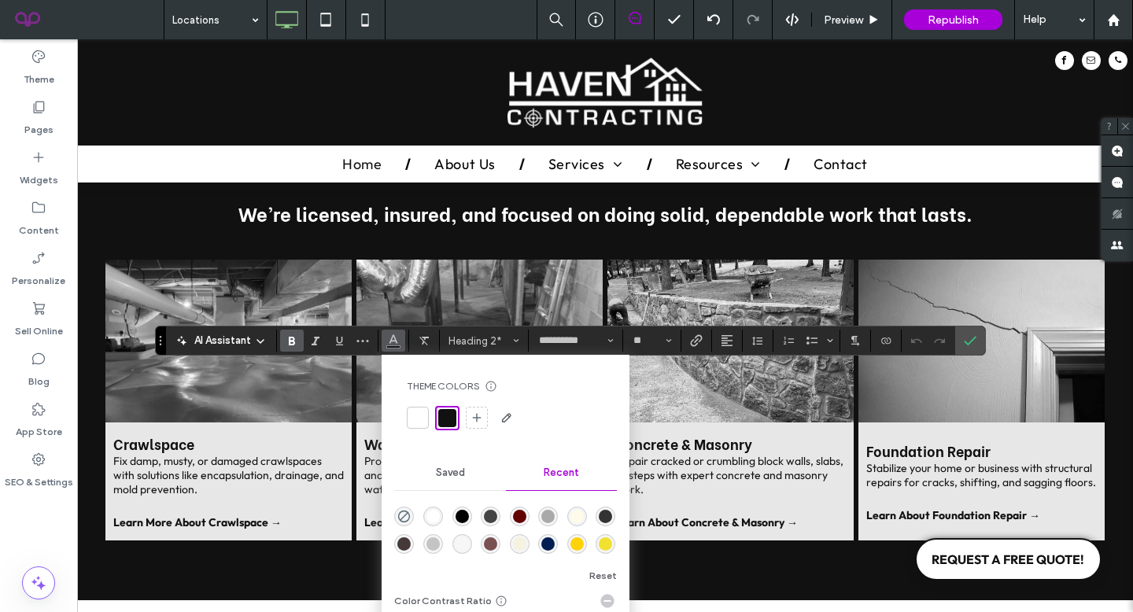
click at [408, 404] on div "Theme Colors Save time with Theme Colors Create a color palette to instantly ad…" at bounding box center [505, 405] width 223 height 76
click at [416, 417] on div at bounding box center [418, 418] width 16 height 16
click at [974, 344] on icon "Confirm" at bounding box center [969, 340] width 13 height 13
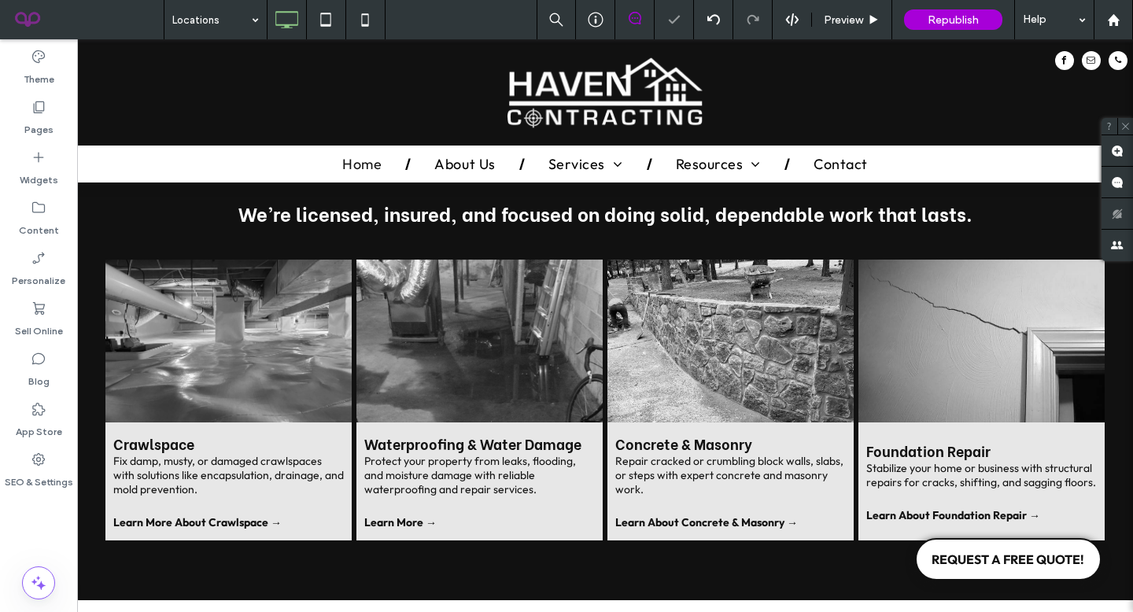
type input "******"
type input "**"
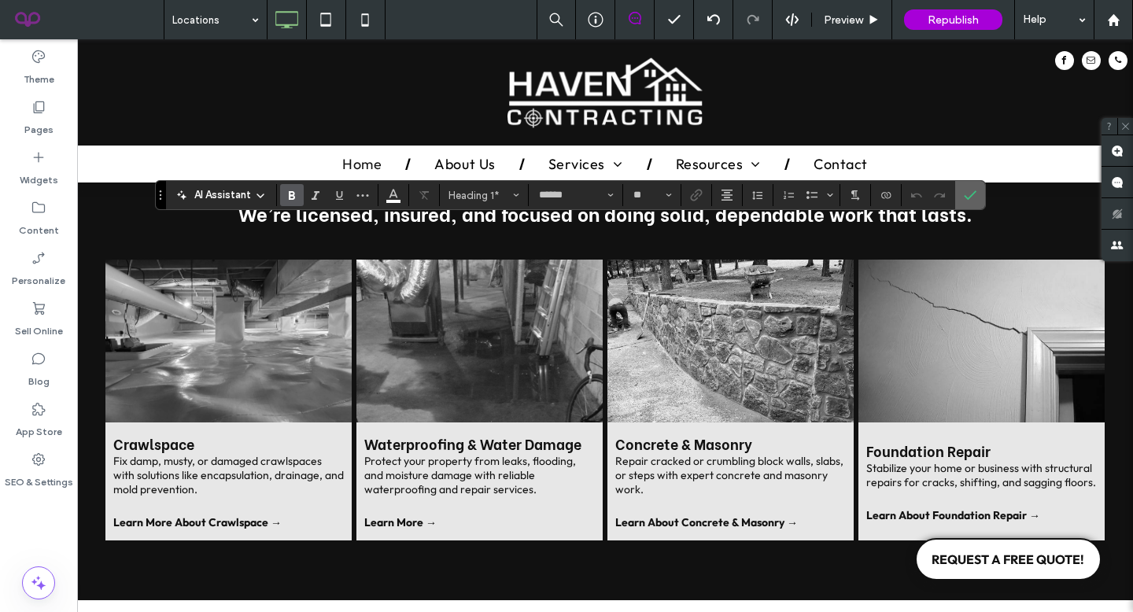
click at [964, 191] on icon "Confirm" at bounding box center [969, 195] width 13 height 13
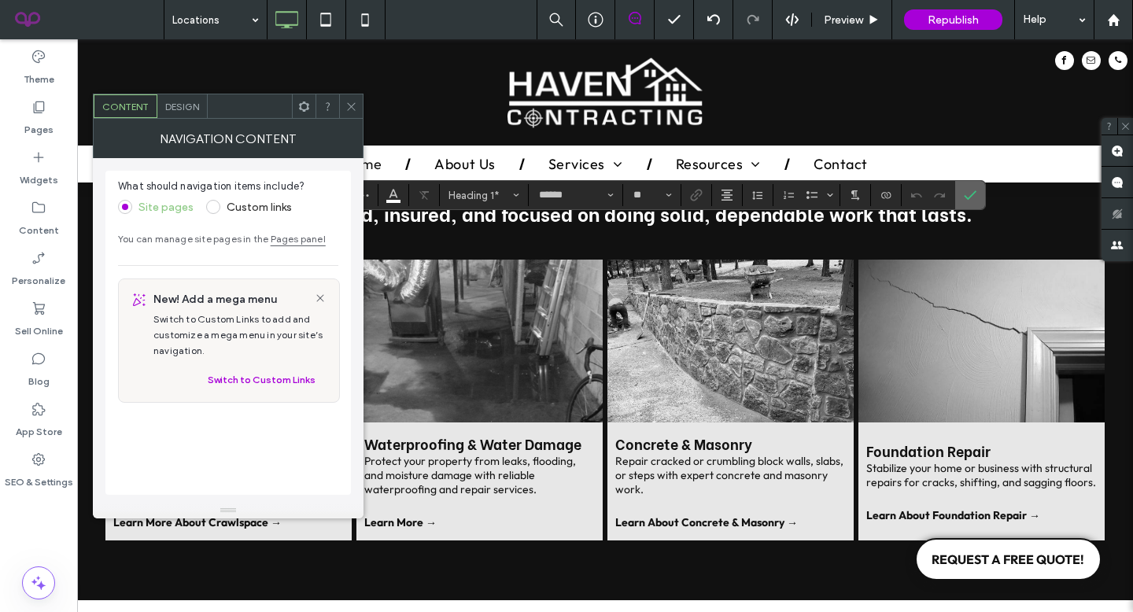
click at [967, 194] on icon "Confirm" at bounding box center [969, 195] width 13 height 13
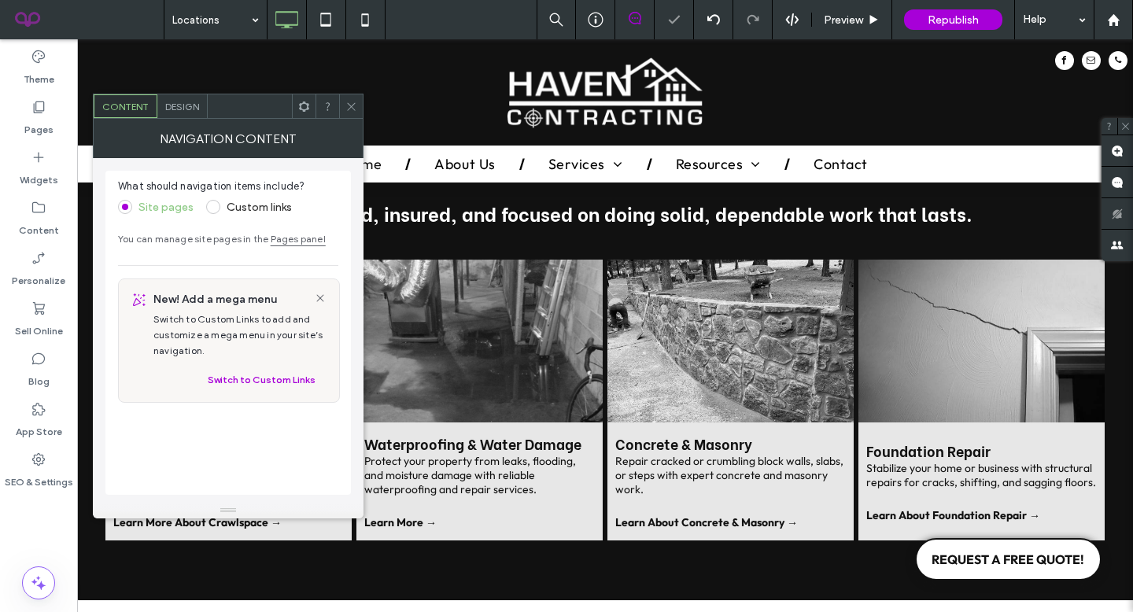
click at [350, 101] on icon at bounding box center [351, 107] width 12 height 12
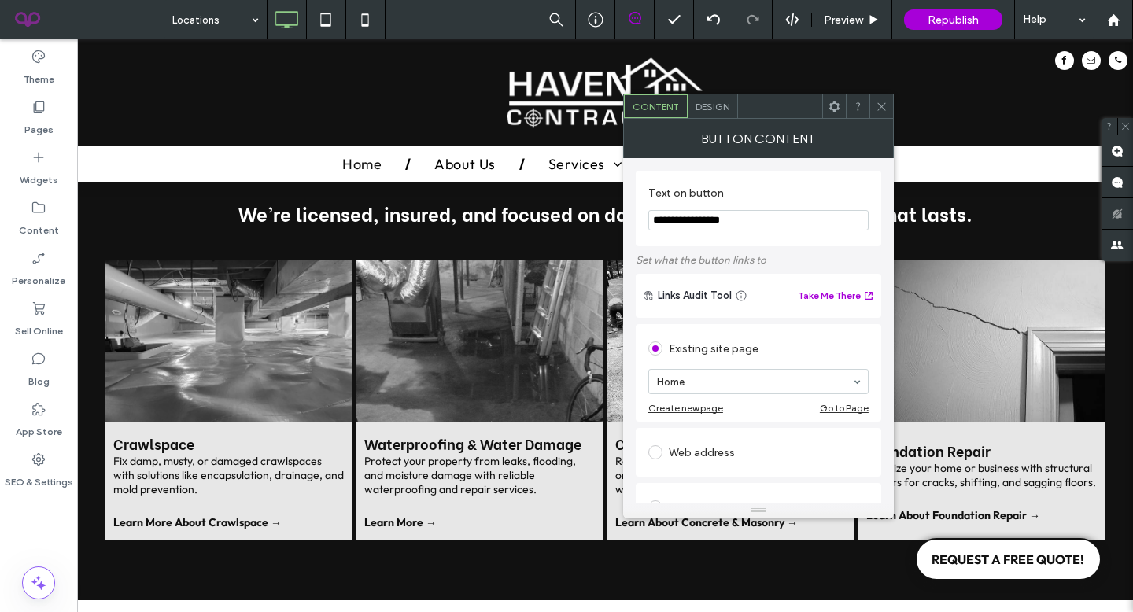
type input "**********"
click at [887, 113] on div at bounding box center [881, 106] width 24 height 24
